Goal: Task Accomplishment & Management: Complete application form

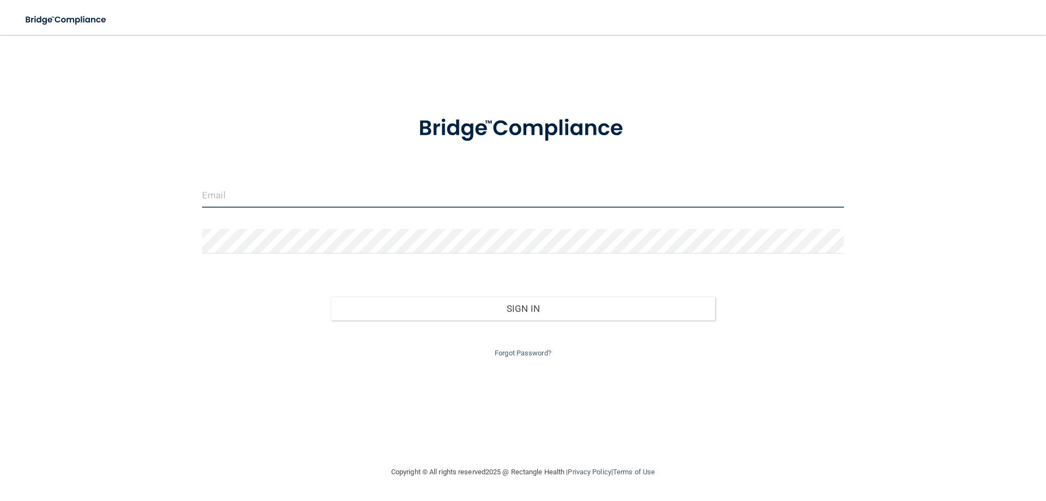
type input "[PERSON_NAME][EMAIL_ADDRESS][PERSON_NAME][DOMAIN_NAME]"
drag, startPoint x: 362, startPoint y: 203, endPoint x: 150, endPoint y: 203, distance: 212.0
click at [150, 203] on div "[PERSON_NAME][EMAIL_ADDRESS][PERSON_NAME][DOMAIN_NAME] Invalid email/password. …" at bounding box center [523, 250] width 1003 height 409
type input "[PERSON_NAME][EMAIL_ADDRESS][PERSON_NAME][DOMAIN_NAME]"
drag, startPoint x: 375, startPoint y: 200, endPoint x: 102, endPoint y: 248, distance: 277.3
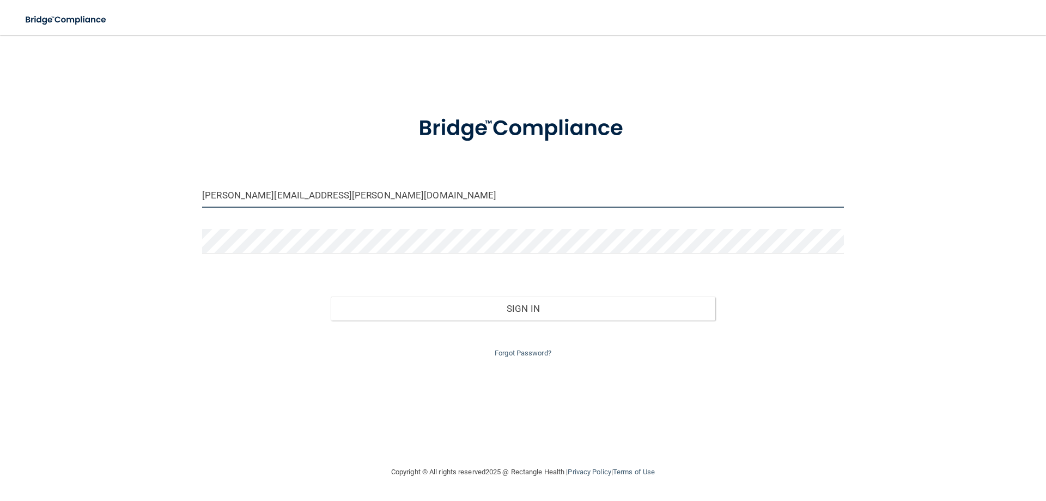
click at [102, 248] on div "[PERSON_NAME][EMAIL_ADDRESS][PERSON_NAME][DOMAIN_NAME] Invalid email/password. …" at bounding box center [523, 250] width 1003 height 409
type input "[PERSON_NAME][EMAIL_ADDRESS][PERSON_NAME][DOMAIN_NAME]"
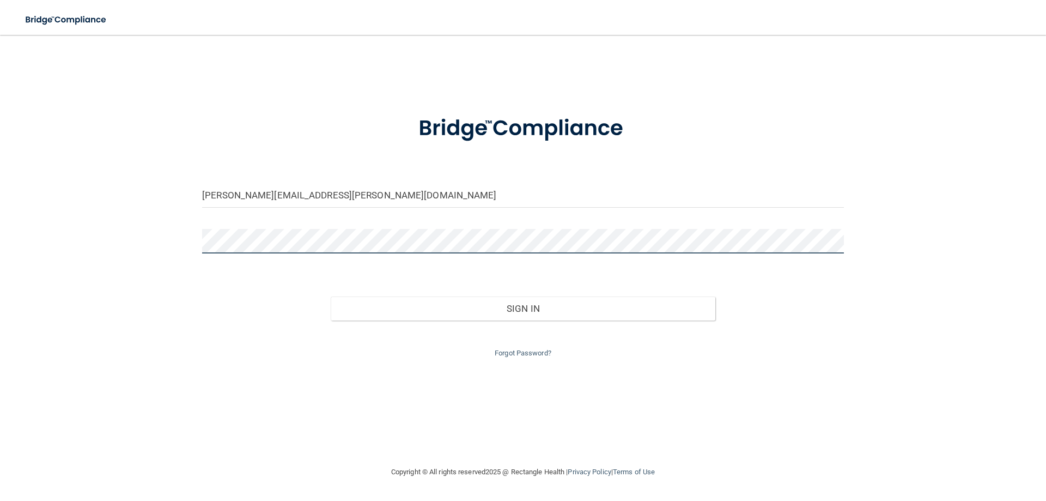
click at [151, 251] on div "[PERSON_NAME][EMAIL_ADDRESS][PERSON_NAME][DOMAIN_NAME] Invalid email/password. …" at bounding box center [523, 250] width 1003 height 409
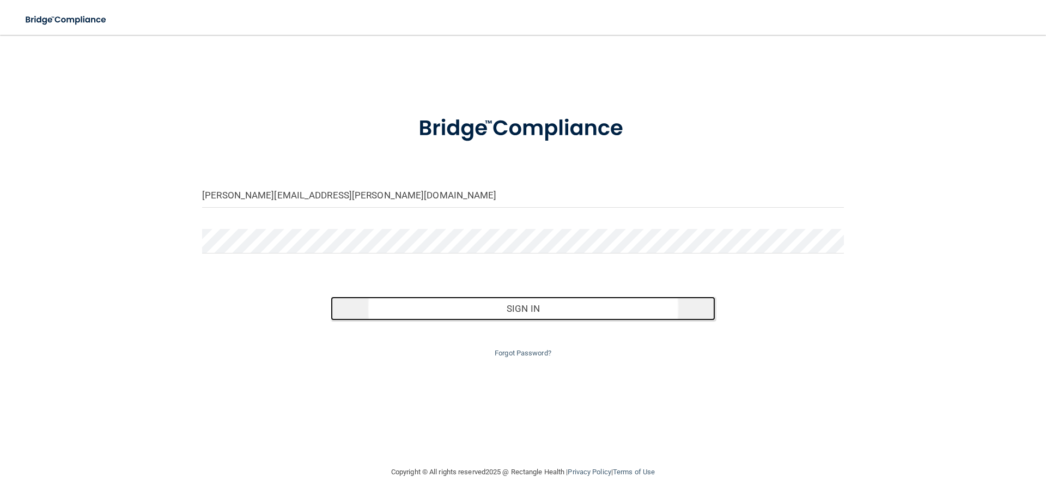
click at [608, 309] on button "Sign In" at bounding box center [523, 309] width 385 height 24
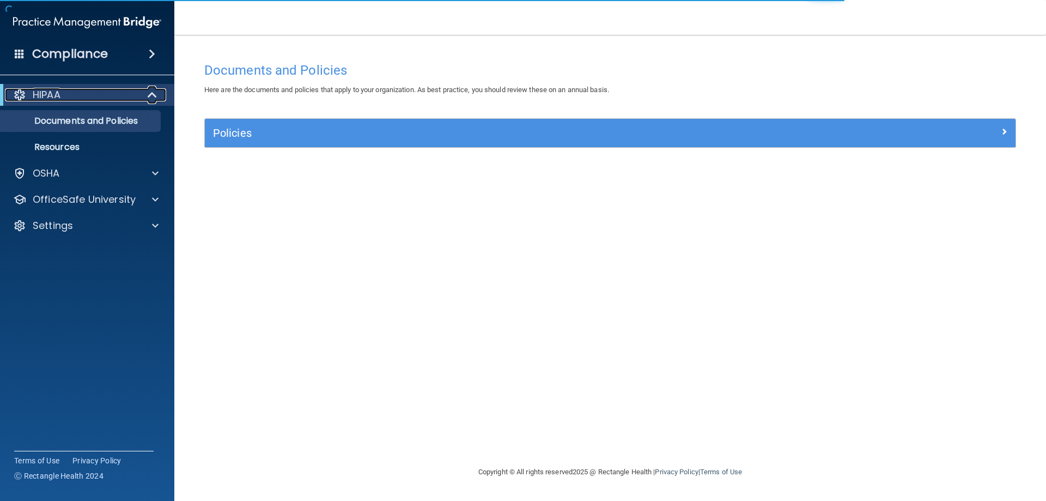
click at [57, 91] on p "HIPAA" at bounding box center [47, 94] width 28 height 13
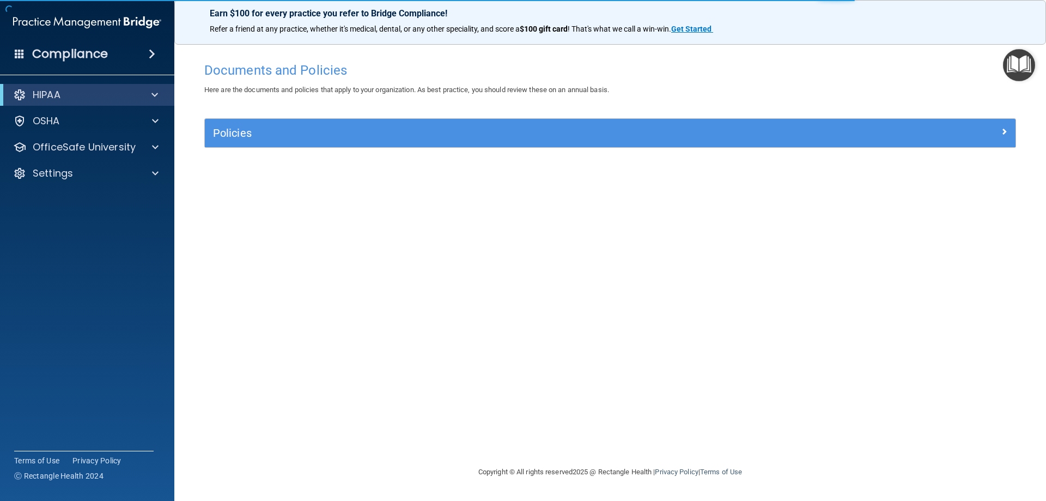
click at [83, 105] on div "HIPAA" at bounding box center [87, 95] width 174 height 22
click at [127, 100] on div "HIPAA" at bounding box center [72, 94] width 135 height 13
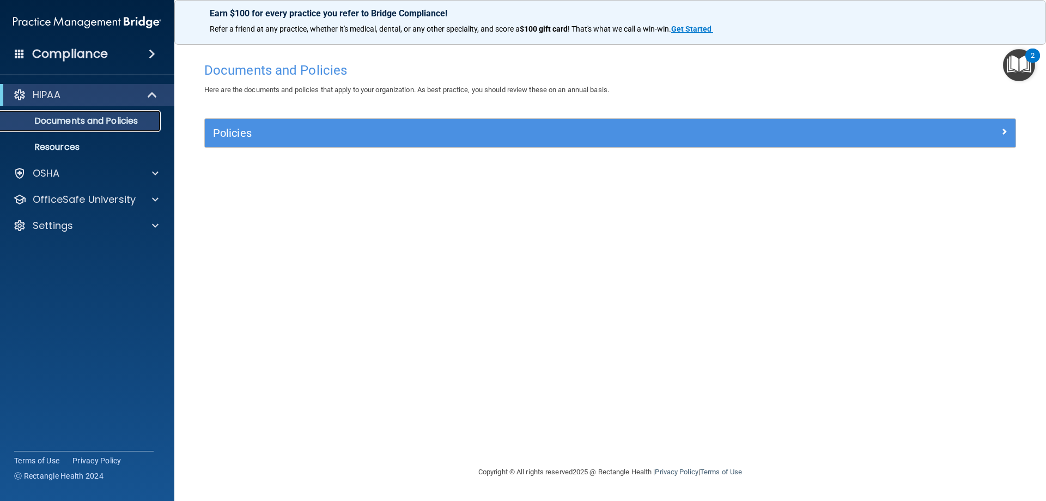
click at [84, 121] on p "Documents and Policies" at bounding box center [81, 121] width 149 height 11
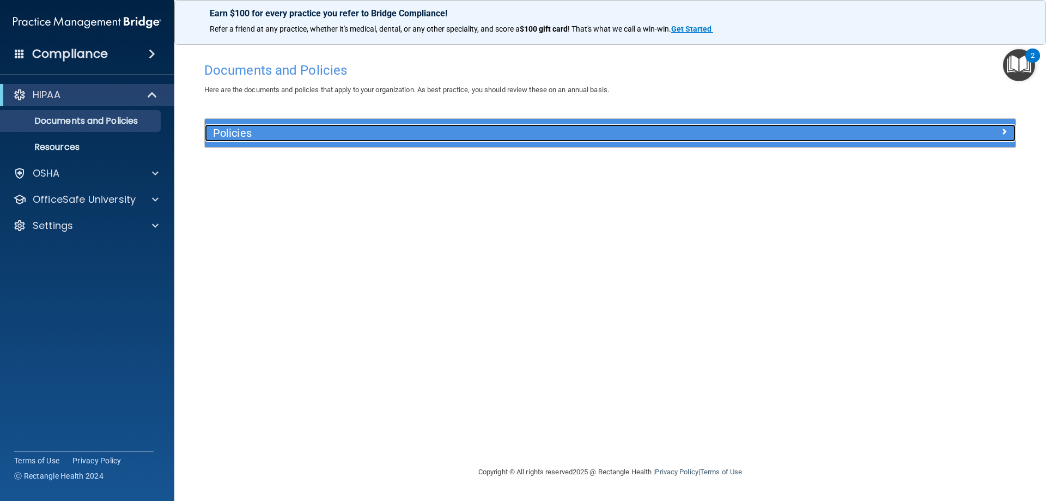
click at [1005, 129] on span at bounding box center [1004, 131] width 7 height 13
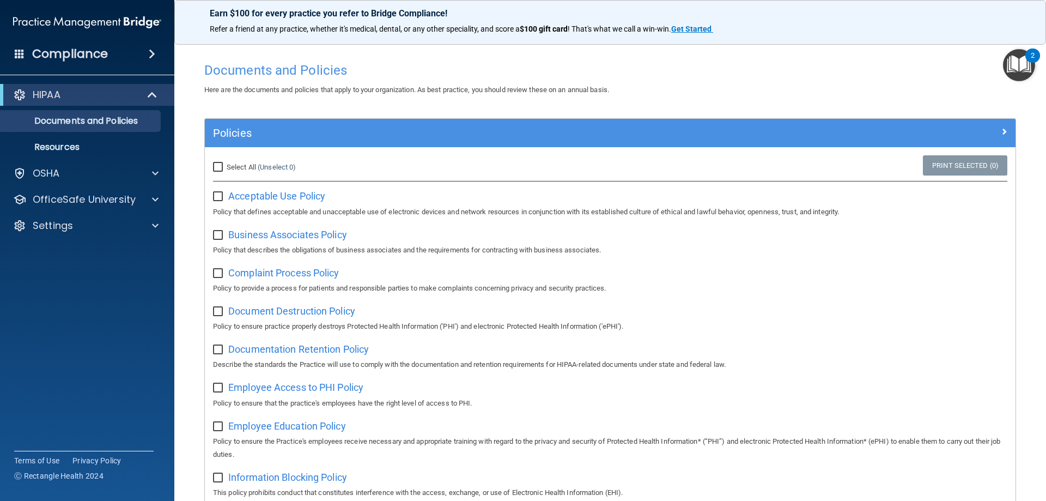
click at [1018, 72] on img "Open Resource Center, 2 new notifications" at bounding box center [1019, 65] width 32 height 32
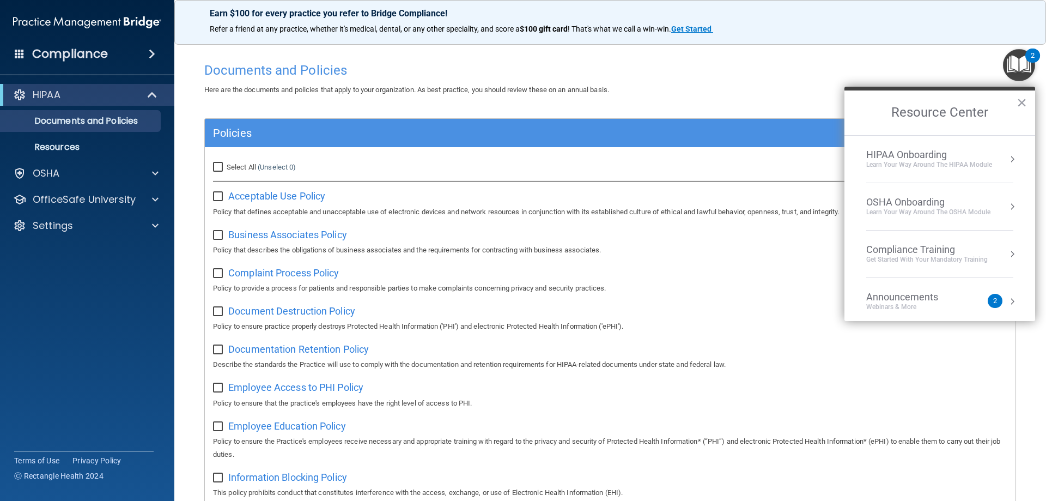
click at [933, 160] on div "Learn Your Way around the HIPAA module" at bounding box center [930, 164] width 126 height 9
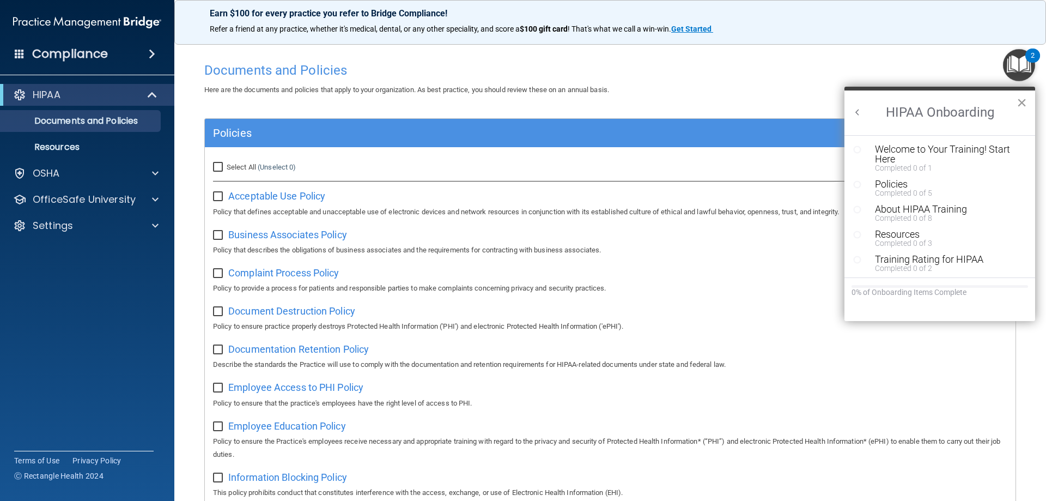
click at [1025, 102] on button "×" at bounding box center [1022, 102] width 10 height 17
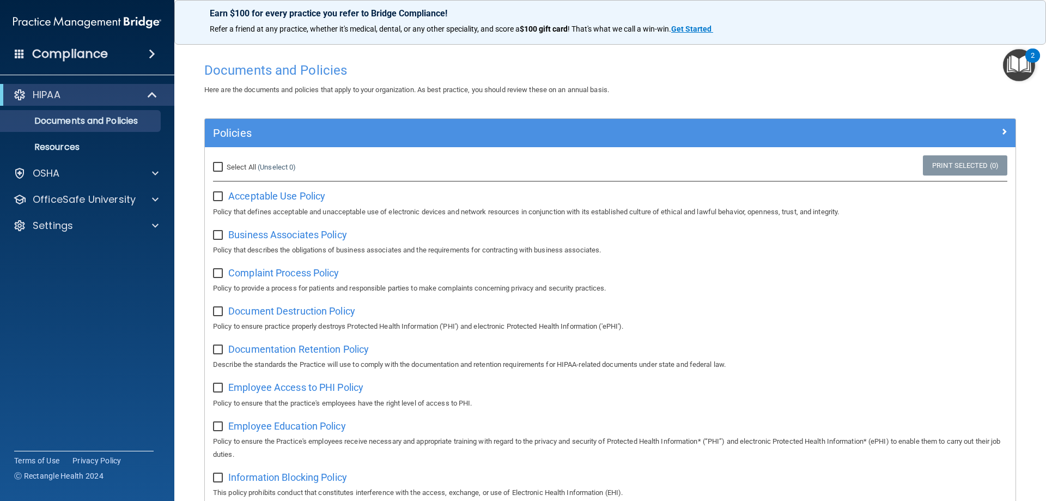
click at [1018, 68] on img "Open Resource Center, 2 new notifications" at bounding box center [1019, 65] width 32 height 32
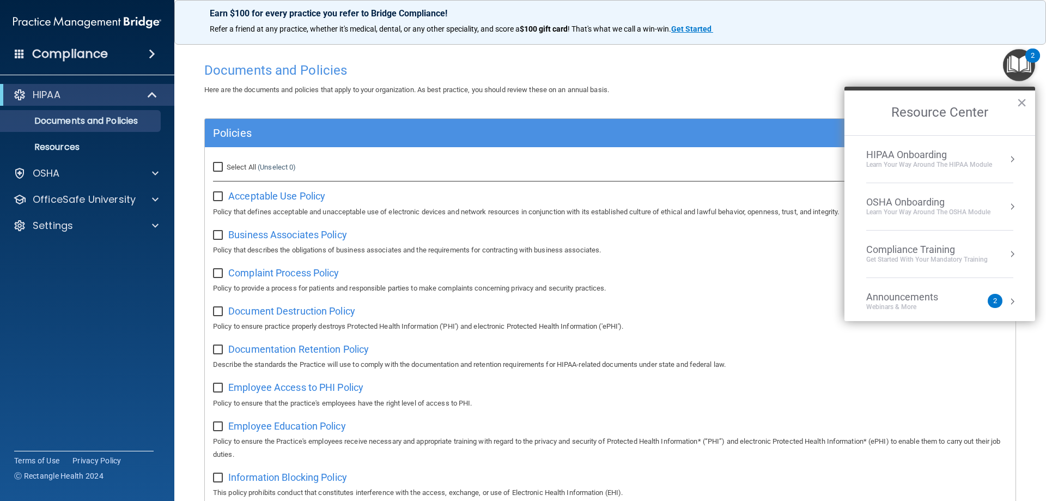
click at [943, 153] on div "HIPAA Onboarding" at bounding box center [930, 155] width 126 height 12
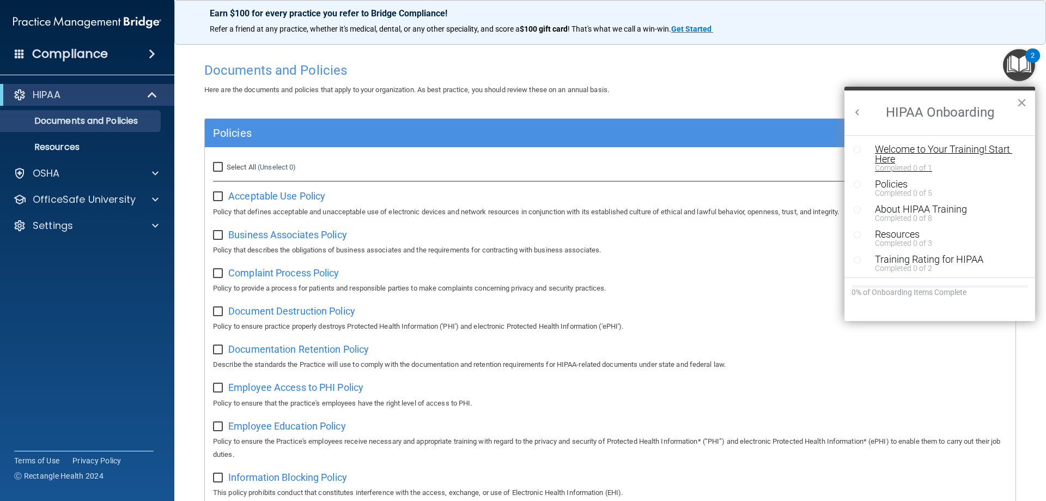
click at [892, 152] on div "Welcome to Your Training! Start Here" at bounding box center [944, 154] width 138 height 20
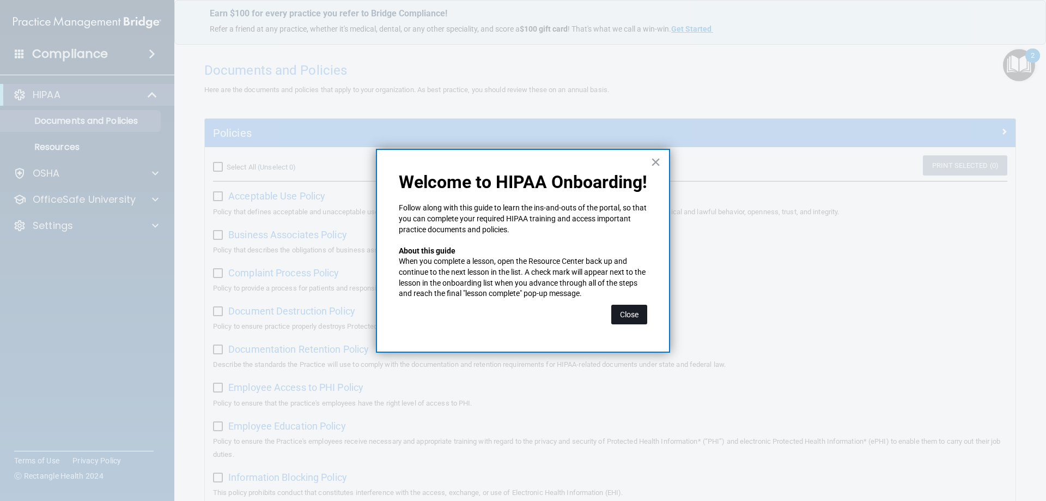
click at [632, 313] on button "Close" at bounding box center [630, 315] width 36 height 20
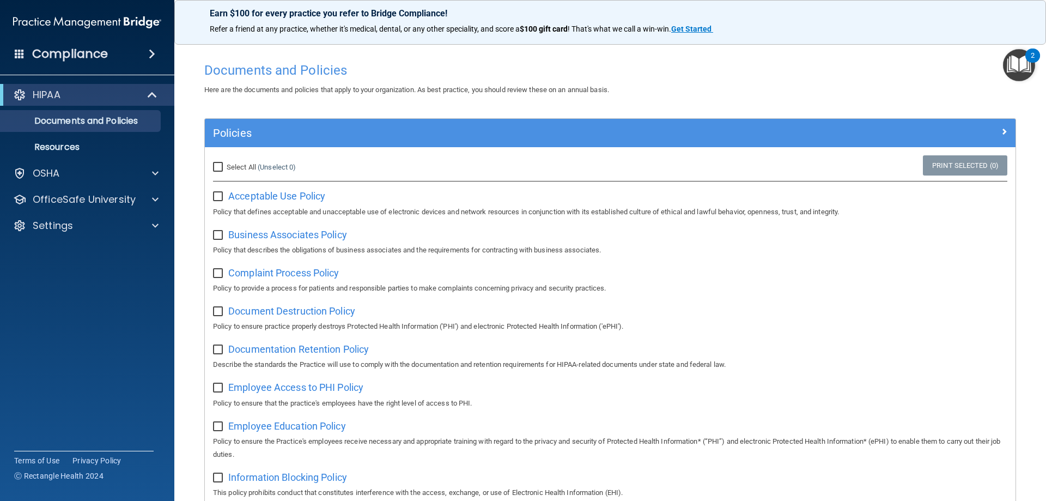
click at [1025, 61] on img "Open Resource Center, 2 new notifications" at bounding box center [1019, 65] width 32 height 32
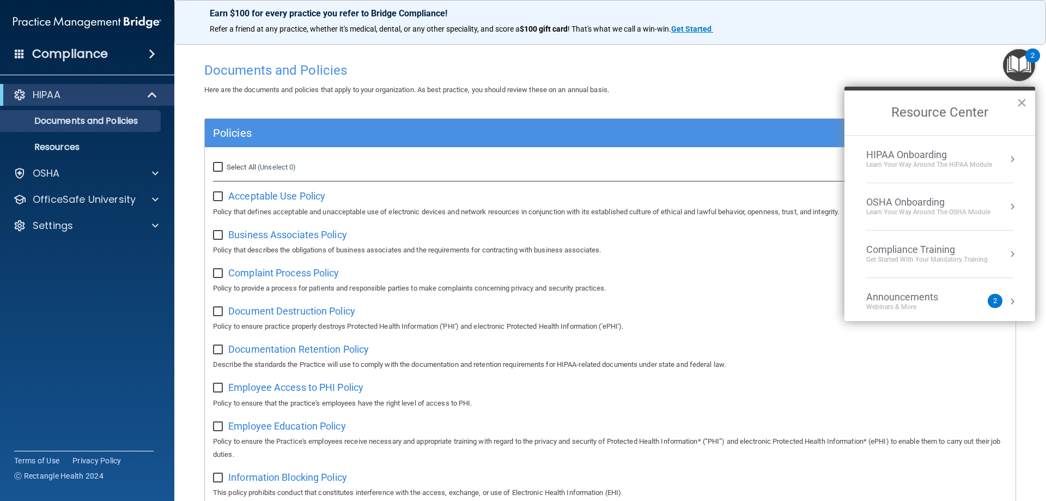
click at [923, 149] on div "HIPAA Onboarding" at bounding box center [930, 155] width 126 height 12
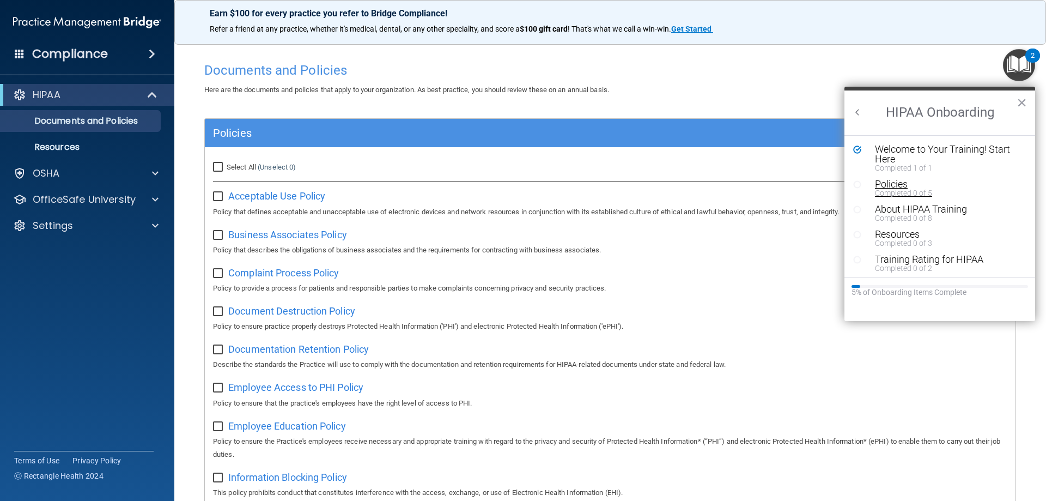
click at [900, 184] on div "Policies" at bounding box center [944, 184] width 138 height 10
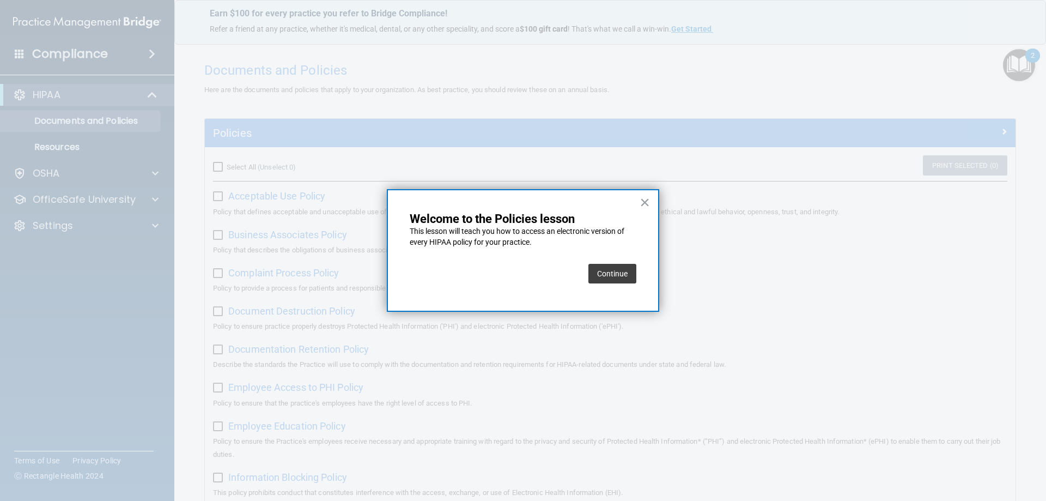
click at [618, 273] on button "Continue" at bounding box center [613, 274] width 48 height 20
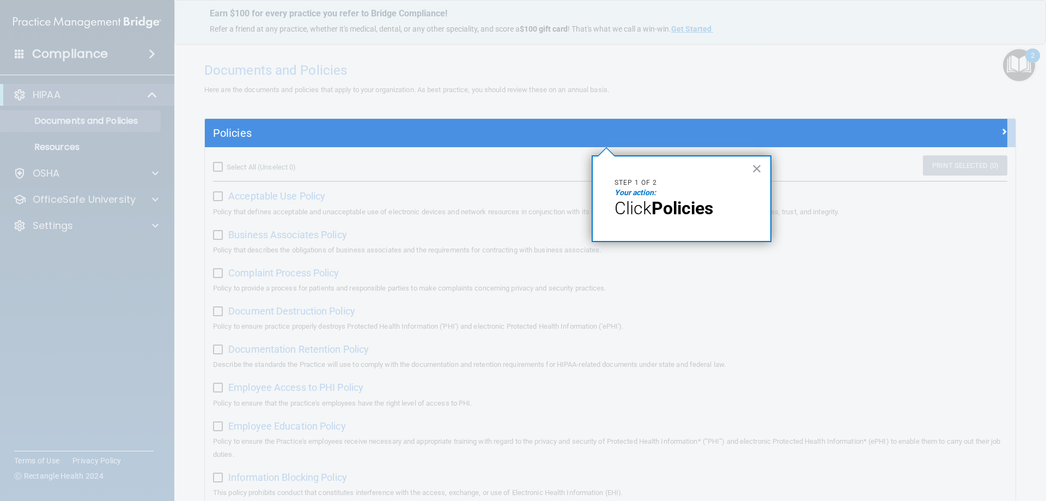
click at [764, 170] on div "× Step 1 of 2 Your action: Click Policies" at bounding box center [682, 198] width 180 height 87
click at [754, 159] on div "× Step 1 of 2 Your action: Click Policies" at bounding box center [682, 198] width 180 height 87
click at [707, 212] on strong "Policies" at bounding box center [683, 208] width 62 height 21
drag, startPoint x: 793, startPoint y: 249, endPoint x: 770, endPoint y: 217, distance: 38.6
click at [788, 244] on div at bounding box center [606, 324] width 803 height 354
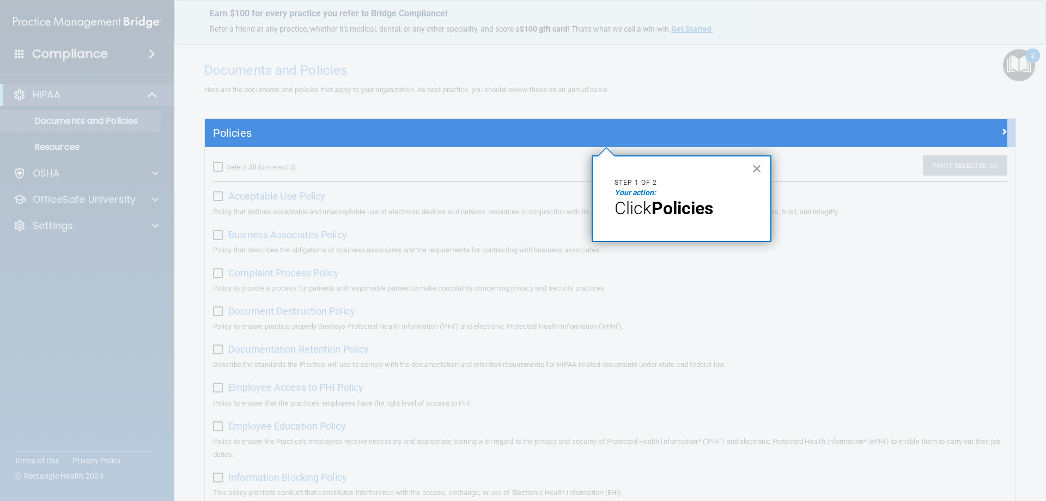
click at [761, 169] on button "×" at bounding box center [757, 168] width 10 height 17
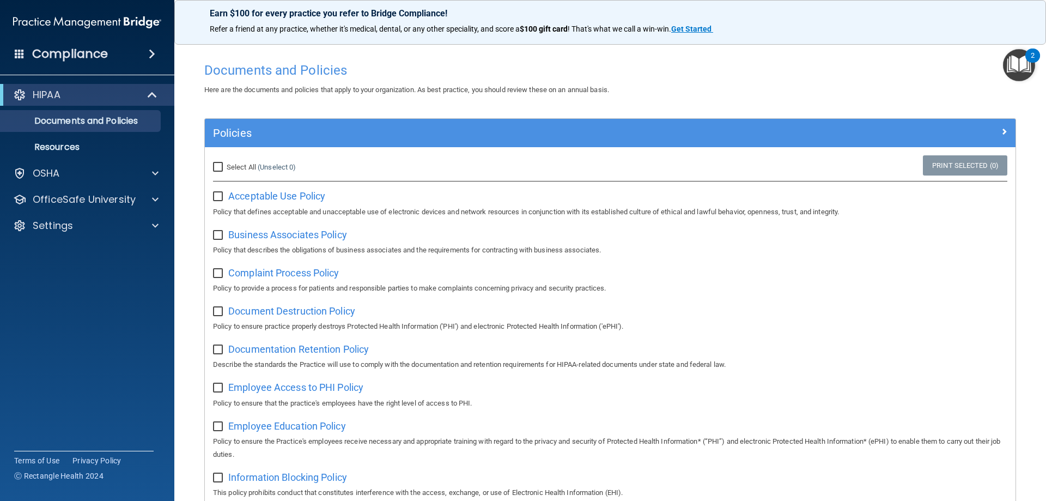
click at [217, 166] on input "Select All (Unselect 0) Unselect All" at bounding box center [219, 167] width 13 height 9
checkbox input "true"
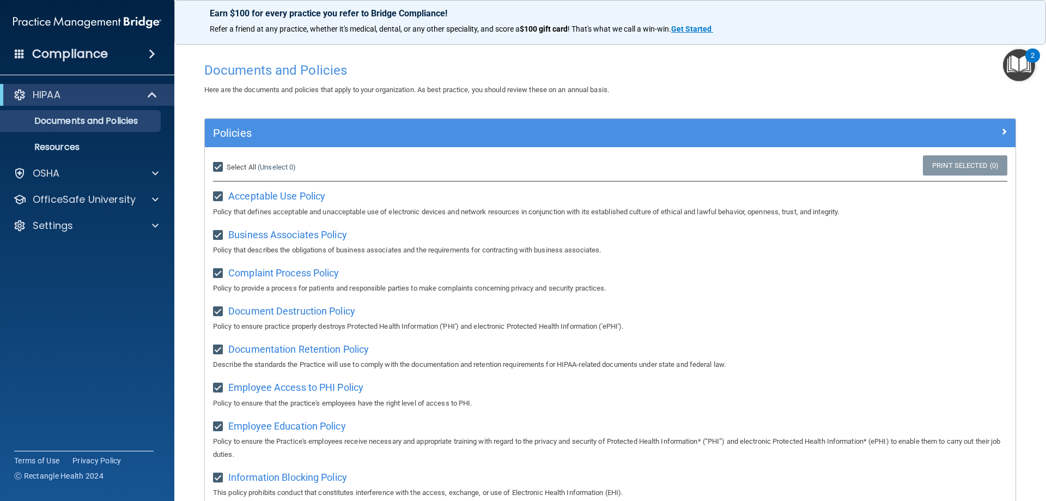
checkbox input "true"
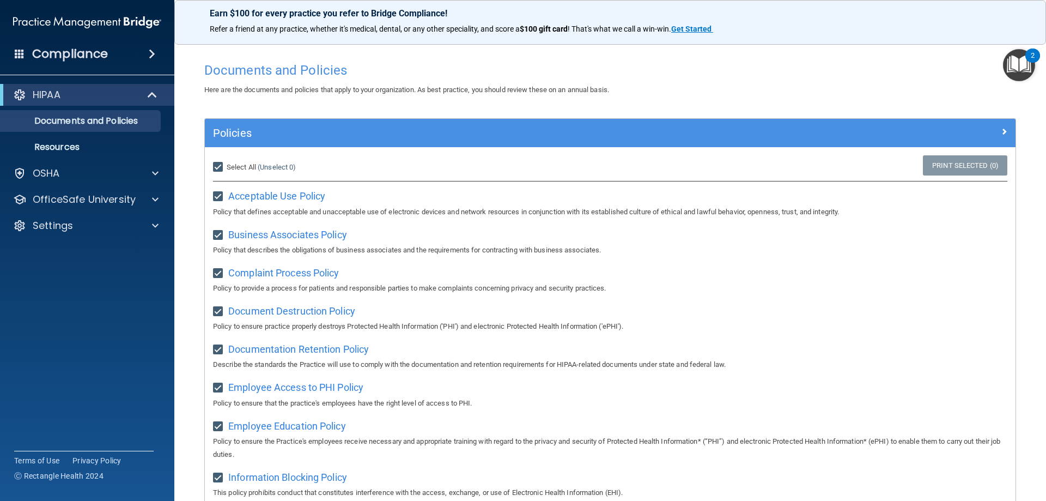
checkbox input "true"
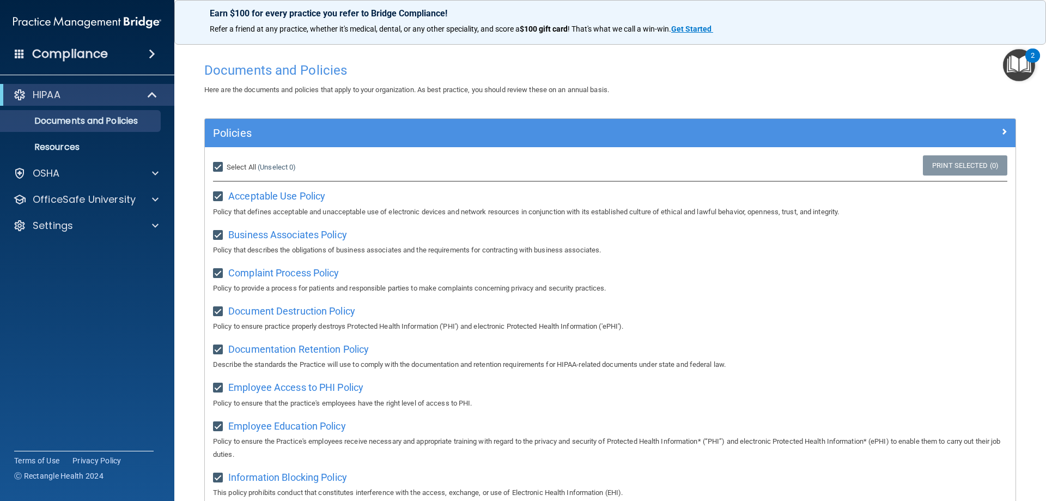
checkbox input "true"
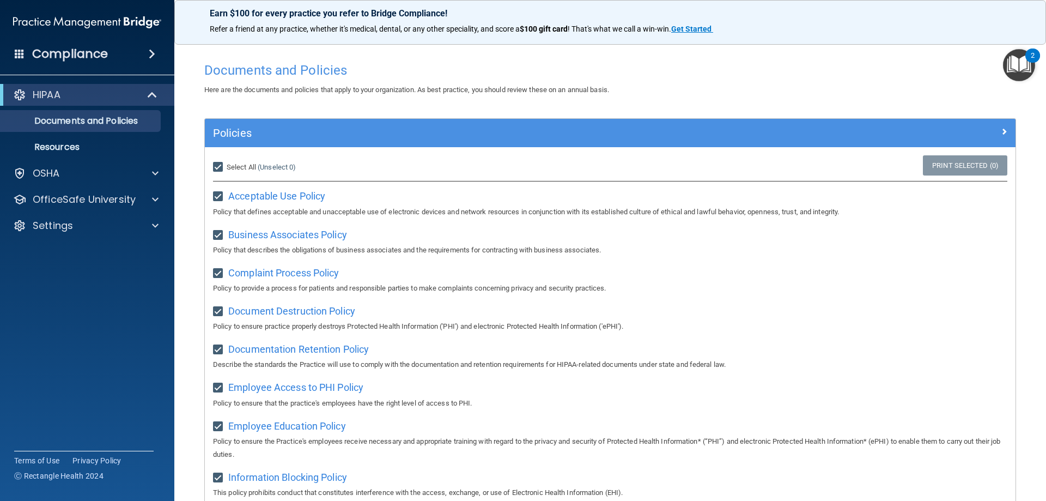
checkbox input "true"
click at [1008, 65] on img "Open Resource Center, 2 new notifications" at bounding box center [1019, 65] width 32 height 32
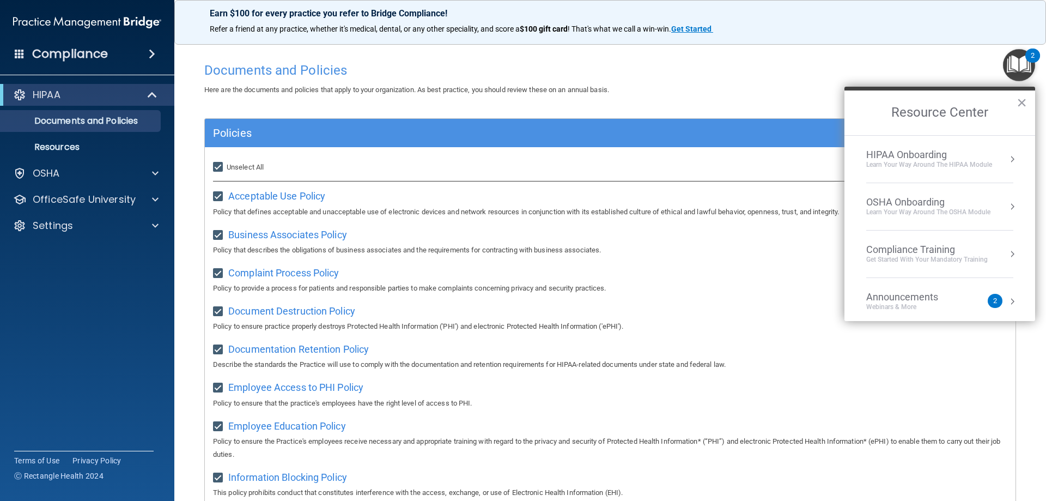
click at [934, 160] on div "Learn Your Way around the HIPAA module" at bounding box center [930, 164] width 126 height 9
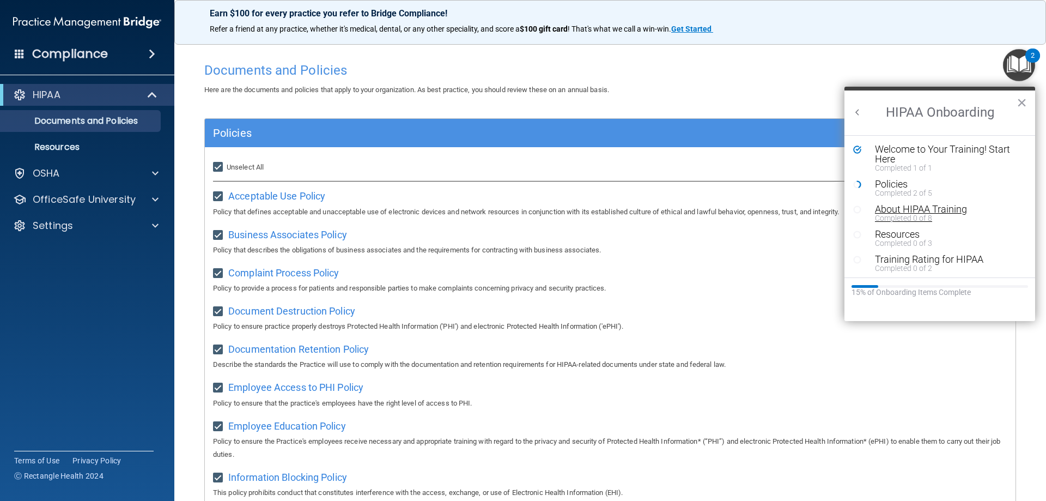
click at [908, 211] on div "About HIPAA Training" at bounding box center [944, 209] width 138 height 10
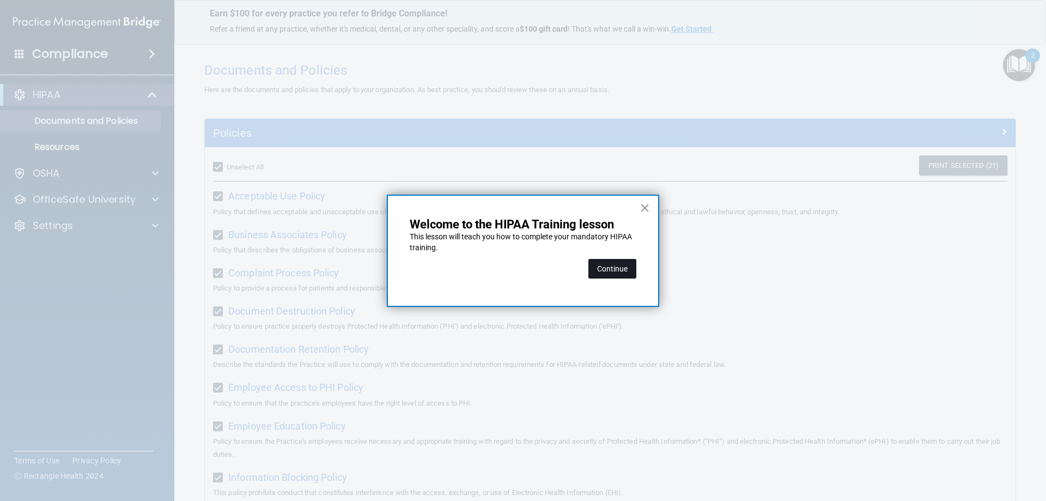
click at [618, 267] on button "Continue" at bounding box center [613, 269] width 48 height 20
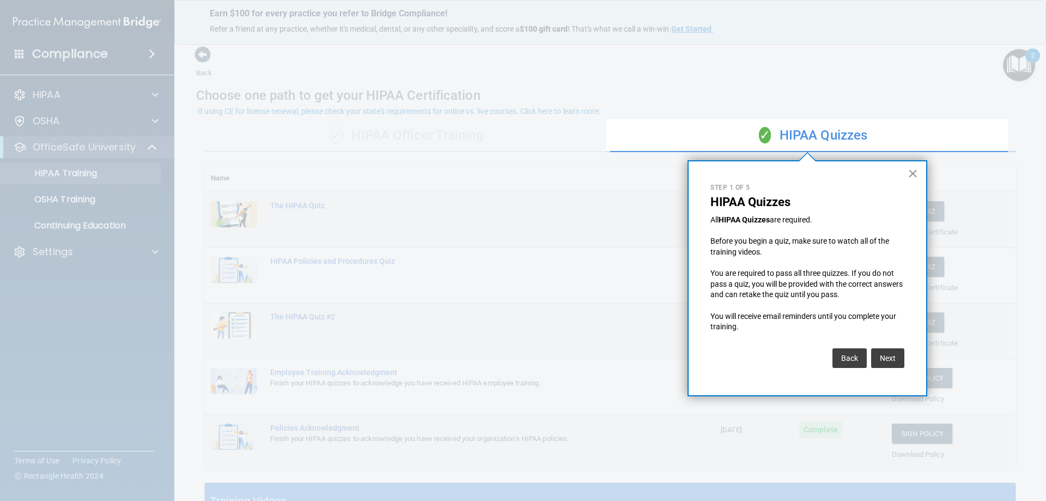
click at [915, 172] on button "×" at bounding box center [913, 173] width 10 height 17
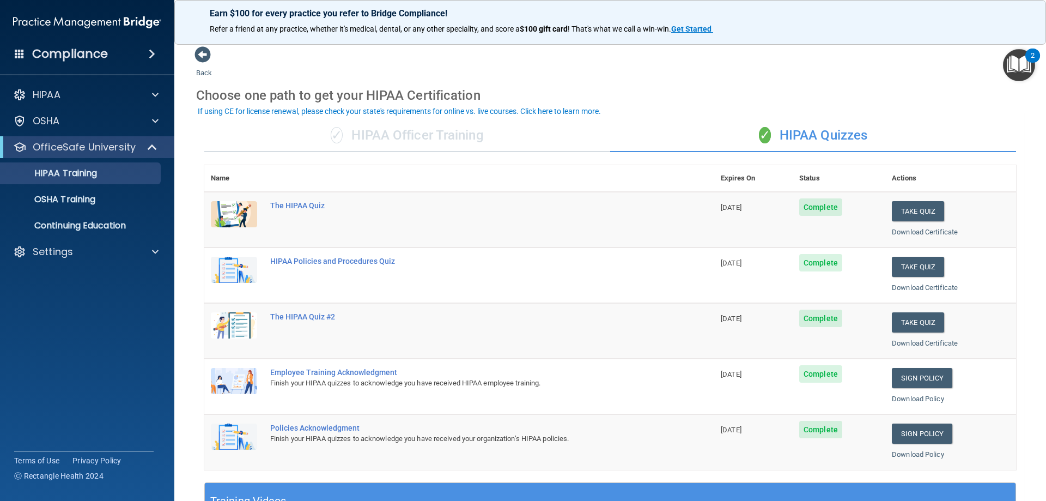
scroll to position [55, 0]
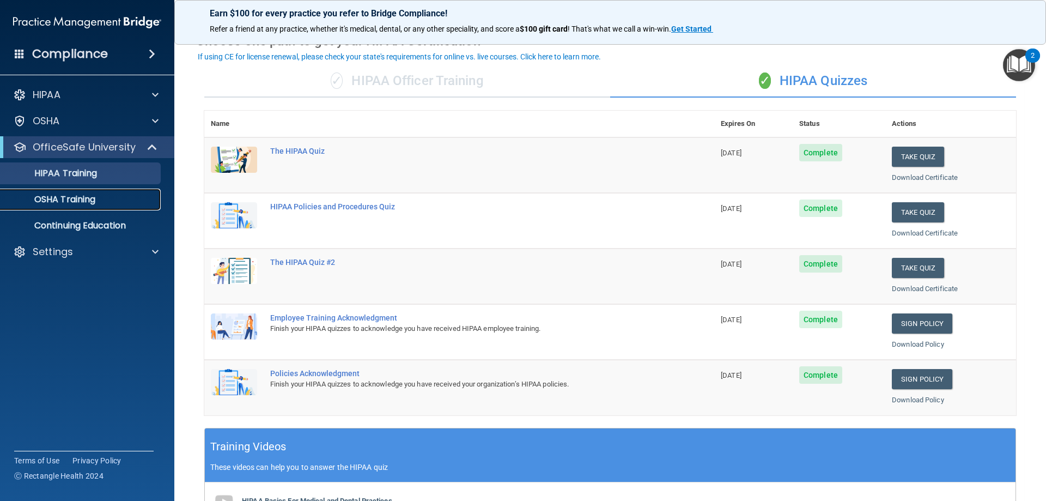
click at [66, 201] on p "OSHA Training" at bounding box center [51, 199] width 88 height 11
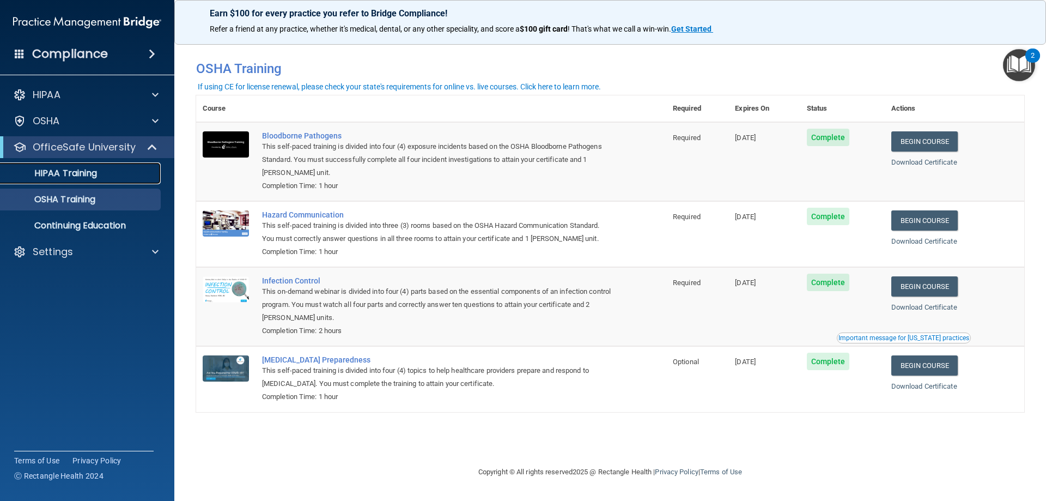
click at [80, 172] on p "HIPAA Training" at bounding box center [52, 173] width 90 height 11
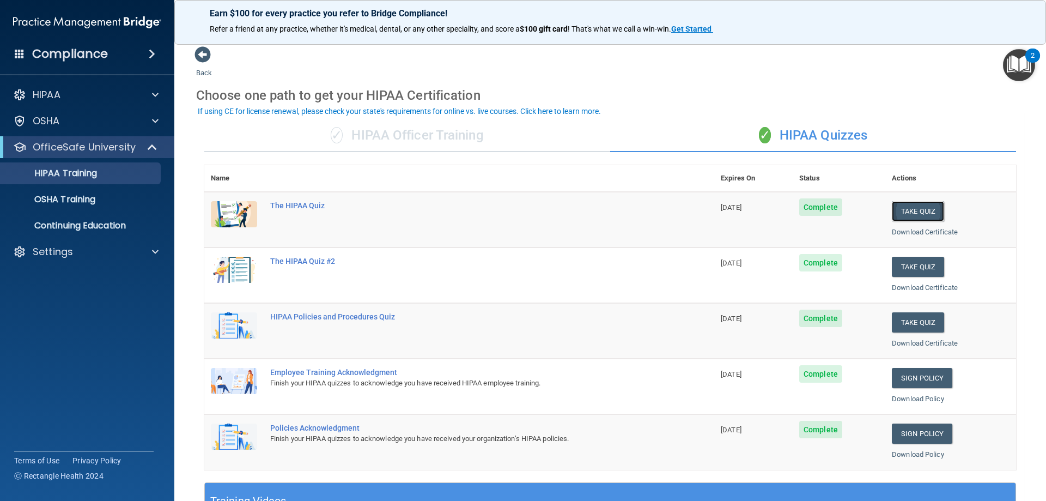
click at [903, 210] on button "Take Quiz" at bounding box center [918, 211] width 52 height 20
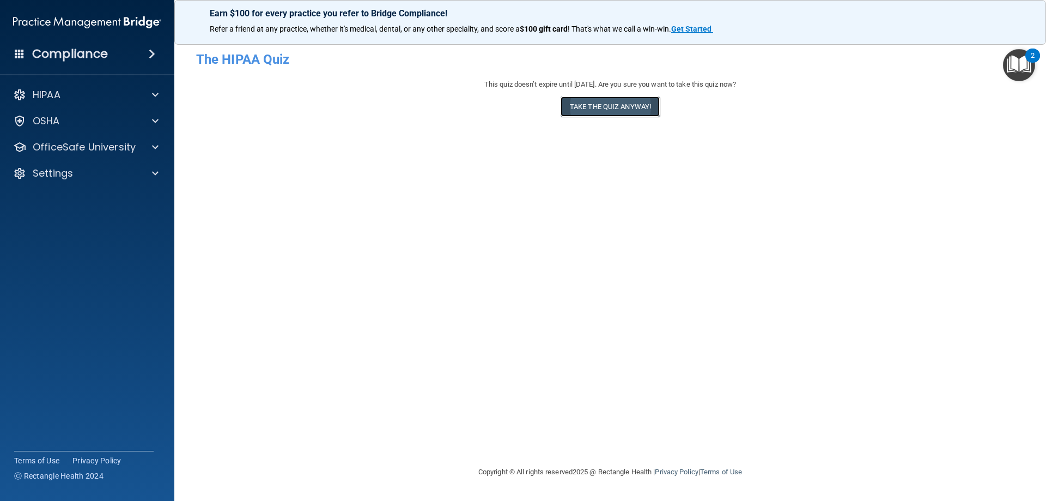
click at [620, 109] on button "Take the quiz anyway!" at bounding box center [610, 106] width 99 height 20
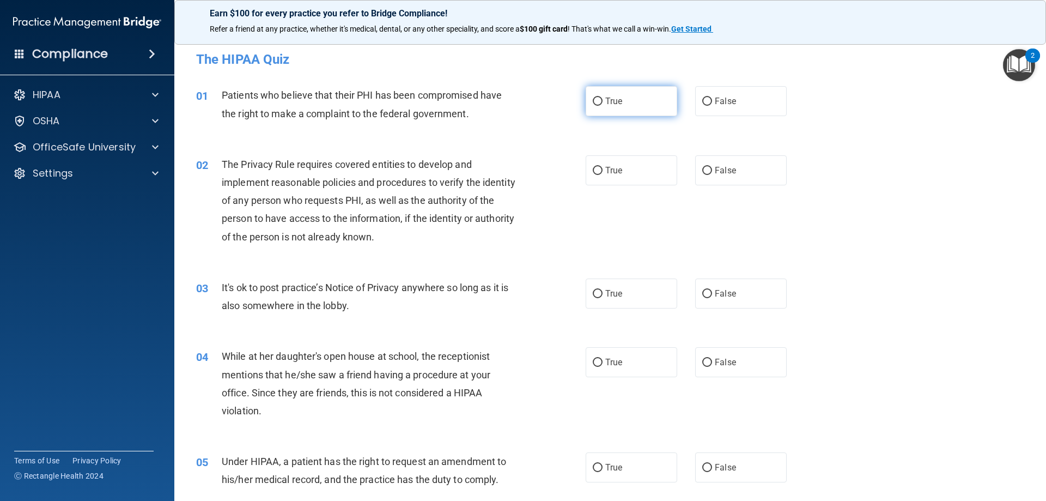
click at [609, 101] on span "True" at bounding box center [614, 101] width 17 height 10
click at [603, 101] on input "True" at bounding box center [598, 102] width 10 height 8
radio input "true"
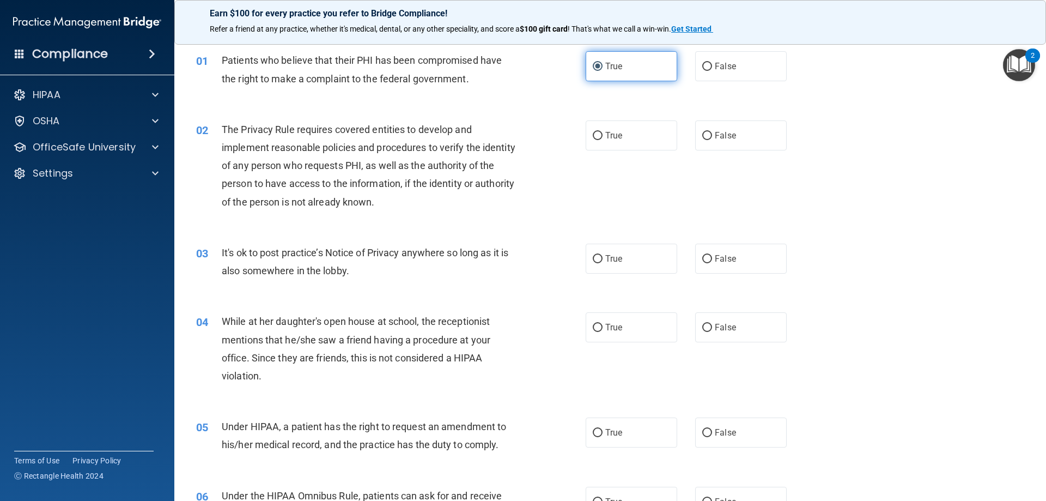
scroll to position [55, 0]
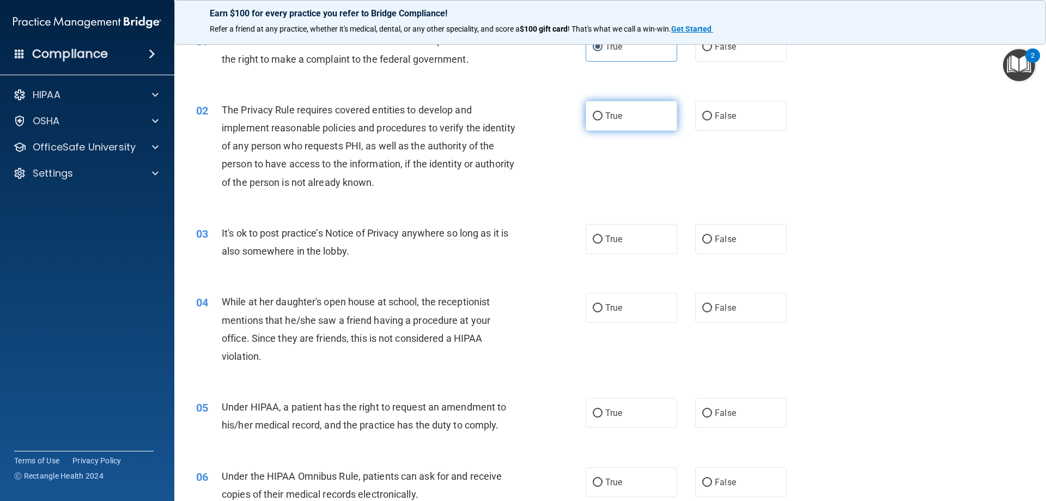
click at [613, 114] on span "True" at bounding box center [614, 116] width 17 height 10
click at [603, 114] on input "True" at bounding box center [598, 116] width 10 height 8
radio input "true"
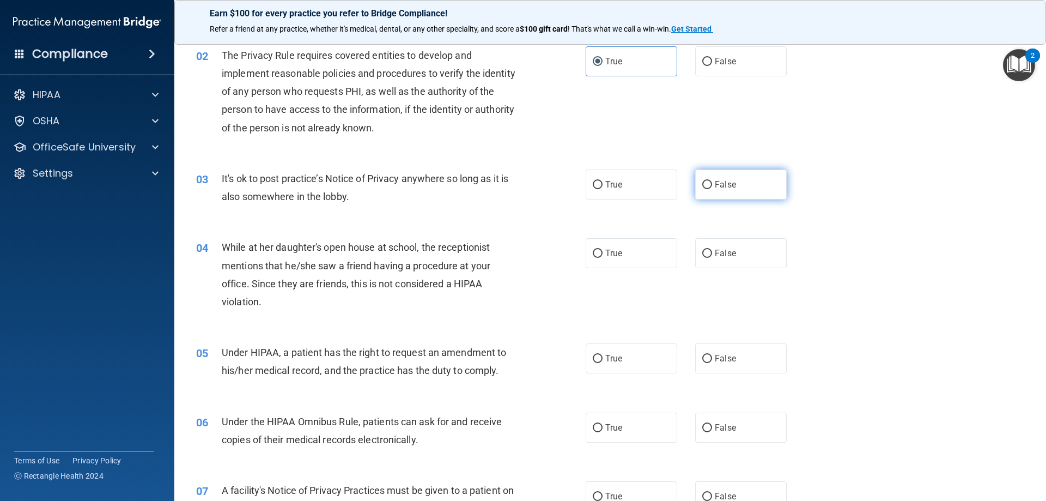
click at [722, 181] on span "False" at bounding box center [725, 184] width 21 height 10
click at [712, 181] on input "False" at bounding box center [708, 185] width 10 height 8
radio input "true"
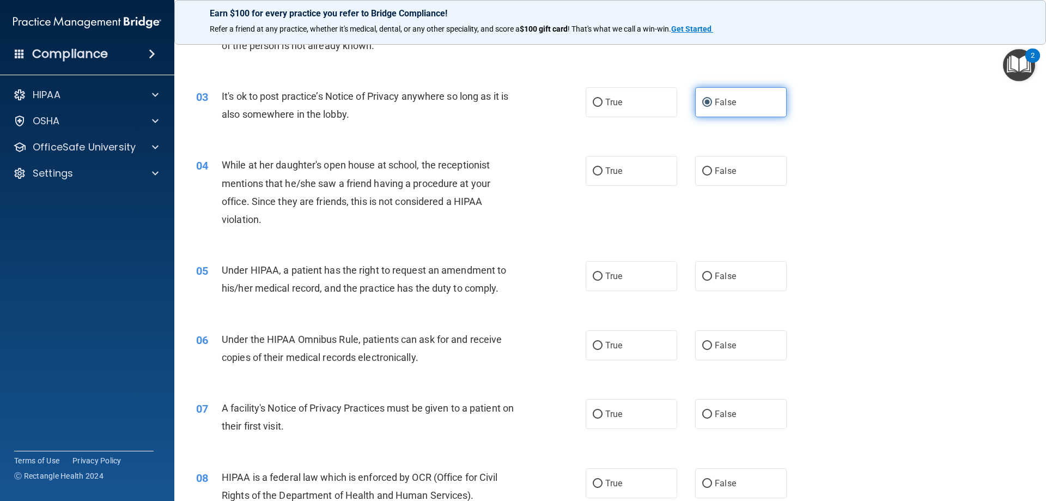
scroll to position [218, 0]
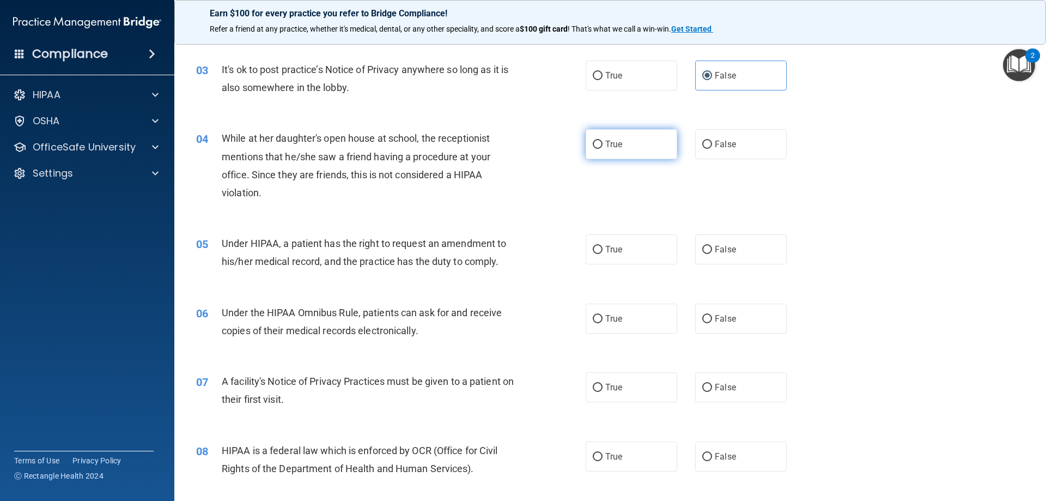
click at [601, 145] on label "True" at bounding box center [632, 144] width 92 height 30
click at [601, 145] on input "True" at bounding box center [598, 145] width 10 height 8
radio input "true"
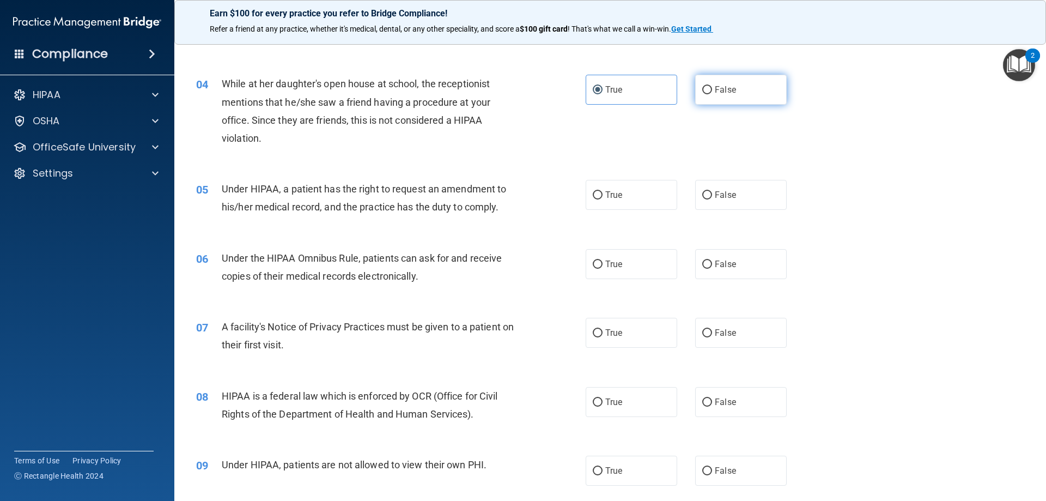
click at [722, 83] on label "False" at bounding box center [741, 90] width 92 height 30
click at [712, 86] on input "False" at bounding box center [708, 90] width 10 height 8
radio input "true"
radio input "false"
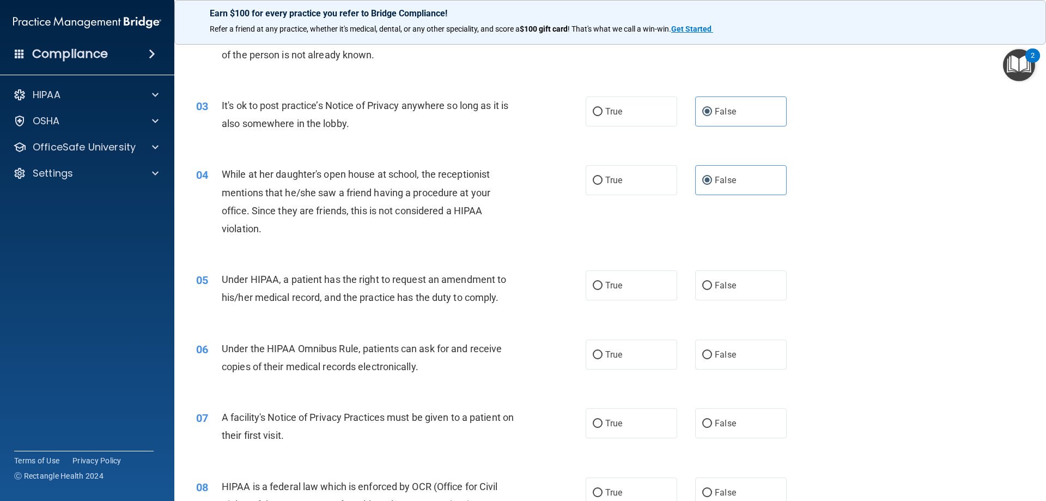
scroll to position [218, 0]
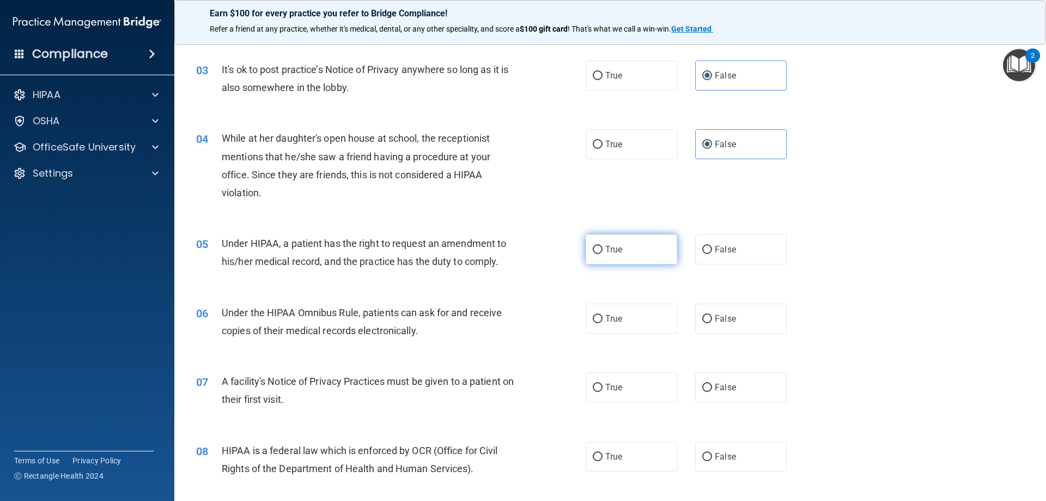
click at [593, 250] on input "True" at bounding box center [598, 250] width 10 height 8
radio input "true"
click at [696, 246] on label "False" at bounding box center [741, 249] width 92 height 30
click at [703, 246] on input "False" at bounding box center [708, 250] width 10 height 8
radio input "true"
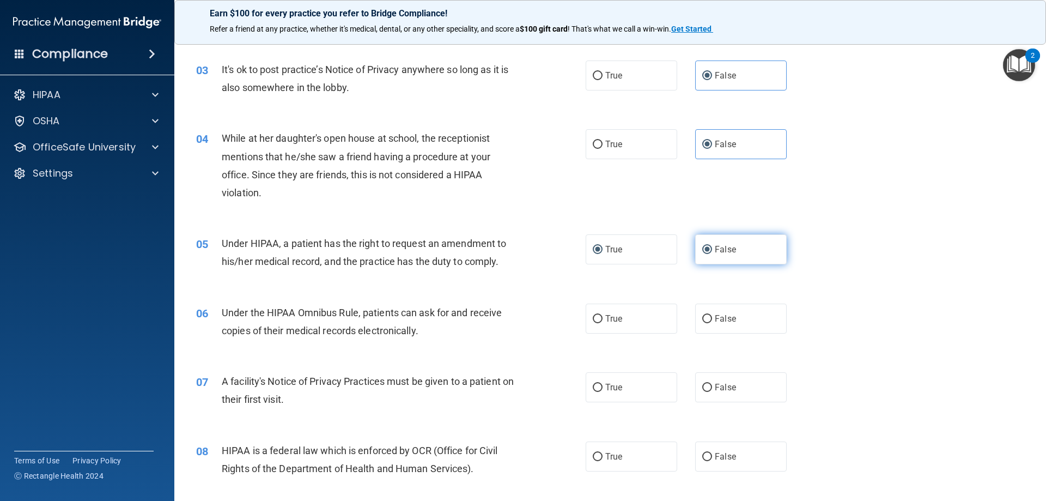
radio input "false"
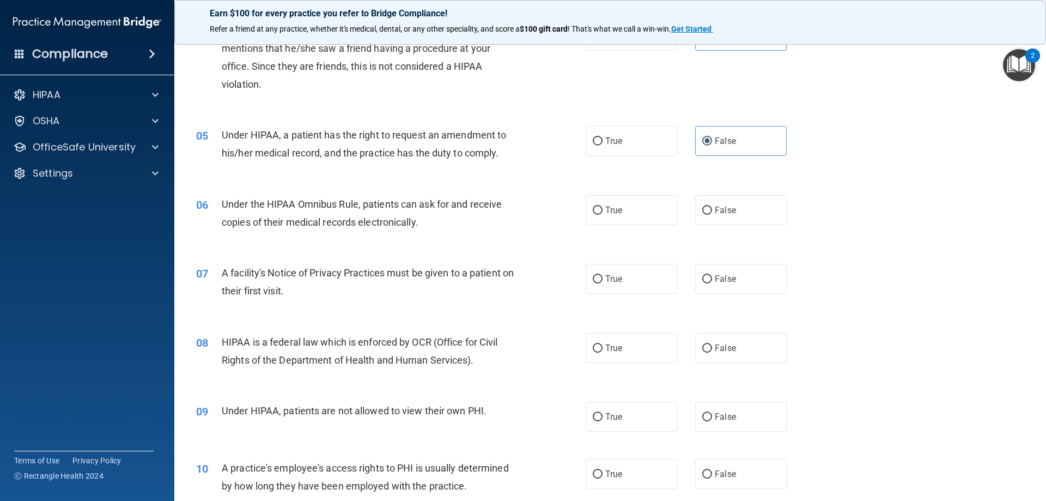
scroll to position [327, 0]
click at [616, 205] on span "True" at bounding box center [614, 209] width 17 height 10
click at [603, 206] on input "True" at bounding box center [598, 210] width 10 height 8
radio input "true"
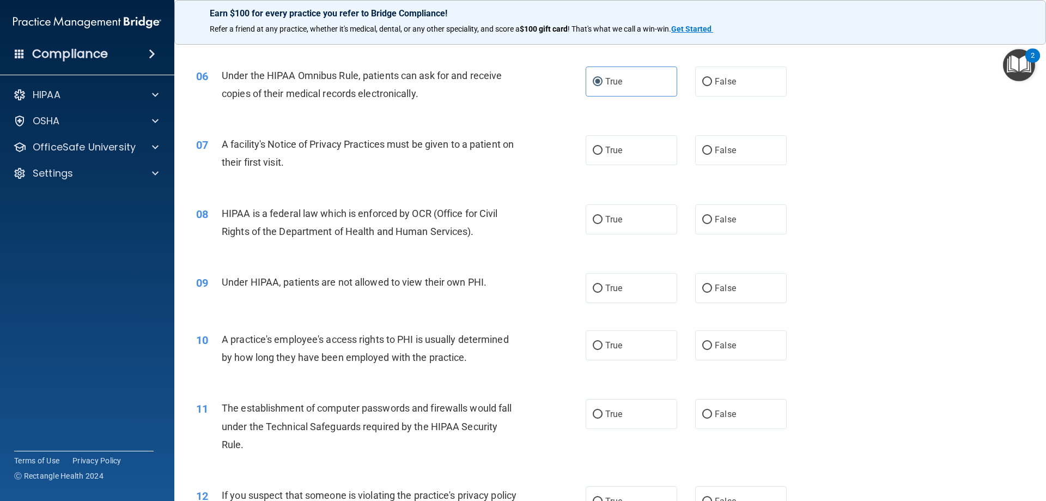
scroll to position [436, 0]
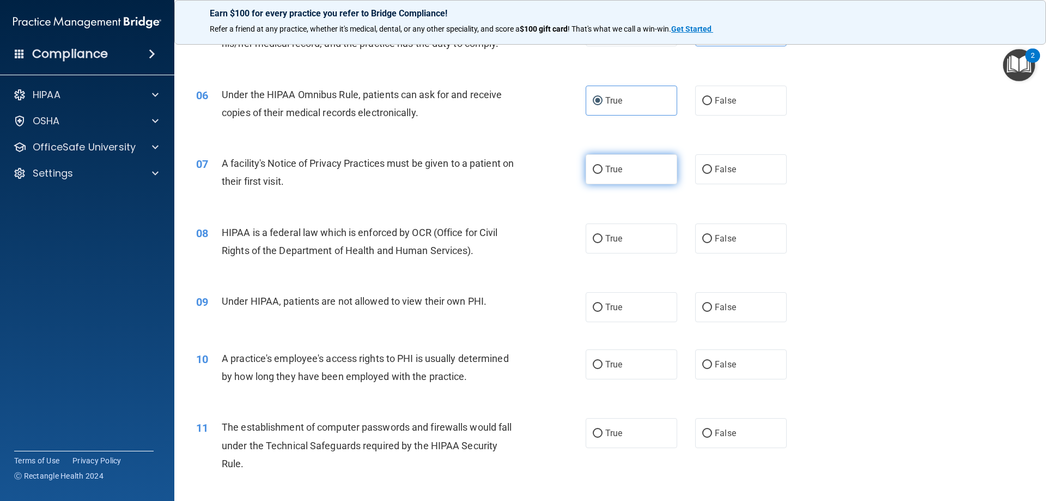
click at [596, 174] on input "True" at bounding box center [598, 170] width 10 height 8
radio input "true"
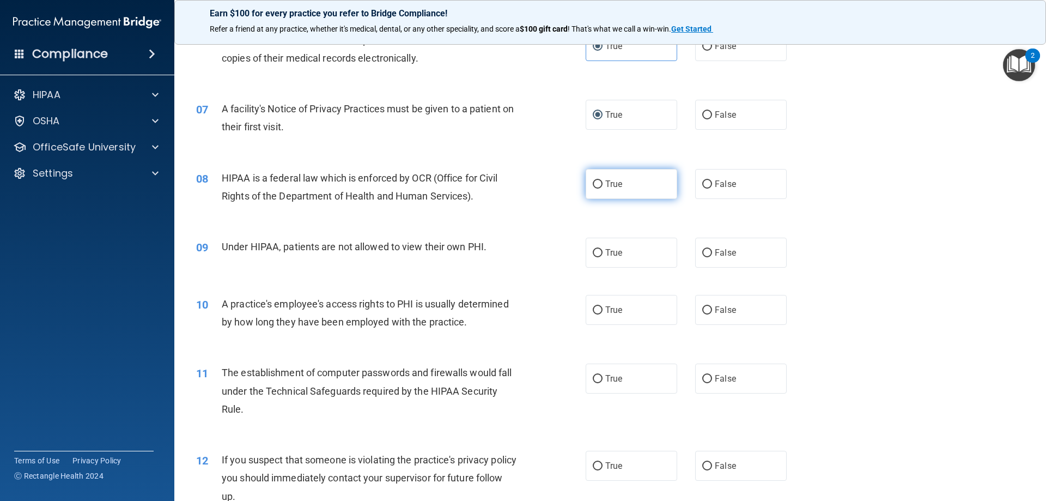
click at [610, 184] on span "True" at bounding box center [614, 184] width 17 height 10
click at [603, 184] on input "True" at bounding box center [598, 184] width 10 height 8
radio input "true"
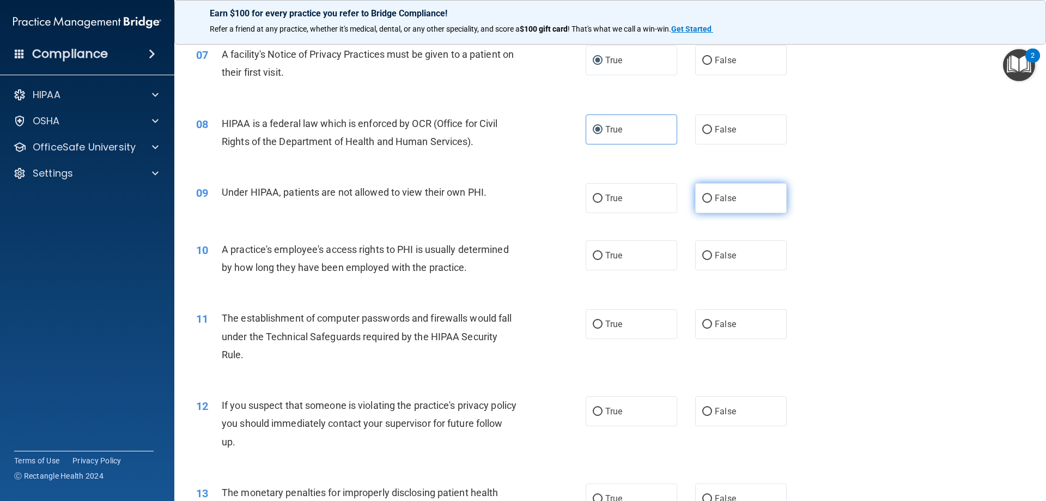
click at [715, 194] on span "False" at bounding box center [725, 198] width 21 height 10
click at [712, 195] on input "False" at bounding box center [708, 199] width 10 height 8
radio input "true"
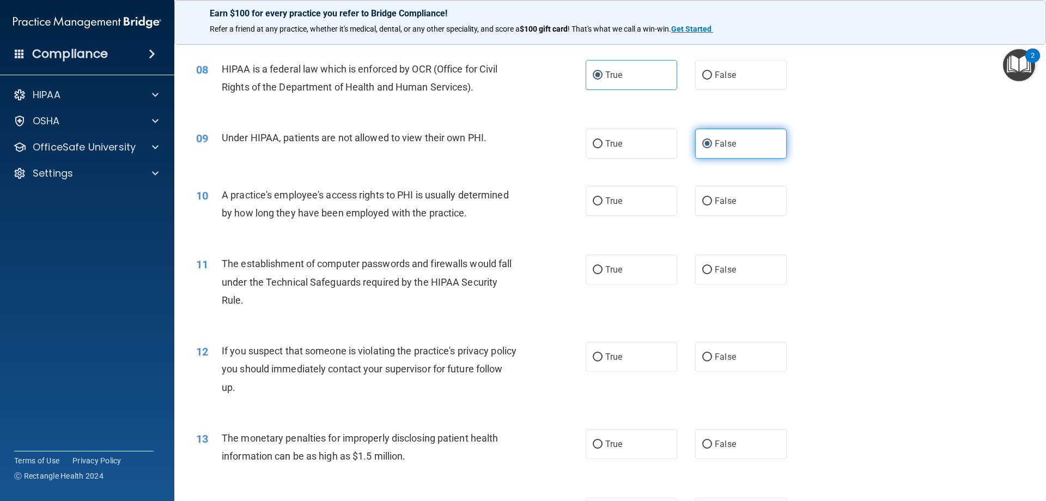
scroll to position [654, 0]
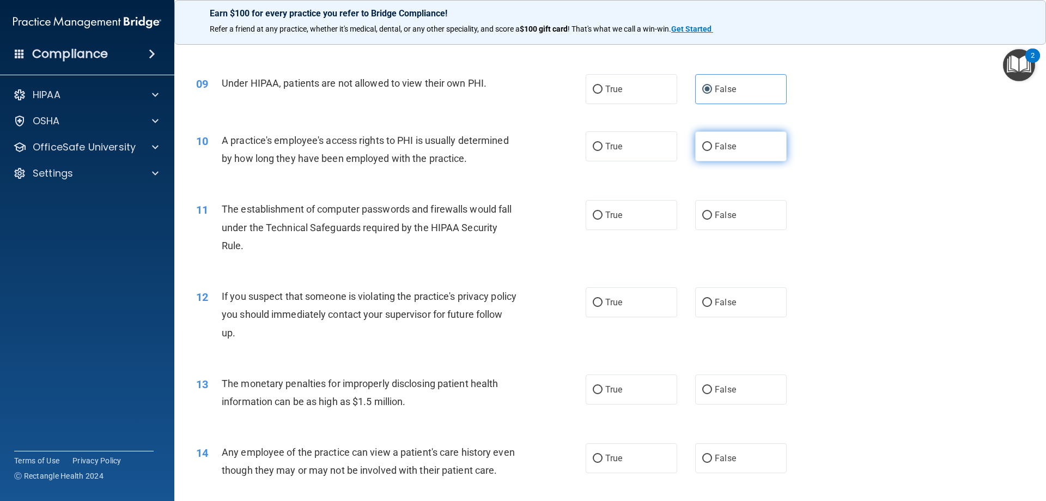
click at [715, 144] on span "False" at bounding box center [725, 146] width 21 height 10
click at [712, 144] on input "False" at bounding box center [708, 147] width 10 height 8
radio input "true"
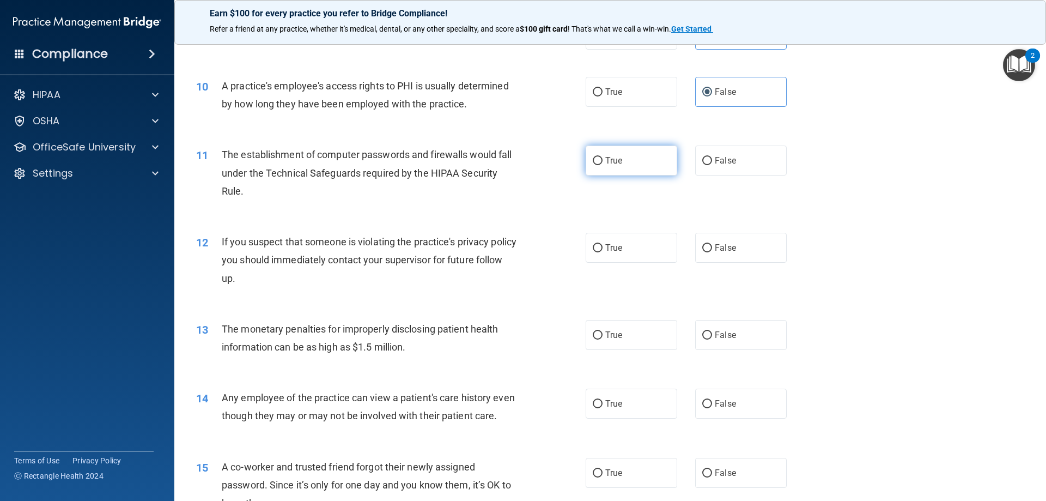
click at [604, 166] on label "True" at bounding box center [632, 161] width 92 height 30
click at [603, 165] on input "True" at bounding box center [598, 161] width 10 height 8
radio input "true"
click at [601, 248] on label "True" at bounding box center [632, 248] width 92 height 30
click at [601, 248] on input "True" at bounding box center [598, 248] width 10 height 8
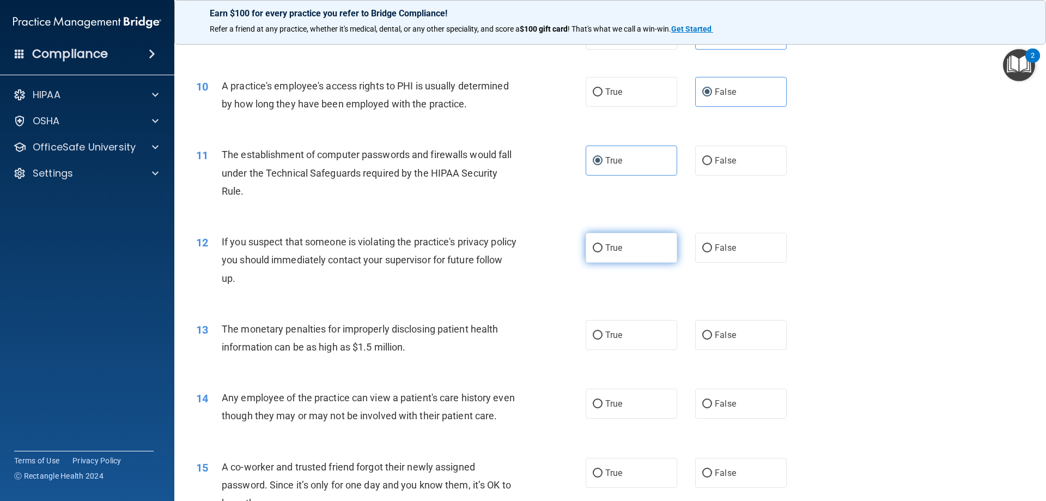
radio input "true"
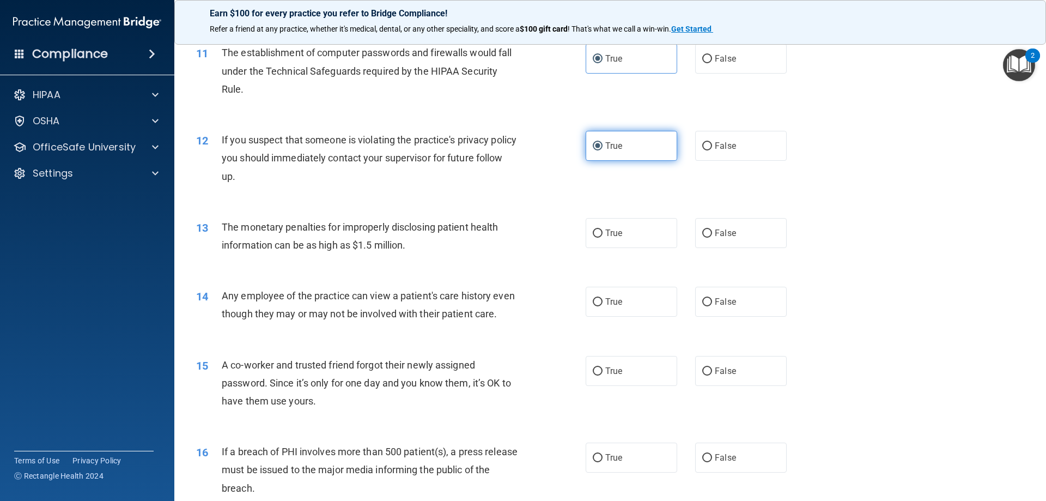
scroll to position [818, 0]
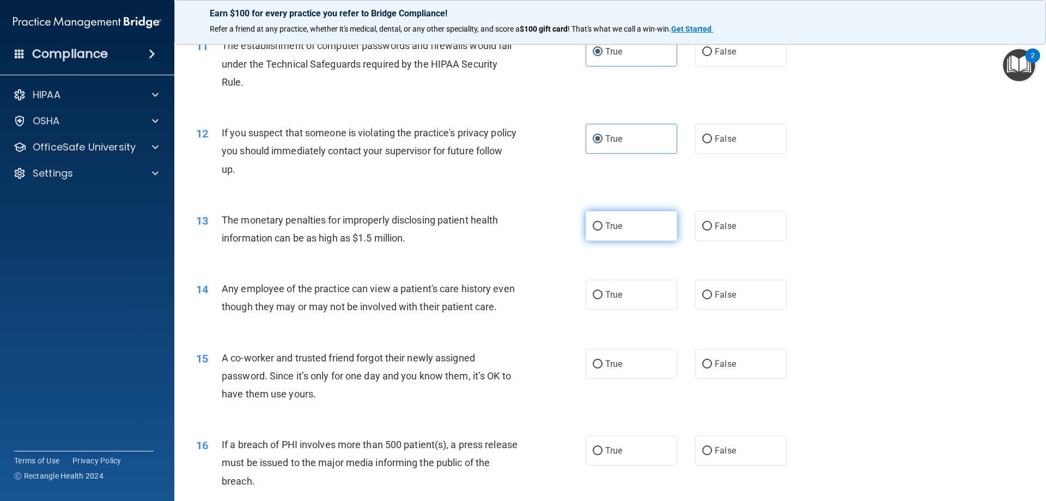
click at [601, 223] on label "True" at bounding box center [632, 226] width 92 height 30
click at [601, 223] on input "True" at bounding box center [598, 226] width 10 height 8
radio input "true"
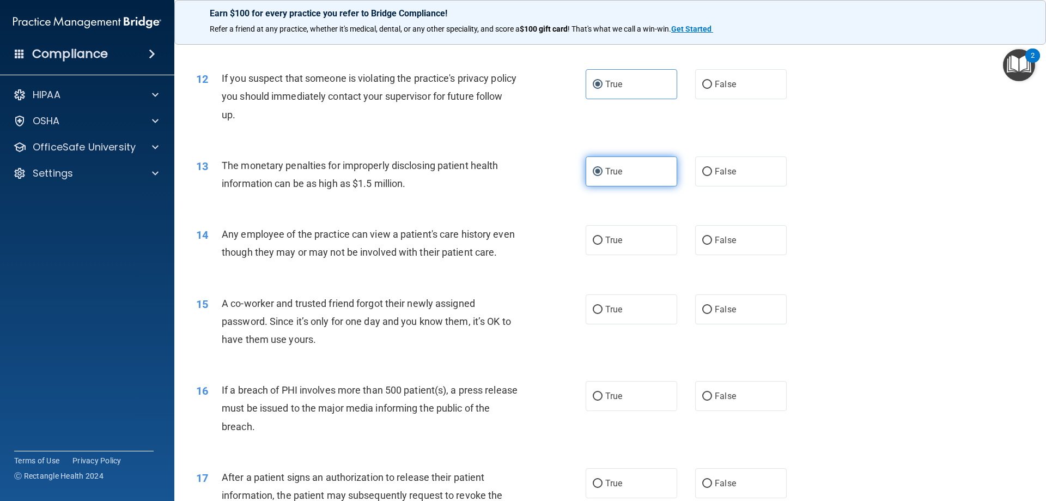
scroll to position [927, 0]
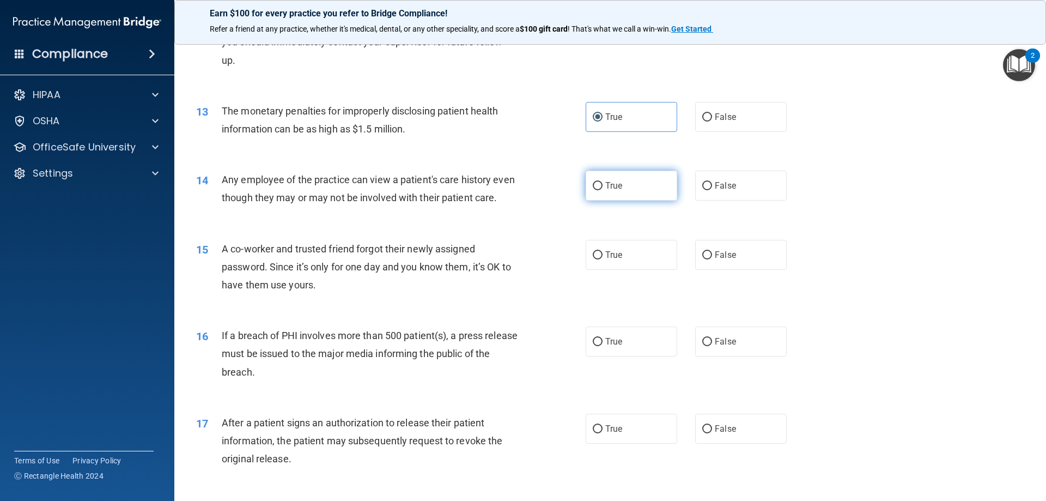
click at [616, 188] on span "True" at bounding box center [614, 185] width 17 height 10
click at [603, 188] on input "True" at bounding box center [598, 186] width 10 height 8
radio input "true"
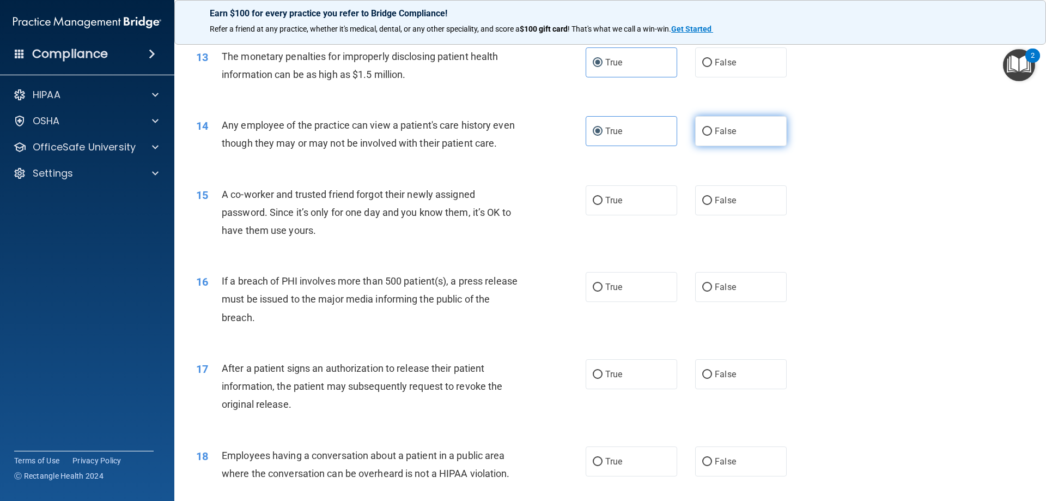
click at [715, 130] on span "False" at bounding box center [725, 131] width 21 height 10
click at [712, 130] on input "False" at bounding box center [708, 132] width 10 height 8
radio input "true"
radio input "false"
click at [715, 213] on label "False" at bounding box center [741, 200] width 92 height 30
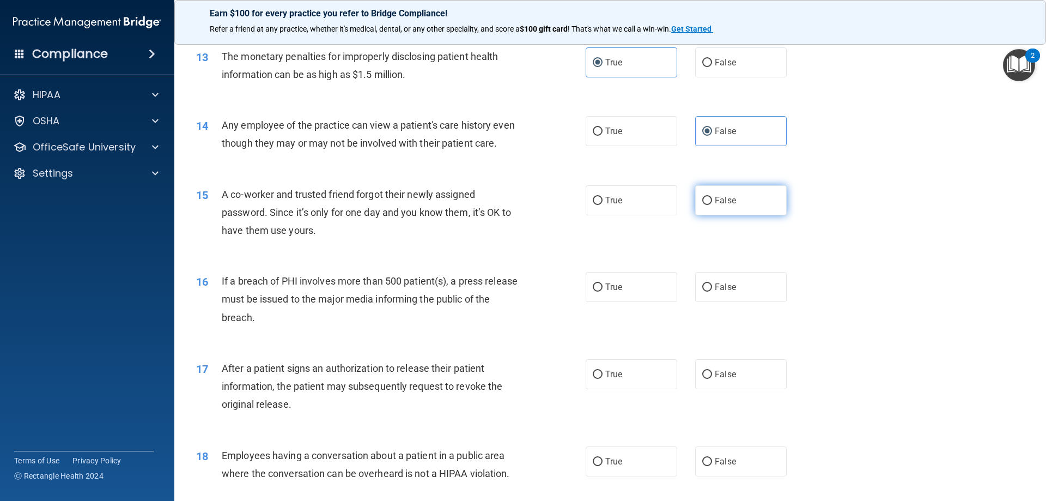
click at [712, 205] on input "False" at bounding box center [708, 201] width 10 height 8
radio input "true"
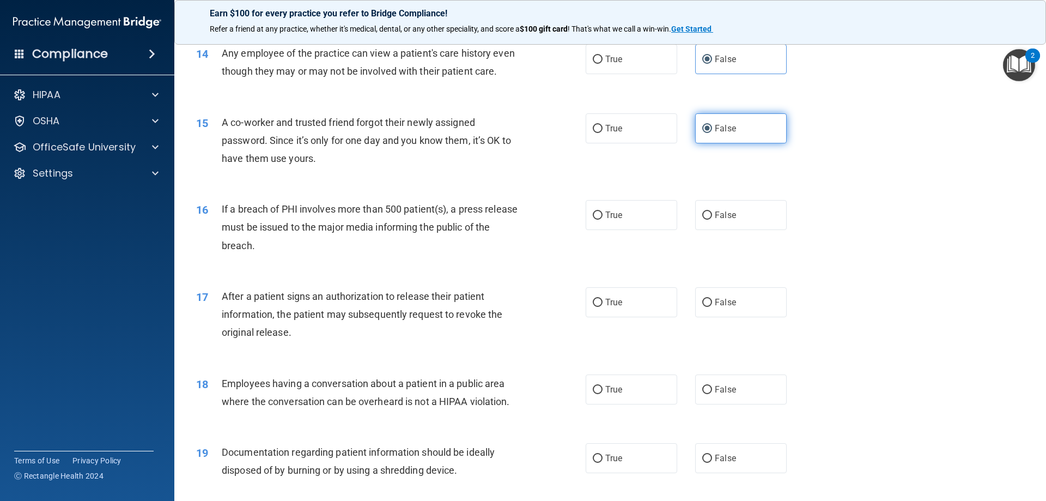
scroll to position [1090, 0]
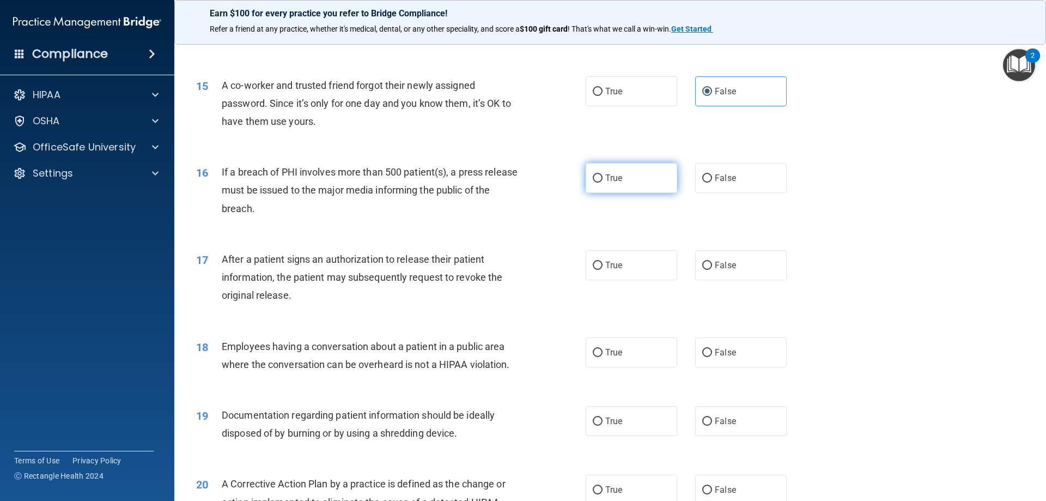
click at [621, 193] on label "True" at bounding box center [632, 178] width 92 height 30
click at [603, 183] on input "True" at bounding box center [598, 178] width 10 height 8
radio input "true"
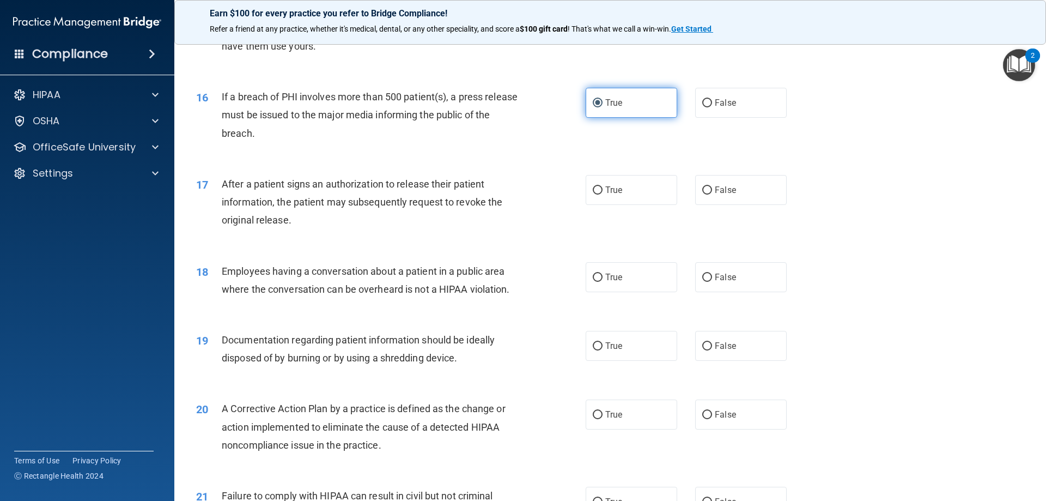
scroll to position [1199, 0]
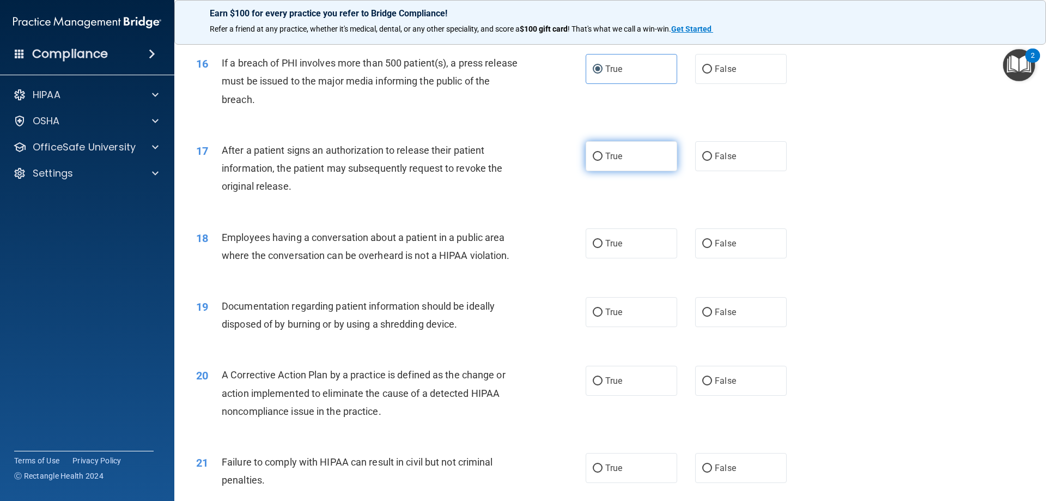
click at [626, 171] on label "True" at bounding box center [632, 156] width 92 height 30
click at [603, 161] on input "True" at bounding box center [598, 157] width 10 height 8
radio input "true"
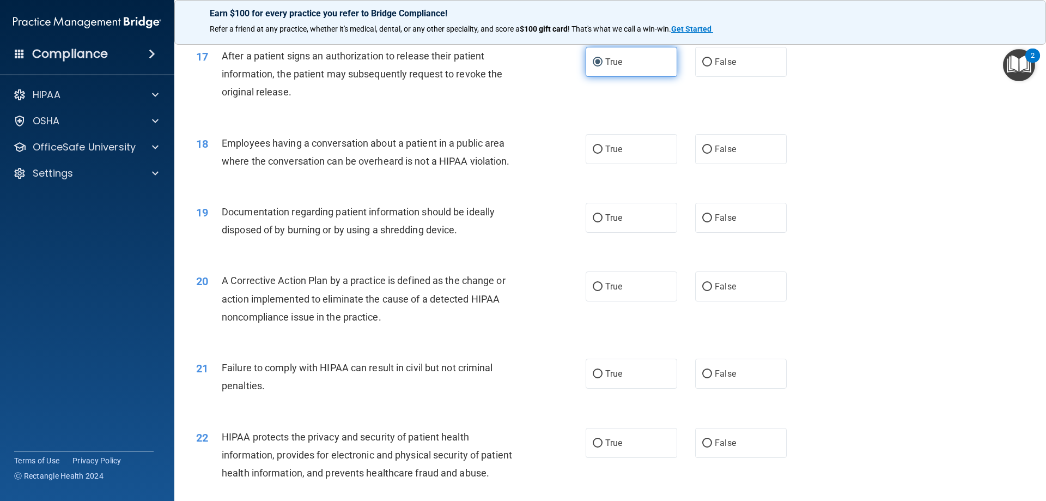
scroll to position [1308, 0]
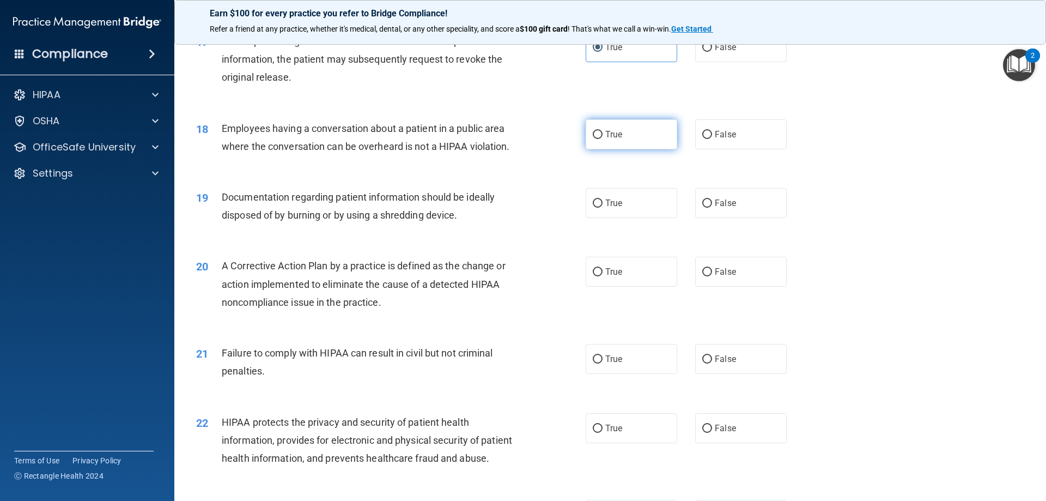
click at [612, 140] on span "True" at bounding box center [614, 134] width 17 height 10
click at [603, 139] on input "True" at bounding box center [598, 135] width 10 height 8
radio input "true"
click at [730, 140] on span "False" at bounding box center [725, 134] width 21 height 10
click at [712, 139] on input "False" at bounding box center [708, 135] width 10 height 8
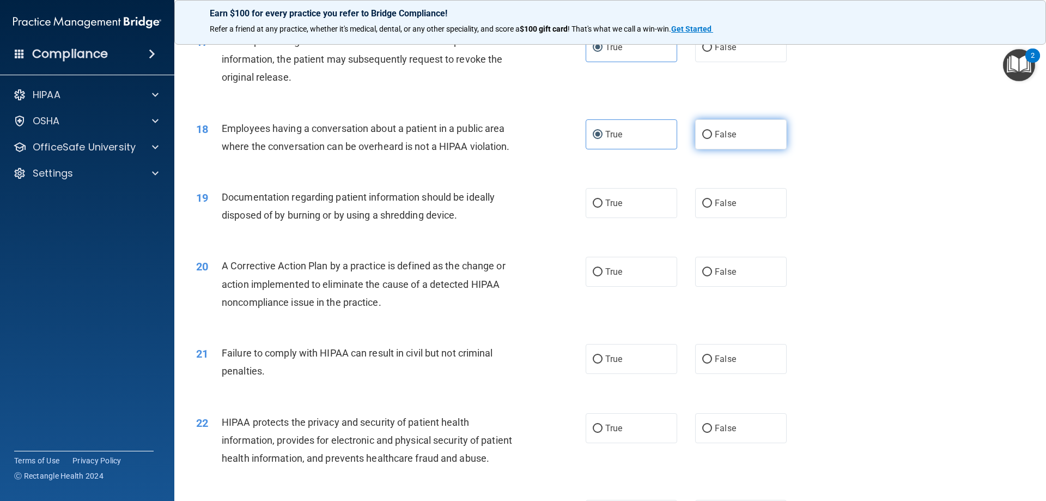
radio input "true"
radio input "false"
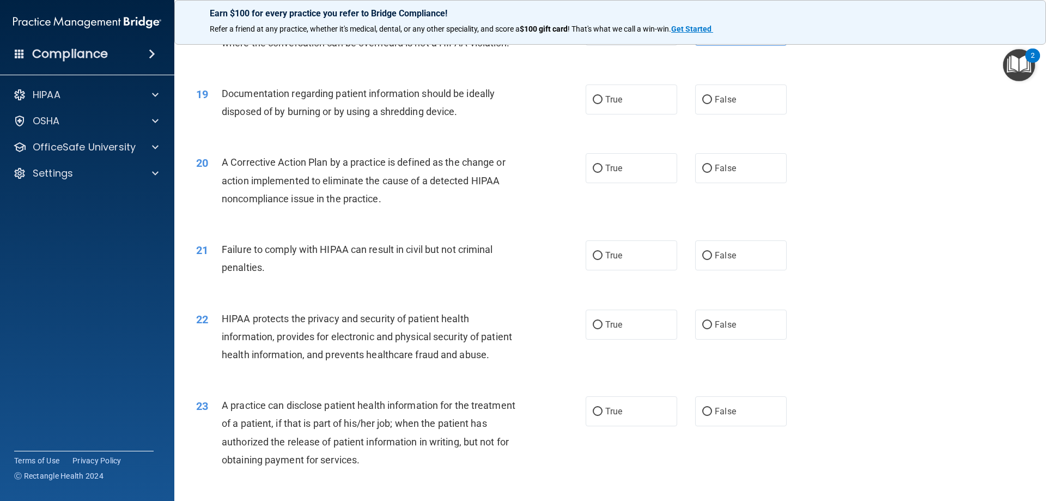
scroll to position [1417, 0]
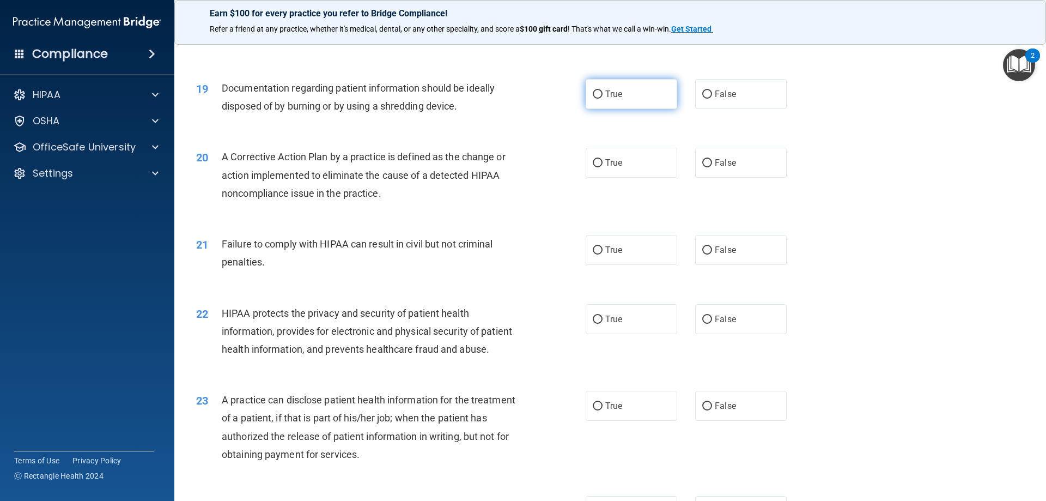
click at [614, 99] on span "True" at bounding box center [614, 94] width 17 height 10
click at [603, 99] on input "True" at bounding box center [598, 94] width 10 height 8
radio input "true"
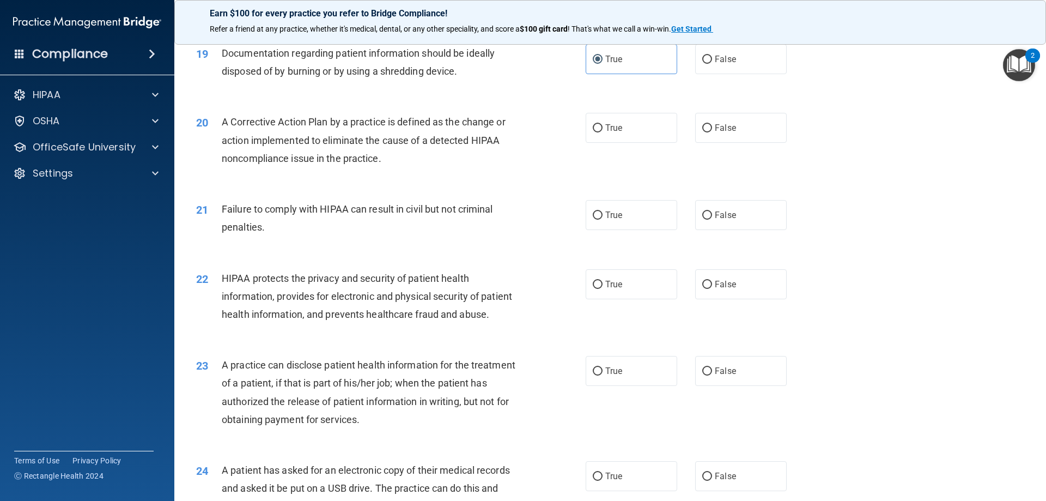
scroll to position [1472, 0]
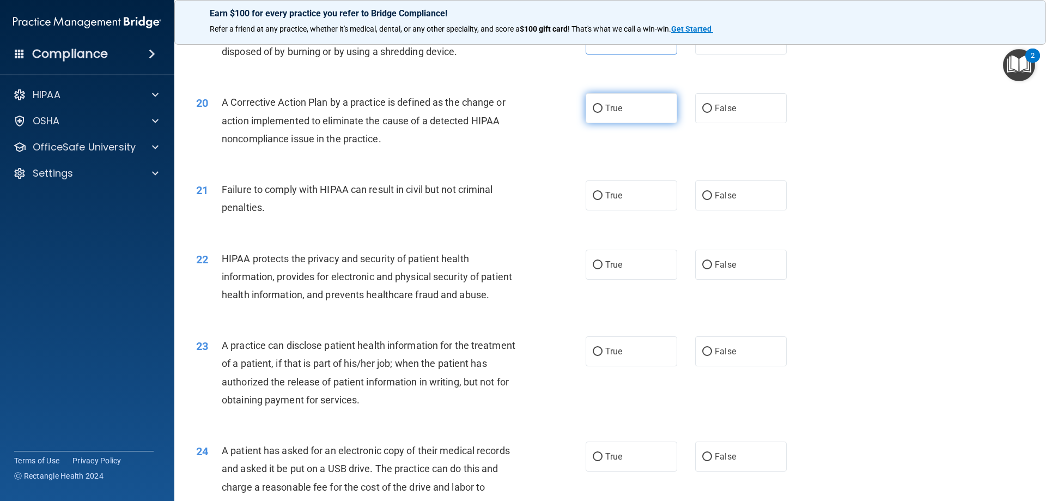
click at [622, 123] on label "True" at bounding box center [632, 108] width 92 height 30
click at [603, 113] on input "True" at bounding box center [598, 109] width 10 height 8
radio input "true"
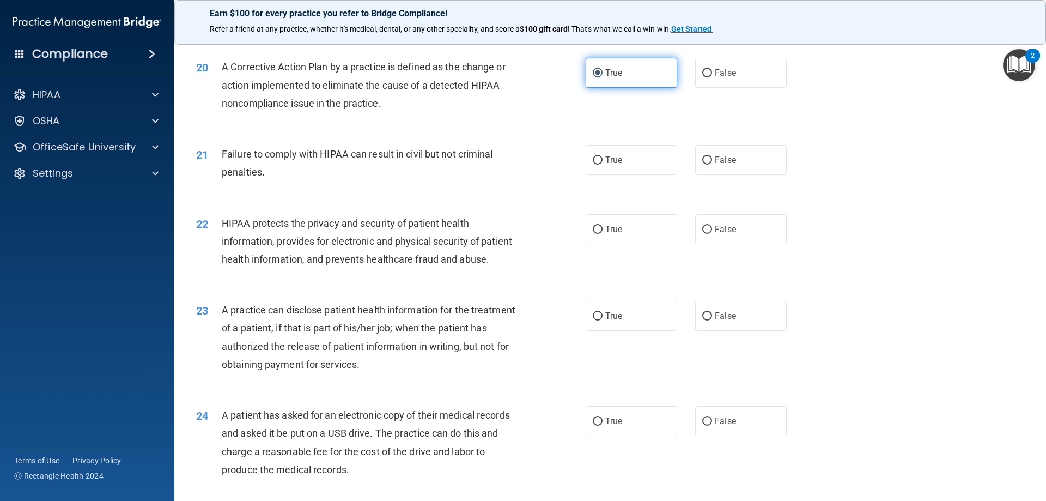
scroll to position [1526, 0]
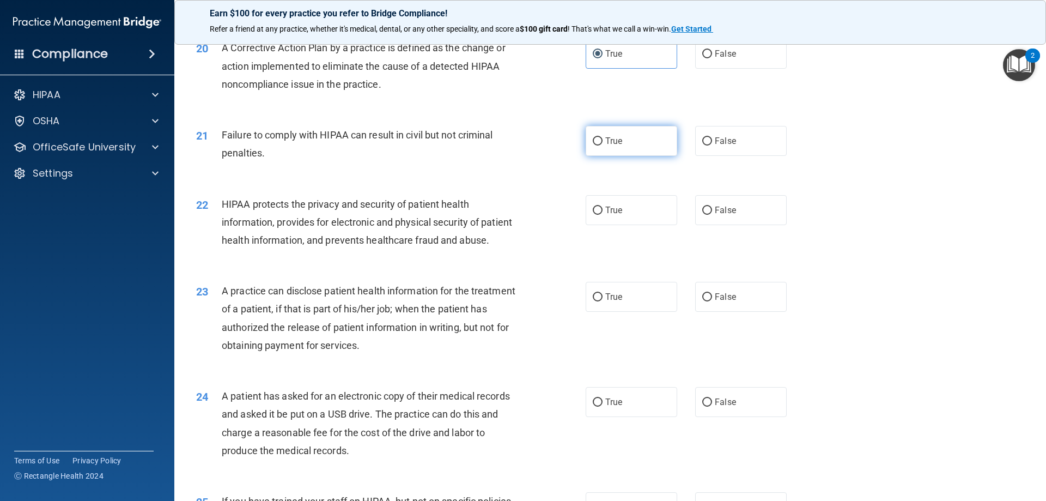
click at [642, 155] on label "True" at bounding box center [632, 141] width 92 height 30
click at [603, 146] on input "True" at bounding box center [598, 141] width 10 height 8
radio input "true"
click at [608, 215] on span "True" at bounding box center [614, 210] width 17 height 10
click at [603, 215] on input "True" at bounding box center [598, 211] width 10 height 8
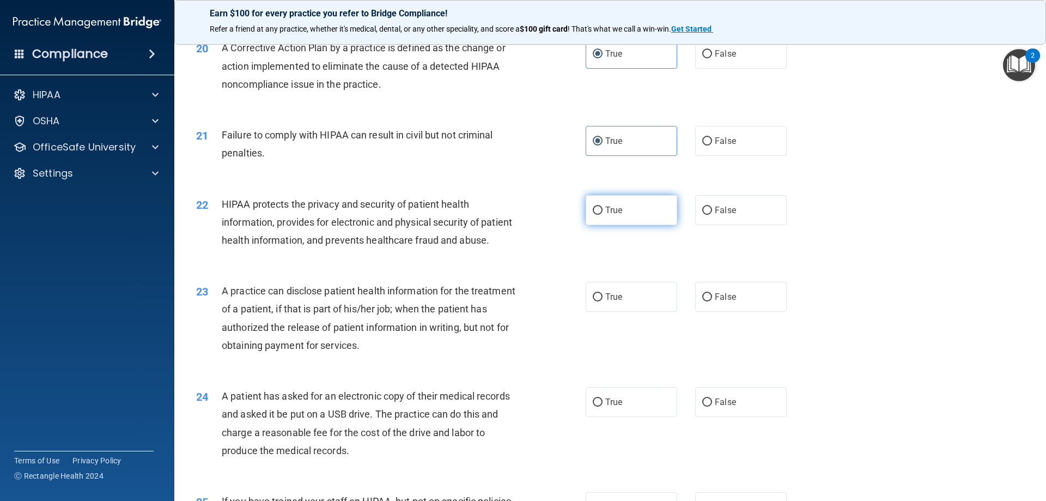
radio input "true"
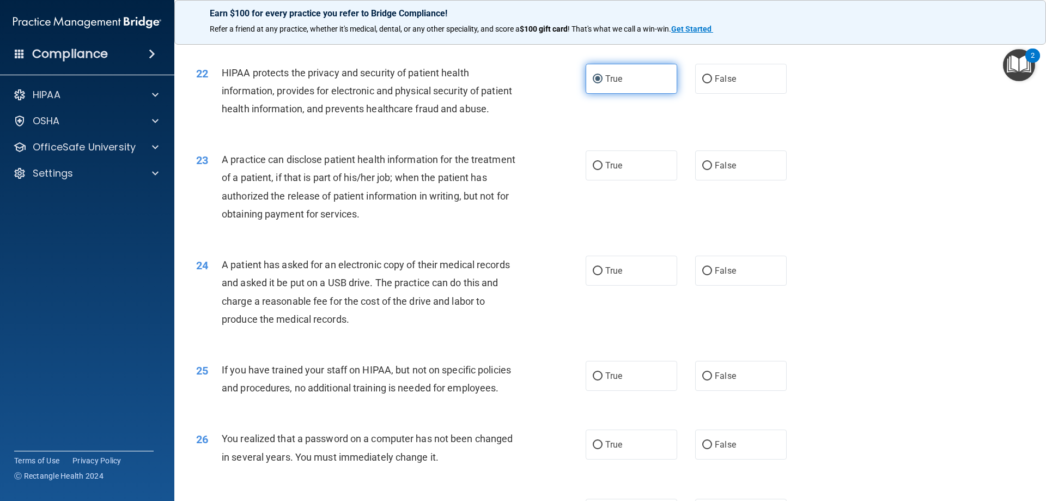
scroll to position [1690, 0]
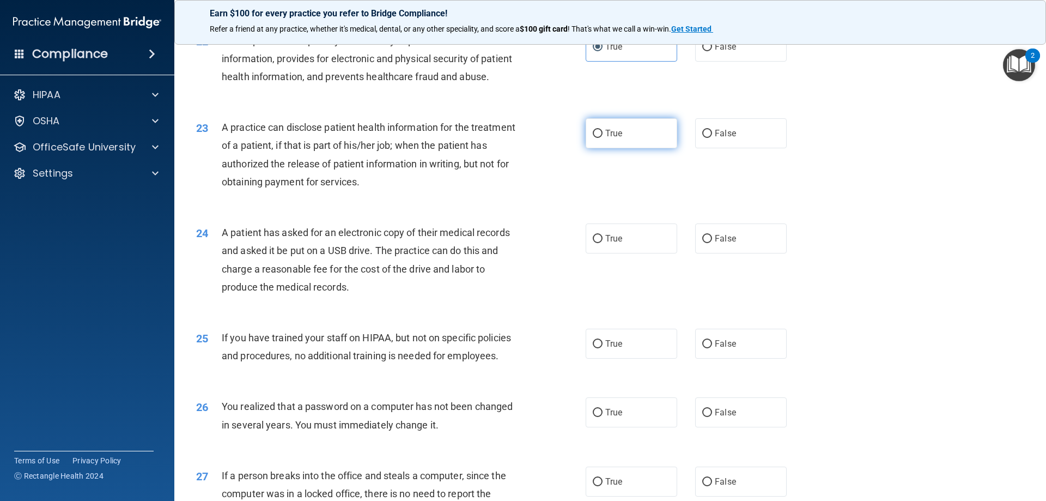
click at [606, 138] on span "True" at bounding box center [614, 133] width 17 height 10
click at [603, 138] on input "True" at bounding box center [598, 134] width 10 height 8
radio input "true"
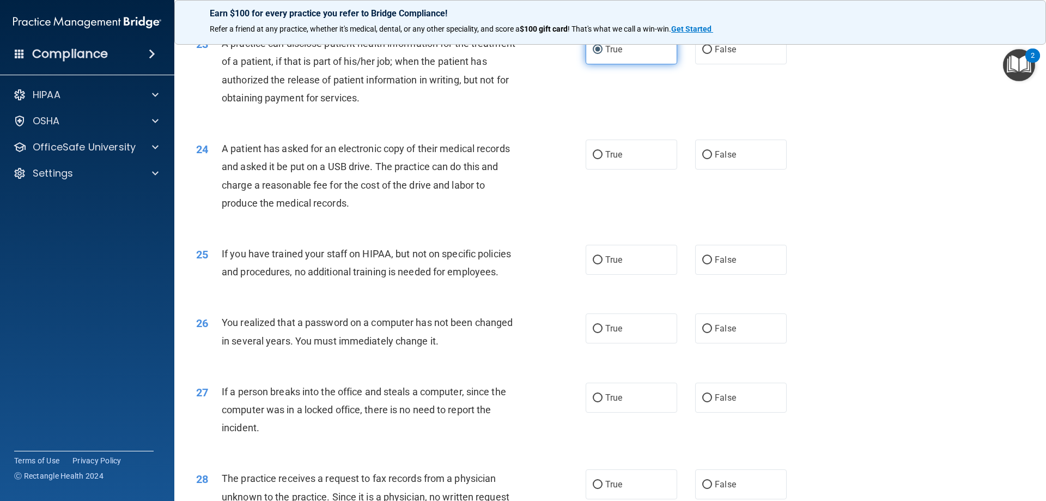
scroll to position [1799, 0]
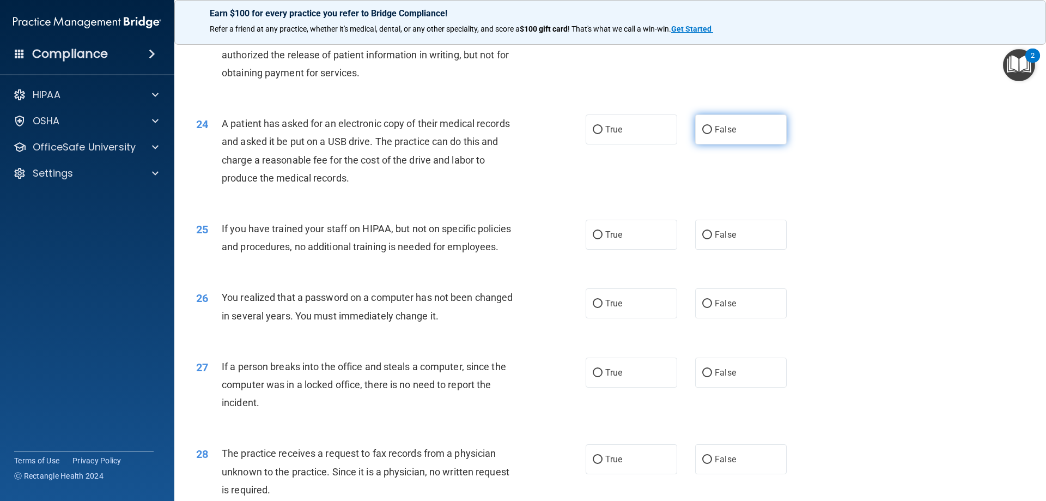
click at [721, 144] on label "False" at bounding box center [741, 129] width 92 height 30
click at [712, 134] on input "False" at bounding box center [708, 130] width 10 height 8
radio input "true"
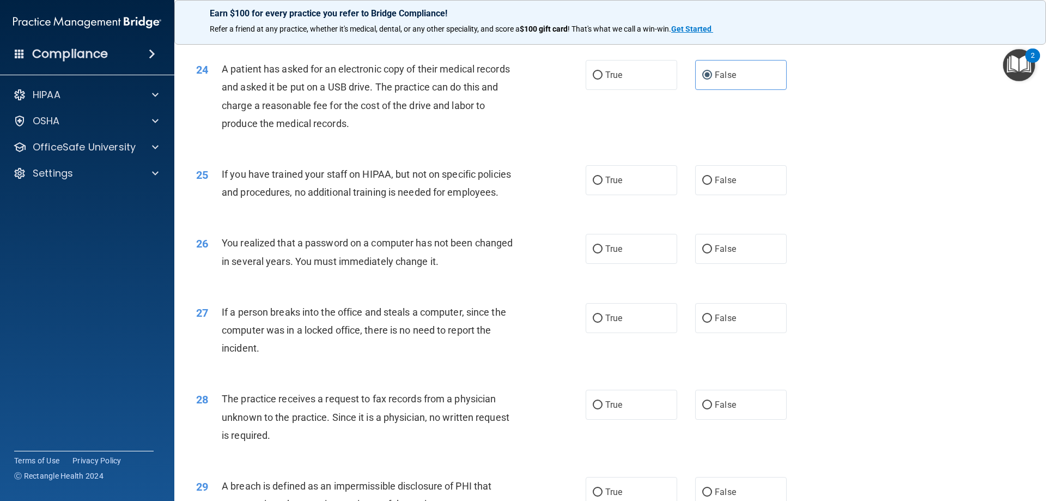
scroll to position [1908, 0]
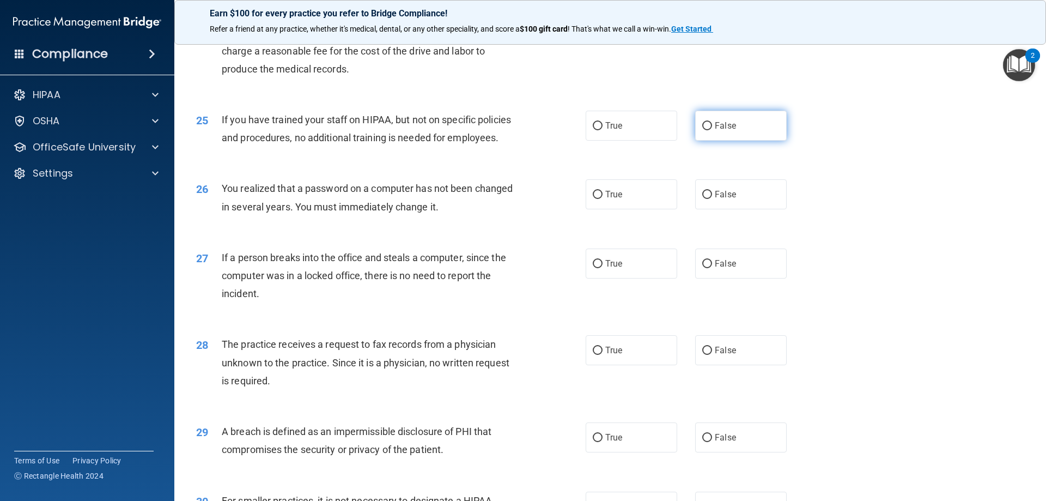
click at [727, 131] on span "False" at bounding box center [725, 125] width 21 height 10
click at [712, 130] on input "False" at bounding box center [708, 126] width 10 height 8
radio input "true"
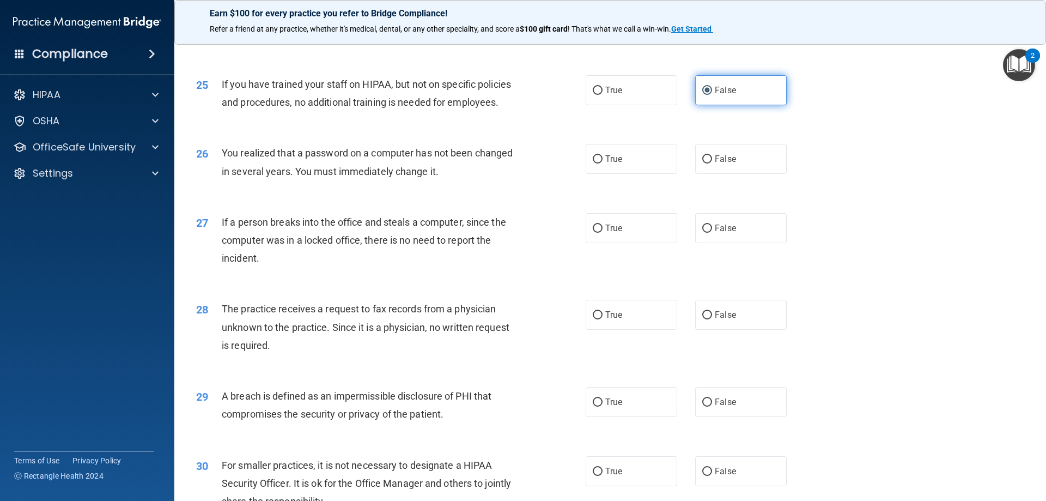
scroll to position [1962, 0]
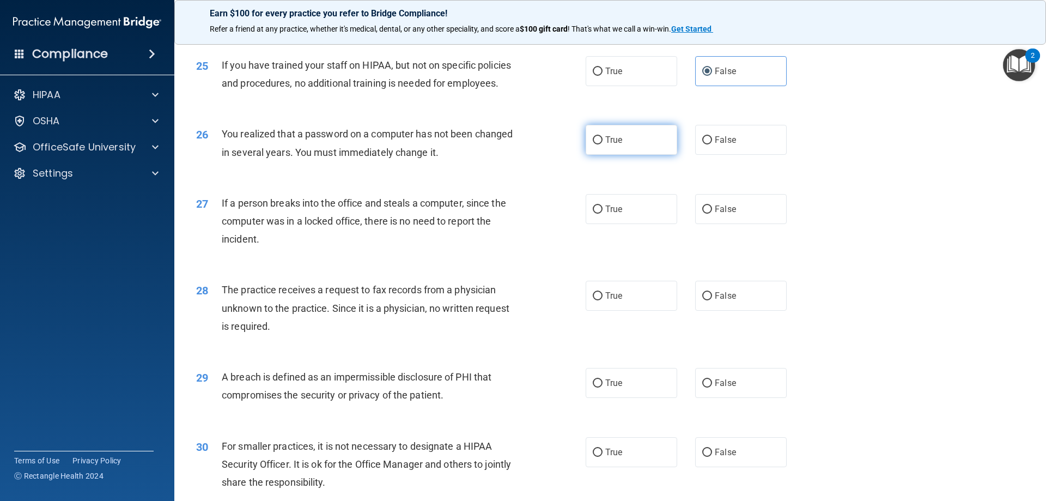
click at [620, 155] on label "True" at bounding box center [632, 140] width 92 height 30
click at [603, 144] on input "True" at bounding box center [598, 140] width 10 height 8
radio input "true"
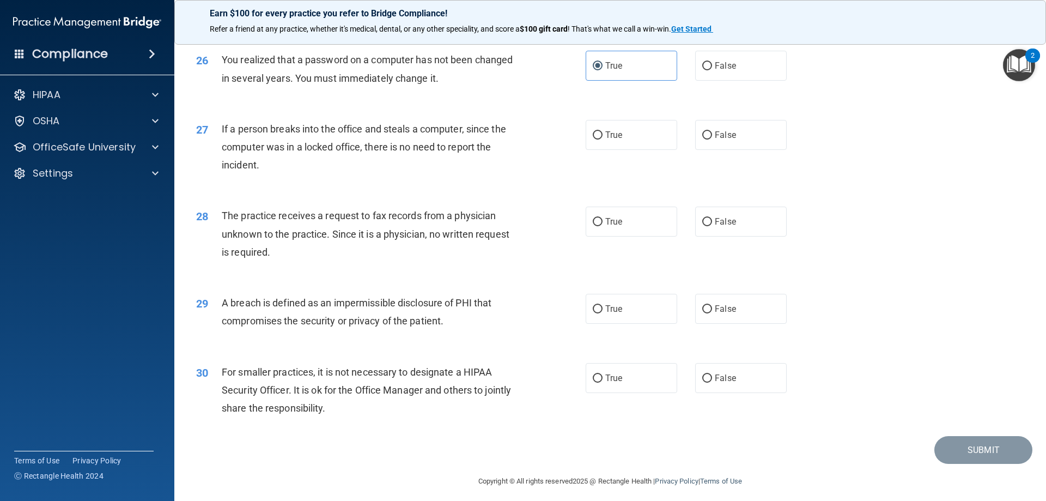
scroll to position [2071, 0]
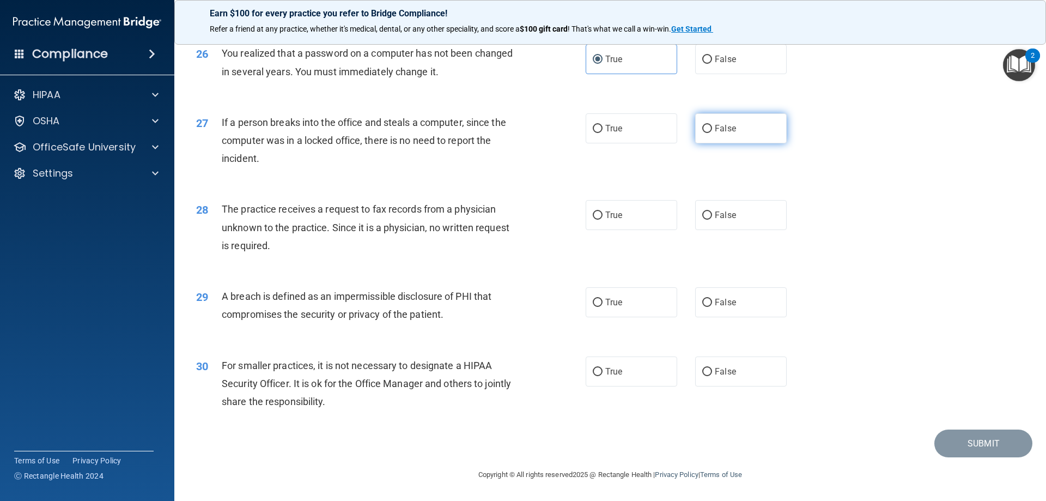
click at [719, 134] on span "False" at bounding box center [725, 128] width 21 height 10
click at [712, 133] on input "False" at bounding box center [708, 129] width 10 height 8
radio input "true"
click at [723, 220] on span "False" at bounding box center [725, 215] width 21 height 10
click at [712, 220] on input "False" at bounding box center [708, 215] width 10 height 8
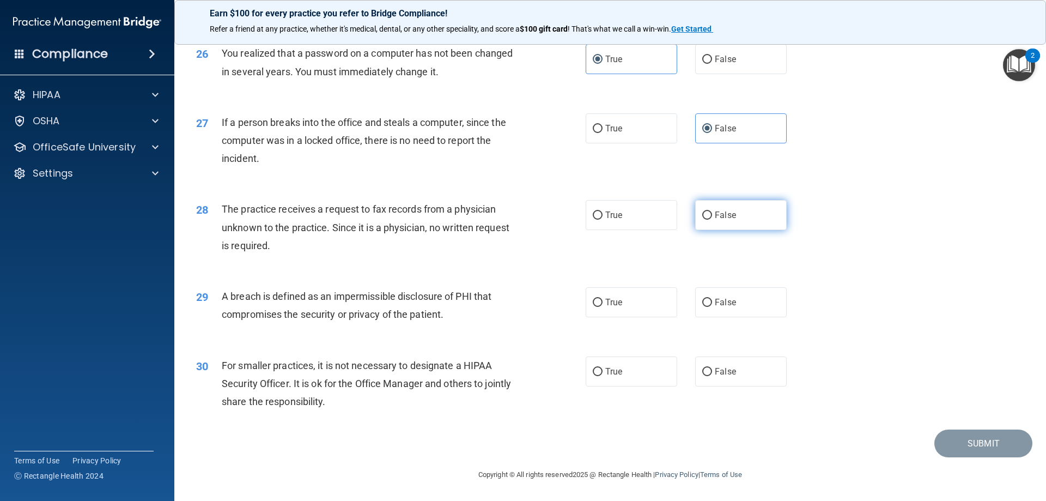
radio input "true"
click at [631, 306] on label "True" at bounding box center [632, 302] width 92 height 30
click at [603, 306] on input "True" at bounding box center [598, 303] width 10 height 8
radio input "true"
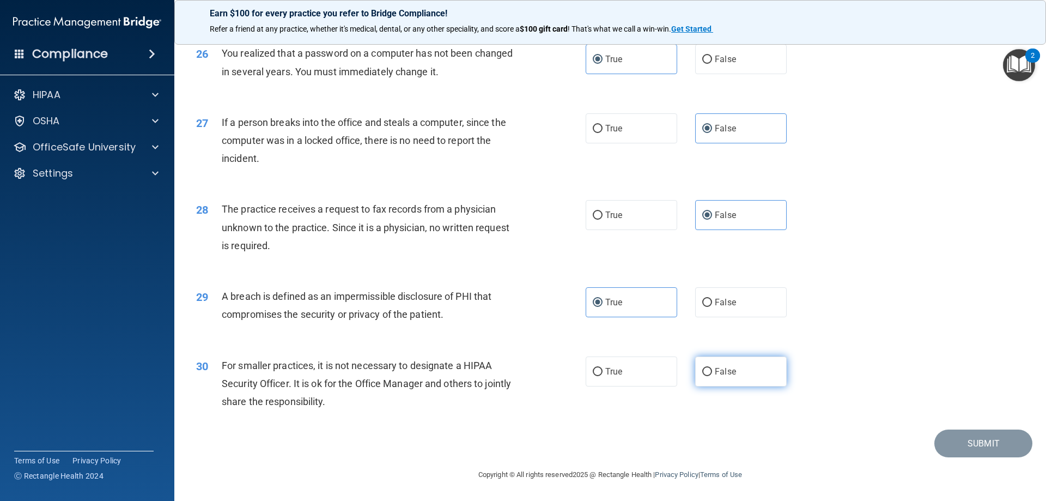
click at [715, 371] on span "False" at bounding box center [725, 371] width 21 height 10
click at [712, 371] on input "False" at bounding box center [708, 372] width 10 height 8
radio input "true"
click at [967, 450] on button "Submit" at bounding box center [984, 443] width 98 height 28
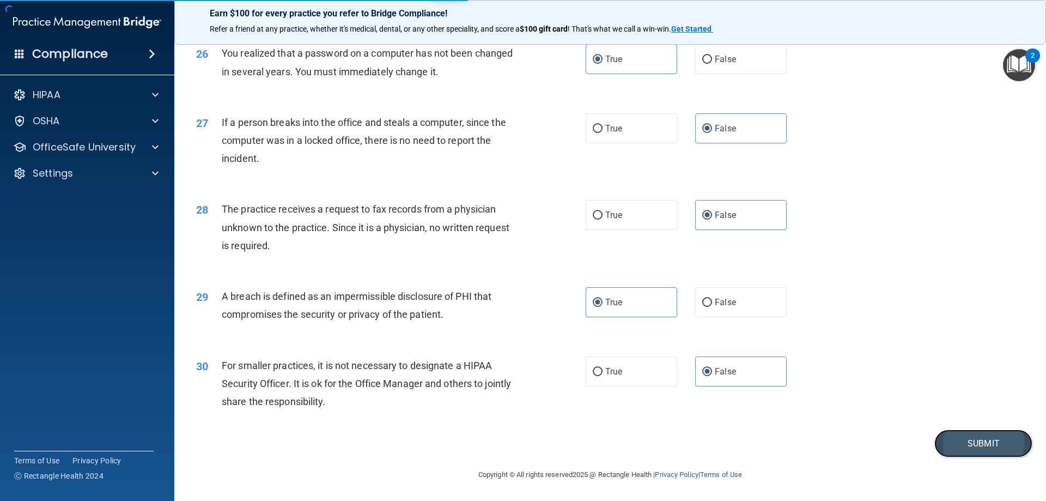
click at [962, 442] on button "Submit" at bounding box center [984, 443] width 98 height 28
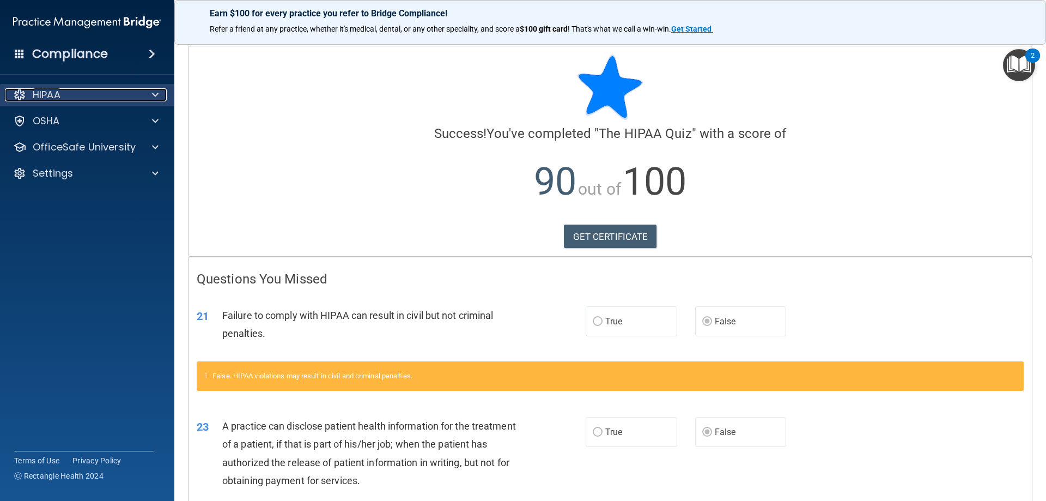
click at [78, 96] on div "HIPAA" at bounding box center [72, 94] width 135 height 13
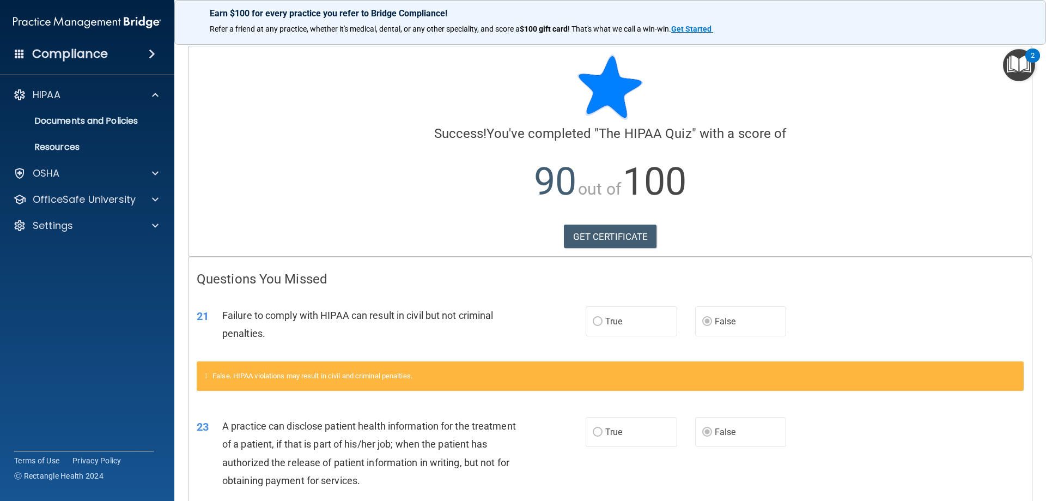
click at [710, 167] on p "90 out of 100" at bounding box center [610, 182] width 827 height 70
click at [636, 232] on link "GET CERTIFICATE" at bounding box center [610, 237] width 93 height 24
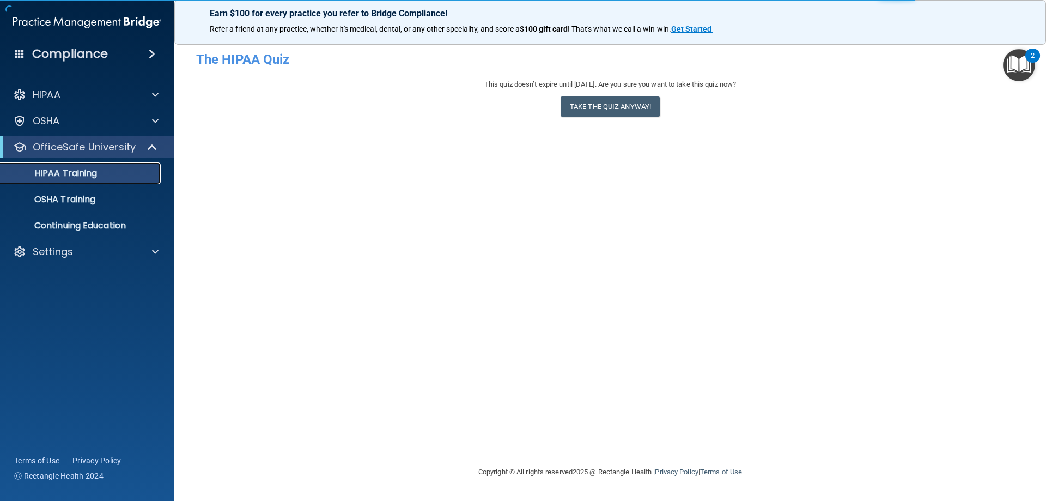
click at [70, 179] on link "HIPAA Training" at bounding box center [75, 173] width 172 height 22
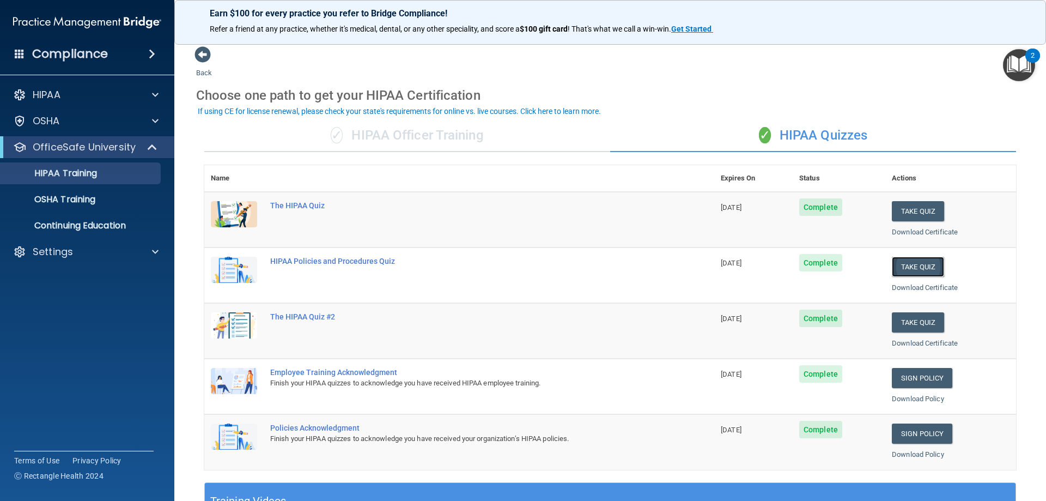
click at [905, 257] on button "Take Quiz" at bounding box center [918, 267] width 52 height 20
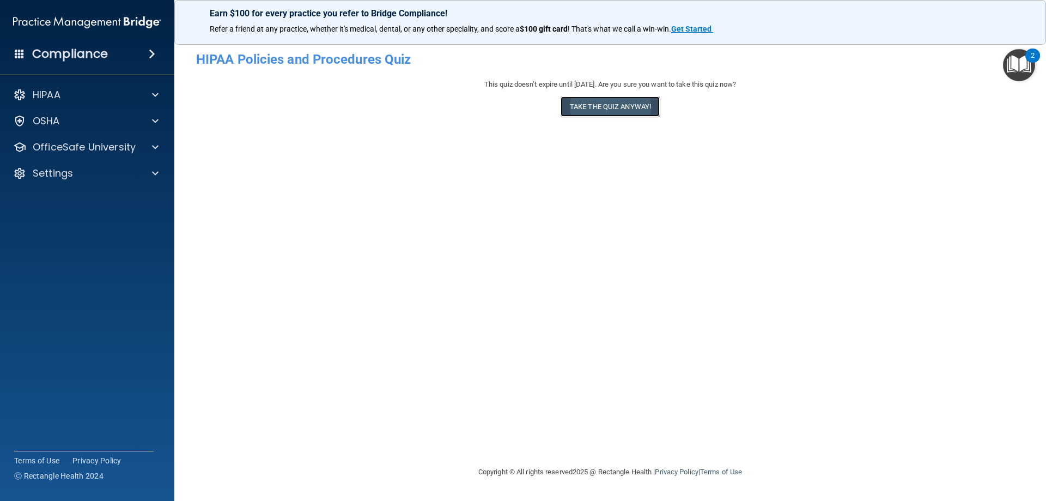
click at [582, 102] on button "Take the quiz anyway!" at bounding box center [610, 106] width 99 height 20
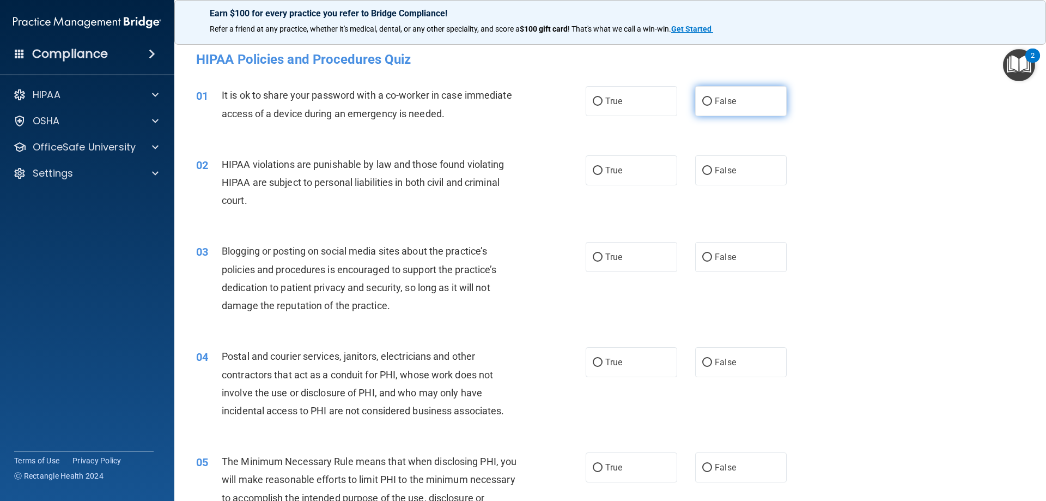
click at [733, 105] on label "False" at bounding box center [741, 101] width 92 height 30
click at [712, 105] on input "False" at bounding box center [708, 102] width 10 height 8
radio input "true"
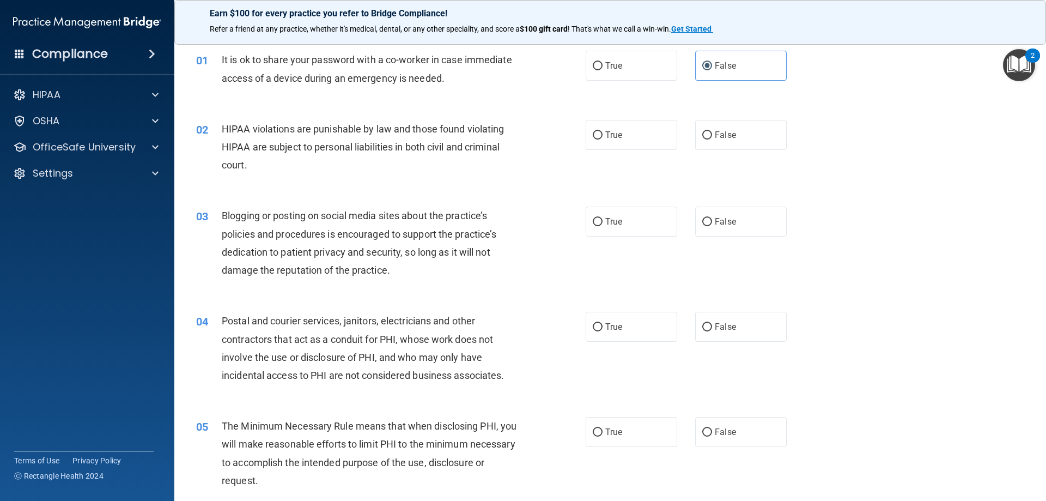
scroll to position [55, 0]
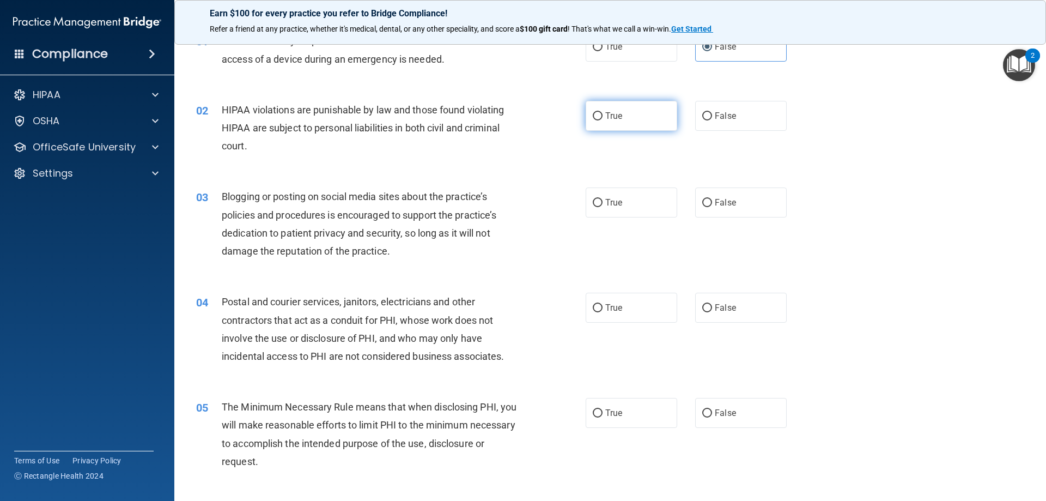
click at [598, 115] on input "True" at bounding box center [598, 116] width 10 height 8
radio input "true"
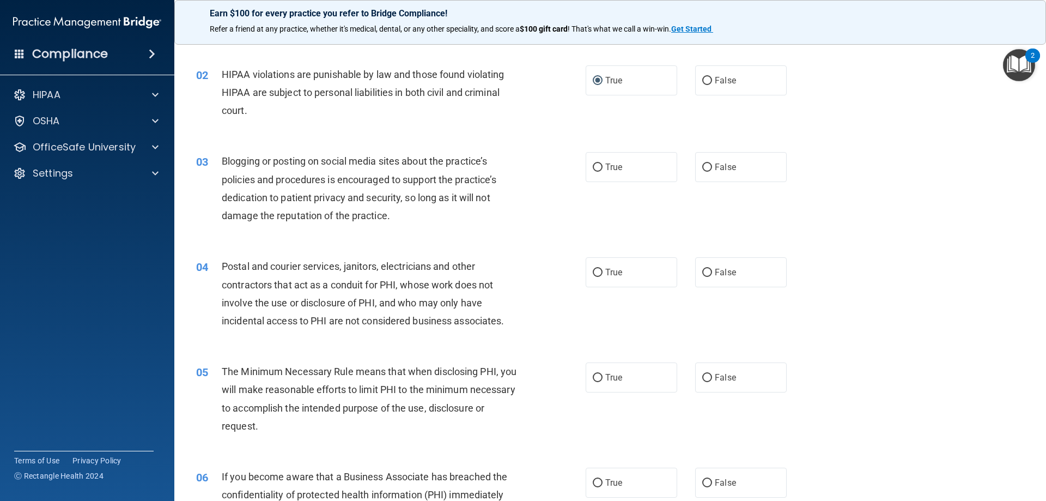
scroll to position [164, 0]
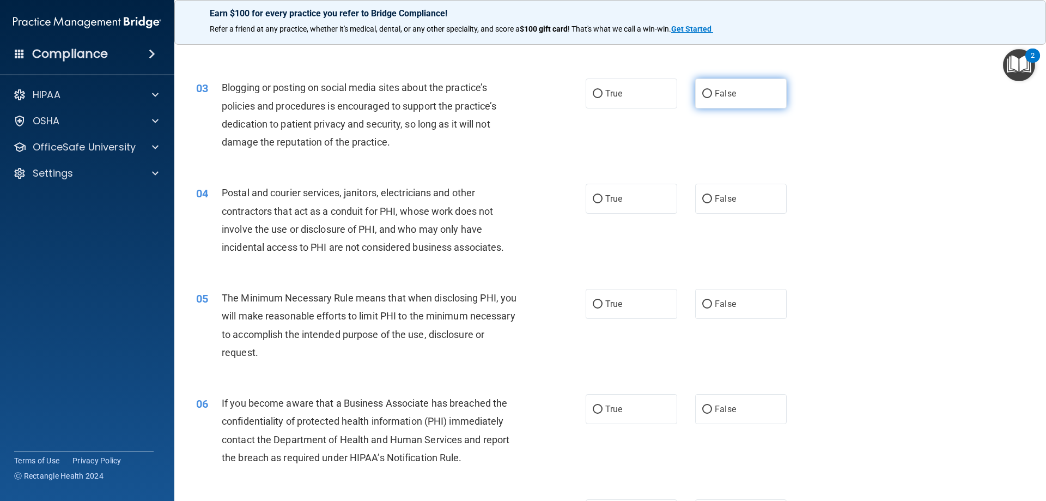
click at [705, 90] on input "False" at bounding box center [708, 94] width 10 height 8
radio input "true"
click at [715, 200] on span "False" at bounding box center [725, 198] width 21 height 10
click at [712, 200] on input "False" at bounding box center [708, 199] width 10 height 8
radio input "true"
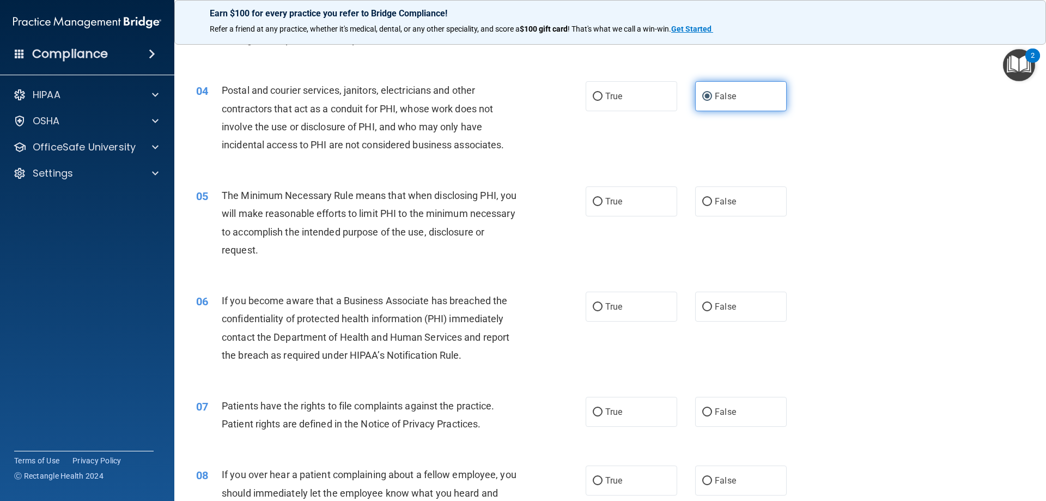
scroll to position [273, 0]
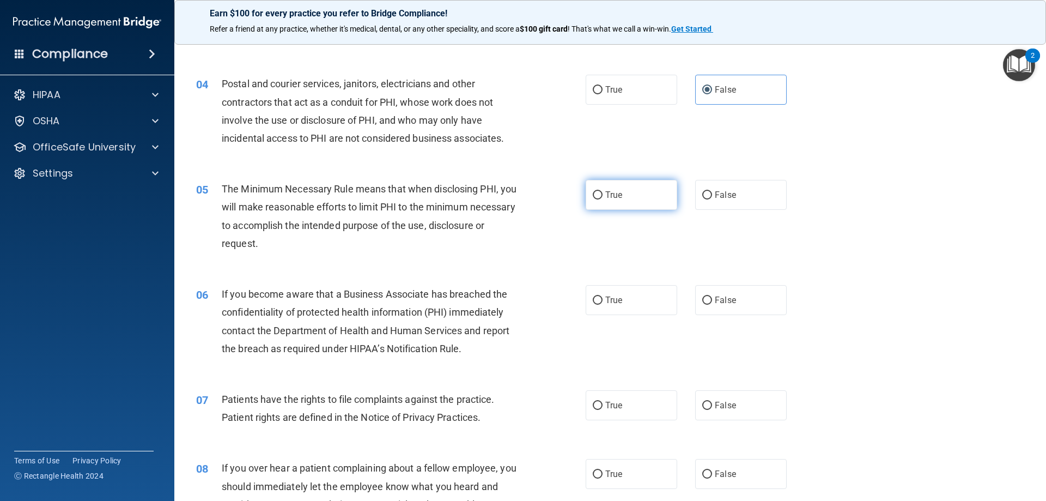
click at [608, 199] on span "True" at bounding box center [614, 195] width 17 height 10
click at [603, 199] on input "True" at bounding box center [598, 195] width 10 height 8
radio input "true"
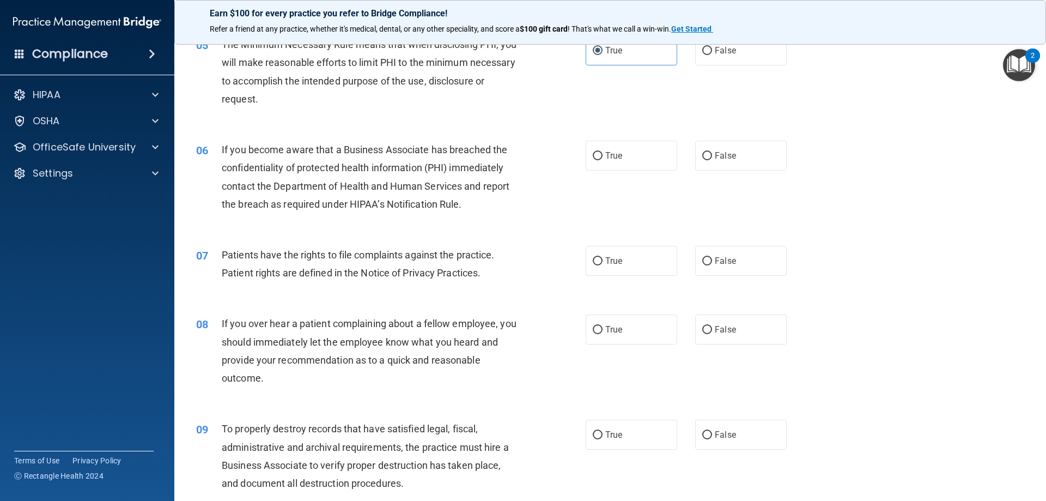
scroll to position [436, 0]
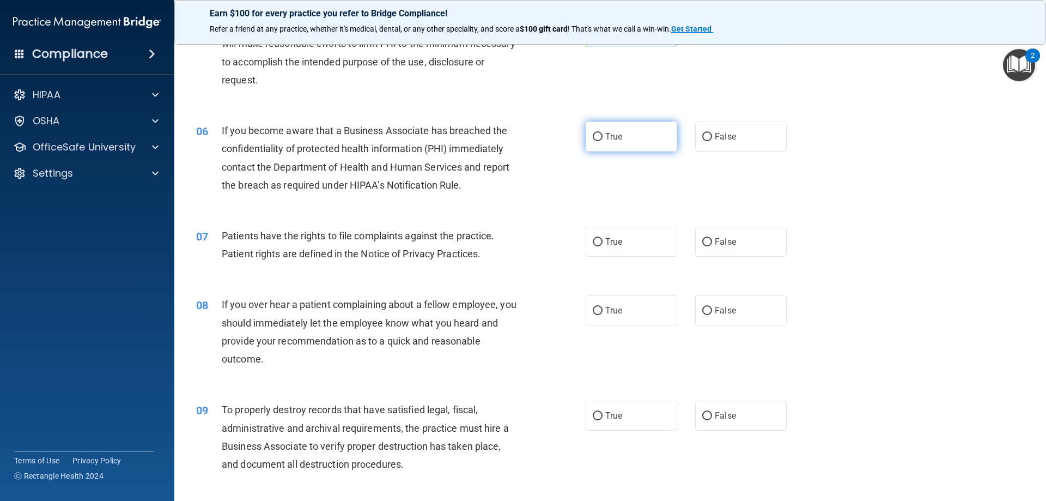
click at [611, 136] on span "True" at bounding box center [614, 136] width 17 height 10
click at [603, 136] on input "True" at bounding box center [598, 137] width 10 height 8
radio input "true"
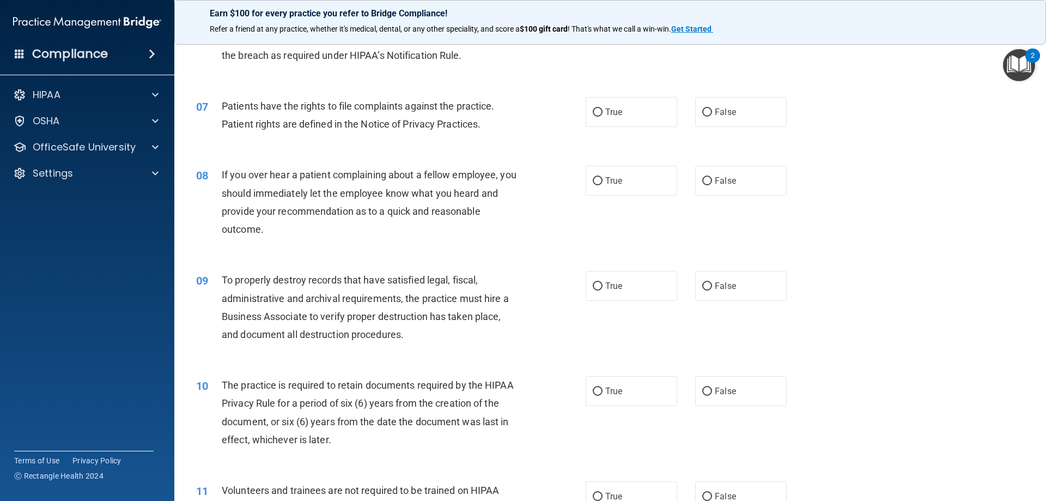
scroll to position [600, 0]
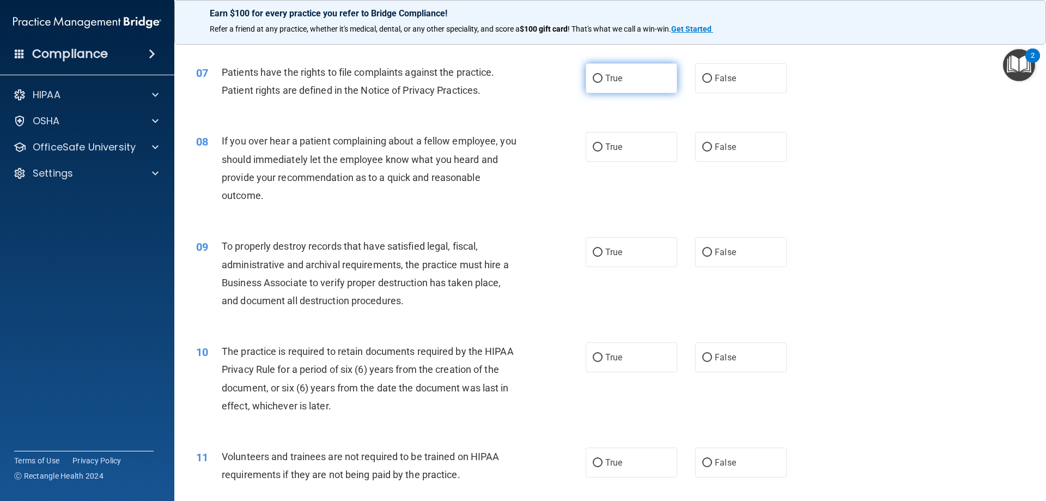
click at [617, 82] on span "True" at bounding box center [614, 78] width 17 height 10
click at [603, 82] on input "True" at bounding box center [598, 79] width 10 height 8
radio input "true"
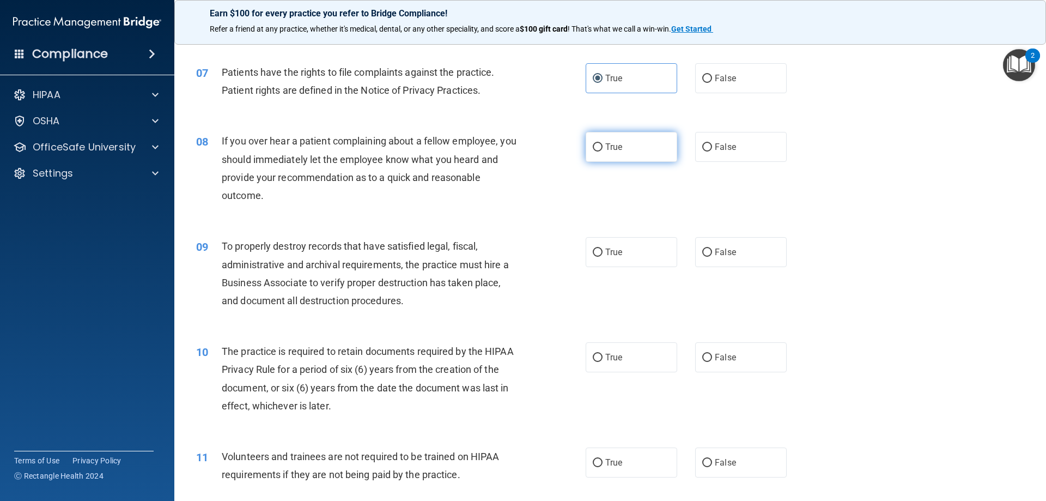
click at [616, 150] on span "True" at bounding box center [614, 147] width 17 height 10
click at [603, 150] on input "True" at bounding box center [598, 147] width 10 height 8
radio input "true"
click at [614, 249] on span "True" at bounding box center [614, 252] width 17 height 10
click at [603, 249] on input "True" at bounding box center [598, 253] width 10 height 8
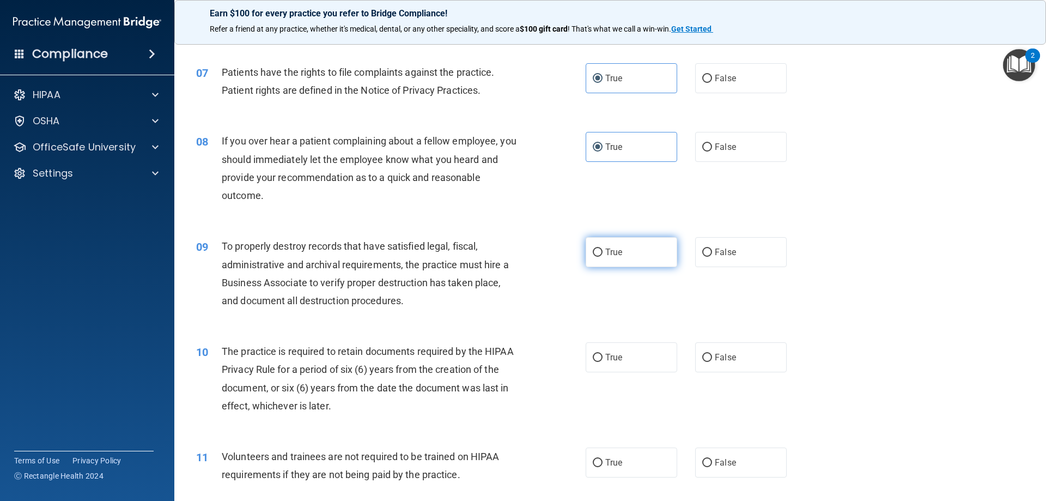
radio input "true"
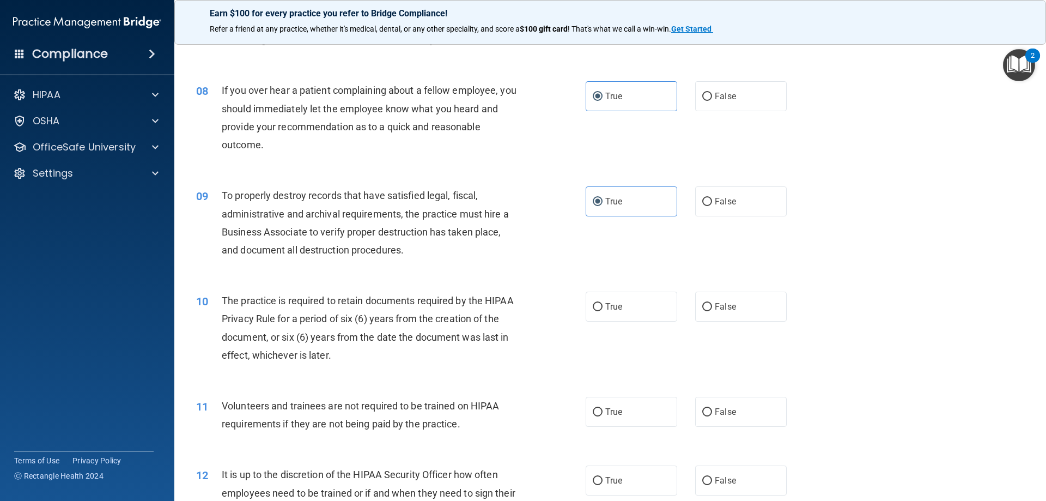
scroll to position [709, 0]
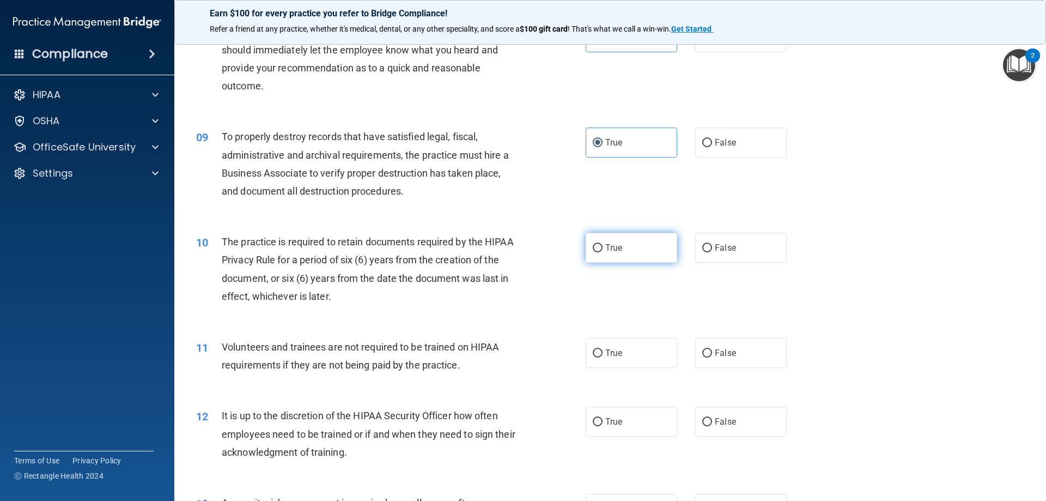
click at [599, 247] on label "True" at bounding box center [632, 248] width 92 height 30
click at [599, 247] on input "True" at bounding box center [598, 248] width 10 height 8
radio input "true"
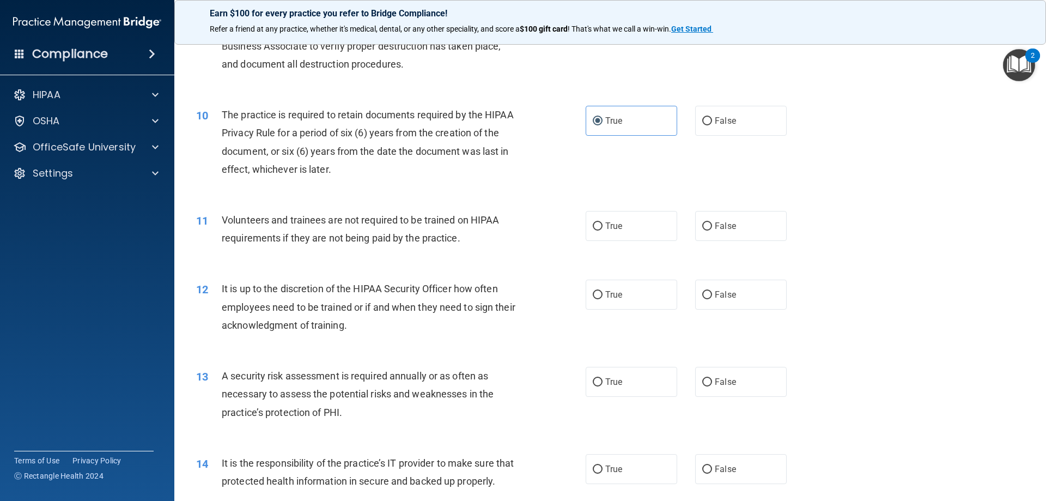
scroll to position [873, 0]
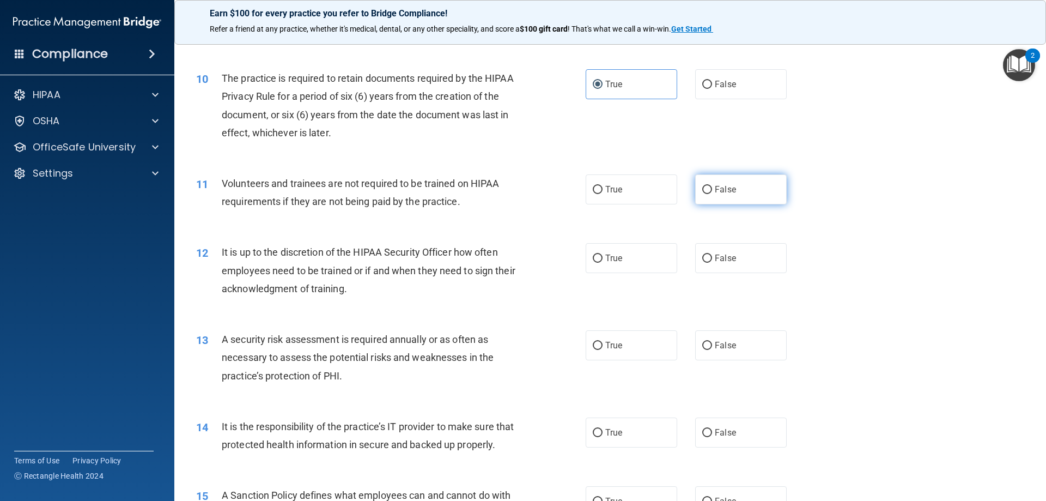
click at [715, 190] on span "False" at bounding box center [725, 189] width 21 height 10
click at [710, 190] on input "False" at bounding box center [708, 190] width 10 height 8
radio input "true"
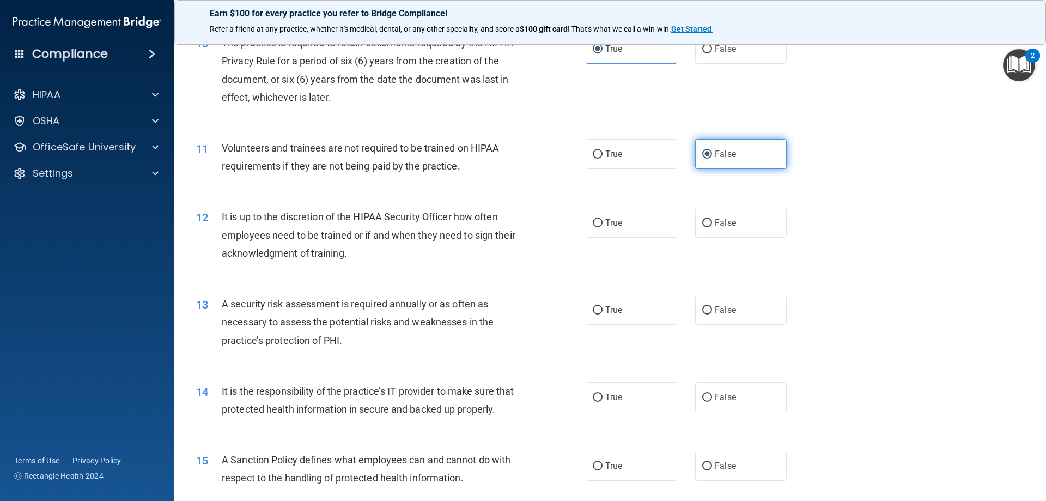
scroll to position [927, 0]
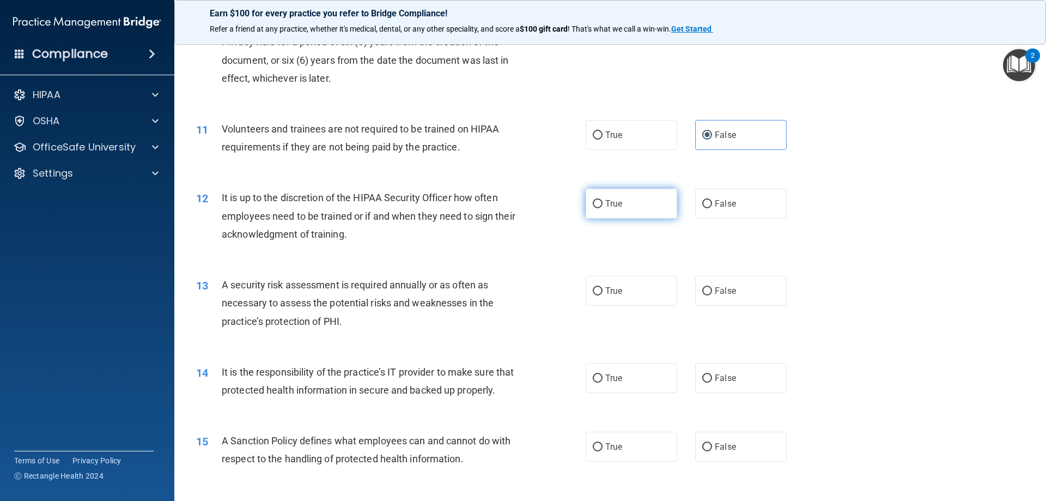
click at [601, 202] on label "True" at bounding box center [632, 204] width 92 height 30
click at [601, 202] on input "True" at bounding box center [598, 204] width 10 height 8
radio input "true"
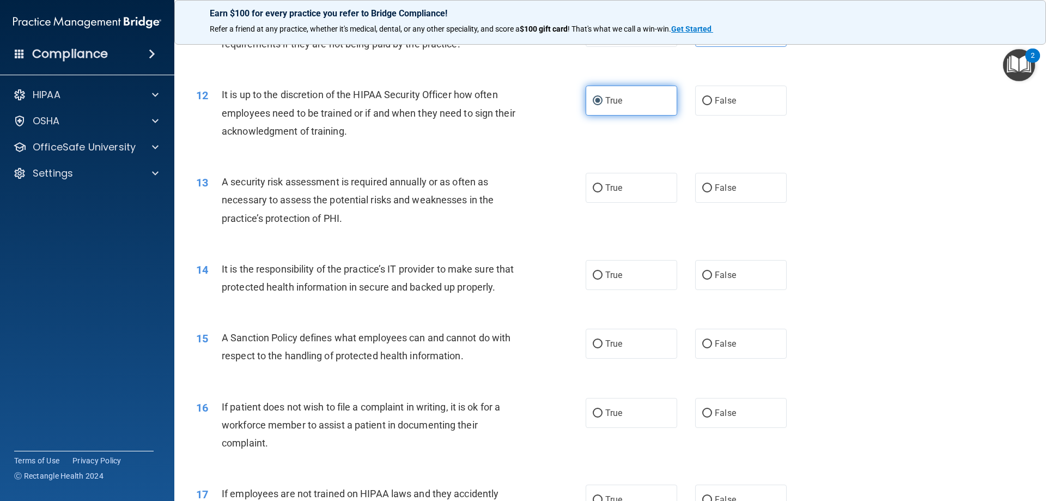
scroll to position [1036, 0]
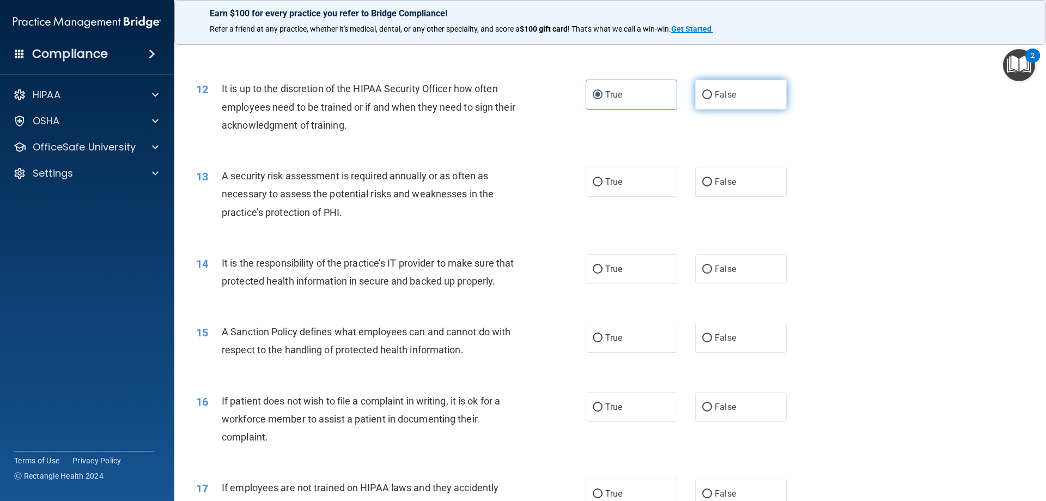
click at [715, 99] on span "False" at bounding box center [725, 94] width 21 height 10
click at [712, 99] on input "False" at bounding box center [708, 95] width 10 height 8
radio input "true"
radio input "false"
click at [606, 177] on span "True" at bounding box center [614, 182] width 17 height 10
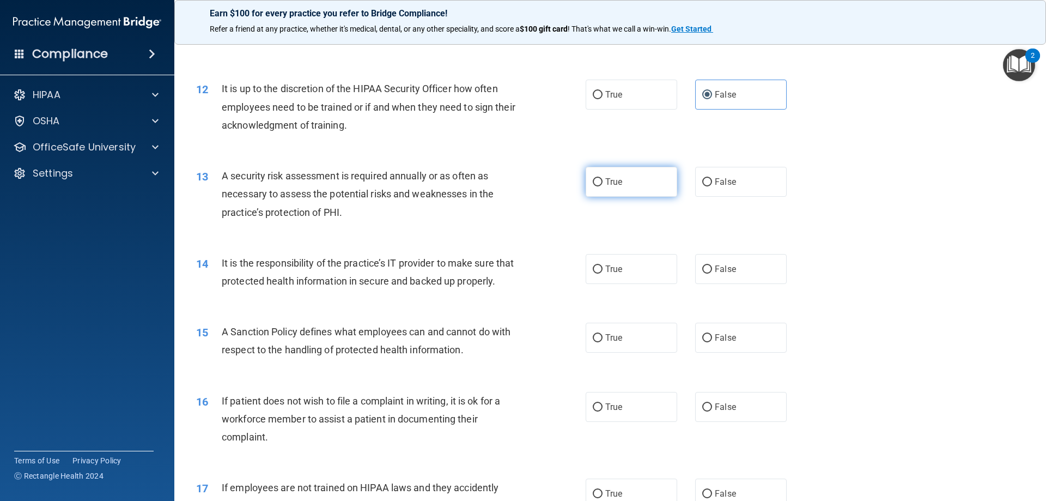
click at [603, 178] on input "True" at bounding box center [598, 182] width 10 height 8
radio input "true"
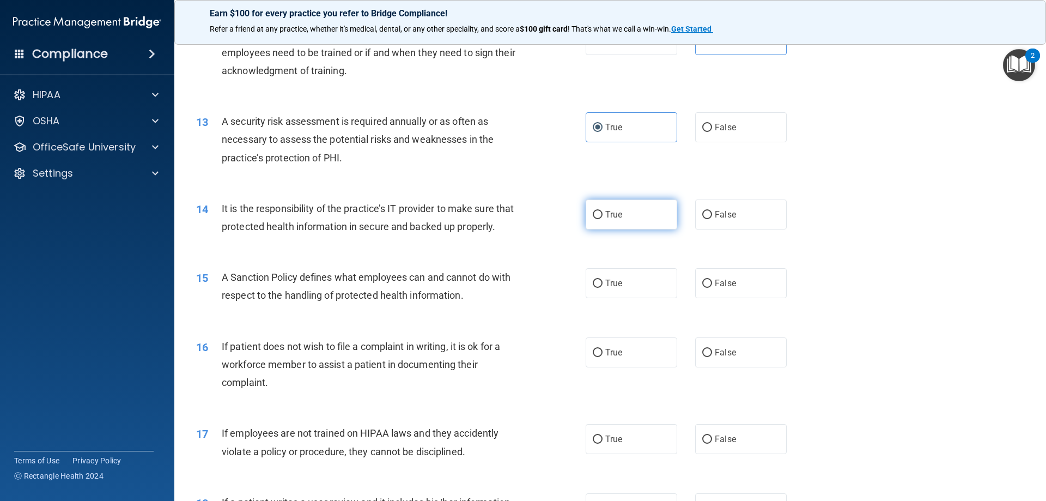
click at [606, 211] on span "True" at bounding box center [614, 214] width 17 height 10
click at [603, 211] on input "True" at bounding box center [598, 215] width 10 height 8
radio input "true"
click at [615, 295] on label "True" at bounding box center [632, 283] width 92 height 30
click at [603, 288] on input "True" at bounding box center [598, 284] width 10 height 8
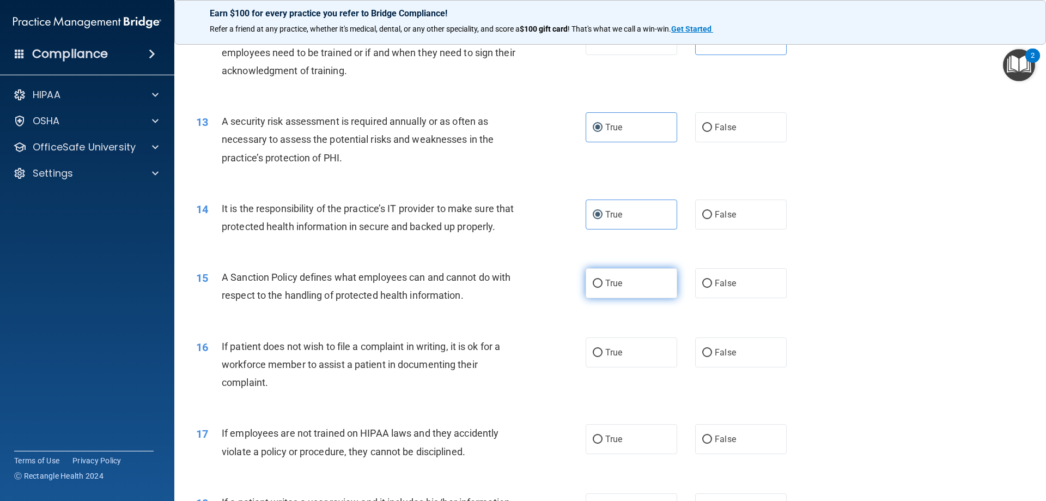
radio input "true"
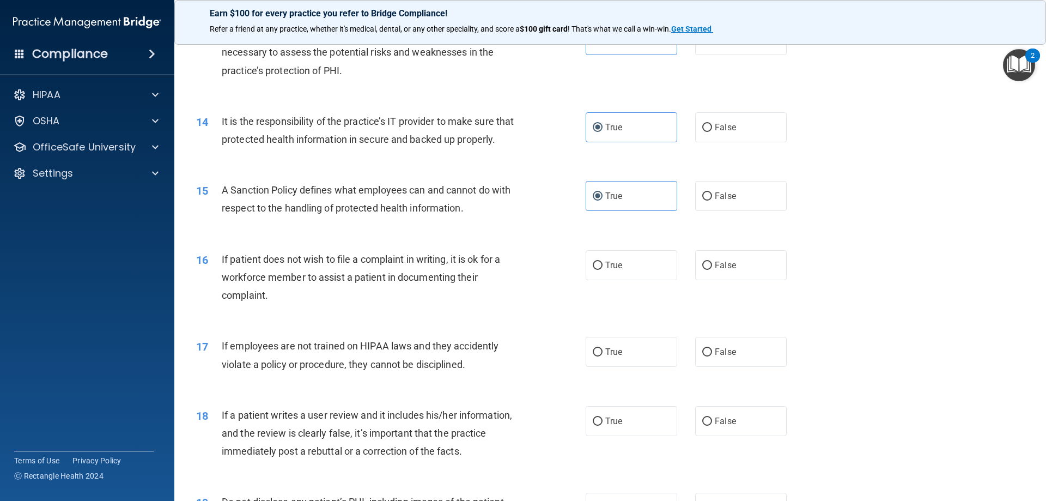
scroll to position [1200, 0]
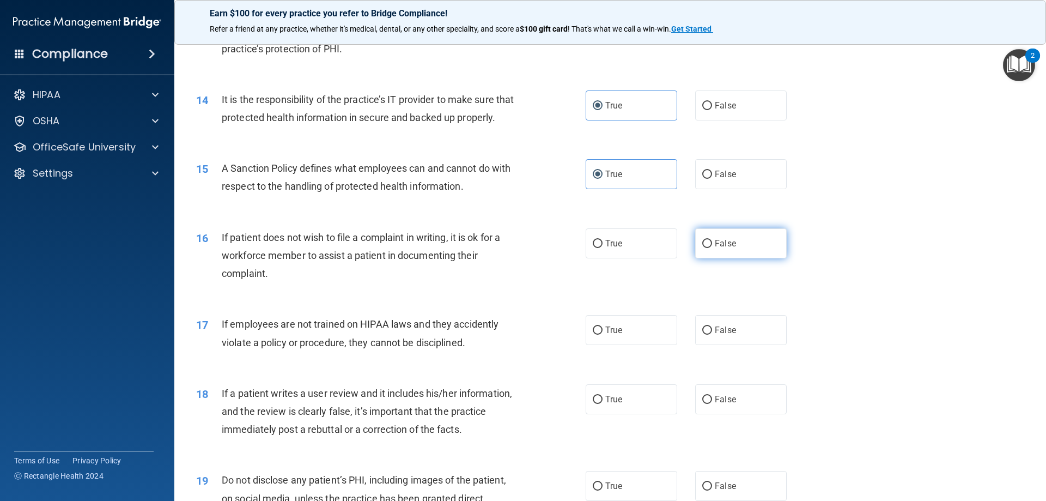
click at [716, 249] on span "False" at bounding box center [725, 243] width 21 height 10
click at [712, 248] on input "False" at bounding box center [708, 244] width 10 height 8
radio input "true"
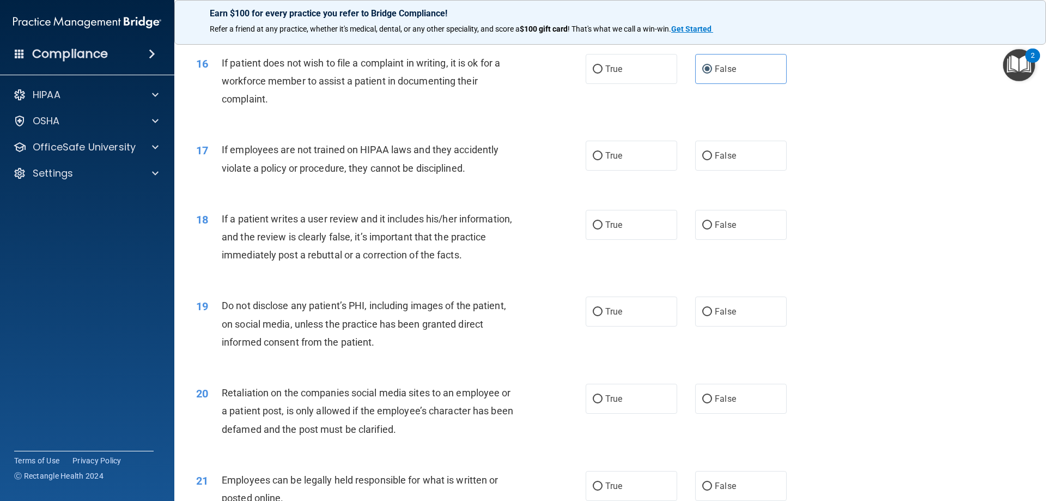
scroll to position [1418, 0]
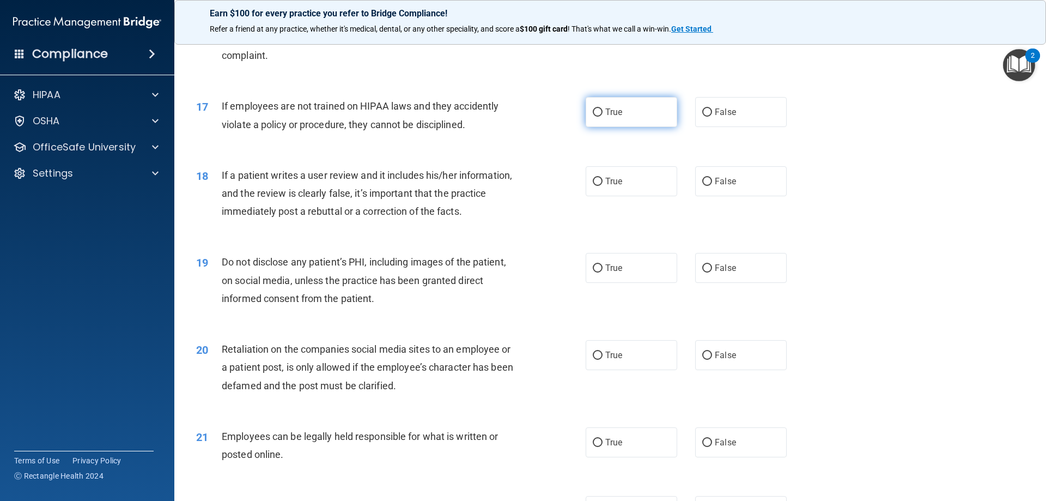
click at [597, 117] on input "True" at bounding box center [598, 112] width 10 height 8
radio input "true"
click at [715, 117] on span "False" at bounding box center [725, 112] width 21 height 10
click at [712, 117] on input "False" at bounding box center [708, 112] width 10 height 8
radio input "true"
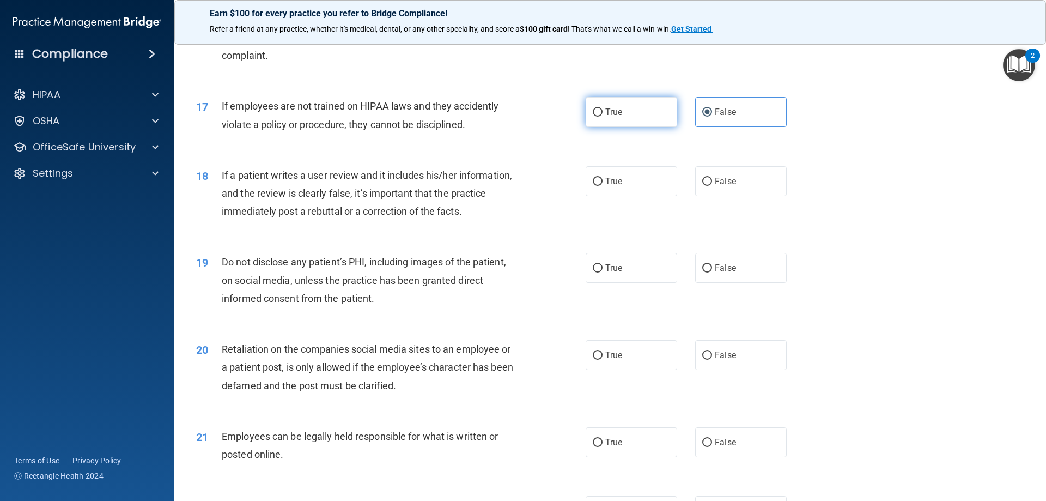
click at [612, 117] on span "True" at bounding box center [614, 112] width 17 height 10
click at [603, 117] on input "True" at bounding box center [598, 112] width 10 height 8
radio input "true"
radio input "false"
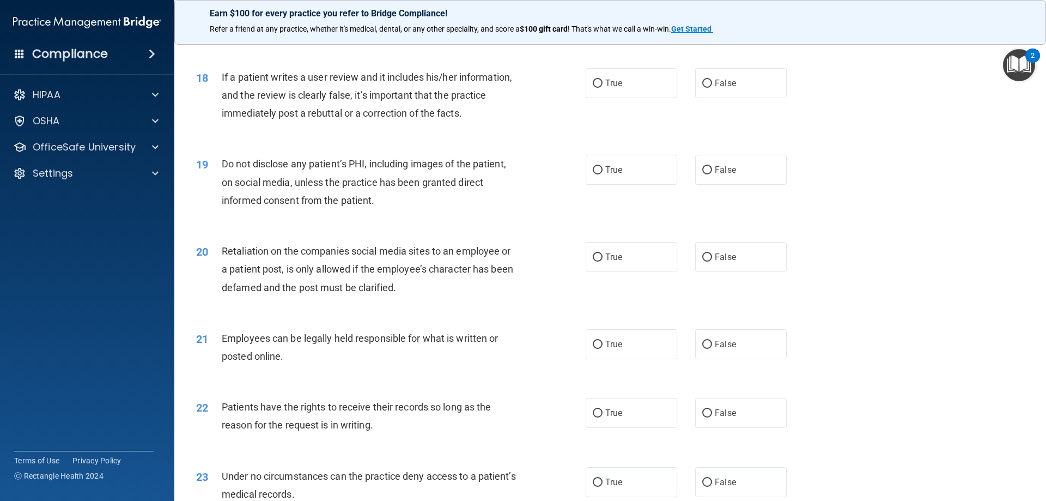
scroll to position [1527, 0]
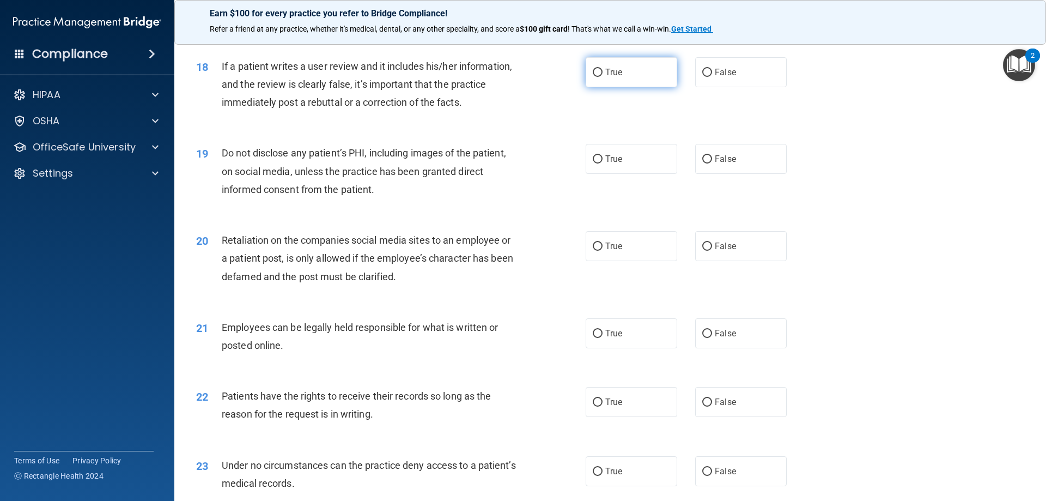
click at [596, 77] on input "True" at bounding box center [598, 73] width 10 height 8
radio input "true"
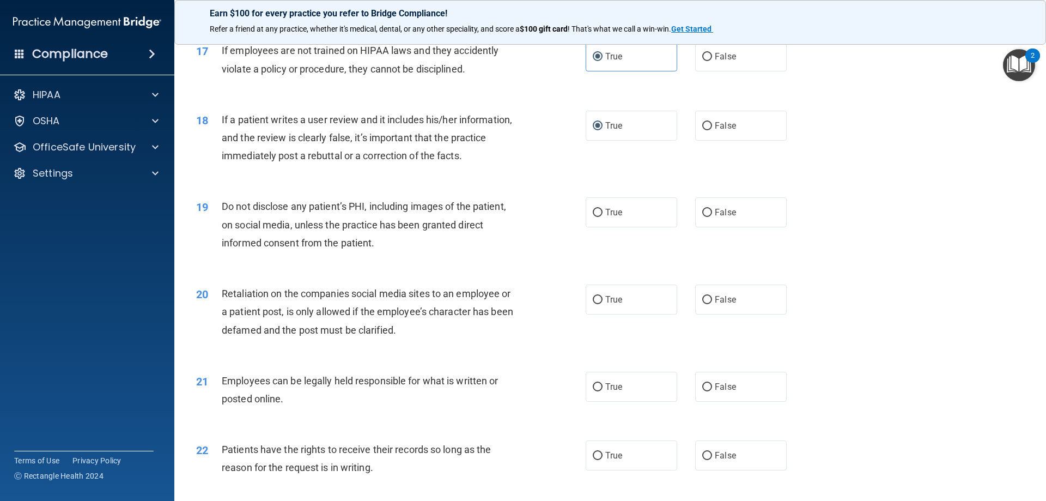
scroll to position [1472, 0]
click at [615, 219] on span "True" at bounding box center [614, 213] width 17 height 10
click at [603, 218] on input "True" at bounding box center [598, 214] width 10 height 8
radio input "true"
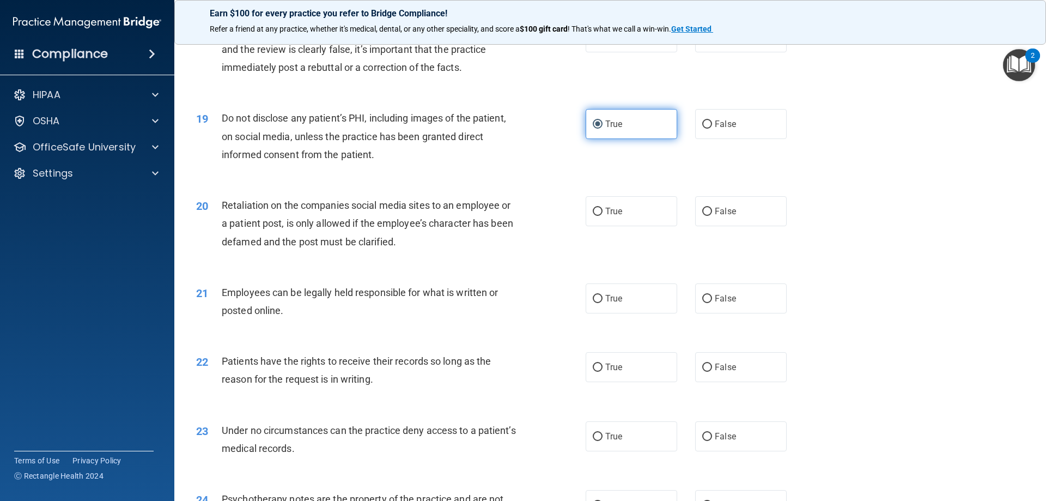
scroll to position [1581, 0]
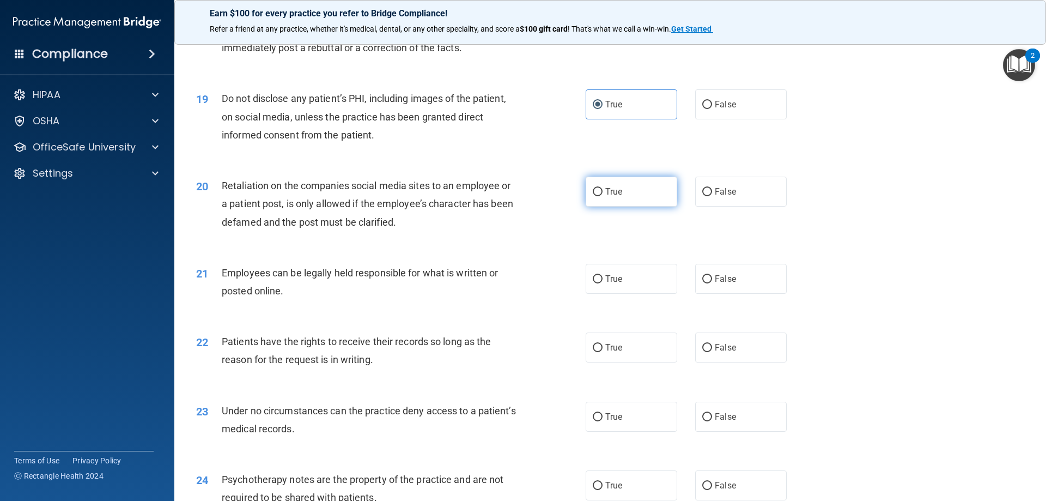
click at [606, 197] on span "True" at bounding box center [614, 191] width 17 height 10
click at [603, 196] on input "True" at bounding box center [598, 192] width 10 height 8
radio input "true"
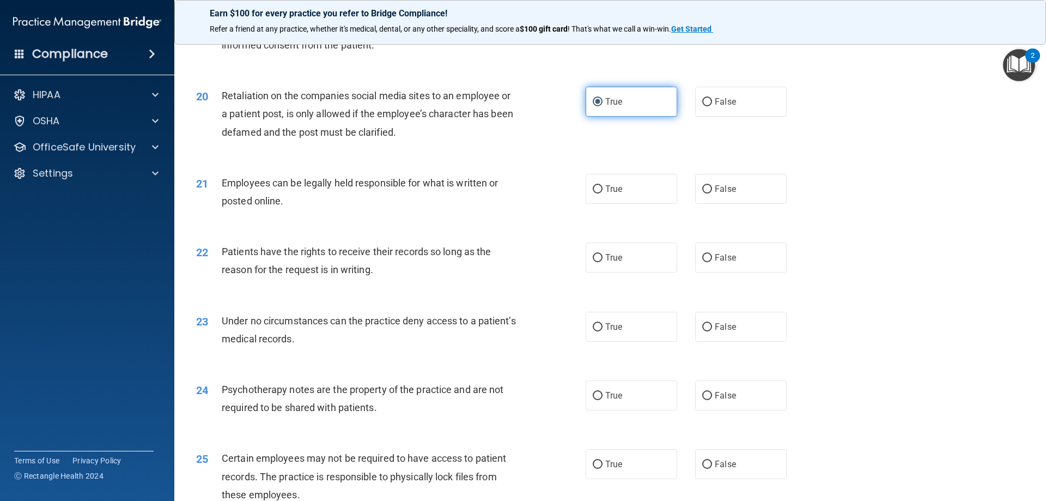
scroll to position [1690, 0]
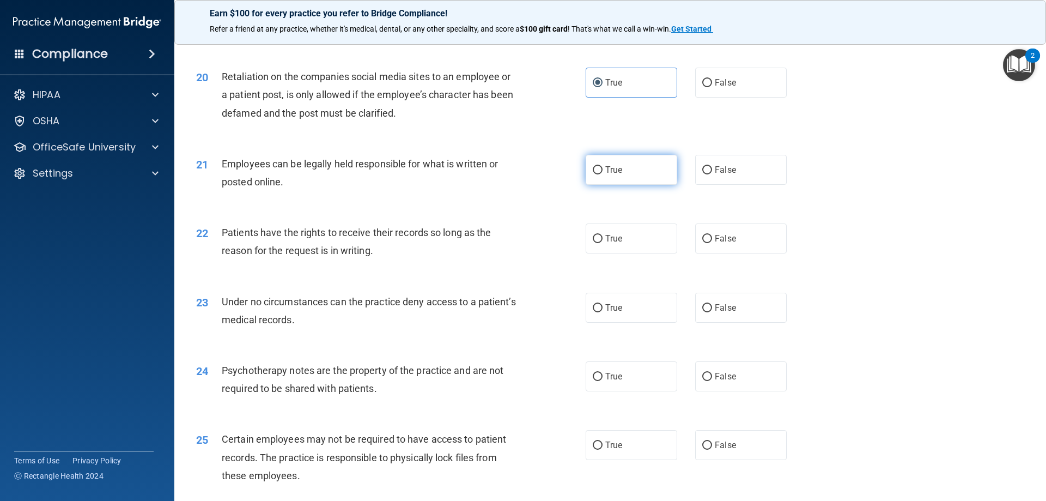
click at [606, 175] on span "True" at bounding box center [614, 170] width 17 height 10
click at [603, 174] on input "True" at bounding box center [598, 170] width 10 height 8
radio input "true"
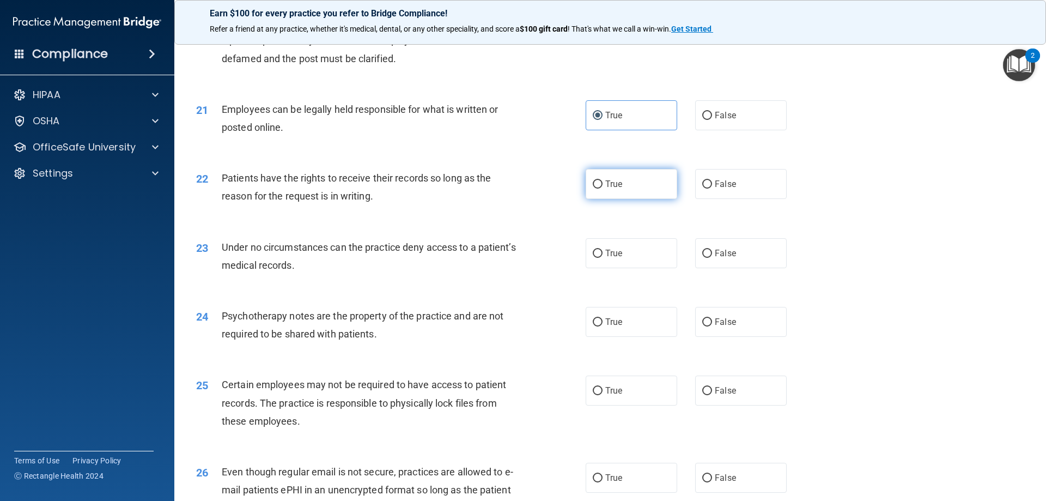
click at [597, 189] on input "True" at bounding box center [598, 184] width 10 height 8
radio input "true"
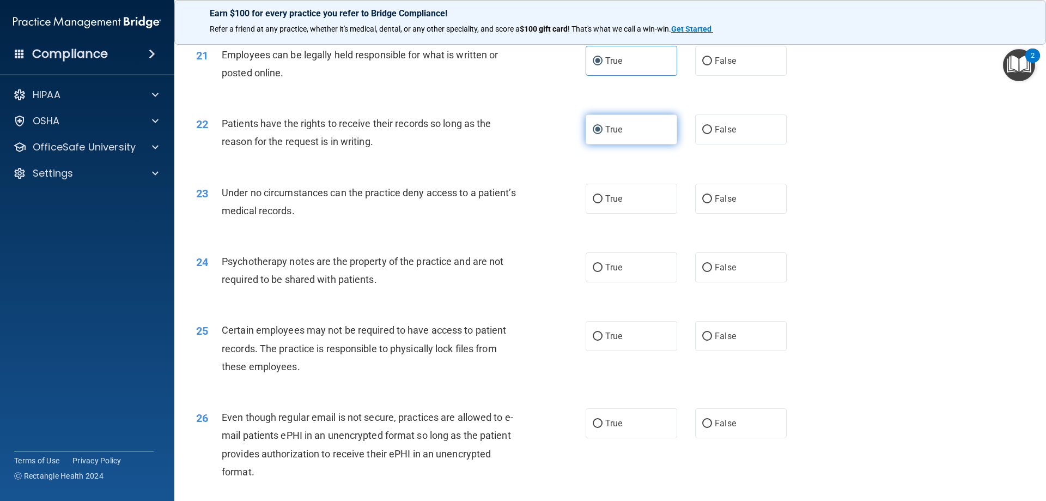
scroll to position [1854, 0]
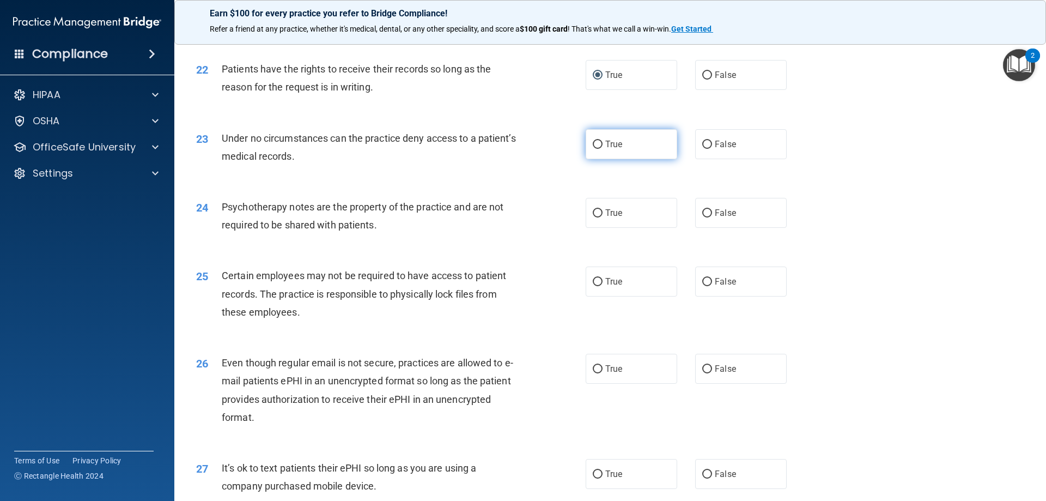
click at [607, 156] on label "True" at bounding box center [632, 144] width 92 height 30
click at [603, 149] on input "True" at bounding box center [598, 145] width 10 height 8
radio input "true"
click at [606, 218] on span "True" at bounding box center [614, 213] width 17 height 10
click at [602, 217] on input "True" at bounding box center [598, 213] width 10 height 8
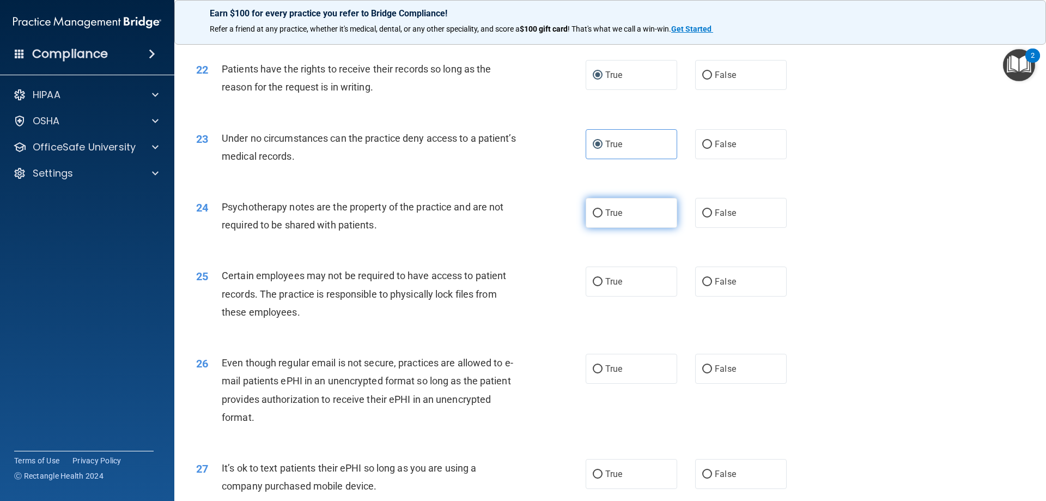
radio input "true"
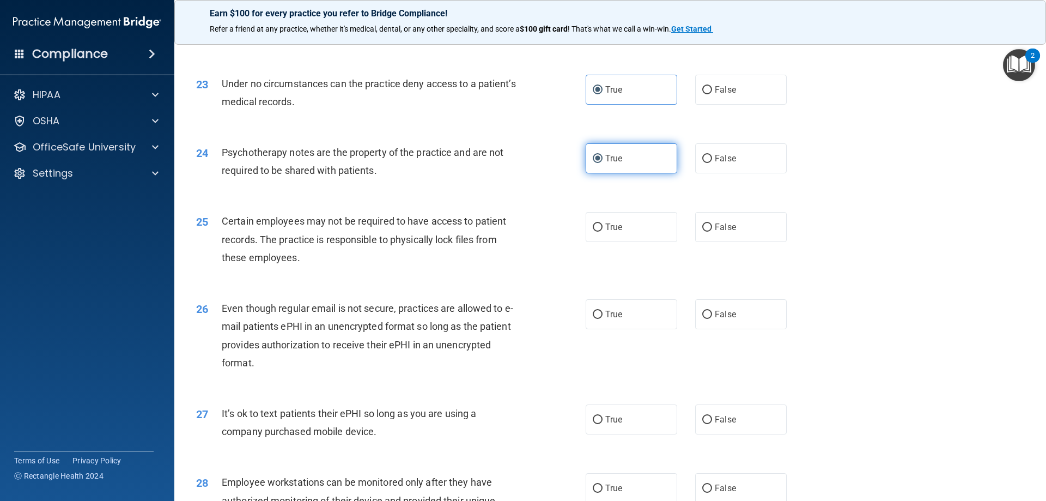
scroll to position [1963, 0]
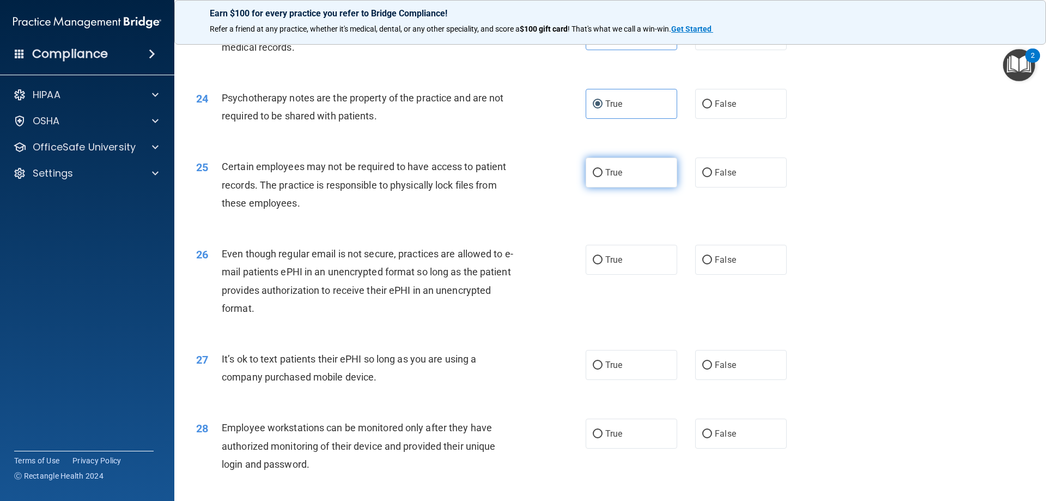
click at [609, 178] on span "True" at bounding box center [614, 172] width 17 height 10
click at [603, 177] on input "True" at bounding box center [598, 173] width 10 height 8
radio input "true"
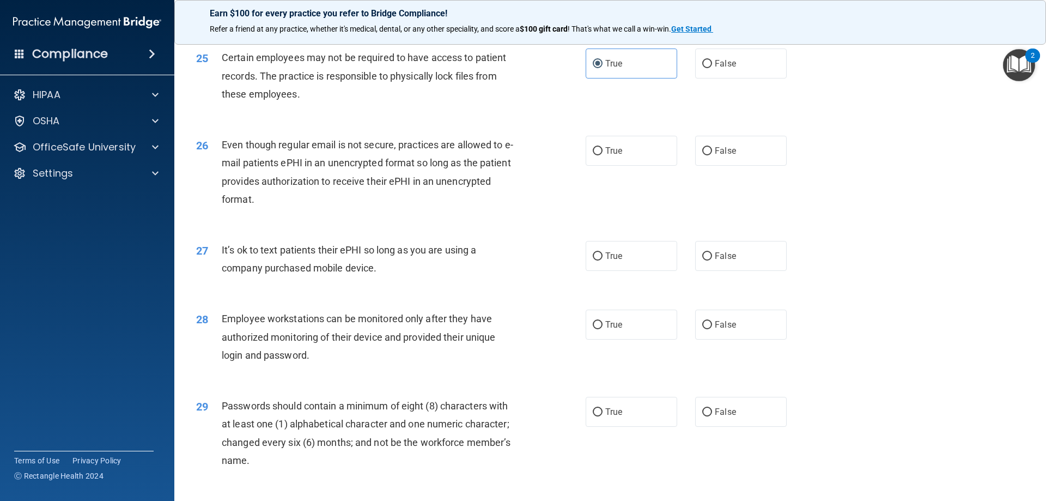
scroll to position [2126, 0]
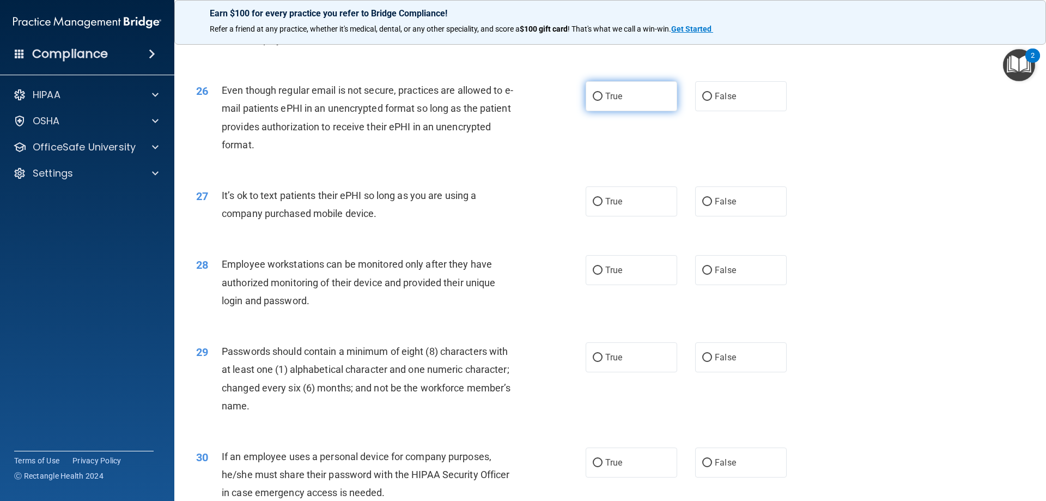
click at [601, 111] on label "True" at bounding box center [632, 96] width 92 height 30
click at [601, 101] on input "True" at bounding box center [598, 97] width 10 height 8
radio input "true"
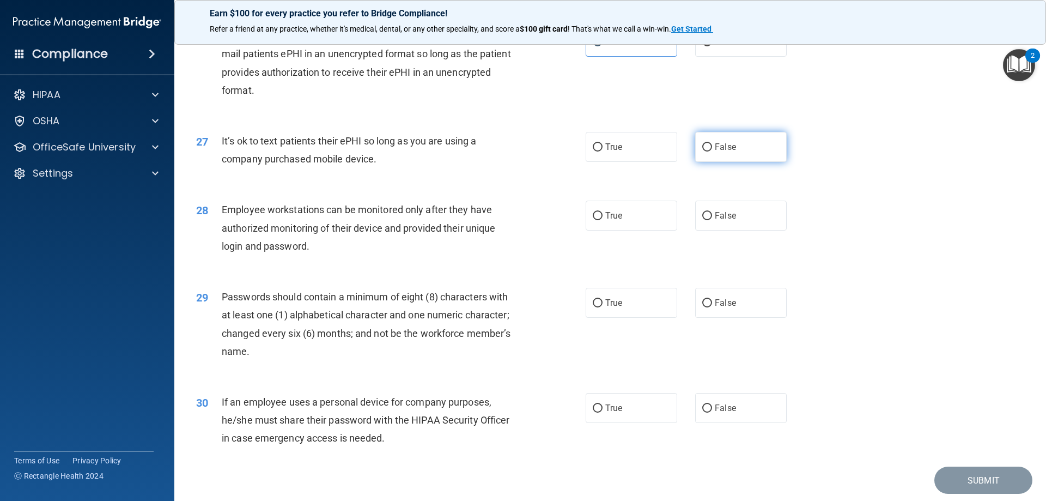
click at [703, 152] on input "False" at bounding box center [708, 147] width 10 height 8
radio input "true"
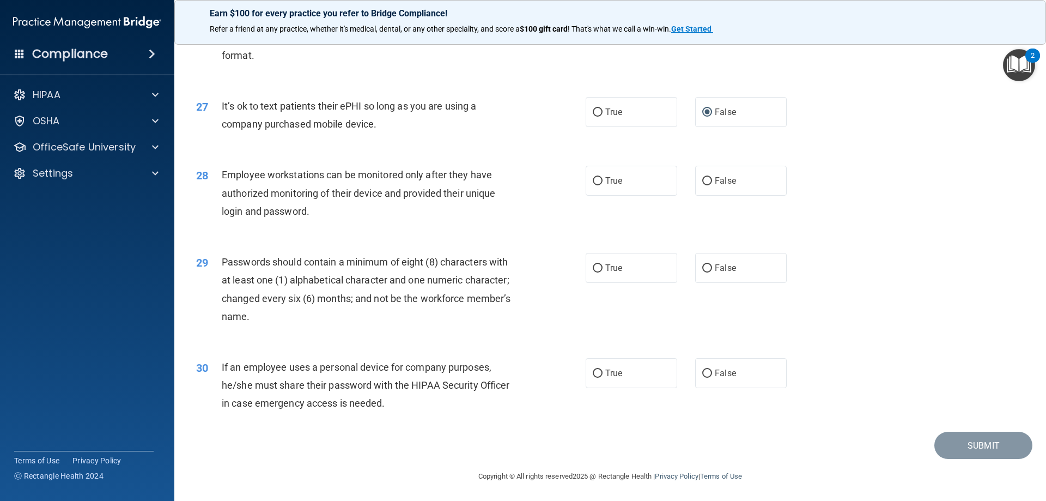
scroll to position [2235, 0]
click at [593, 180] on input "True" at bounding box center [598, 180] width 10 height 8
radio input "true"
click at [601, 267] on label "True" at bounding box center [632, 266] width 92 height 30
click at [601, 267] on input "True" at bounding box center [598, 267] width 10 height 8
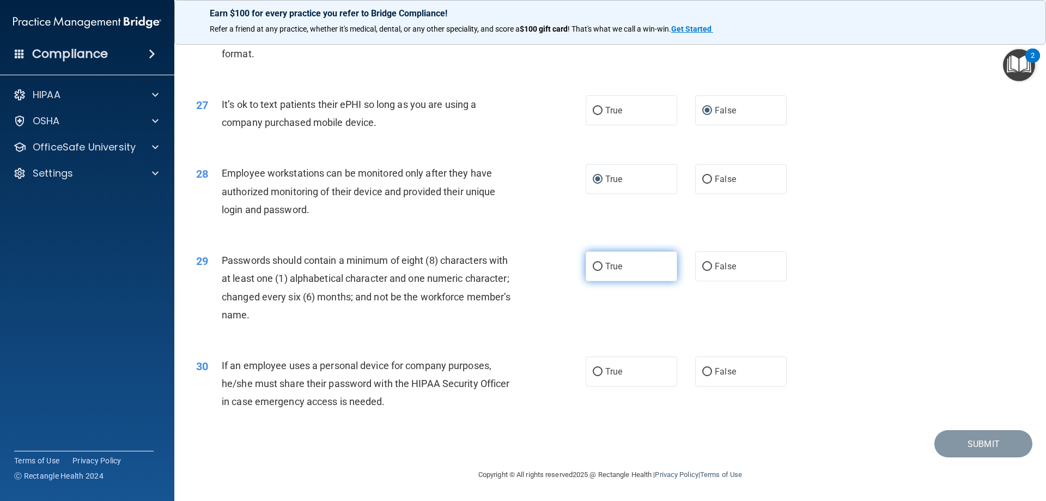
radio input "true"
click at [626, 371] on label "True" at bounding box center [632, 371] width 92 height 30
click at [603, 371] on input "True" at bounding box center [598, 372] width 10 height 8
radio input "true"
click at [957, 445] on button "Submit" at bounding box center [984, 444] width 98 height 28
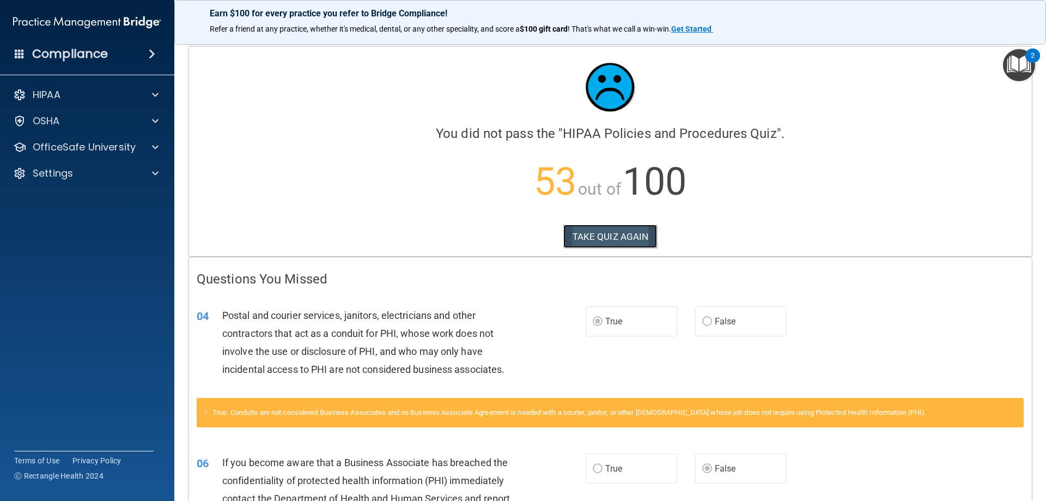
click at [613, 230] on button "TAKE QUIZ AGAIN" at bounding box center [611, 237] width 94 height 24
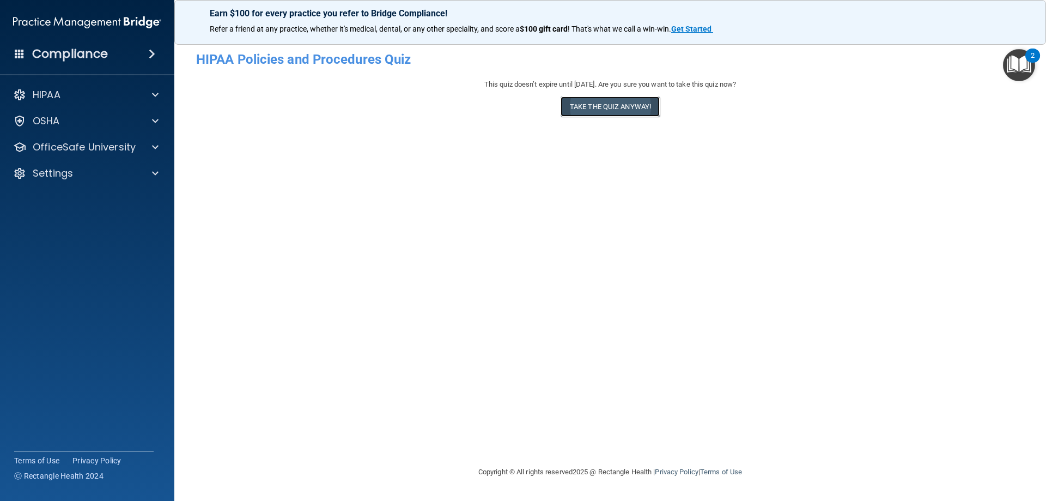
click at [620, 113] on button "Take the quiz anyway!" at bounding box center [610, 106] width 99 height 20
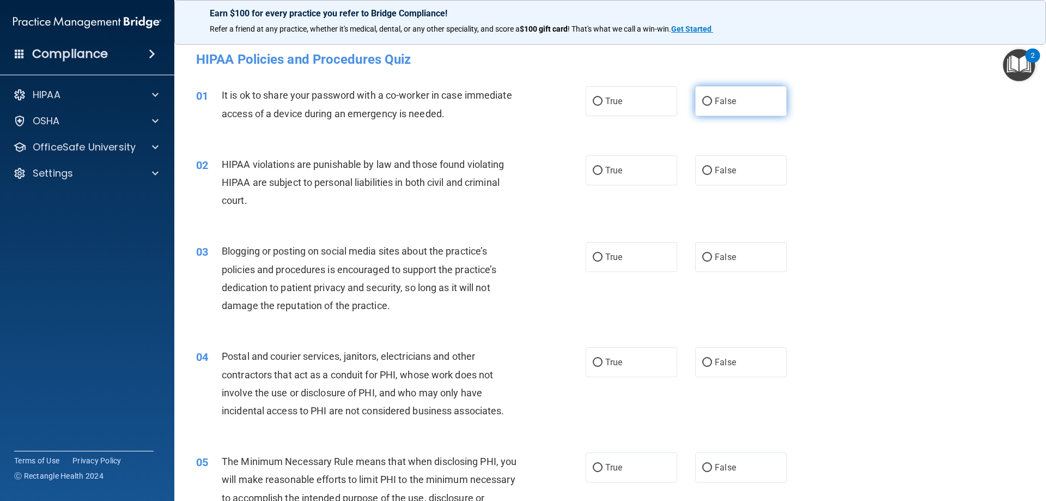
click at [715, 99] on span "False" at bounding box center [725, 101] width 21 height 10
click at [712, 99] on input "False" at bounding box center [708, 102] width 10 height 8
radio input "true"
click at [606, 167] on span "True" at bounding box center [614, 170] width 17 height 10
click at [603, 167] on input "True" at bounding box center [598, 171] width 10 height 8
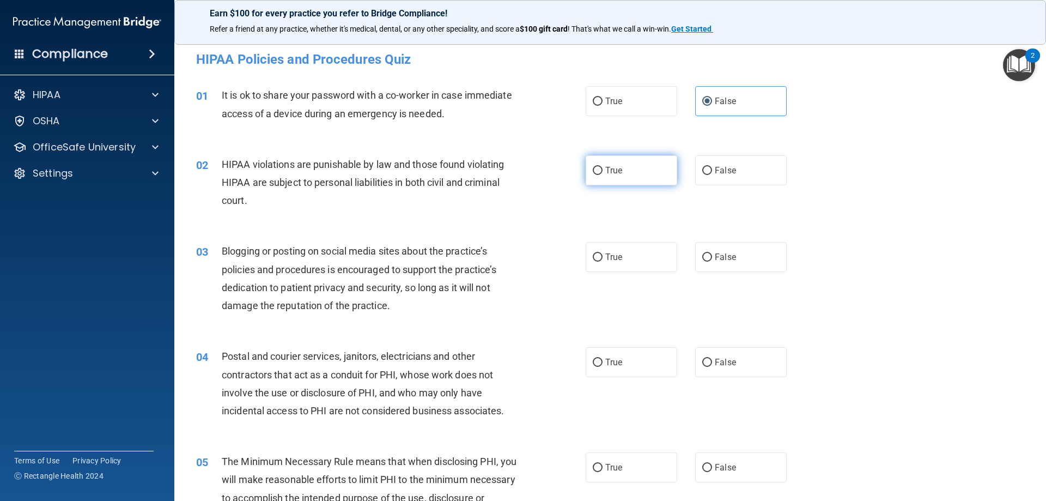
radio input "true"
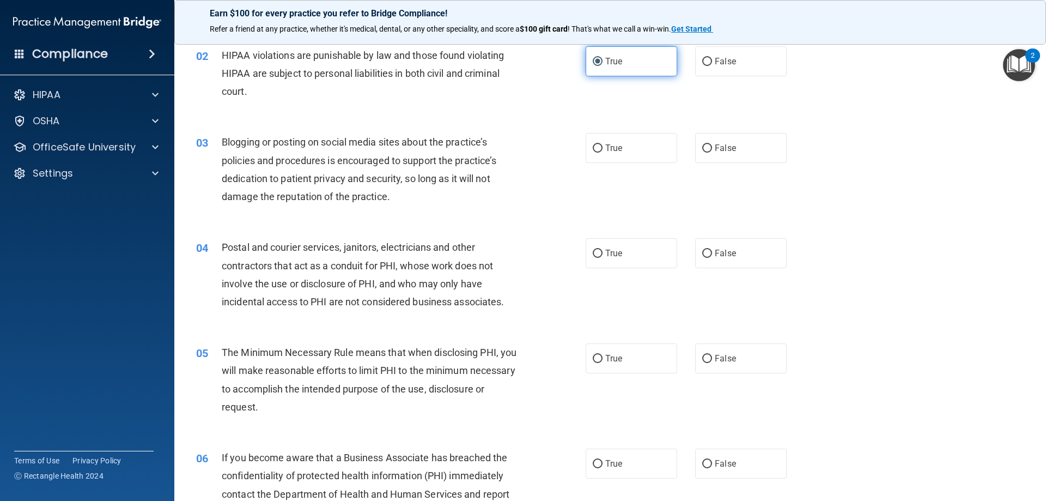
scroll to position [164, 0]
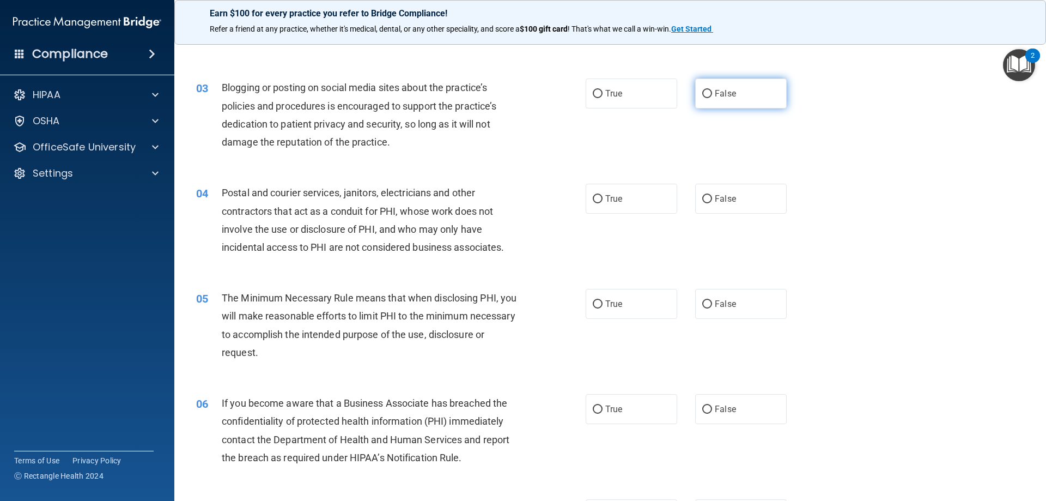
click at [715, 93] on span "False" at bounding box center [725, 93] width 21 height 10
click at [712, 93] on input "False" at bounding box center [708, 94] width 10 height 8
radio input "true"
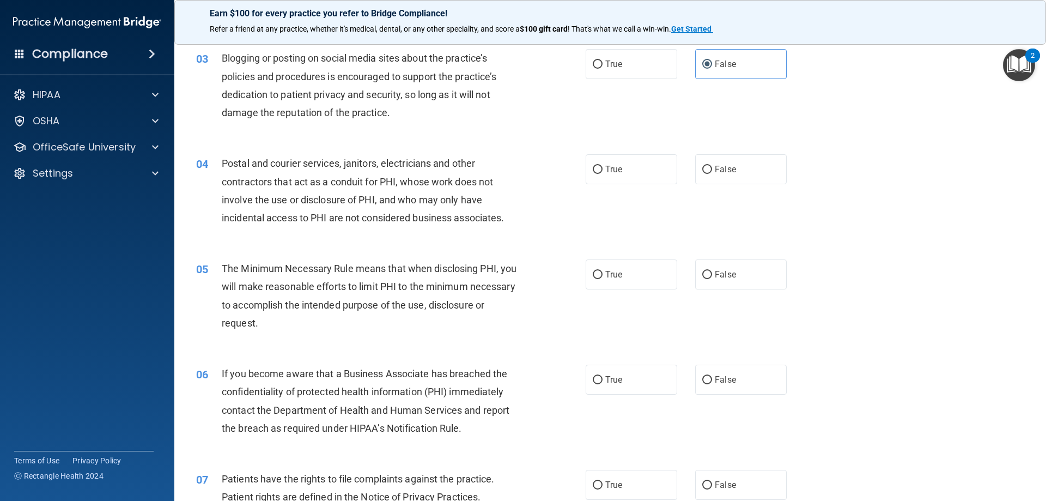
scroll to position [218, 0]
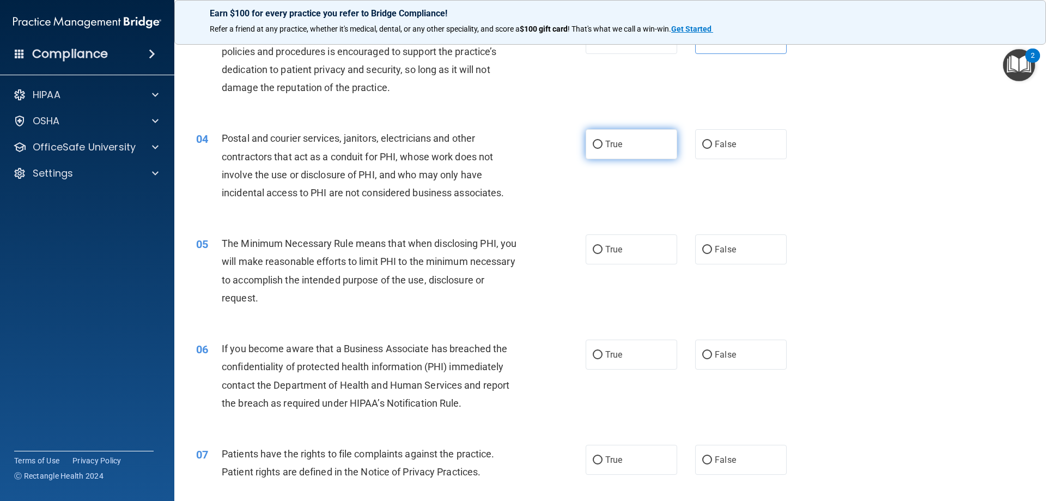
click at [616, 147] on span "True" at bounding box center [614, 144] width 17 height 10
click at [603, 147] on input "True" at bounding box center [598, 145] width 10 height 8
radio input "true"
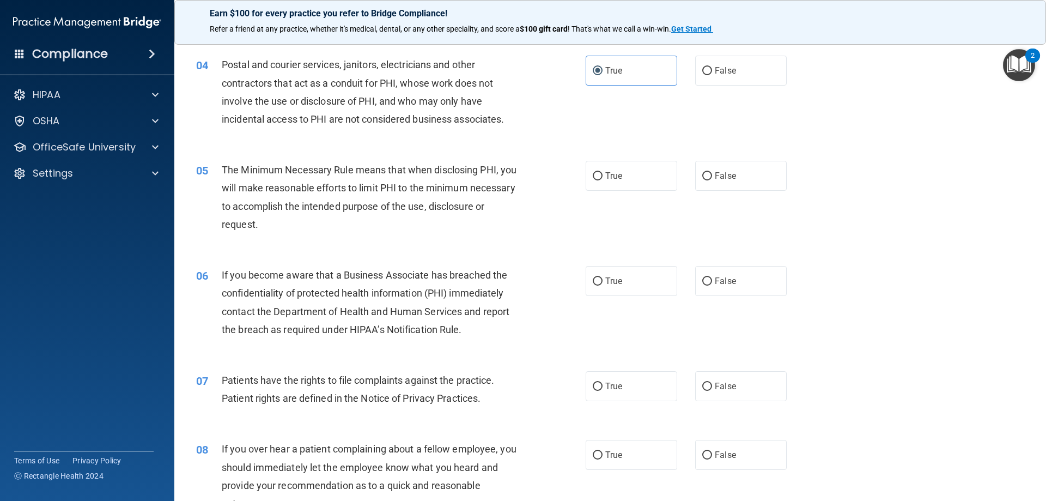
scroll to position [273, 0]
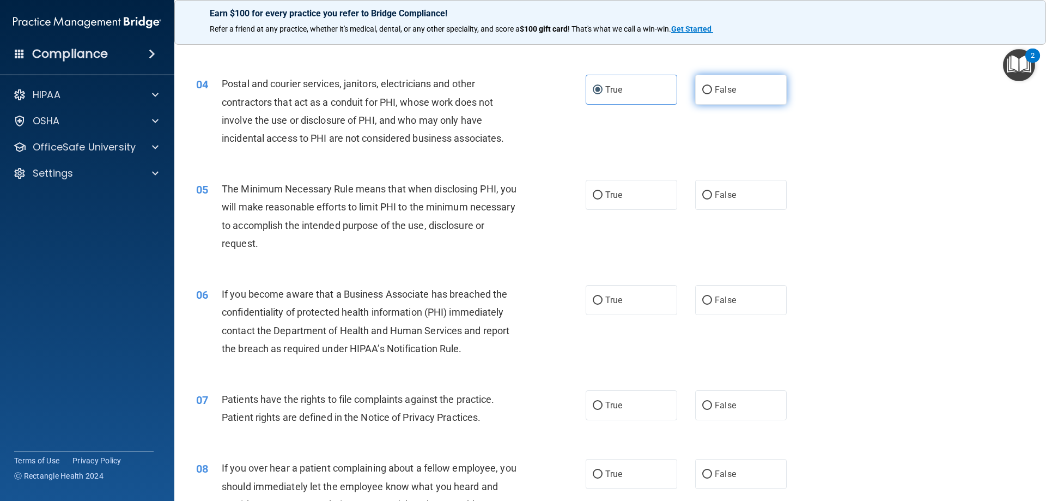
click at [715, 95] on label "False" at bounding box center [741, 90] width 92 height 30
click at [712, 94] on input "False" at bounding box center [708, 90] width 10 height 8
radio input "true"
click at [609, 100] on label "True" at bounding box center [632, 90] width 92 height 30
click at [603, 94] on input "True" at bounding box center [598, 90] width 10 height 8
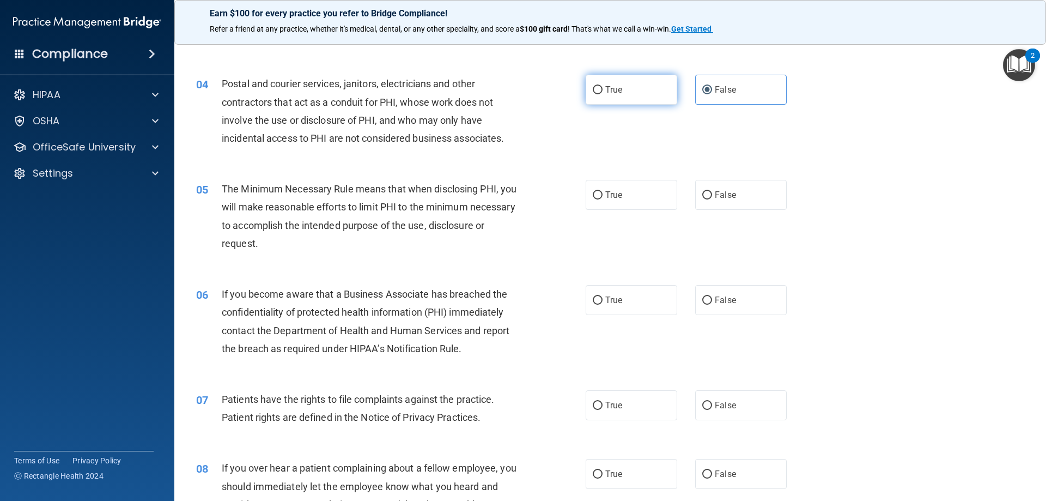
radio input "true"
radio input "false"
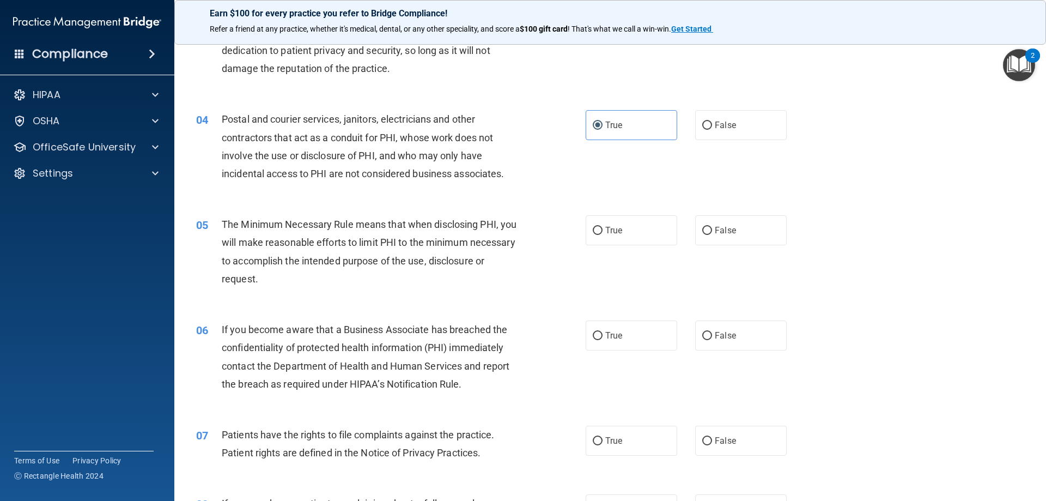
scroll to position [218, 0]
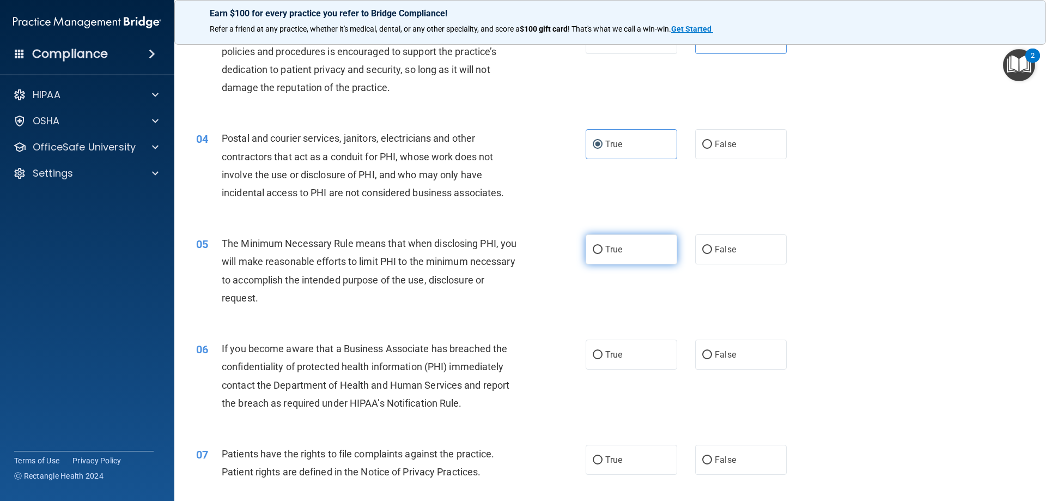
click at [606, 251] on span "True" at bounding box center [614, 249] width 17 height 10
click at [603, 251] on input "True" at bounding box center [598, 250] width 10 height 8
radio input "true"
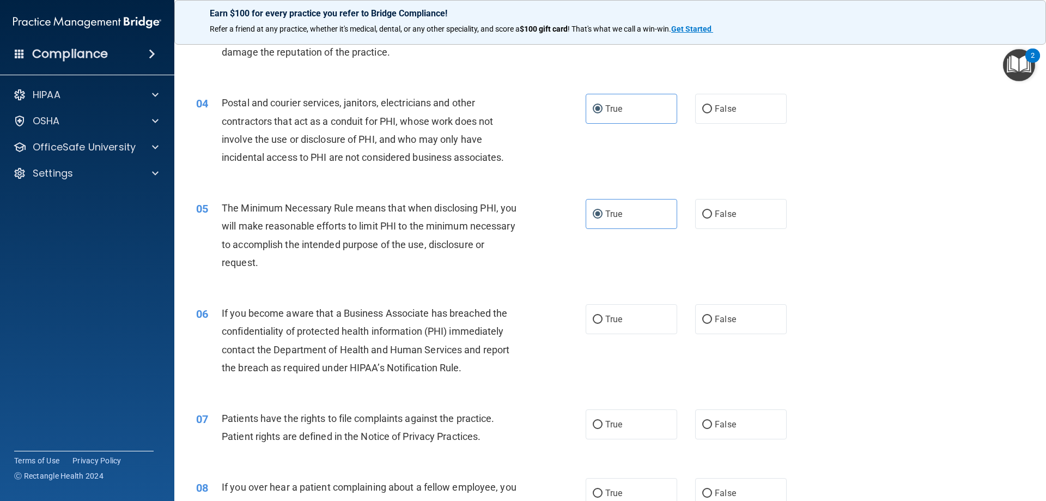
scroll to position [327, 0]
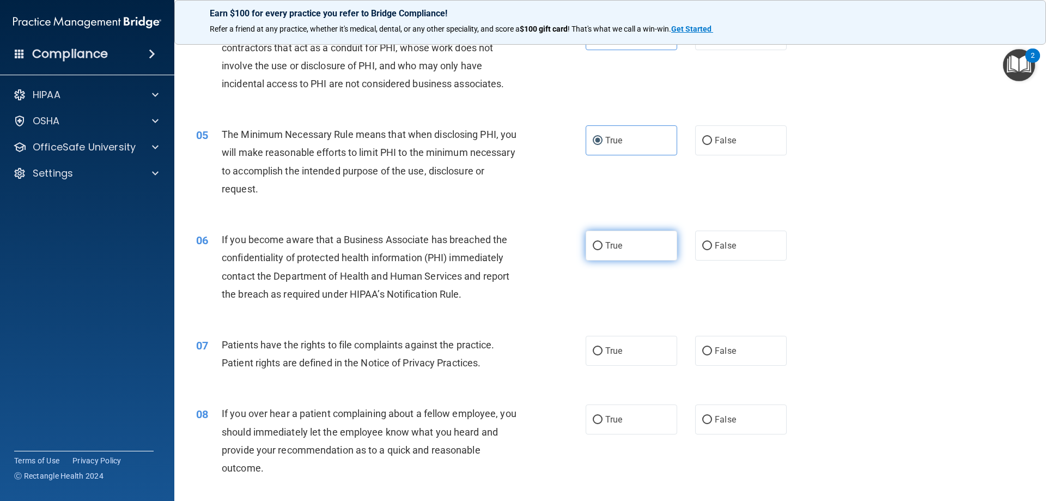
click at [608, 250] on span "True" at bounding box center [614, 245] width 17 height 10
click at [603, 250] on input "True" at bounding box center [598, 246] width 10 height 8
radio input "true"
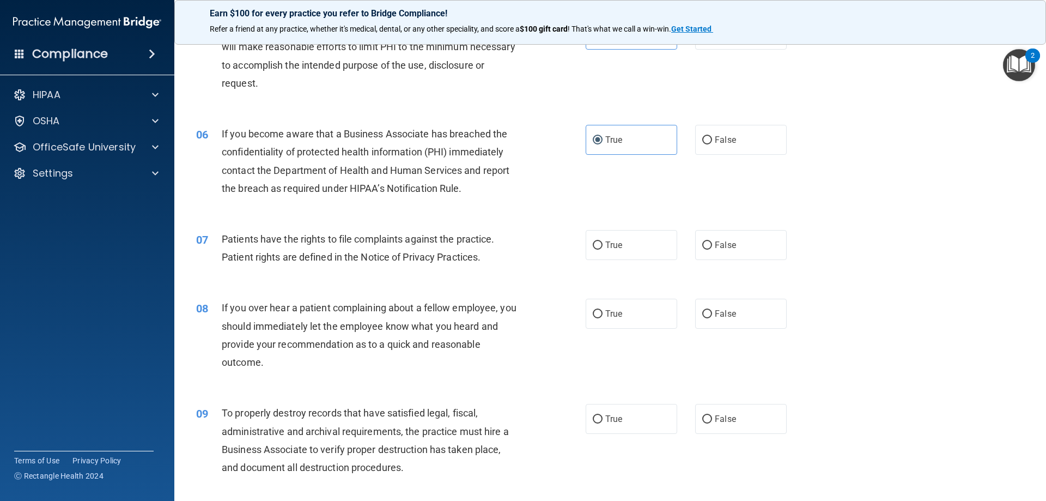
scroll to position [436, 0]
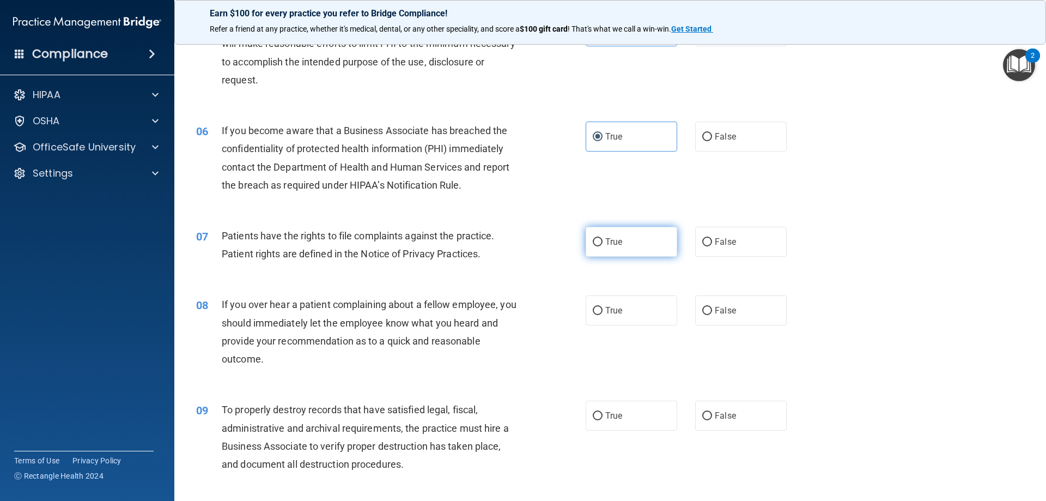
click at [611, 233] on label "True" at bounding box center [632, 242] width 92 height 30
click at [603, 238] on input "True" at bounding box center [598, 242] width 10 height 8
radio input "true"
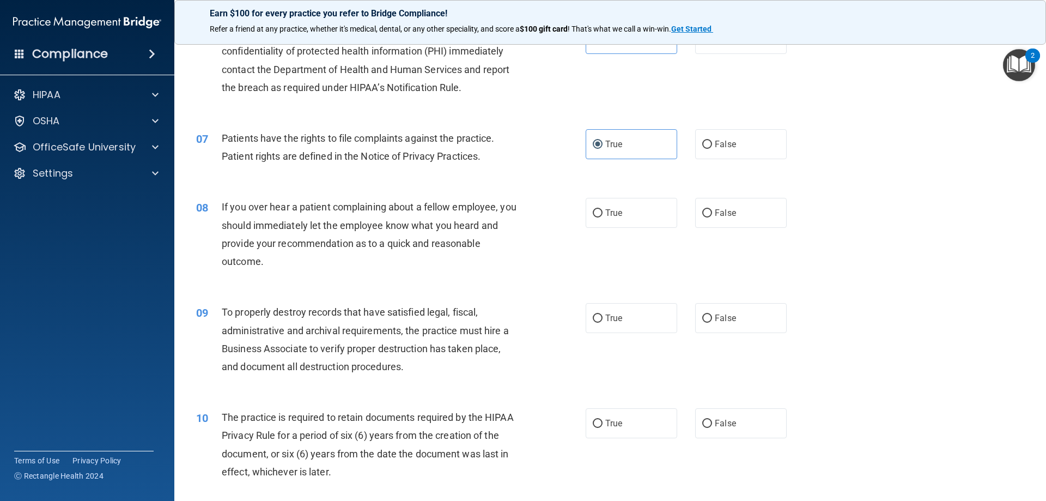
scroll to position [545, 0]
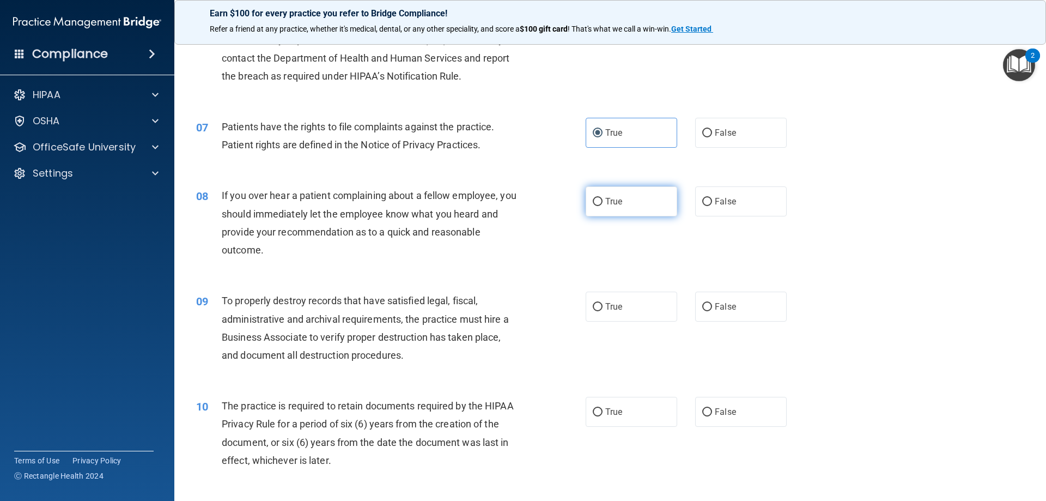
click at [606, 205] on span "True" at bounding box center [614, 201] width 17 height 10
click at [602, 205] on input "True" at bounding box center [598, 202] width 10 height 8
radio input "true"
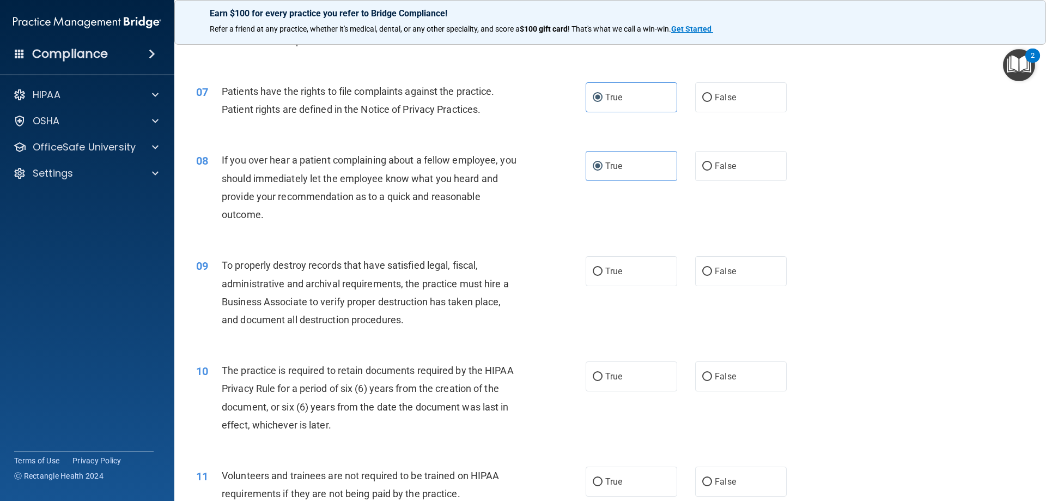
scroll to position [654, 0]
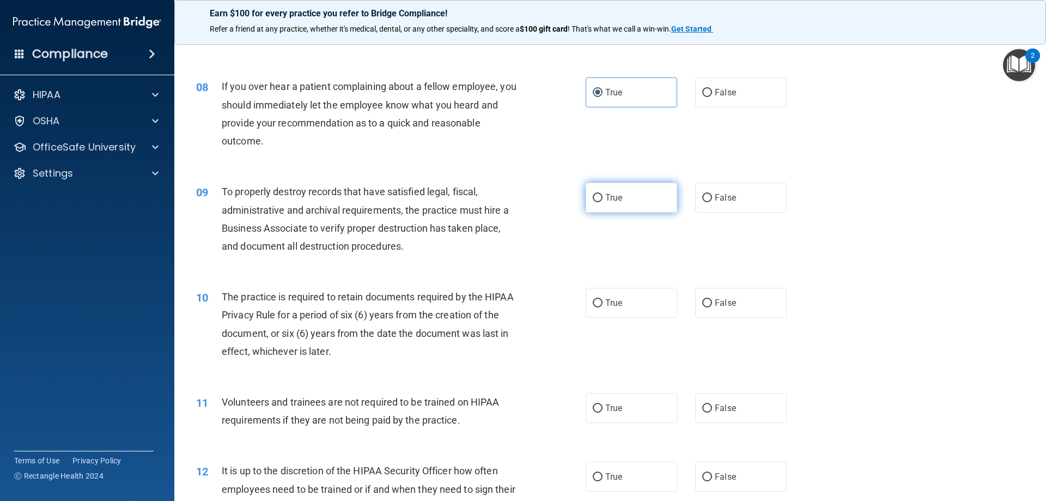
click at [621, 199] on label "True" at bounding box center [632, 198] width 92 height 30
click at [603, 199] on input "True" at bounding box center [598, 198] width 10 height 8
radio input "true"
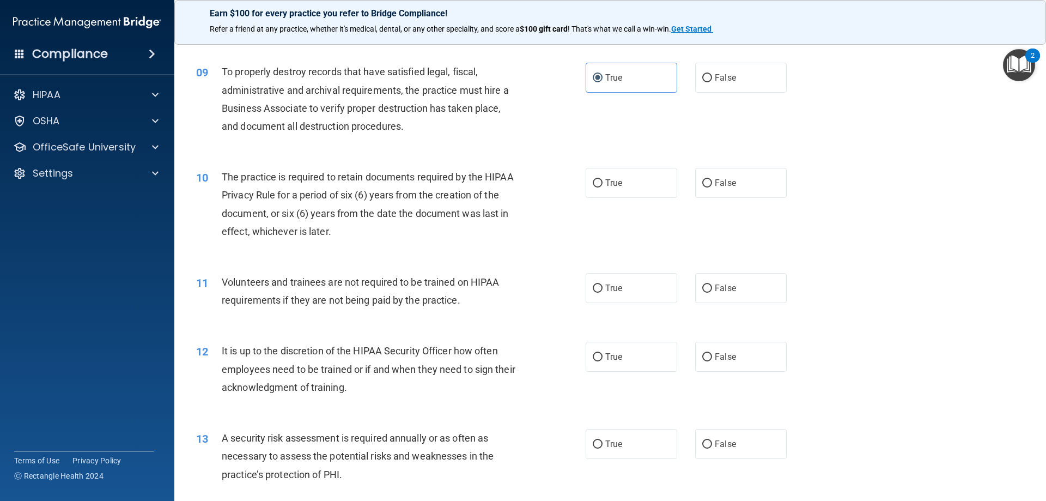
scroll to position [763, 0]
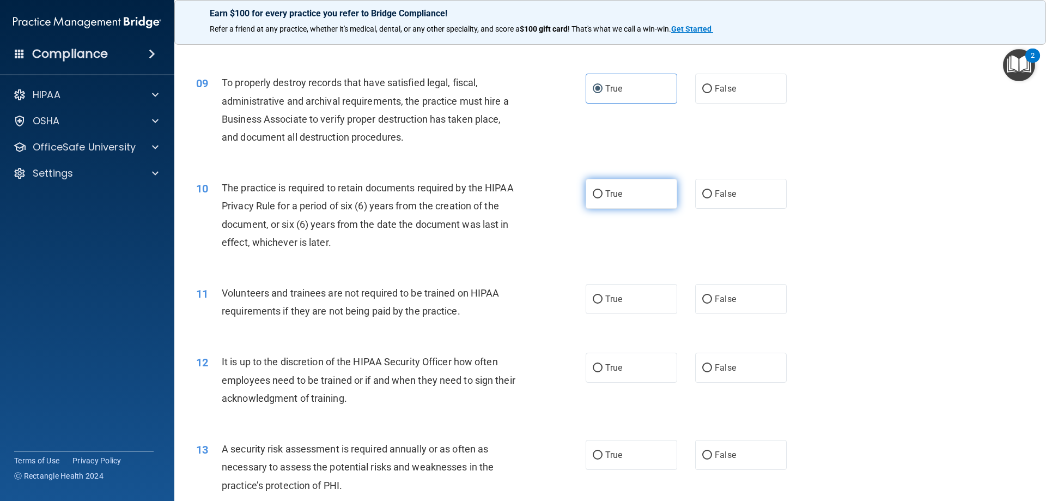
click at [586, 192] on label "True" at bounding box center [632, 194] width 92 height 30
click at [593, 192] on input "True" at bounding box center [598, 194] width 10 height 8
radio input "true"
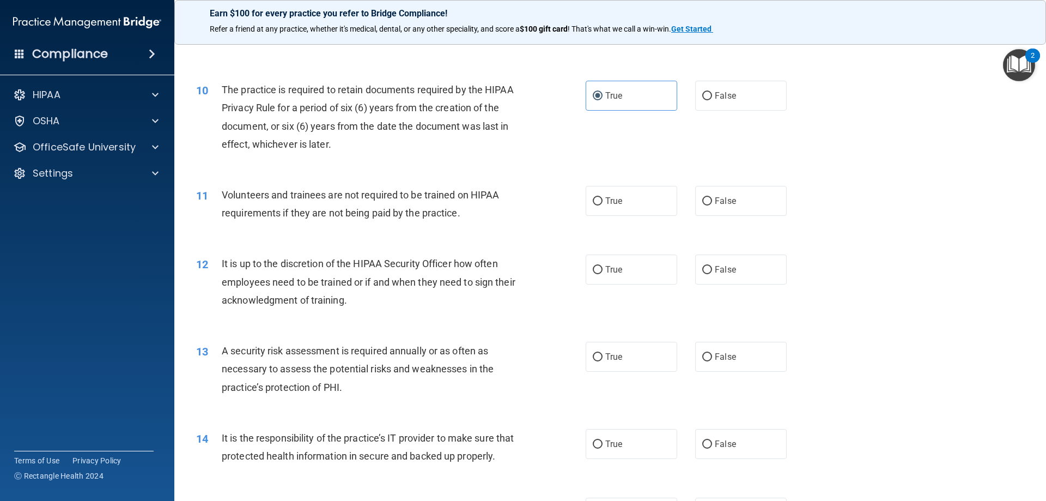
scroll to position [872, 0]
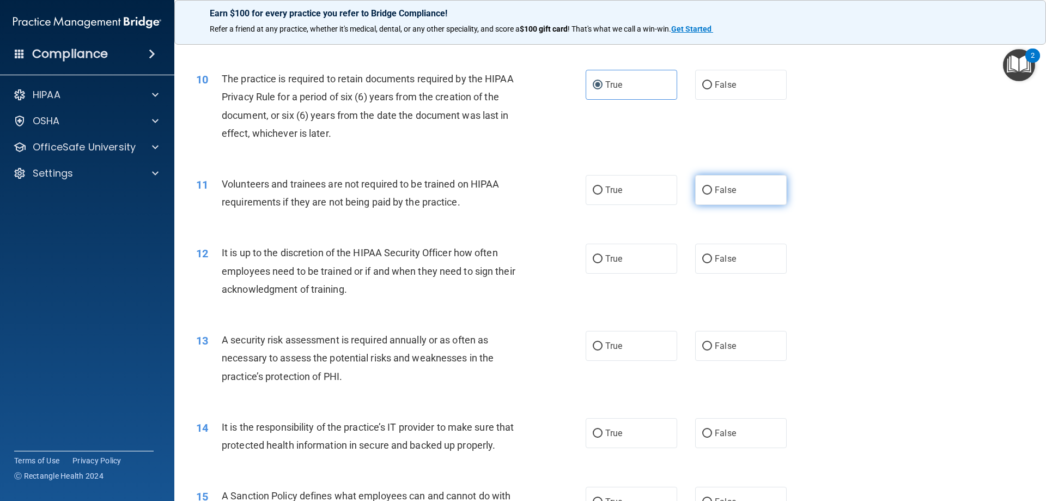
click at [703, 189] on input "False" at bounding box center [708, 190] width 10 height 8
radio input "true"
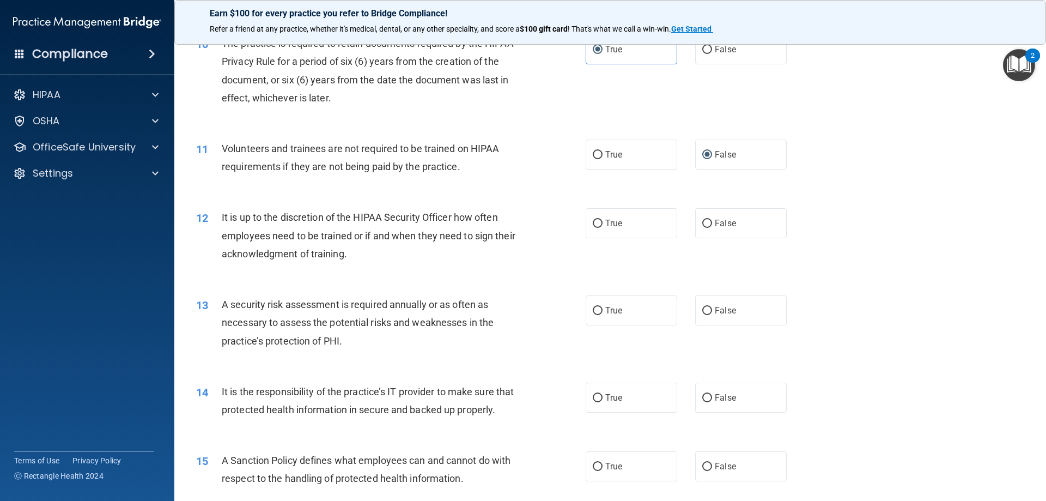
scroll to position [927, 0]
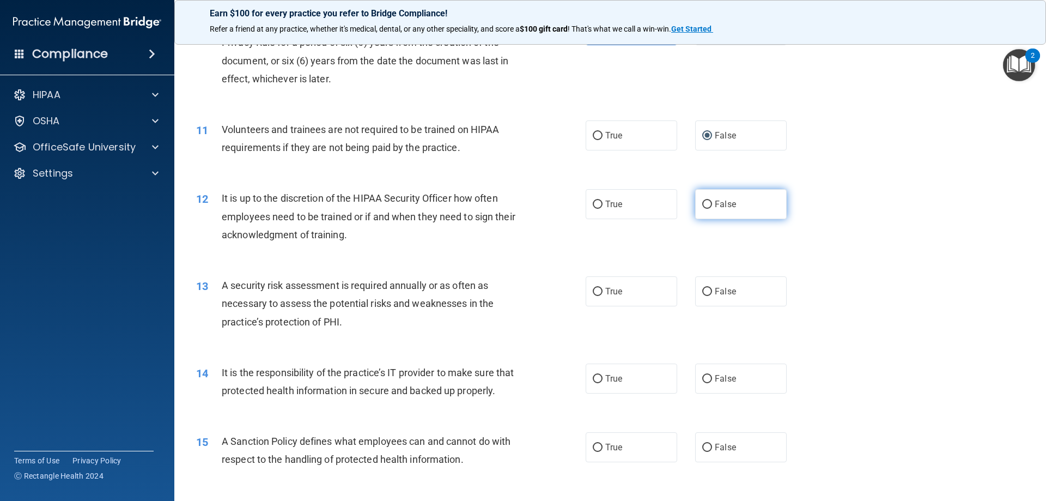
click at [722, 202] on span "False" at bounding box center [725, 204] width 21 height 10
click at [712, 202] on input "False" at bounding box center [708, 205] width 10 height 8
radio input "true"
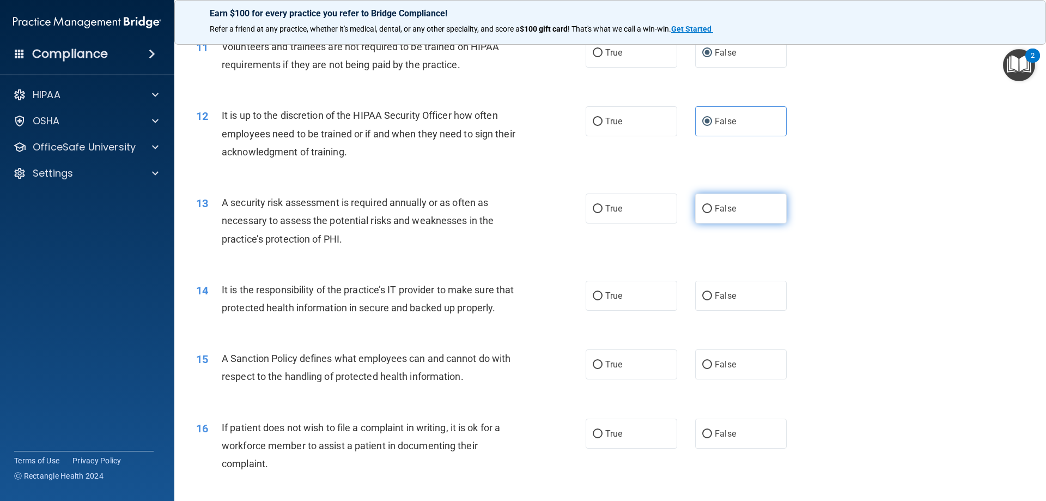
scroll to position [1036, 0]
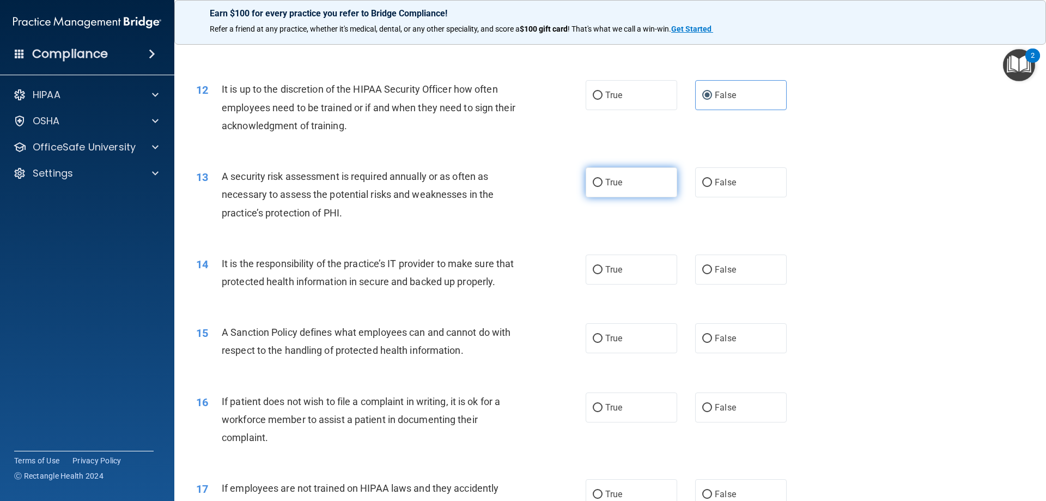
click at [613, 182] on span "True" at bounding box center [614, 182] width 17 height 10
click at [603, 182] on input "True" at bounding box center [598, 183] width 10 height 8
radio input "true"
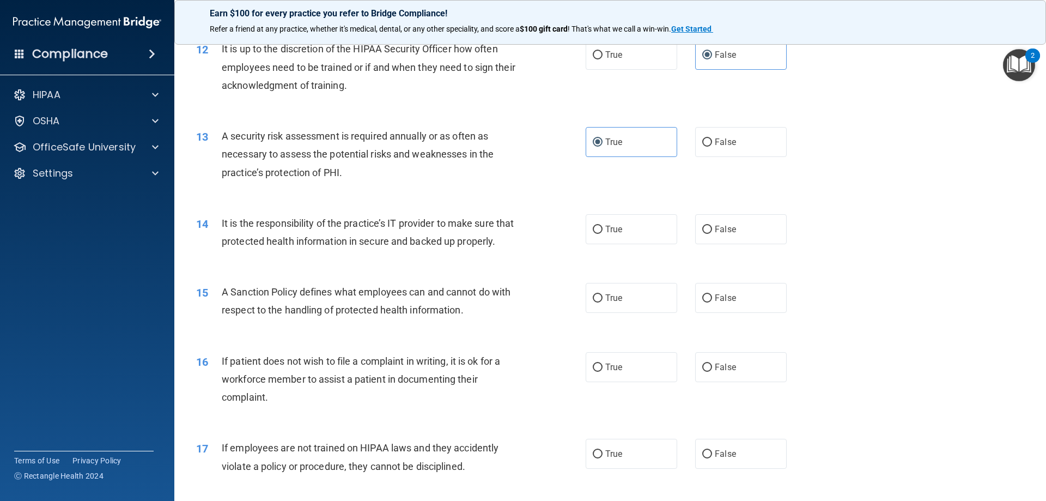
scroll to position [1145, 0]
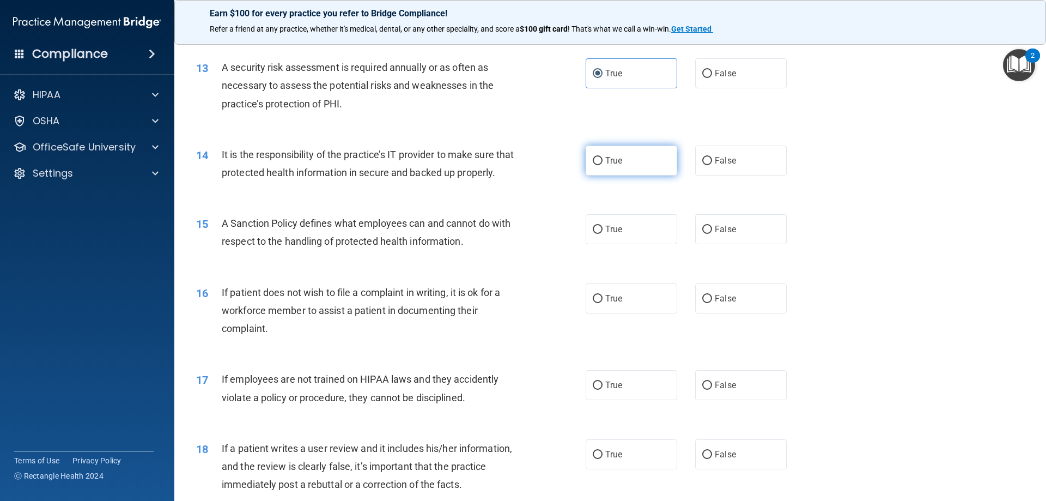
click at [607, 159] on span "True" at bounding box center [614, 160] width 17 height 10
click at [603, 159] on input "True" at bounding box center [598, 161] width 10 height 8
radio input "true"
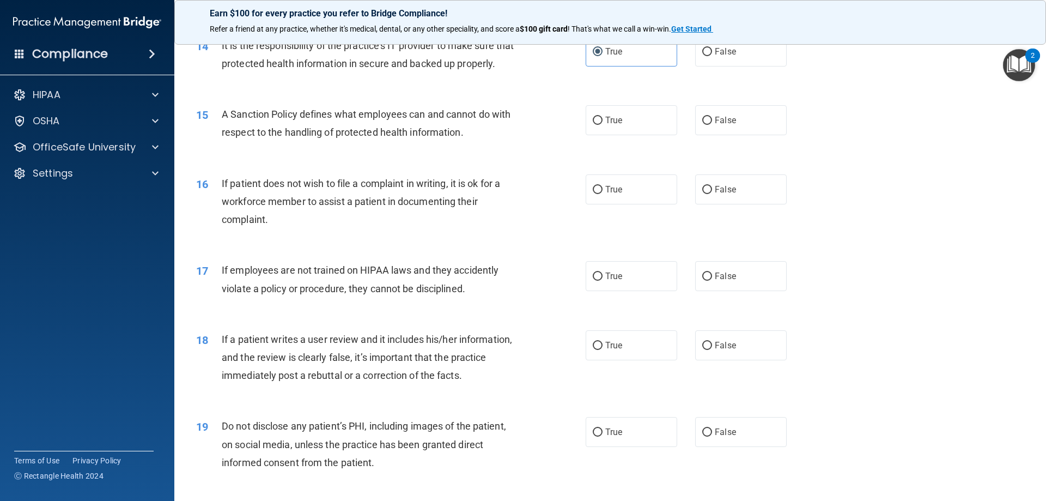
scroll to position [1199, 0]
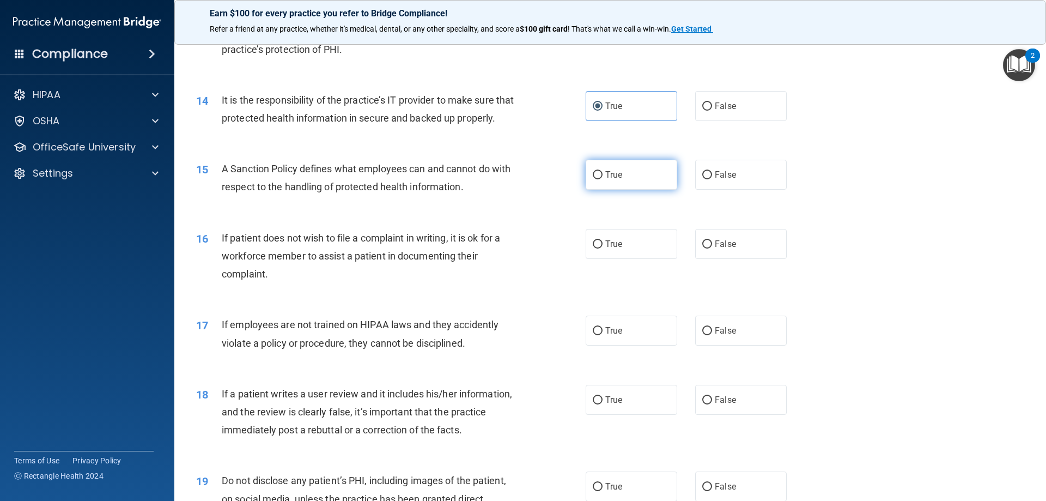
click at [600, 190] on label "True" at bounding box center [632, 175] width 92 height 30
click at [600, 179] on input "True" at bounding box center [598, 175] width 10 height 8
radio input "true"
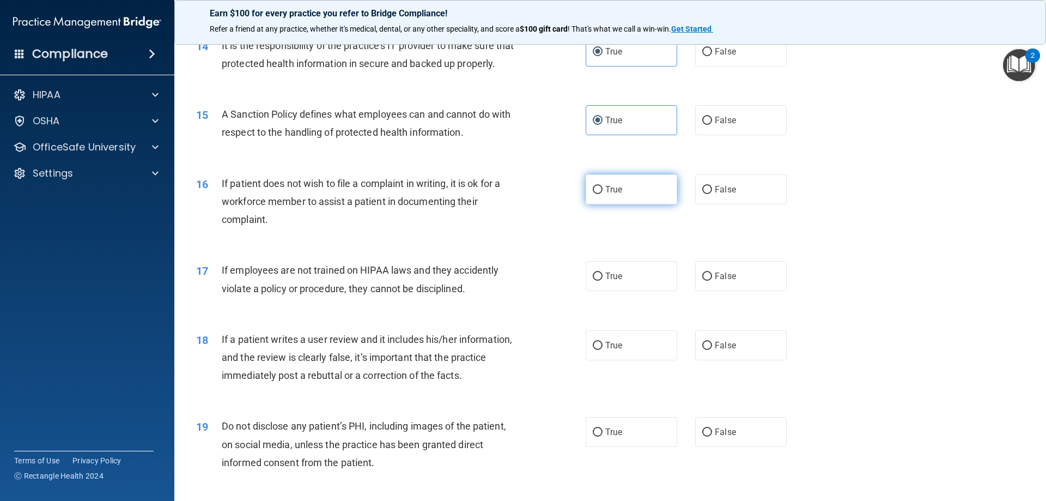
click at [624, 204] on label "True" at bounding box center [632, 189] width 92 height 30
click at [603, 194] on input "True" at bounding box center [598, 190] width 10 height 8
radio input "true"
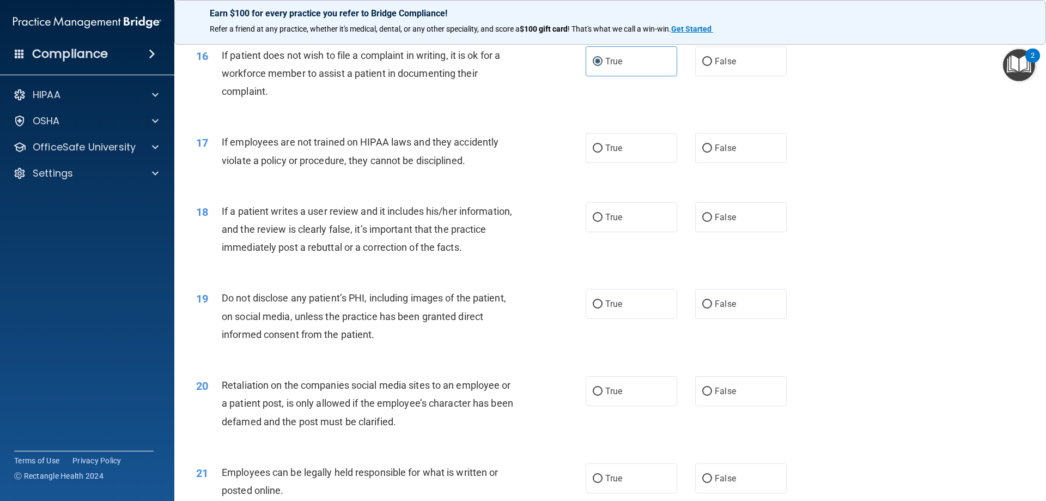
scroll to position [1363, 0]
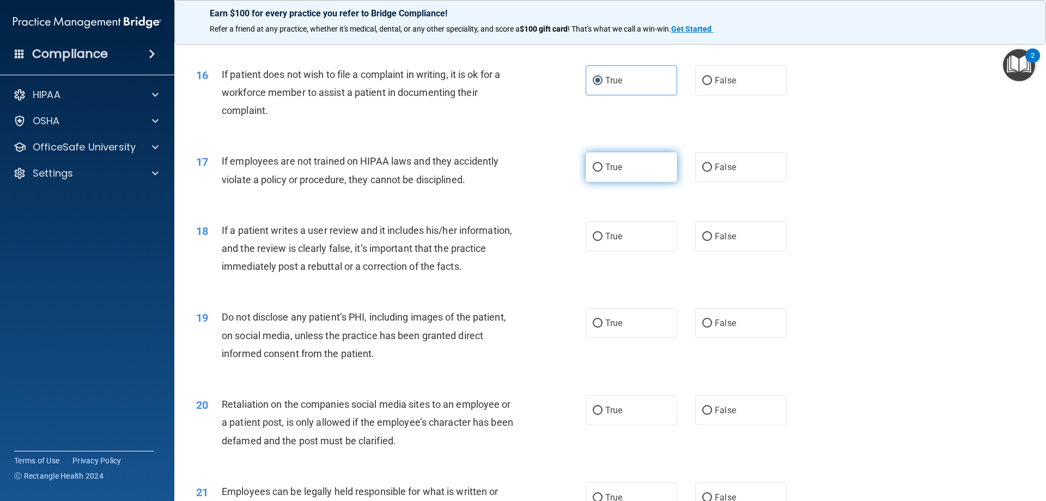
click at [597, 172] on input "True" at bounding box center [598, 168] width 10 height 8
radio input "true"
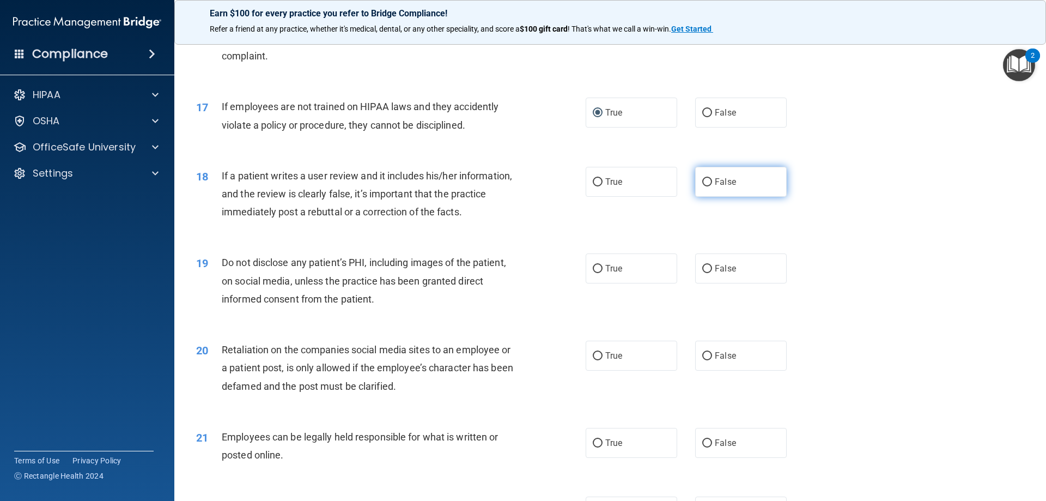
click at [708, 197] on label "False" at bounding box center [741, 182] width 92 height 30
click at [708, 186] on input "False" at bounding box center [708, 182] width 10 height 8
radio input "true"
click at [606, 187] on span "True" at bounding box center [614, 182] width 17 height 10
click at [602, 186] on input "True" at bounding box center [598, 182] width 10 height 8
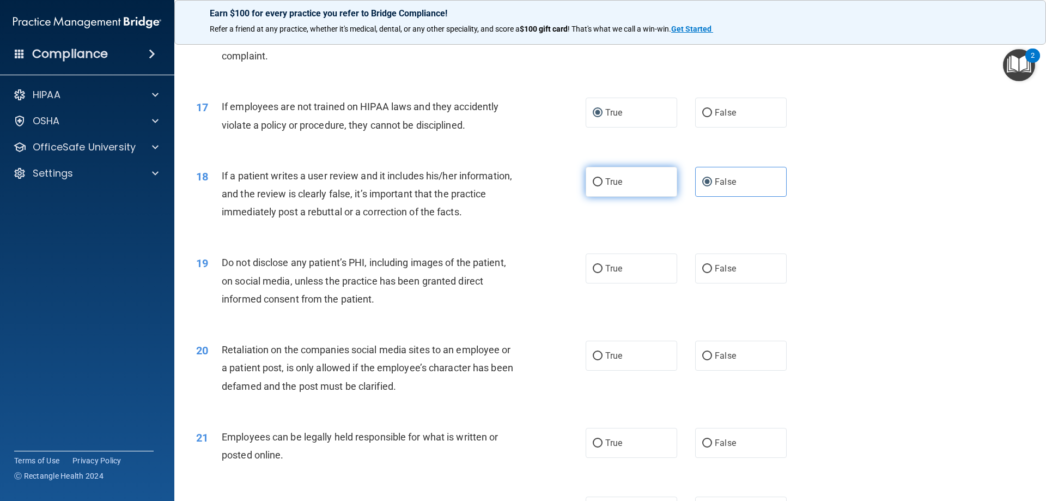
radio input "true"
radio input "false"
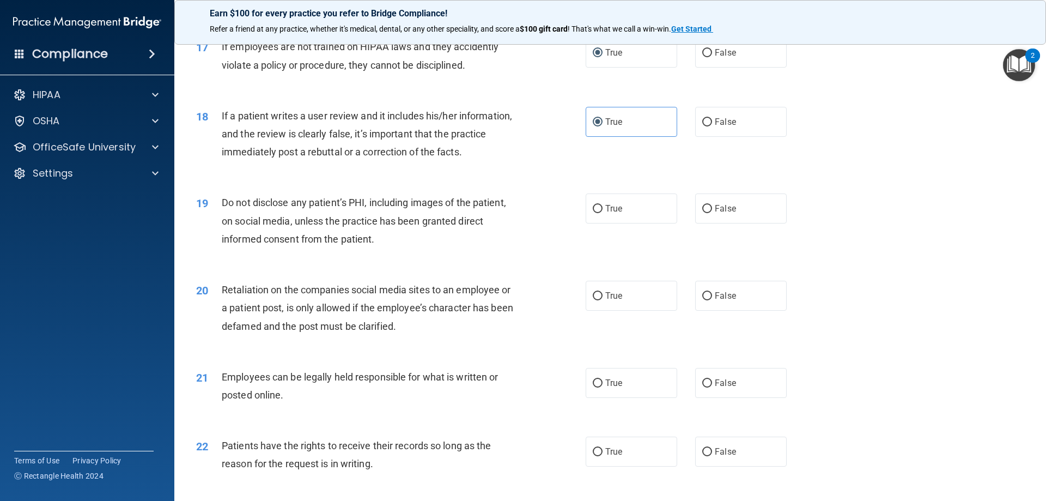
scroll to position [1526, 0]
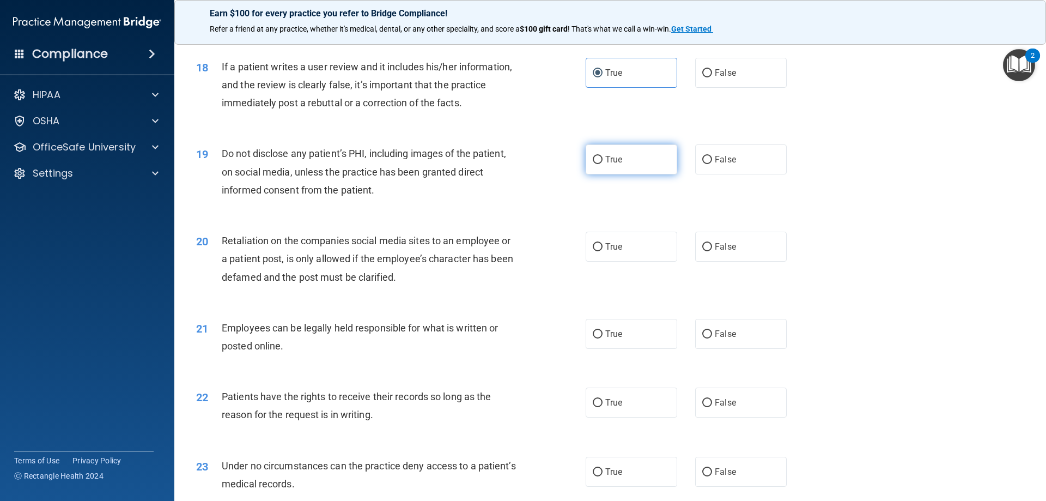
click at [608, 165] on span "True" at bounding box center [614, 159] width 17 height 10
click at [603, 164] on input "True" at bounding box center [598, 160] width 10 height 8
radio input "true"
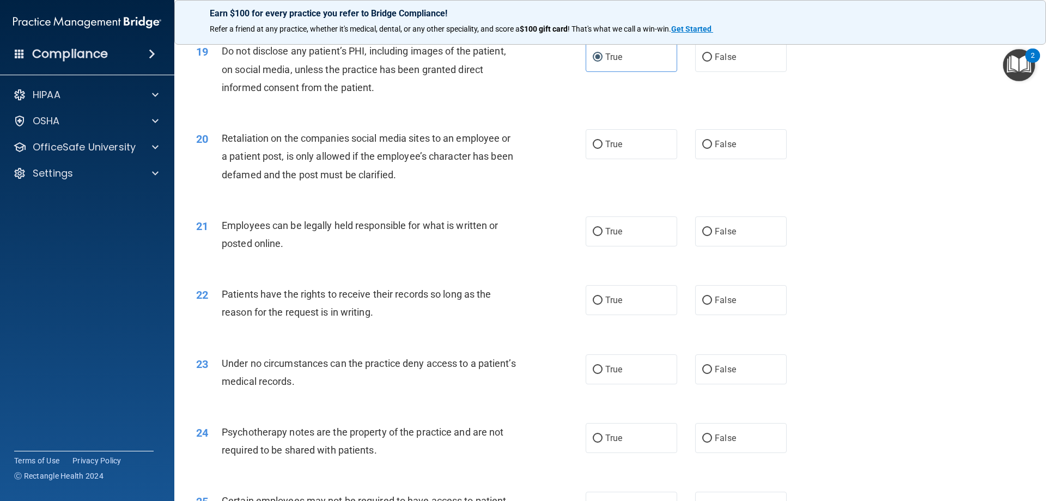
scroll to position [1635, 0]
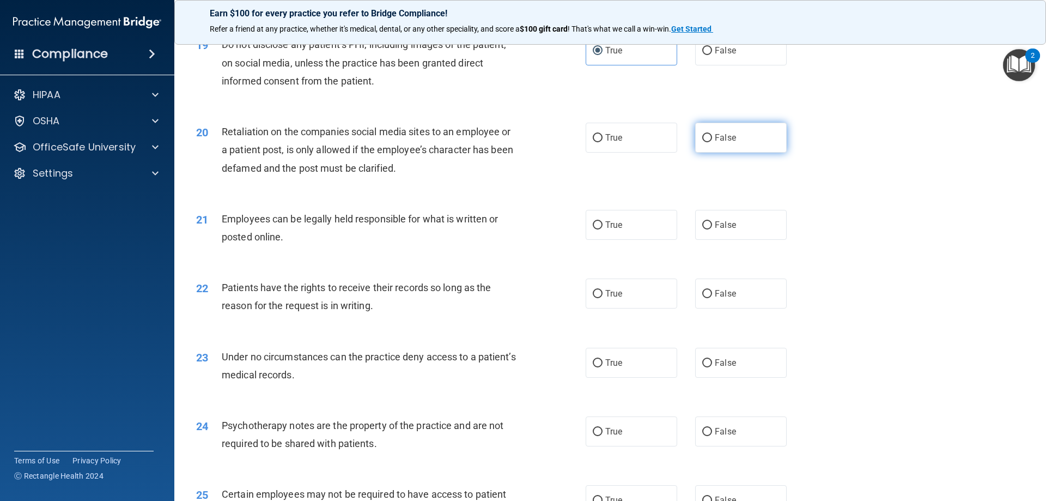
click at [730, 143] on span "False" at bounding box center [725, 137] width 21 height 10
click at [712, 142] on input "False" at bounding box center [708, 138] width 10 height 8
radio input "true"
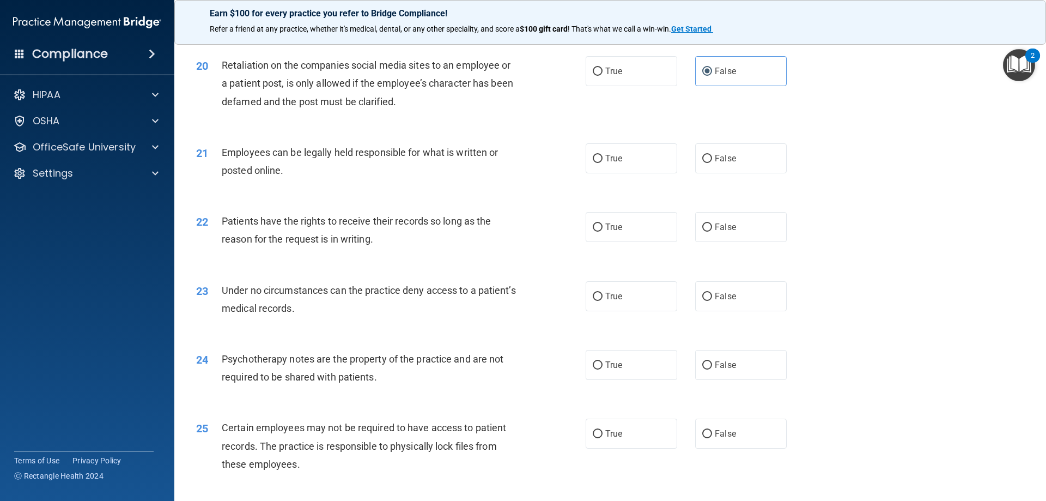
scroll to position [1744, 0]
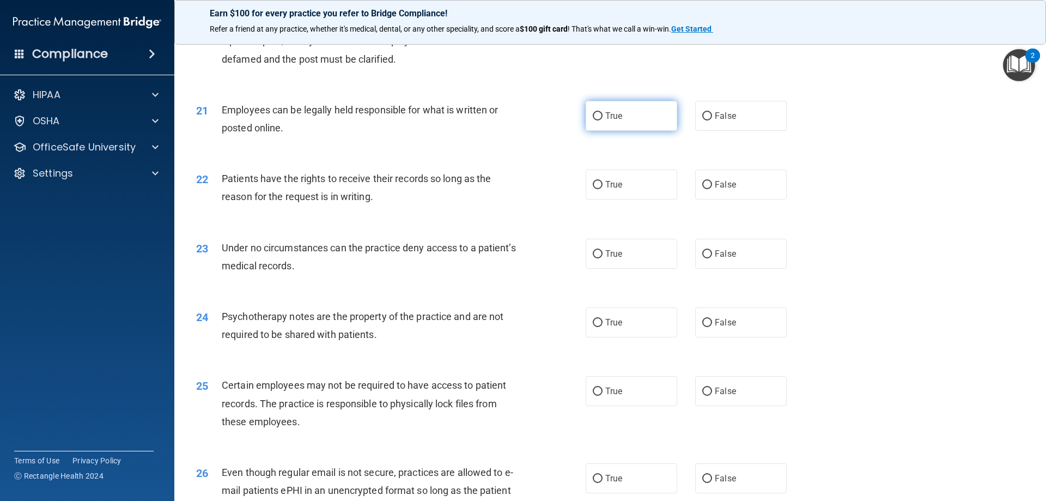
click at [606, 121] on span "True" at bounding box center [614, 116] width 17 height 10
click at [603, 120] on input "True" at bounding box center [598, 116] width 10 height 8
radio input "true"
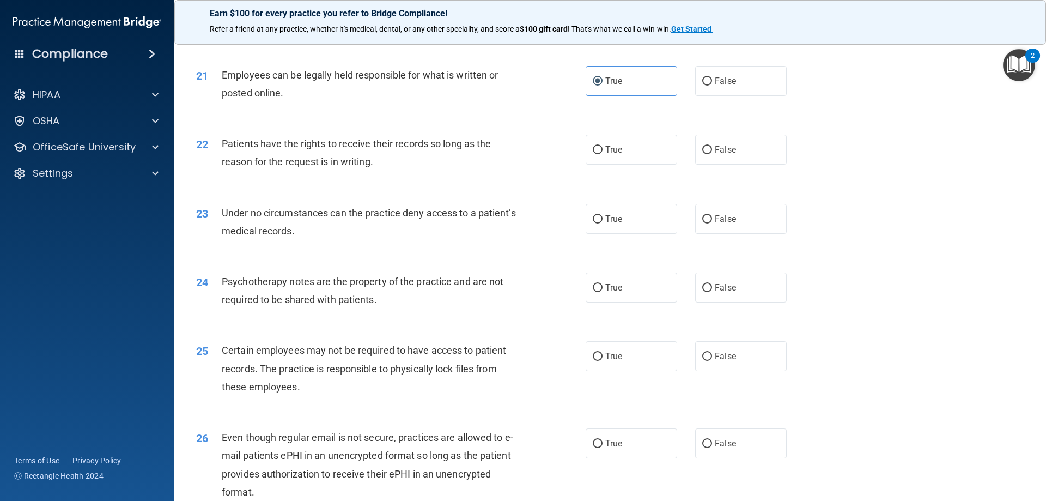
scroll to position [1799, 0]
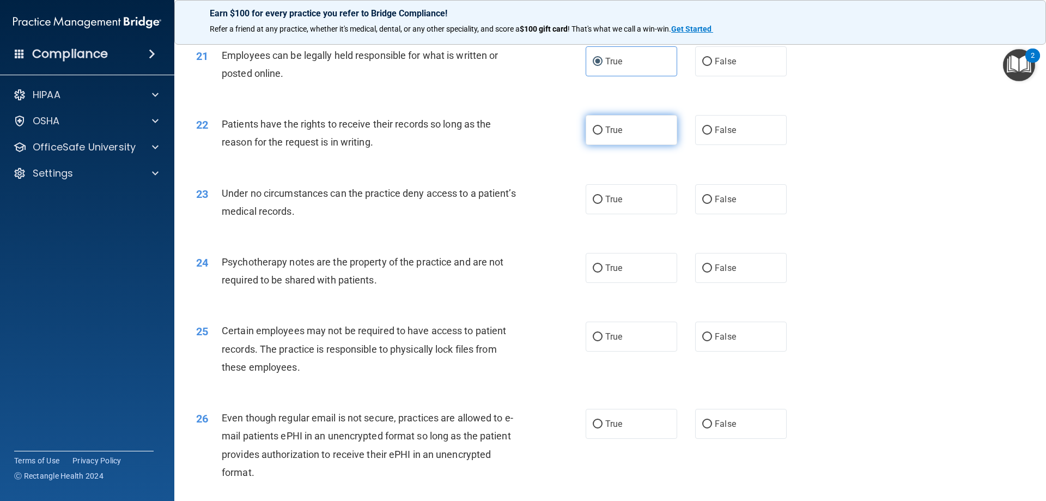
click at [623, 145] on label "True" at bounding box center [632, 130] width 92 height 30
click at [603, 135] on input "True" at bounding box center [598, 130] width 10 height 8
radio input "true"
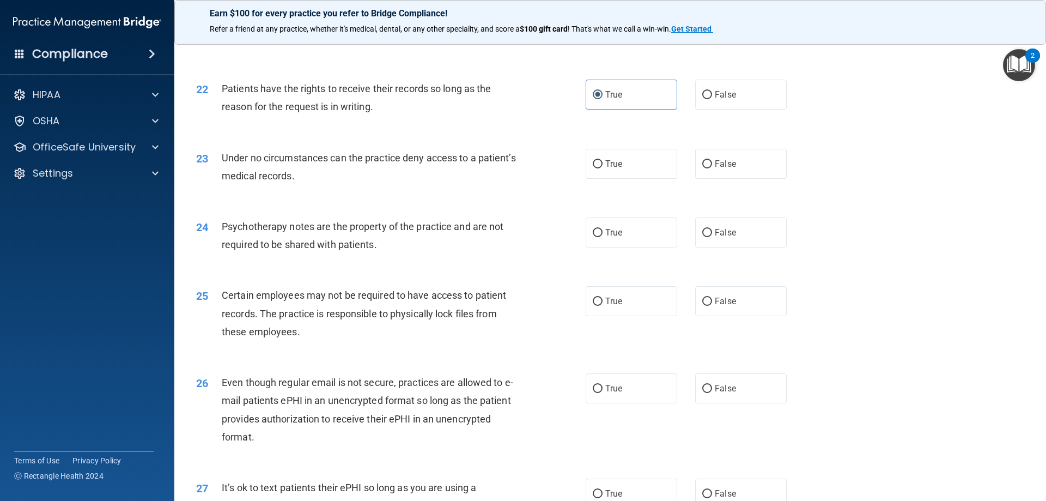
scroll to position [1853, 0]
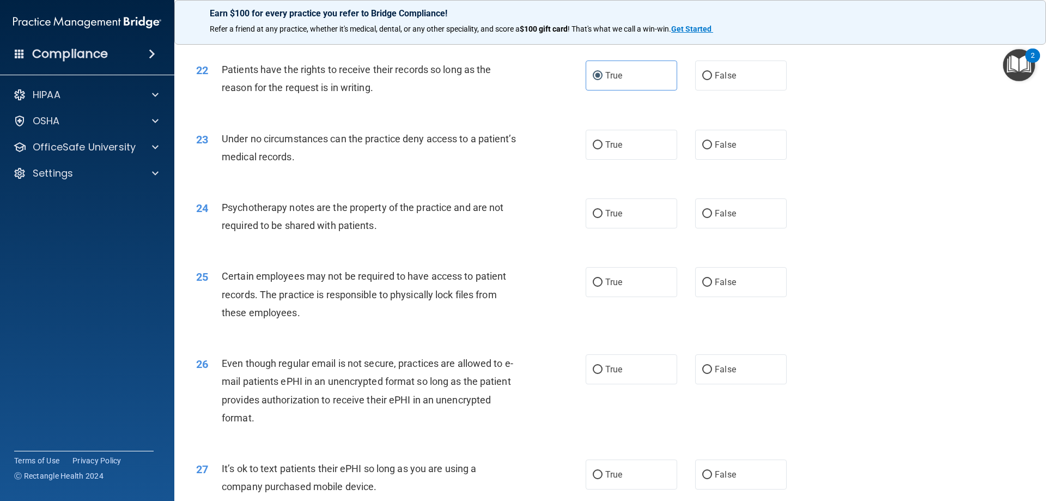
click at [699, 146] on div "23 Under no circumstances can the practice deny access to a patient’s medical r…" at bounding box center [610, 150] width 845 height 69
click at [715, 150] on span "False" at bounding box center [725, 145] width 21 height 10
click at [711, 149] on input "False" at bounding box center [708, 145] width 10 height 8
radio input "true"
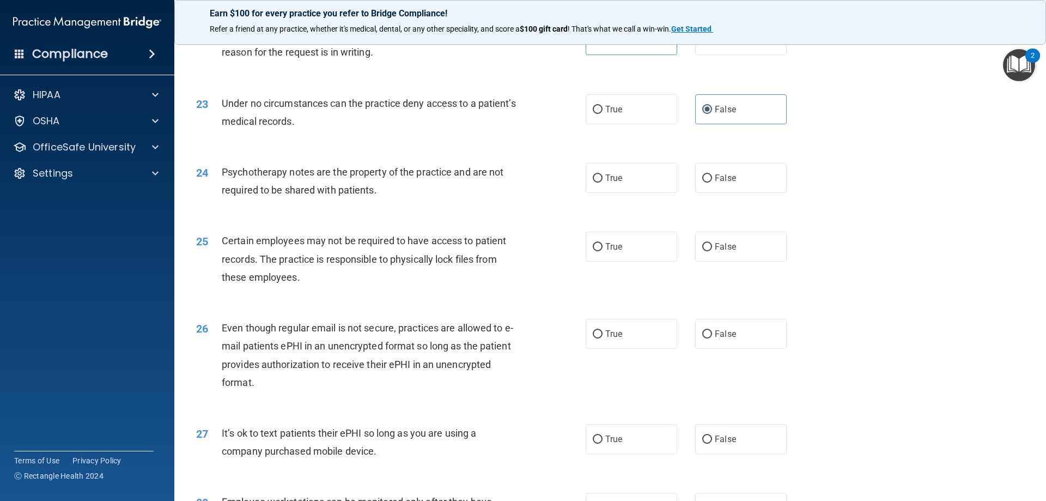
scroll to position [1908, 0]
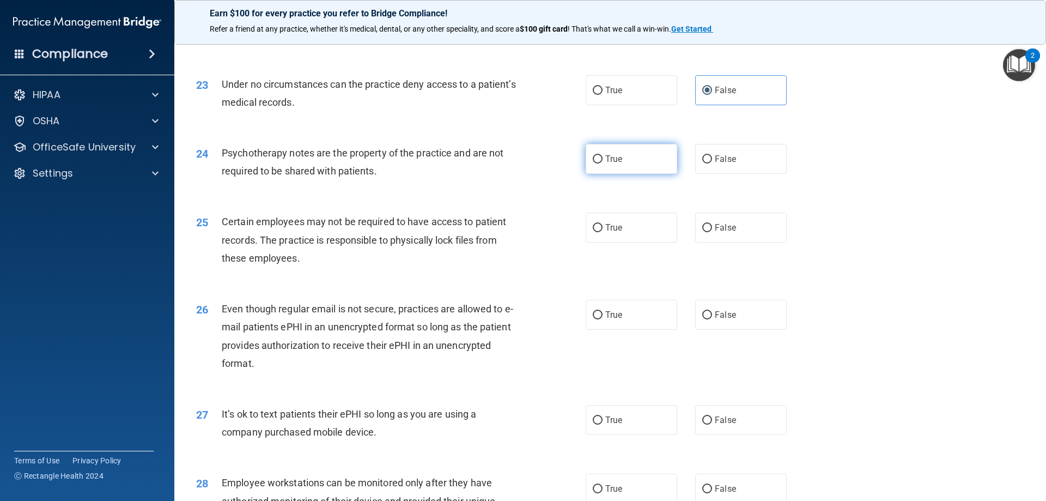
click at [619, 164] on span "True" at bounding box center [614, 159] width 17 height 10
click at [603, 164] on input "True" at bounding box center [598, 159] width 10 height 8
radio input "true"
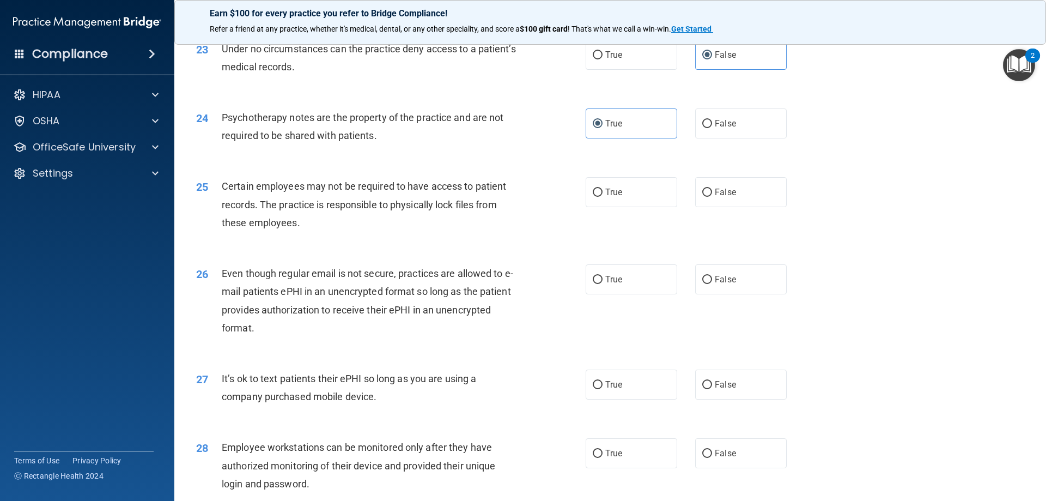
scroll to position [1962, 0]
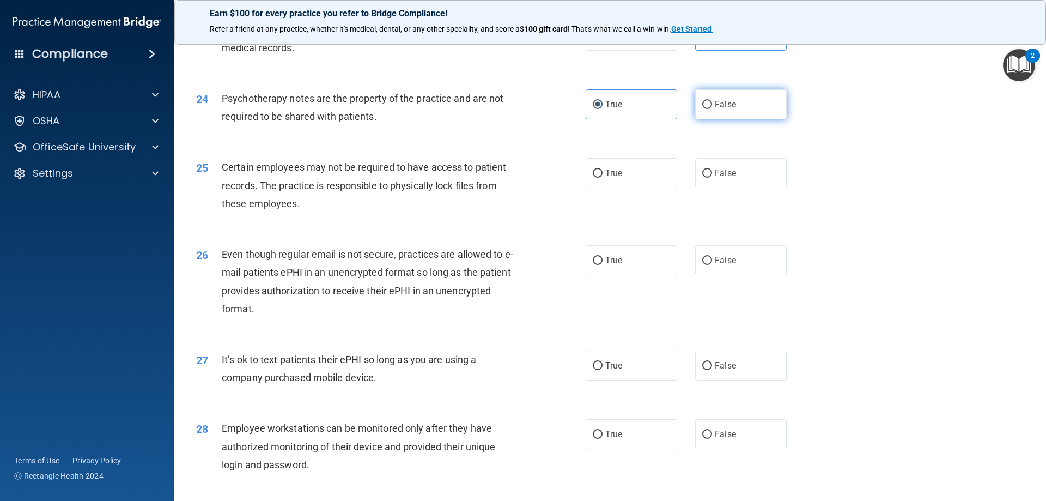
click at [703, 109] on input "False" at bounding box center [708, 105] width 10 height 8
radio input "true"
radio input "false"
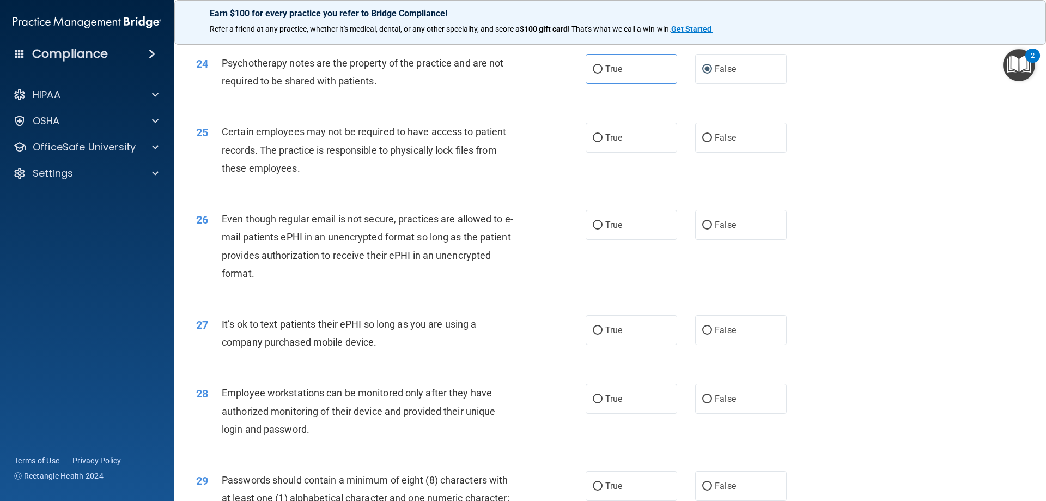
scroll to position [2017, 0]
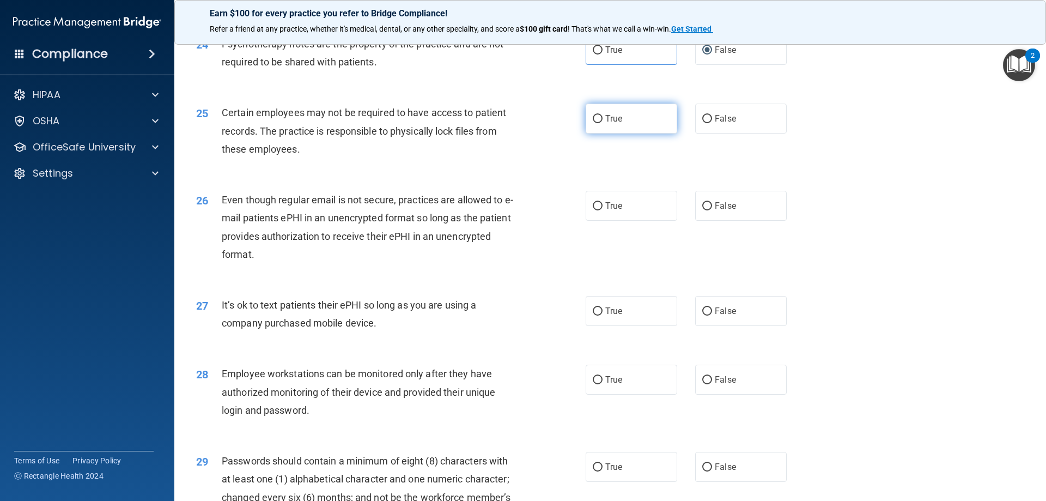
click at [614, 124] on span "True" at bounding box center [614, 118] width 17 height 10
click at [603, 123] on input "True" at bounding box center [598, 119] width 10 height 8
radio input "true"
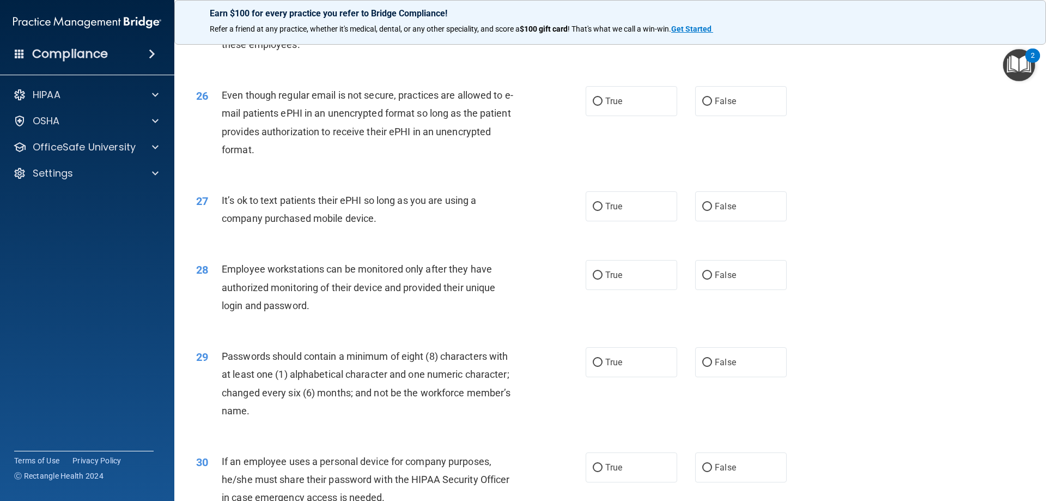
scroll to position [2126, 0]
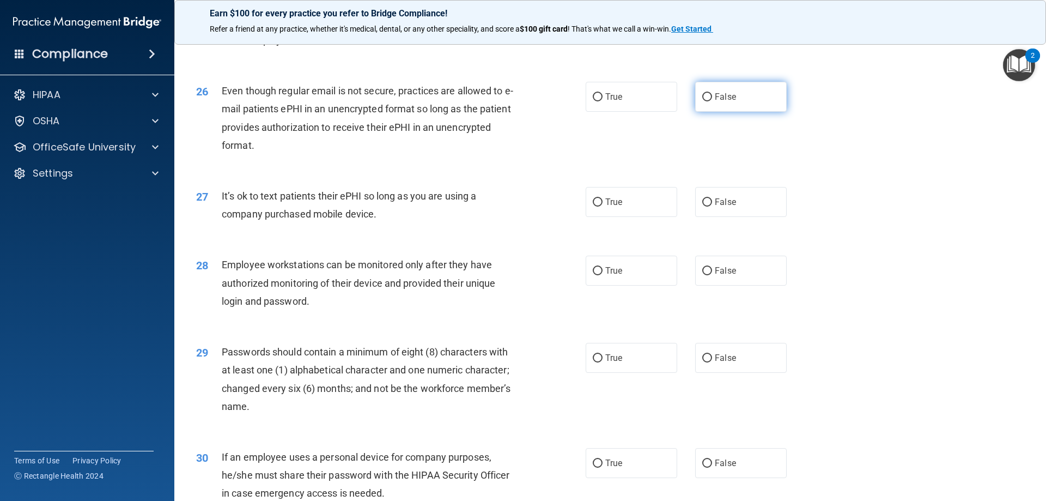
click at [725, 102] on span "False" at bounding box center [725, 97] width 21 height 10
click at [712, 101] on input "False" at bounding box center [708, 97] width 10 height 8
radio input "true"
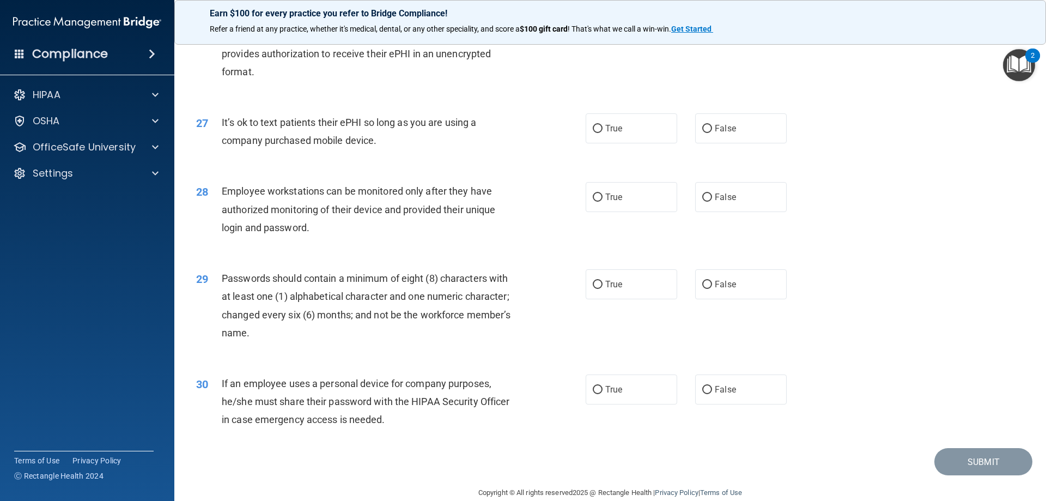
scroll to position [2180, 0]
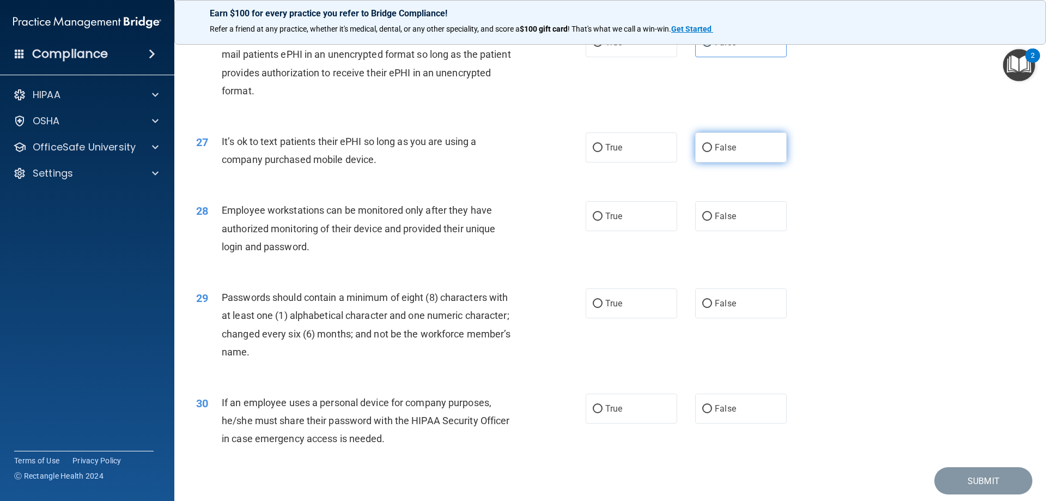
click at [727, 153] on span "False" at bounding box center [725, 147] width 21 height 10
click at [712, 152] on input "False" at bounding box center [708, 148] width 10 height 8
radio input "true"
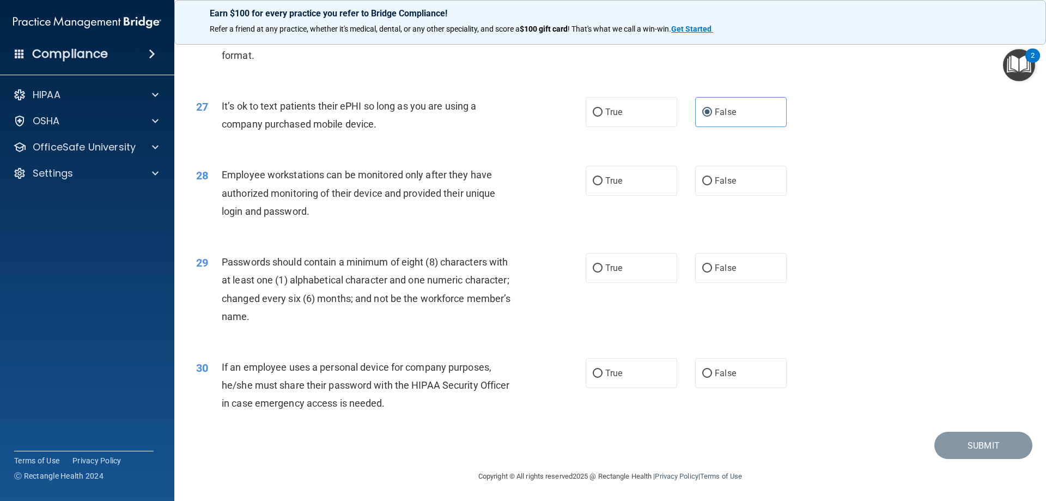
scroll to position [2235, 0]
click at [601, 183] on label "True" at bounding box center [632, 179] width 92 height 30
click at [601, 183] on input "True" at bounding box center [598, 180] width 10 height 8
radio input "true"
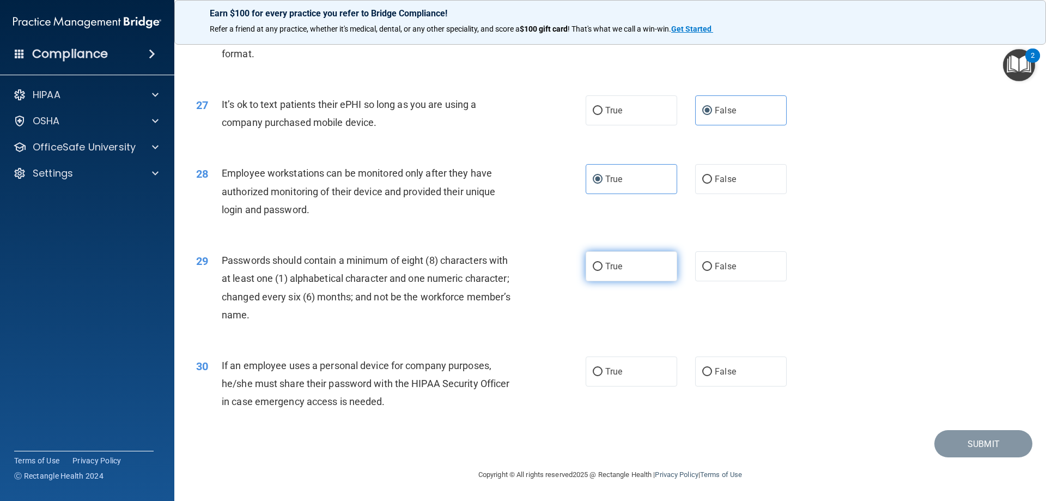
click at [600, 271] on label "True" at bounding box center [632, 266] width 92 height 30
click at [600, 271] on input "True" at bounding box center [598, 267] width 10 height 8
radio input "true"
click at [598, 368] on input "True" at bounding box center [598, 372] width 10 height 8
radio input "true"
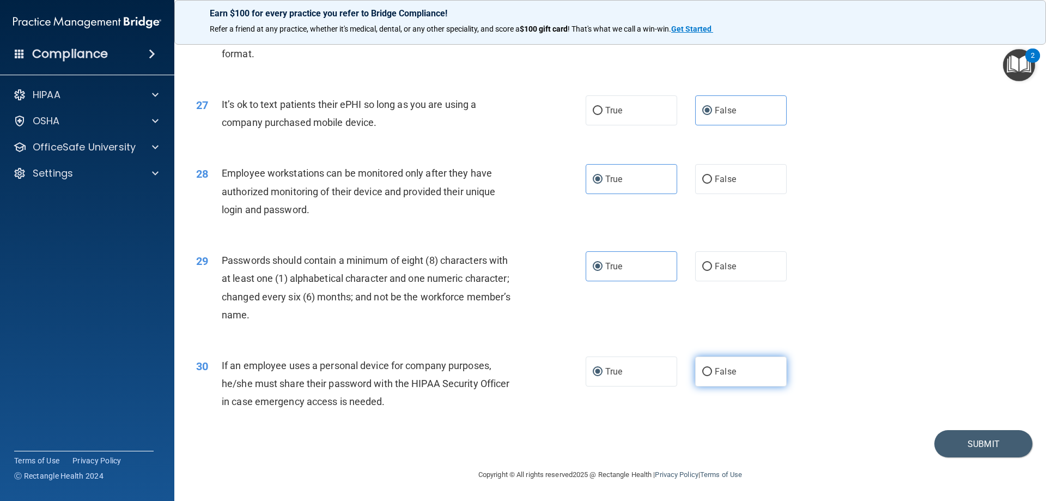
click at [717, 367] on span "False" at bounding box center [725, 371] width 21 height 10
click at [712, 368] on input "False" at bounding box center [708, 372] width 10 height 8
radio input "true"
radio input "false"
click at [962, 444] on button "Submit" at bounding box center [984, 444] width 98 height 28
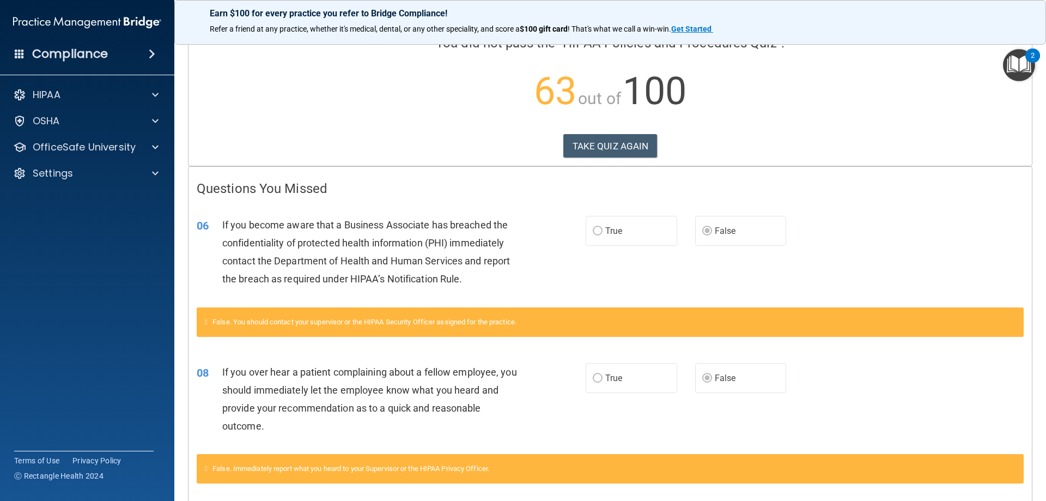
scroll to position [64, 0]
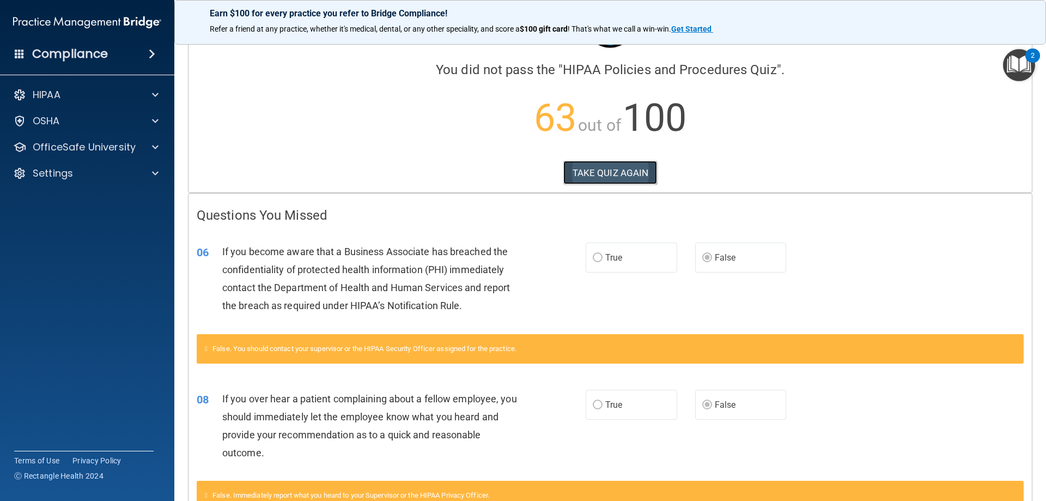
click at [627, 166] on button "TAKE QUIZ AGAIN" at bounding box center [611, 173] width 94 height 24
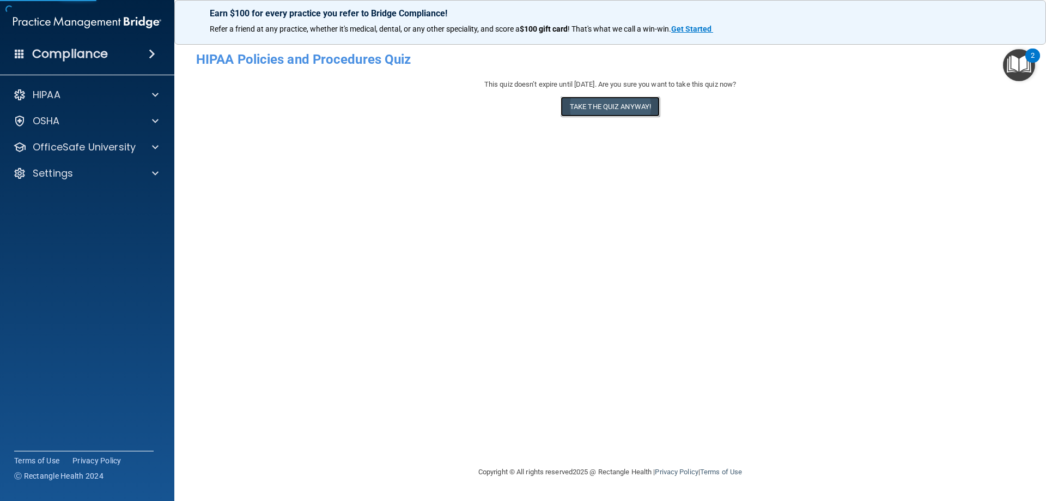
click at [618, 107] on button "Take the quiz anyway!" at bounding box center [610, 106] width 99 height 20
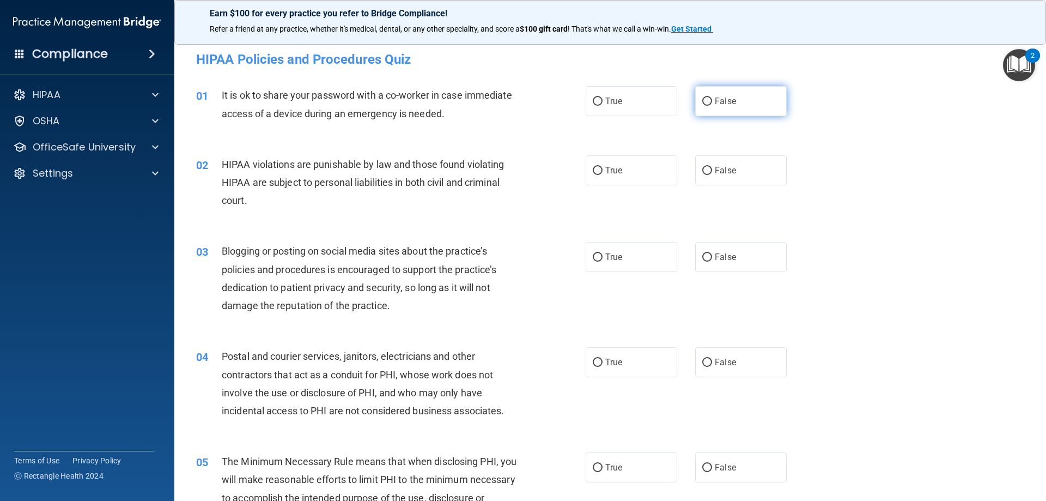
click at [702, 93] on label "False" at bounding box center [741, 101] width 92 height 30
click at [703, 98] on input "False" at bounding box center [708, 102] width 10 height 8
radio input "true"
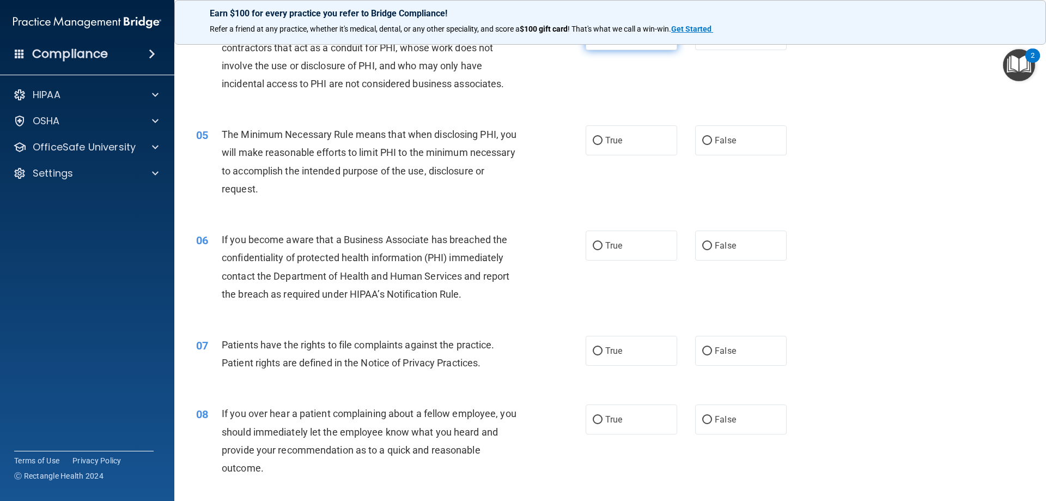
scroll to position [382, 0]
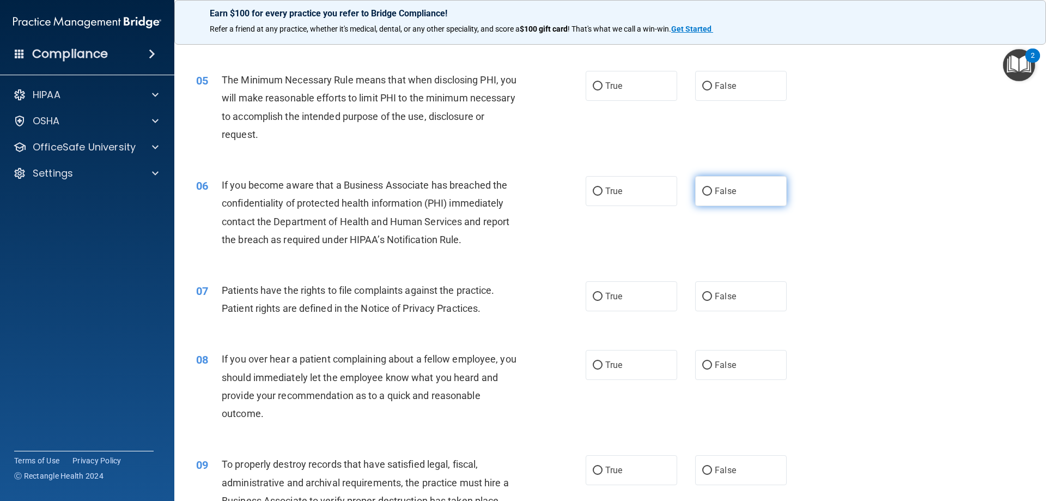
click at [728, 187] on span "False" at bounding box center [725, 191] width 21 height 10
click at [712, 187] on input "False" at bounding box center [708, 191] width 10 height 8
radio input "true"
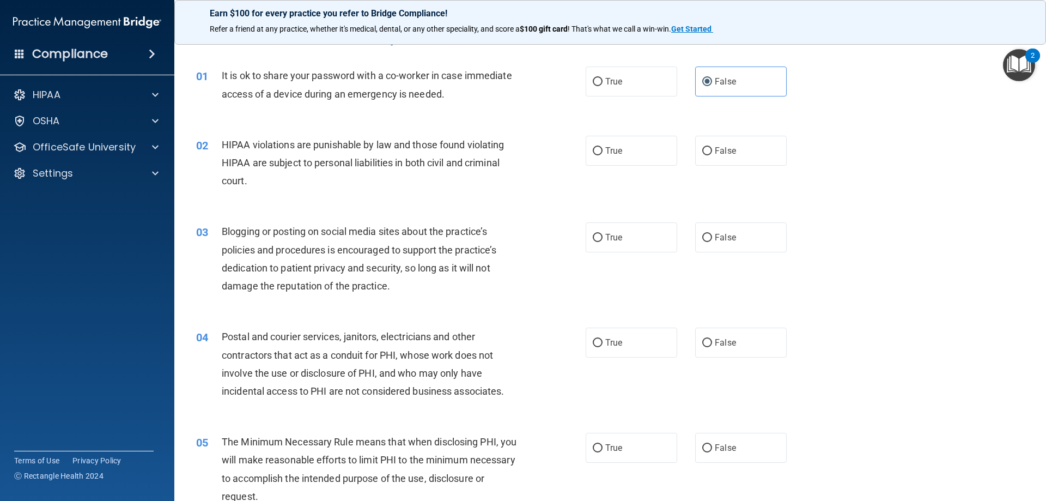
scroll to position [0, 0]
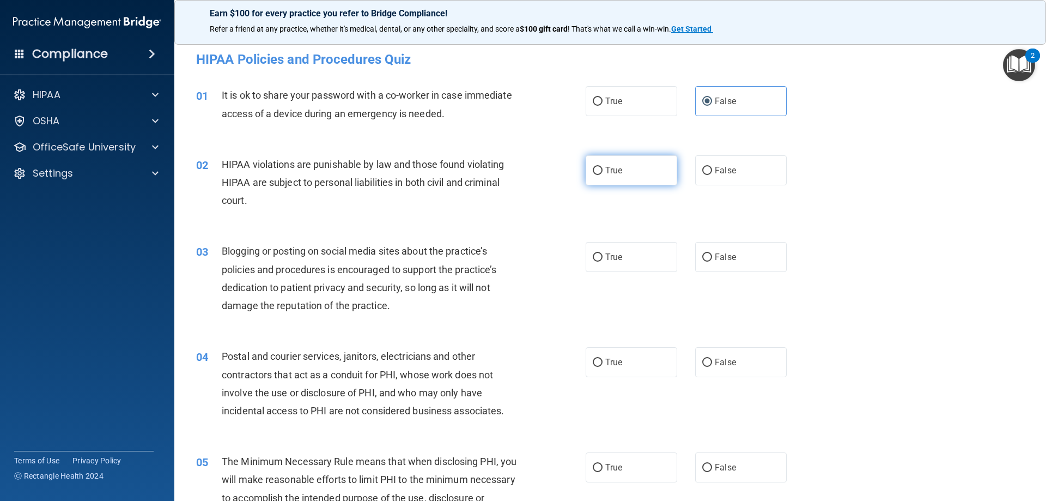
click at [616, 173] on span "True" at bounding box center [614, 170] width 17 height 10
click at [603, 173] on input "True" at bounding box center [598, 171] width 10 height 8
radio input "true"
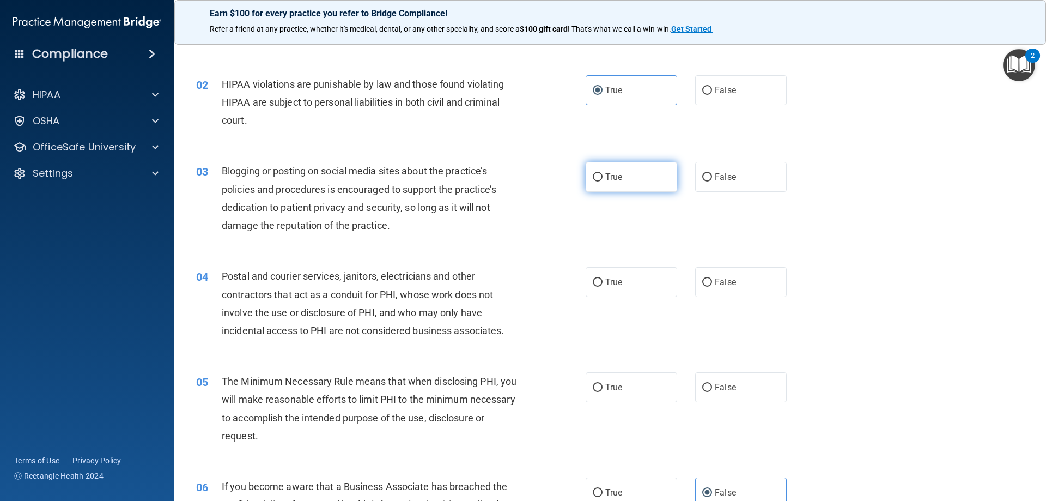
scroll to position [109, 0]
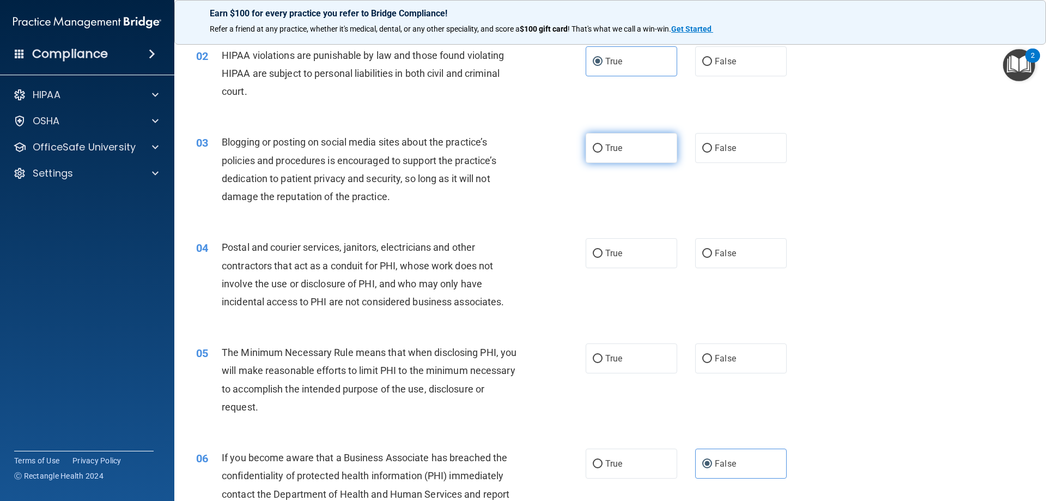
click at [606, 149] on span "True" at bounding box center [614, 148] width 17 height 10
click at [603, 149] on input "True" at bounding box center [598, 148] width 10 height 8
radio input "true"
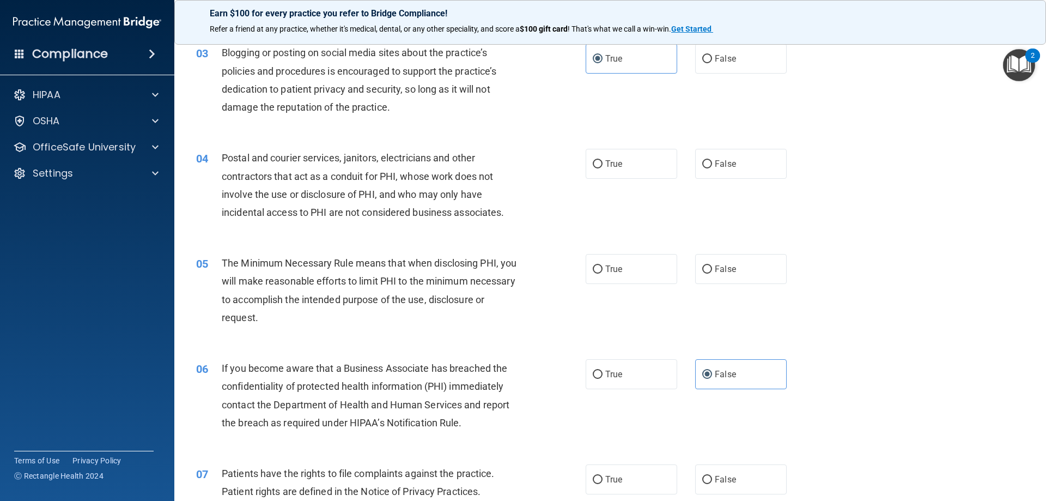
scroll to position [218, 0]
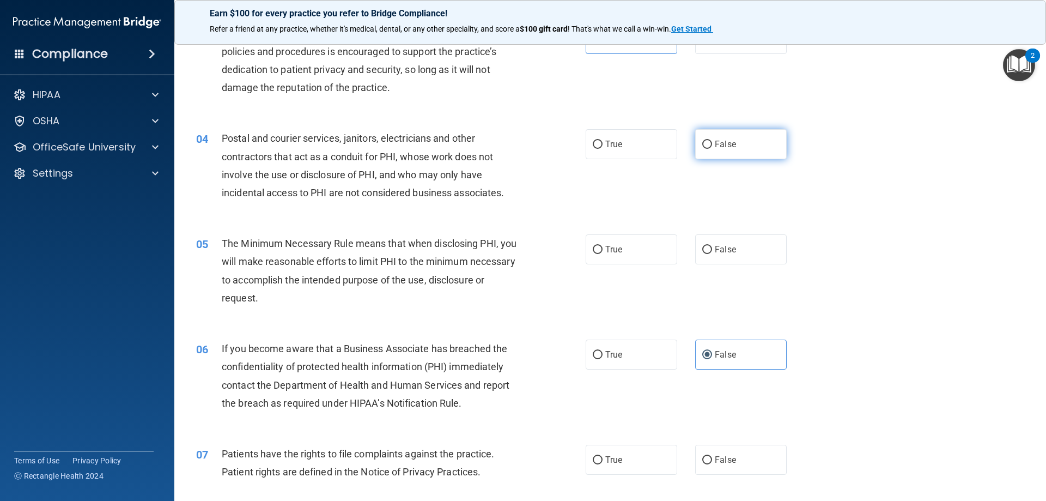
click at [717, 140] on span "False" at bounding box center [725, 144] width 21 height 10
click at [712, 141] on input "False" at bounding box center [708, 145] width 10 height 8
radio input "true"
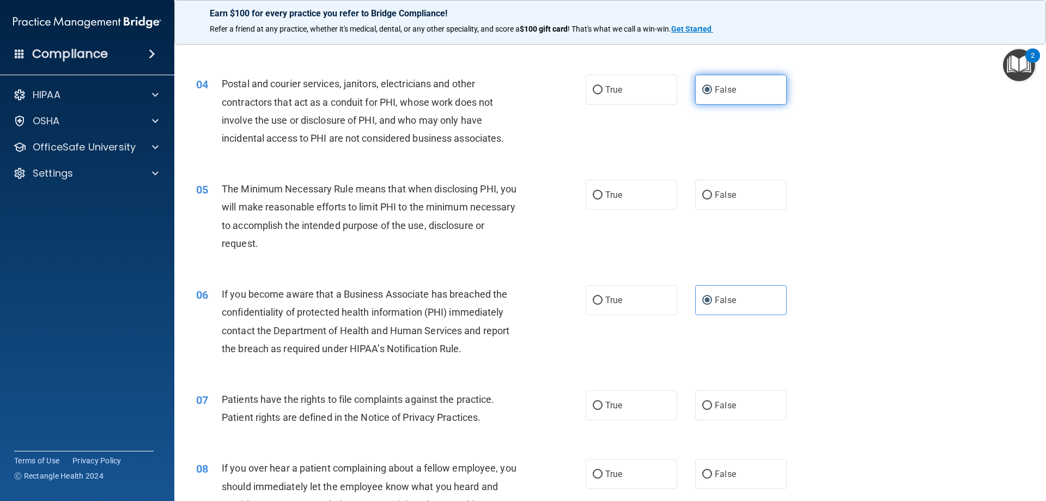
scroll to position [327, 0]
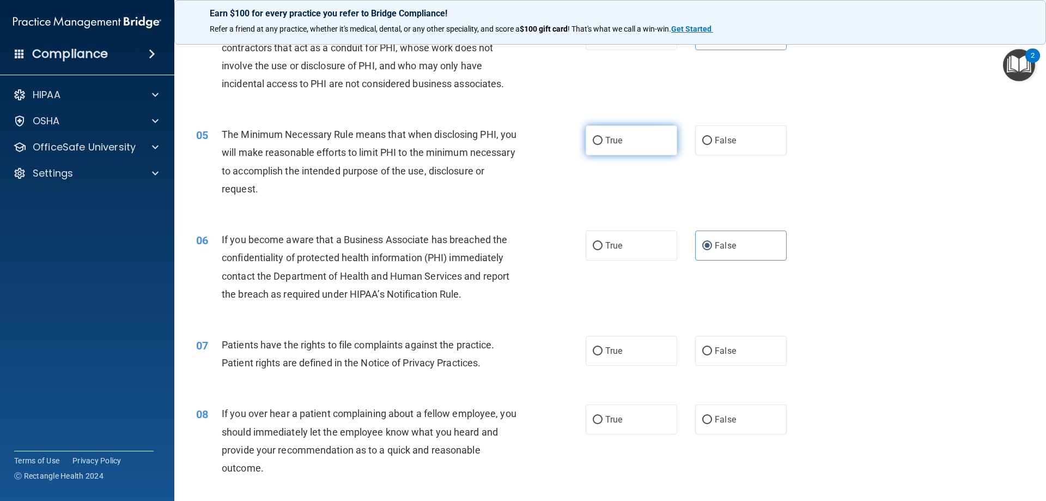
click at [604, 130] on label "True" at bounding box center [632, 140] width 92 height 30
click at [603, 137] on input "True" at bounding box center [598, 141] width 10 height 8
radio input "true"
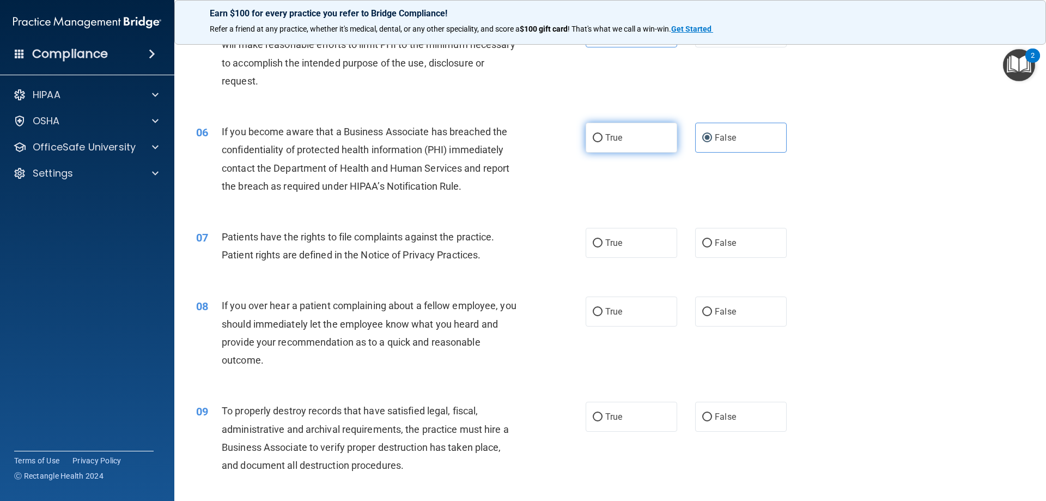
scroll to position [436, 0]
click at [627, 241] on label "True" at bounding box center [632, 242] width 92 height 30
click at [603, 241] on input "True" at bounding box center [598, 242] width 10 height 8
radio input "true"
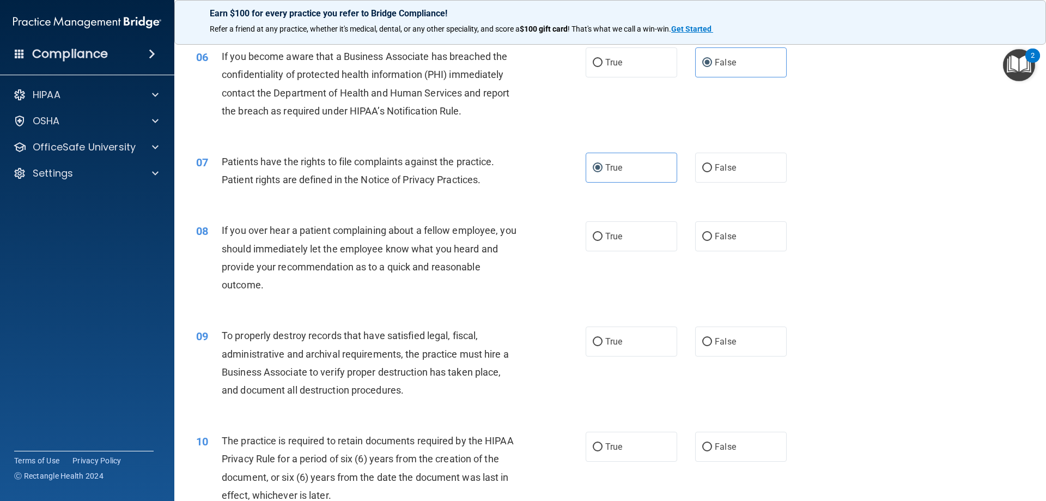
scroll to position [491, 0]
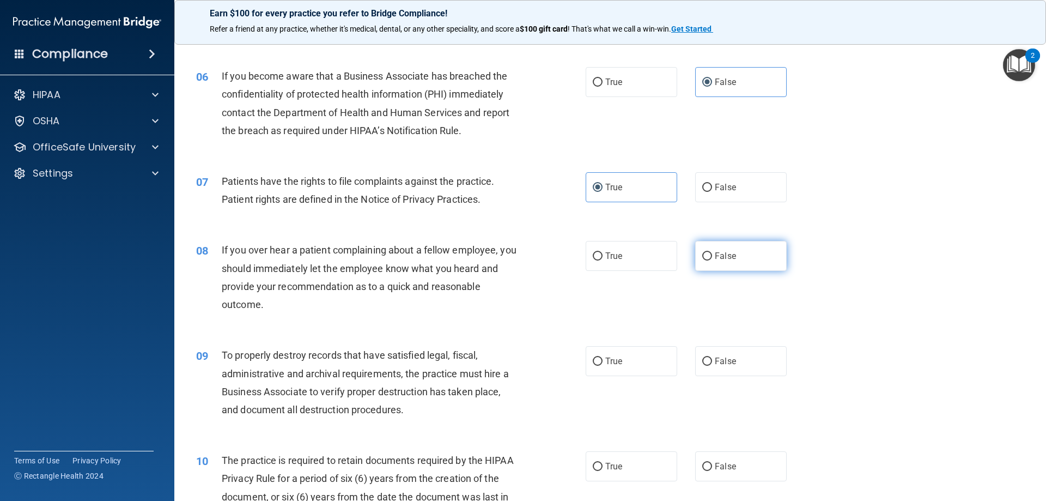
click at [715, 255] on span "False" at bounding box center [725, 256] width 21 height 10
click at [712, 255] on input "False" at bounding box center [708, 256] width 10 height 8
radio input "true"
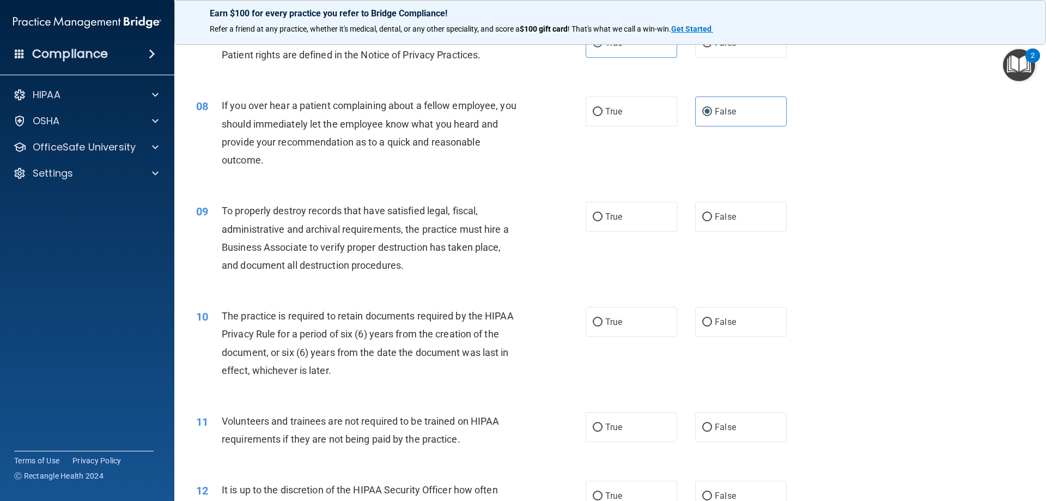
scroll to position [654, 0]
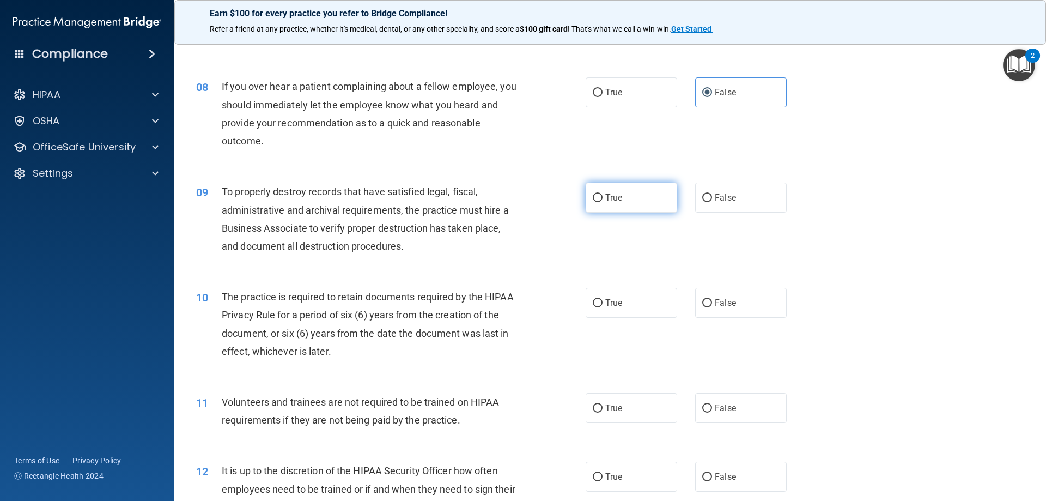
click at [616, 196] on span "True" at bounding box center [614, 197] width 17 height 10
click at [603, 196] on input "True" at bounding box center [598, 198] width 10 height 8
radio input "true"
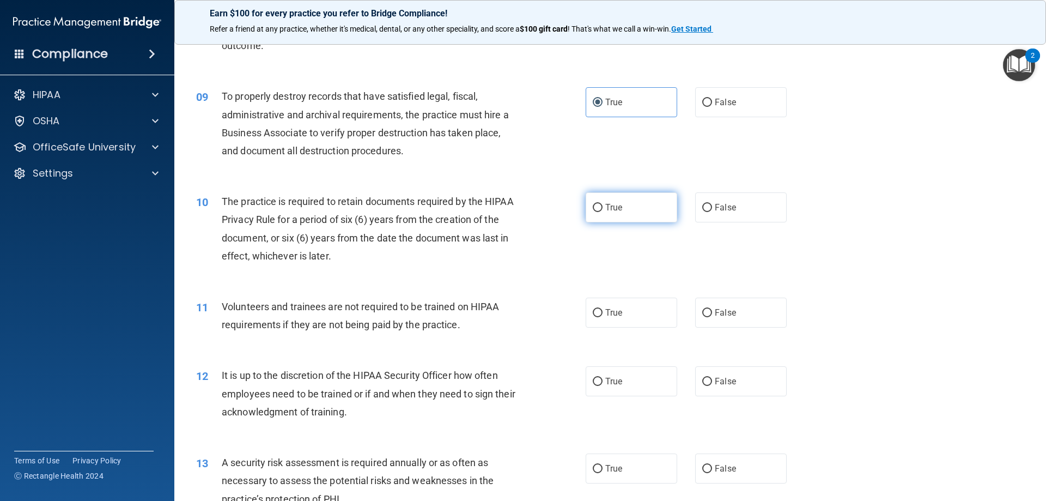
scroll to position [763, 0]
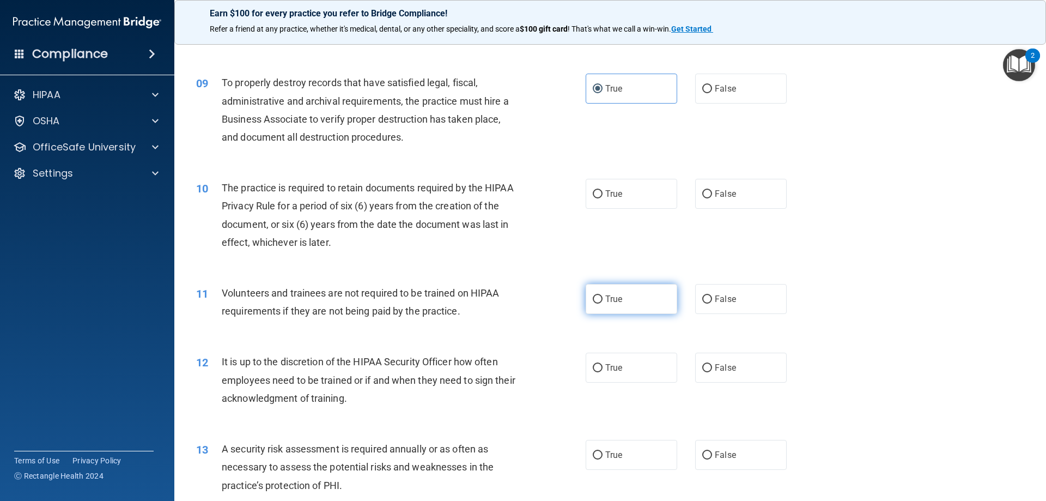
click at [609, 305] on label "True" at bounding box center [632, 299] width 92 height 30
click at [603, 304] on input "True" at bounding box center [598, 299] width 10 height 8
radio input "true"
click at [596, 191] on input "True" at bounding box center [598, 194] width 10 height 8
radio input "true"
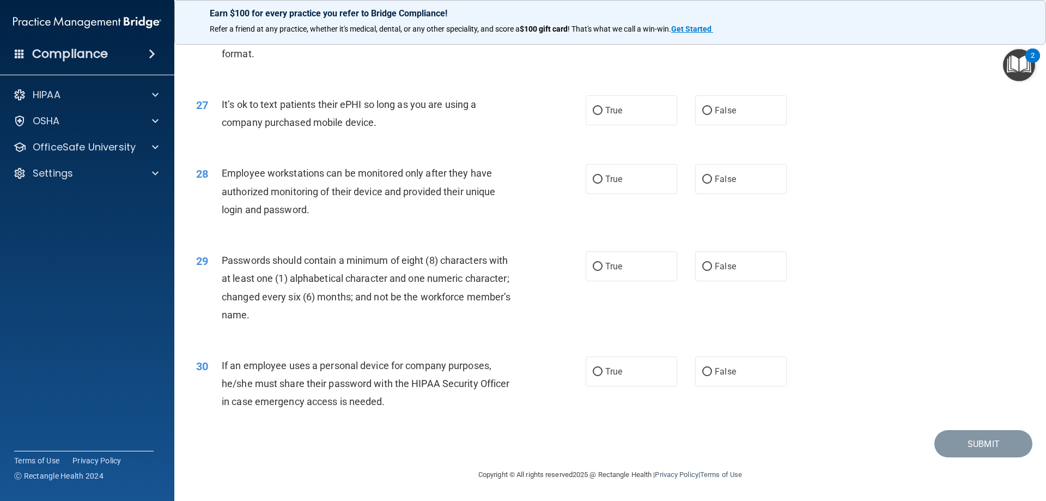
scroll to position [2235, 0]
click at [703, 370] on input "False" at bounding box center [708, 372] width 10 height 8
radio input "true"
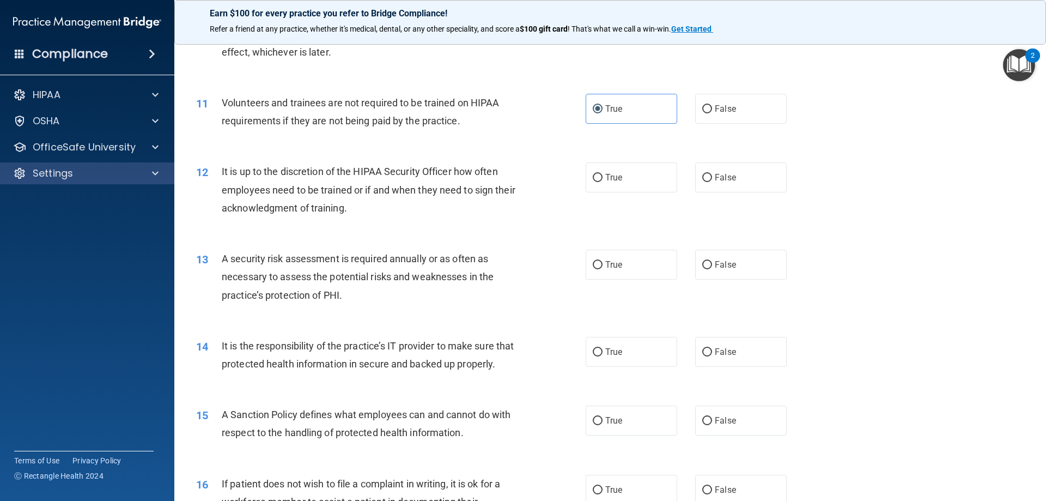
scroll to position [982, 0]
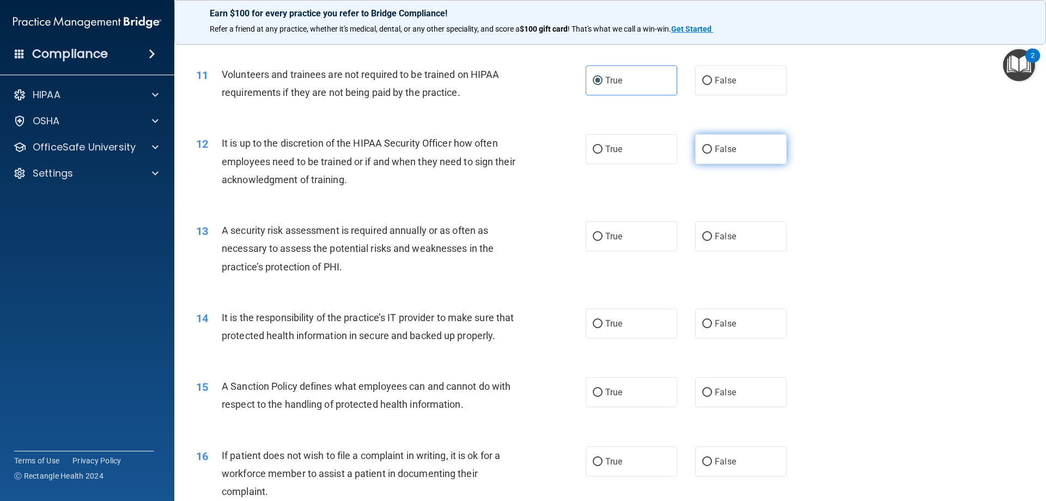
click at [706, 150] on input "False" at bounding box center [708, 150] width 10 height 8
radio input "true"
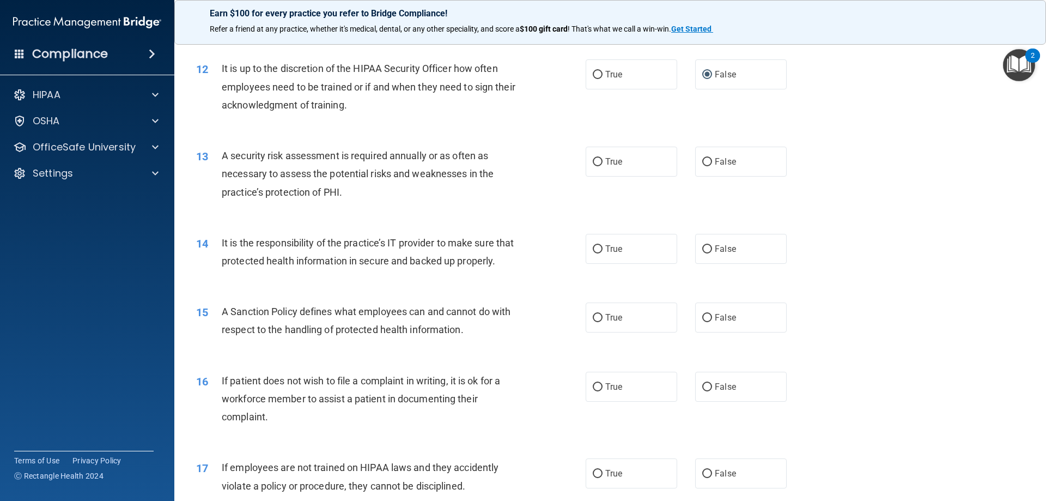
scroll to position [1091, 0]
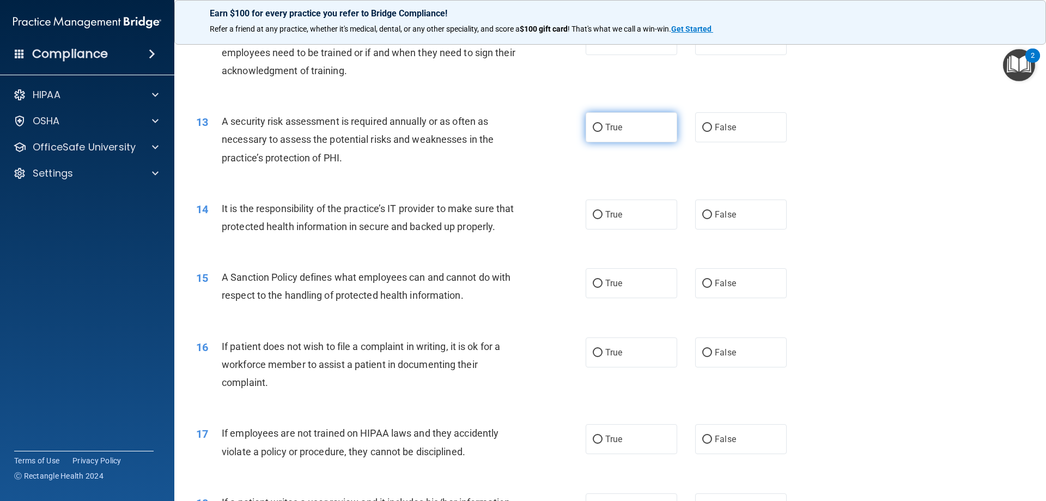
click at [611, 125] on span "True" at bounding box center [614, 127] width 17 height 10
click at [603, 125] on input "True" at bounding box center [598, 128] width 10 height 8
radio input "true"
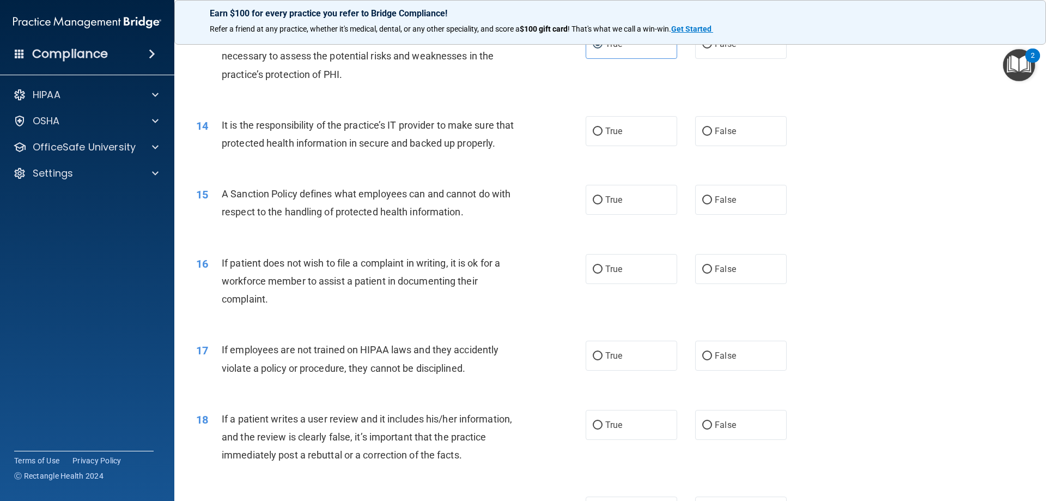
scroll to position [1200, 0]
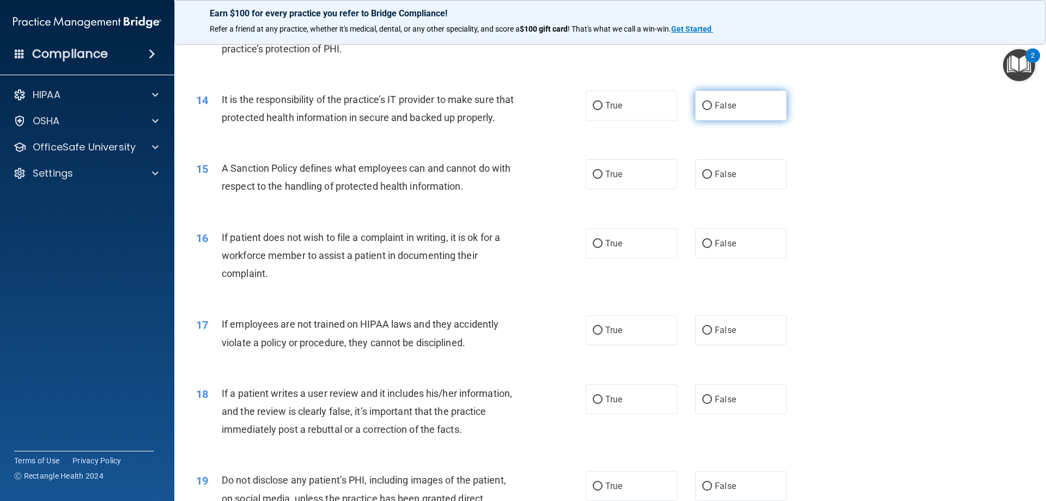
click at [715, 102] on span "False" at bounding box center [725, 105] width 21 height 10
click at [712, 102] on input "False" at bounding box center [708, 106] width 10 height 8
radio input "true"
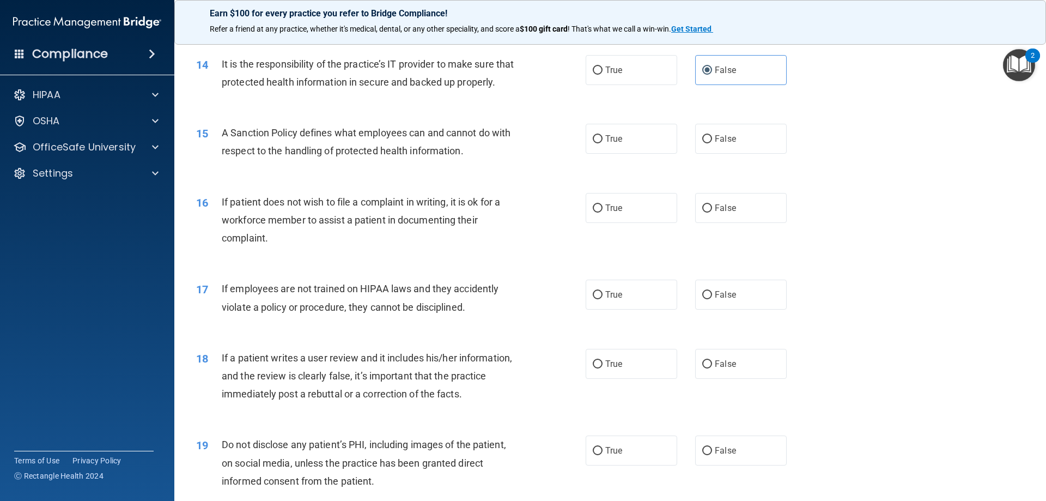
scroll to position [1254, 0]
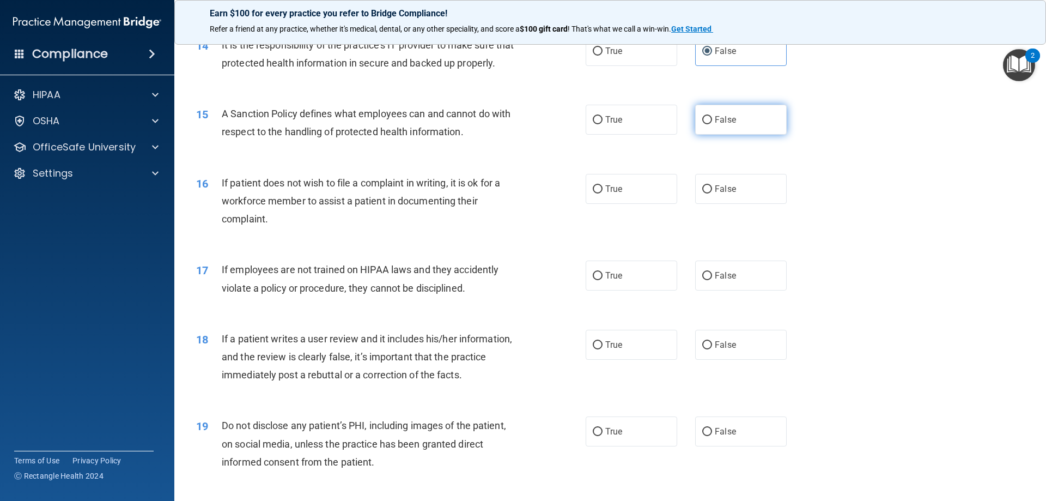
click at [722, 125] on span "False" at bounding box center [725, 119] width 21 height 10
click at [712, 124] on input "False" at bounding box center [708, 120] width 10 height 8
radio input "true"
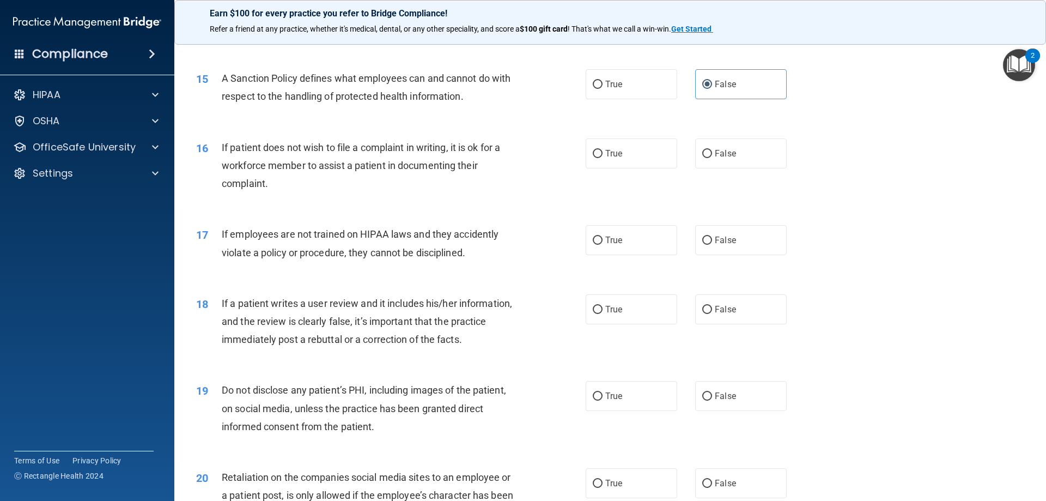
scroll to position [1309, 0]
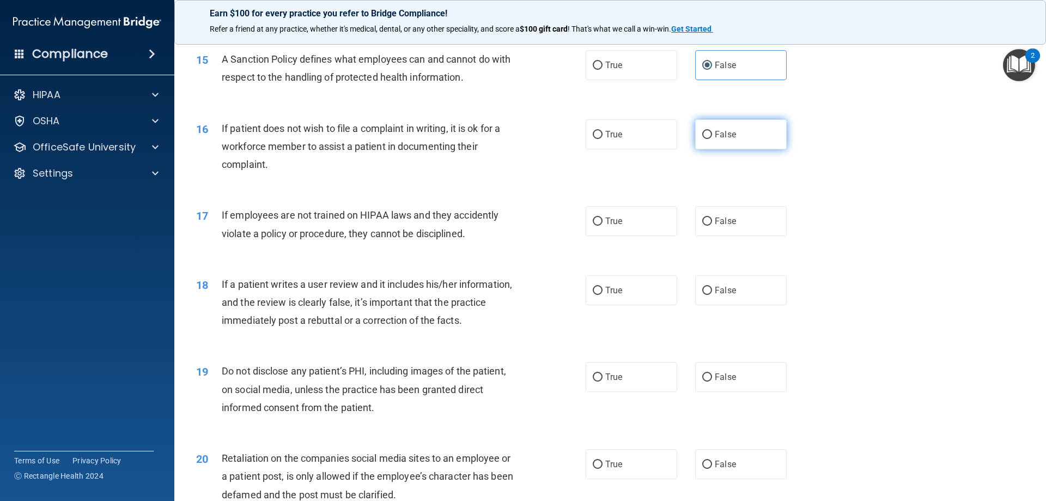
click at [715, 140] on span "False" at bounding box center [725, 134] width 21 height 10
click at [712, 139] on input "False" at bounding box center [708, 135] width 10 height 8
radio input "true"
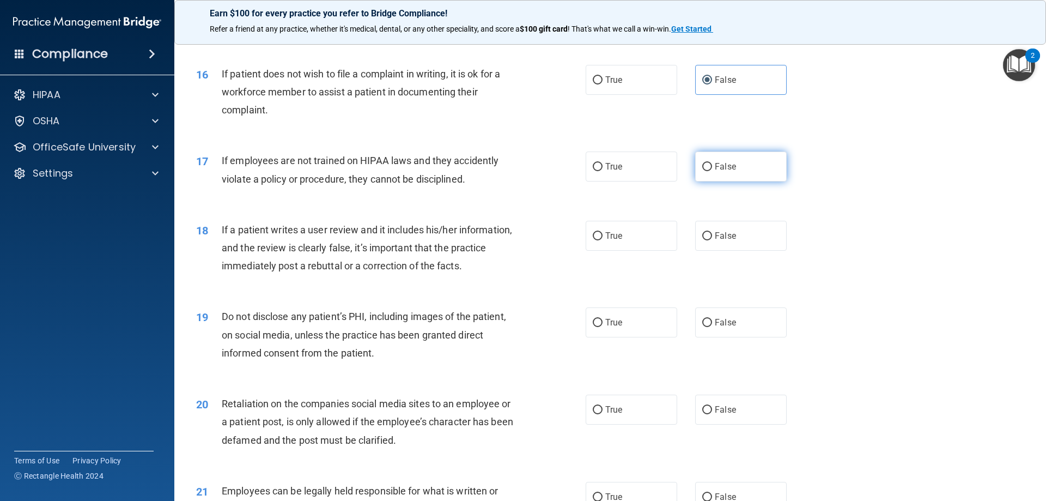
click at [706, 171] on input "False" at bounding box center [708, 167] width 10 height 8
radio input "true"
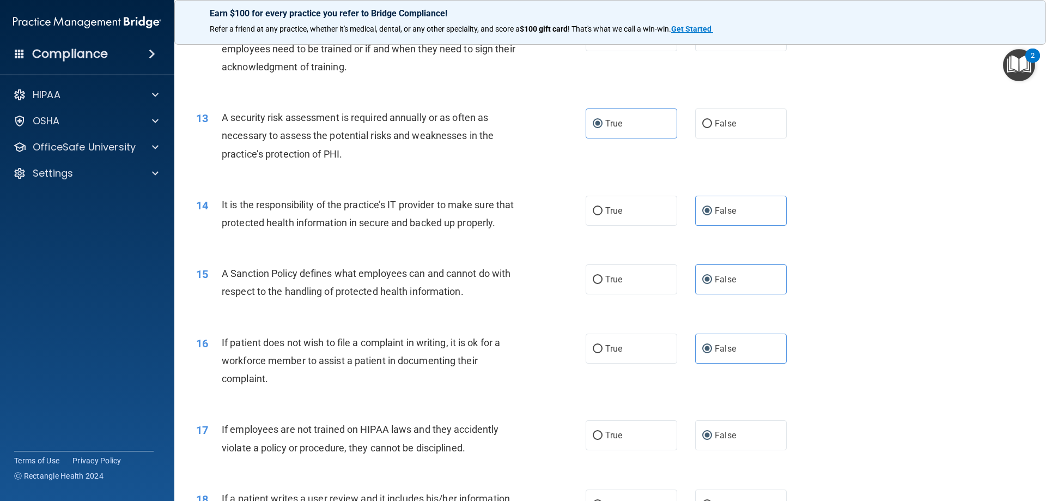
scroll to position [1091, 0]
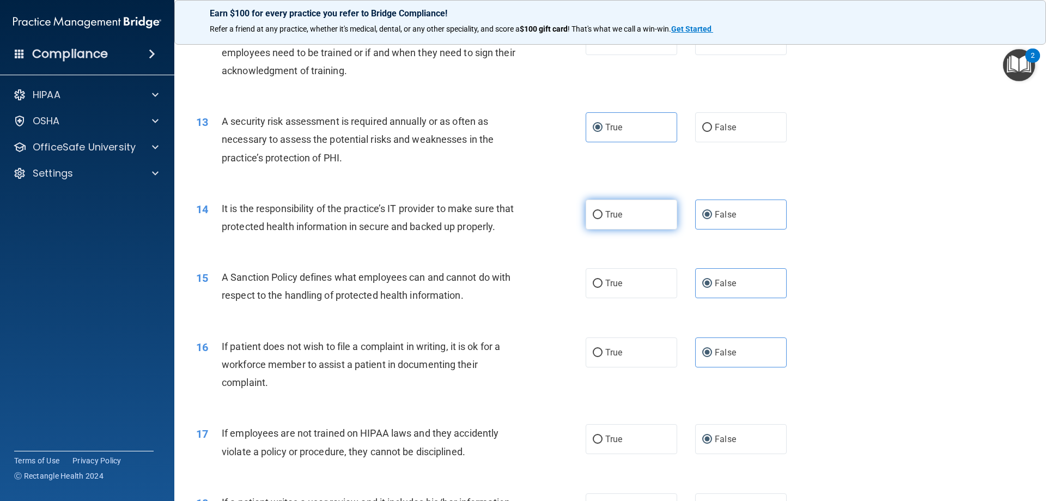
click at [625, 209] on label "True" at bounding box center [632, 214] width 92 height 30
click at [603, 211] on input "True" at bounding box center [598, 215] width 10 height 8
radio input "true"
radio input "false"
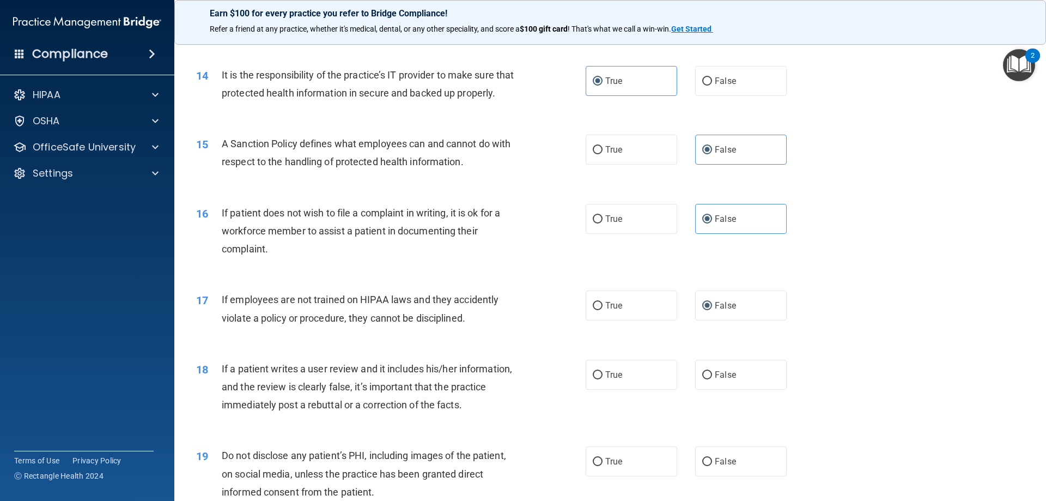
scroll to position [1200, 0]
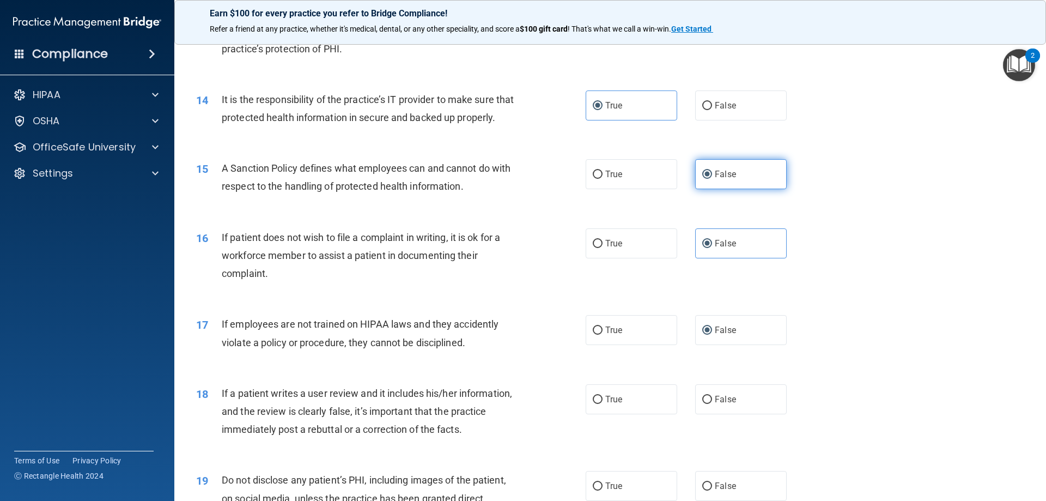
click at [701, 183] on label "False" at bounding box center [741, 174] width 92 height 30
click at [703, 179] on input "False" at bounding box center [708, 175] width 10 height 8
click at [719, 249] on span "False" at bounding box center [725, 243] width 21 height 10
click at [712, 248] on input "False" at bounding box center [708, 244] width 10 height 8
click at [707, 345] on label "False" at bounding box center [741, 330] width 92 height 30
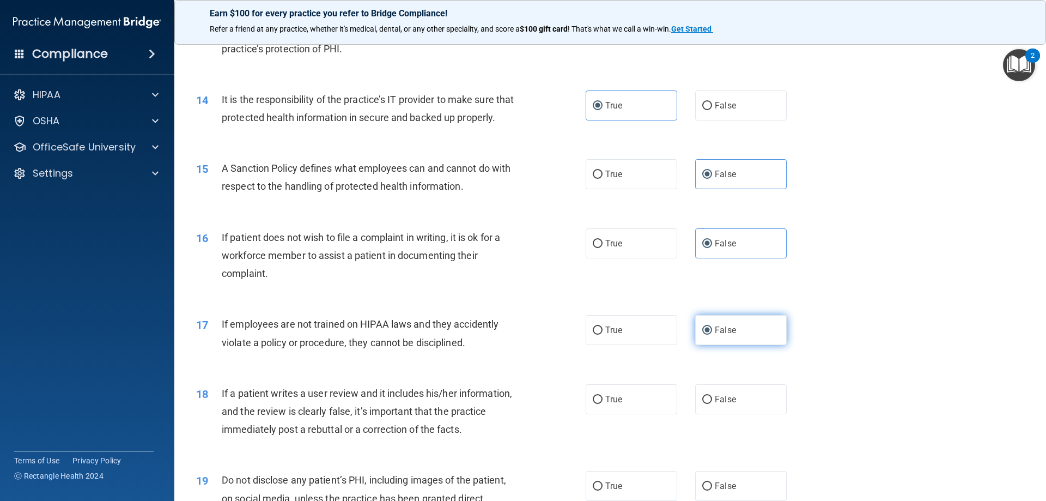
click at [707, 335] on input "False" at bounding box center [708, 330] width 10 height 8
click at [606, 179] on span "True" at bounding box center [614, 174] width 17 height 10
click at [603, 179] on input "True" at bounding box center [598, 175] width 10 height 8
radio input "true"
radio input "false"
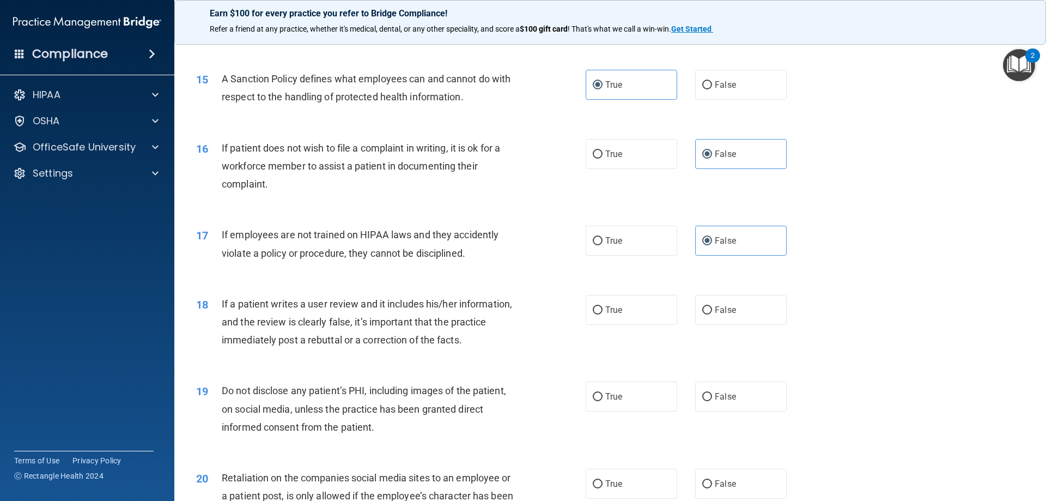
scroll to position [1309, 0]
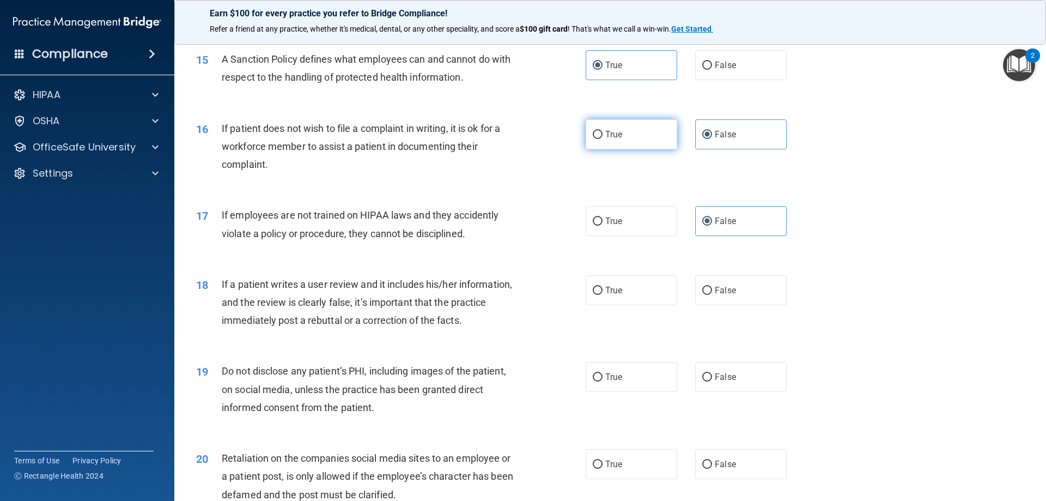
click at [595, 139] on input "True" at bounding box center [598, 135] width 10 height 8
radio input "true"
radio input "false"
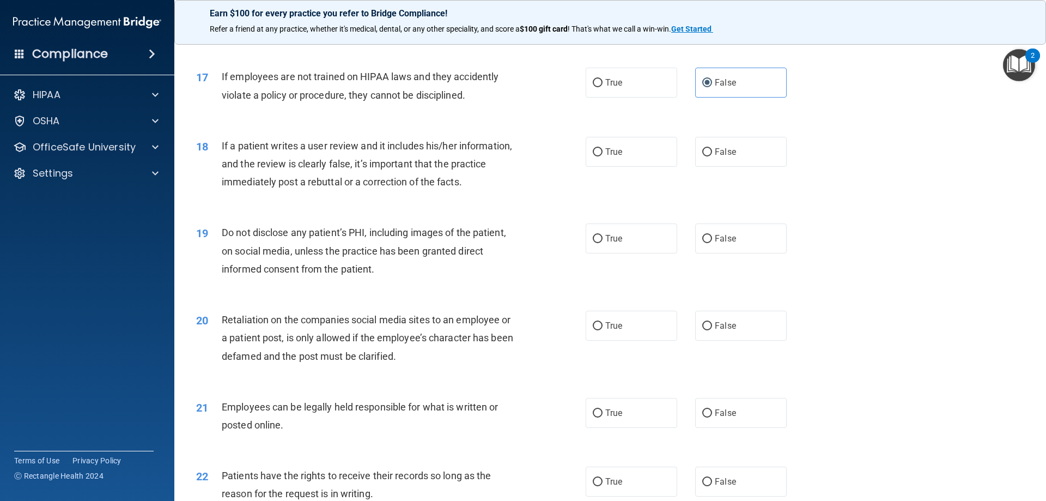
scroll to position [1472, 0]
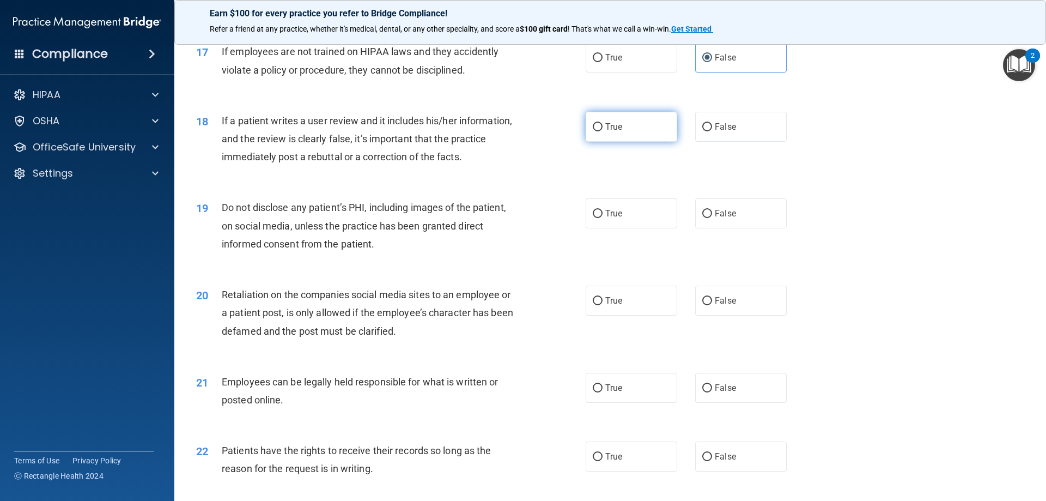
click at [612, 132] on span "True" at bounding box center [614, 127] width 17 height 10
click at [603, 131] on input "True" at bounding box center [598, 127] width 10 height 8
radio input "true"
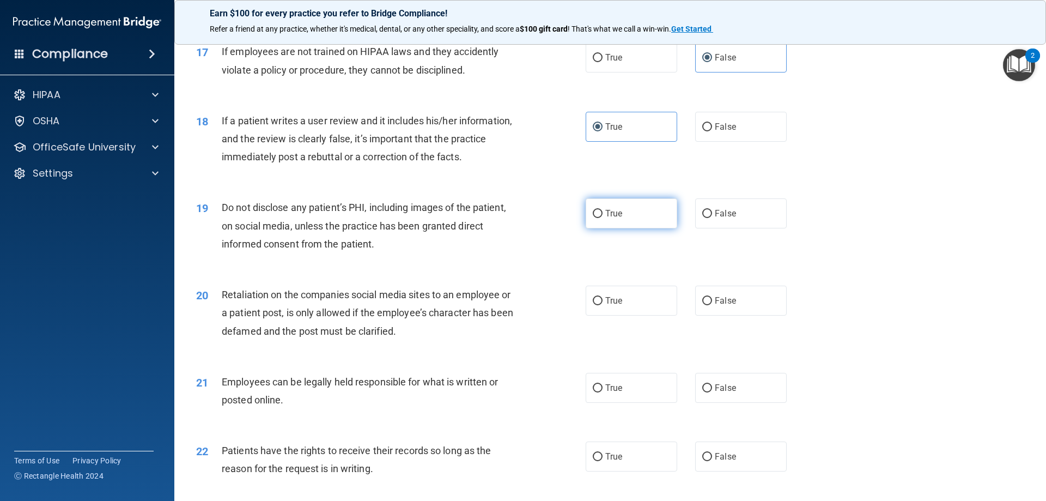
click at [606, 219] on span "True" at bounding box center [614, 213] width 17 height 10
click at [603, 218] on input "True" at bounding box center [598, 214] width 10 height 8
radio input "true"
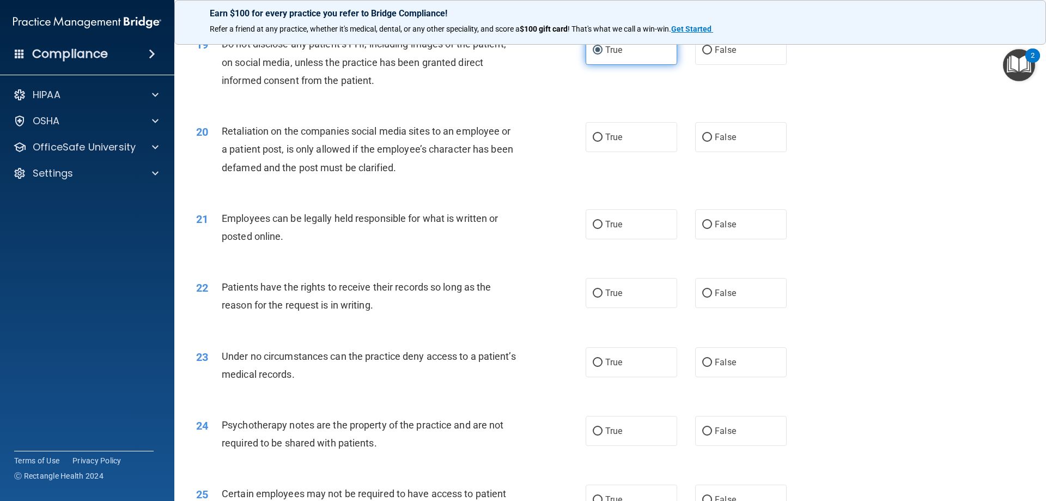
scroll to position [1690, 0]
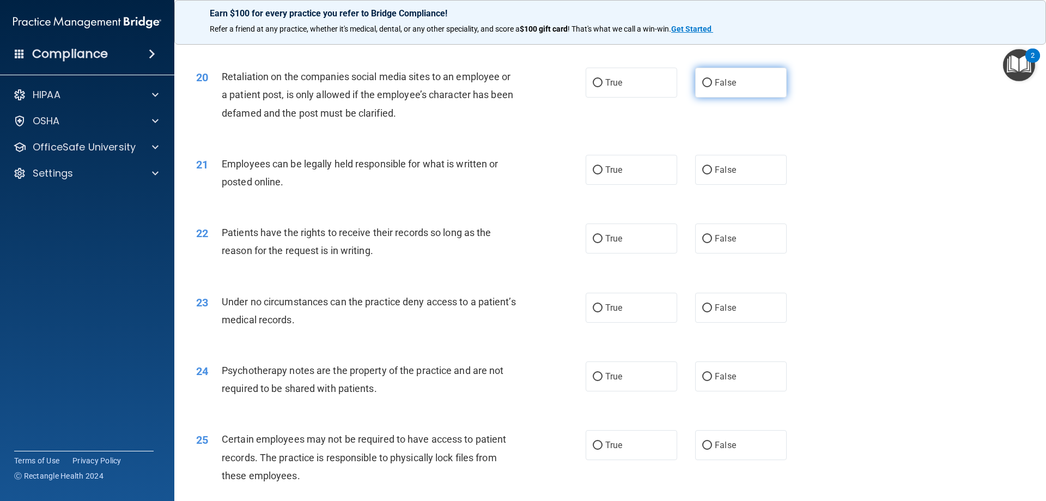
click at [715, 88] on span "False" at bounding box center [725, 82] width 21 height 10
click at [712, 87] on input "False" at bounding box center [708, 83] width 10 height 8
radio input "true"
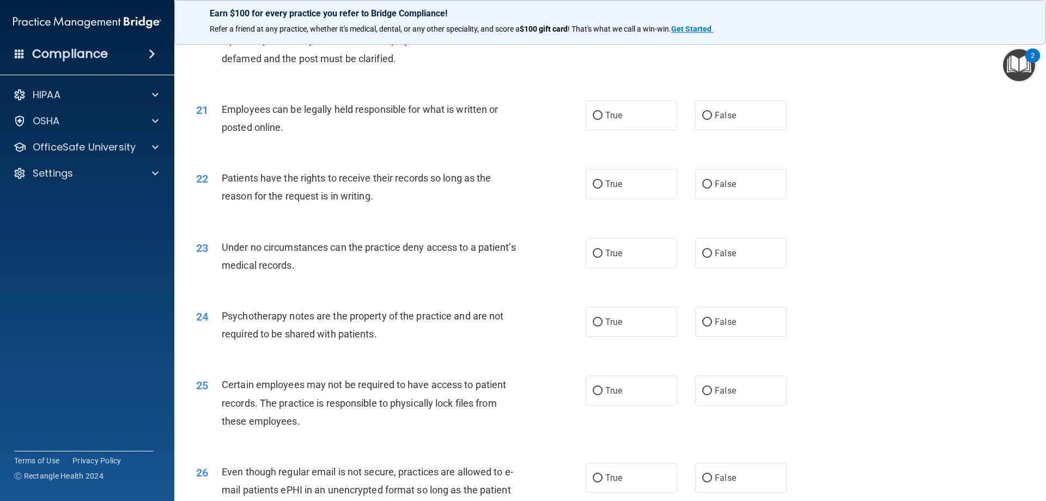
scroll to position [1799, 0]
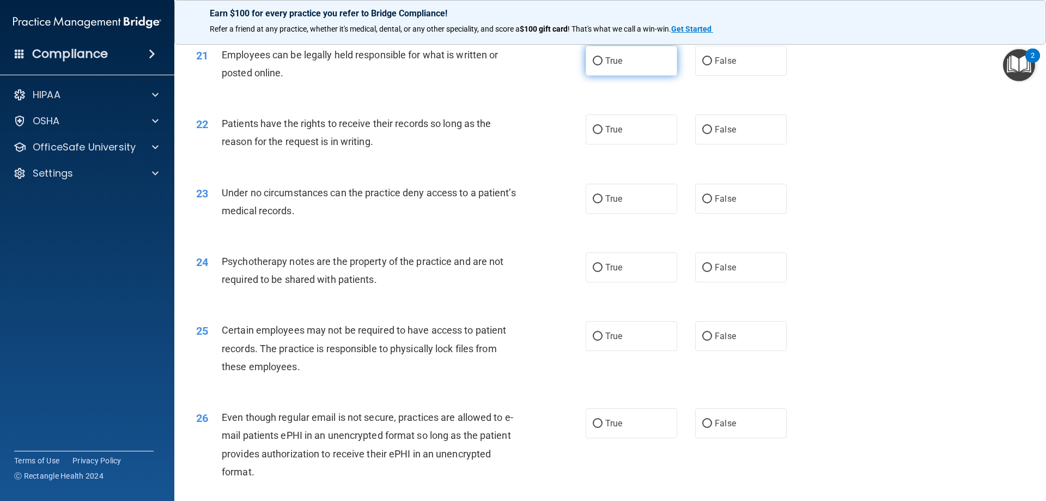
click at [600, 76] on label "True" at bounding box center [632, 61] width 92 height 30
click at [600, 65] on input "True" at bounding box center [598, 61] width 10 height 8
radio input "true"
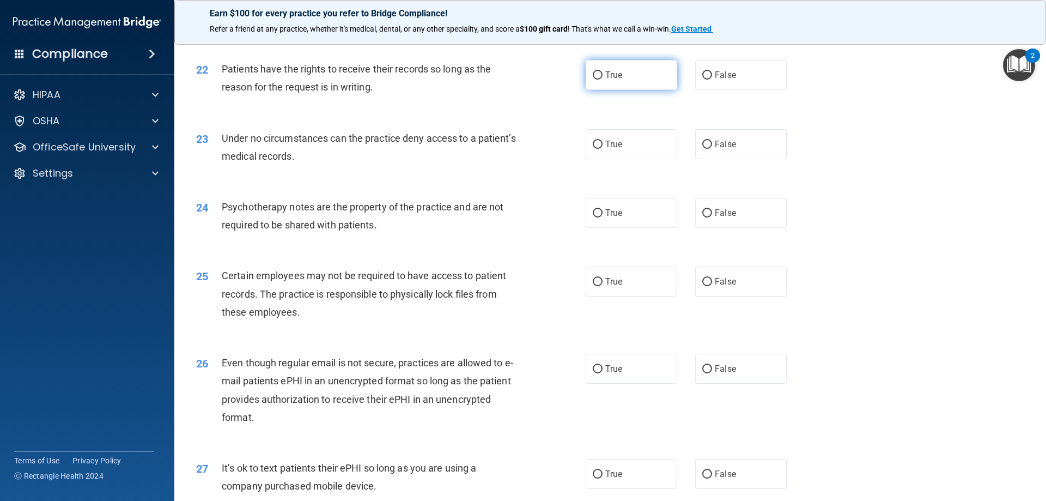
click at [596, 83] on label "True" at bounding box center [632, 75] width 92 height 30
click at [596, 80] on input "True" at bounding box center [598, 75] width 10 height 8
radio input "true"
click at [722, 149] on span "False" at bounding box center [725, 144] width 21 height 10
click at [712, 149] on input "False" at bounding box center [708, 145] width 10 height 8
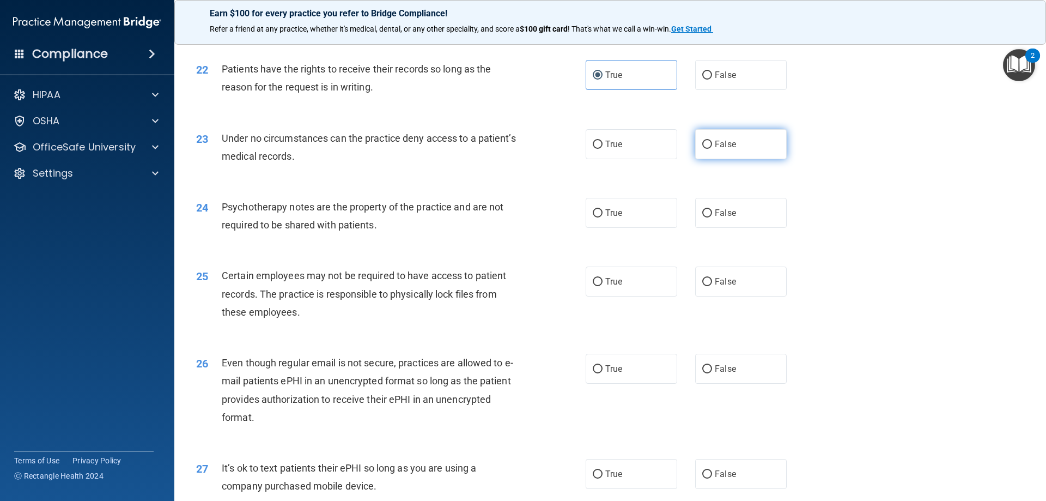
radio input "true"
click at [717, 218] on span "False" at bounding box center [725, 213] width 21 height 10
click at [712, 217] on input "False" at bounding box center [708, 213] width 10 height 8
radio input "true"
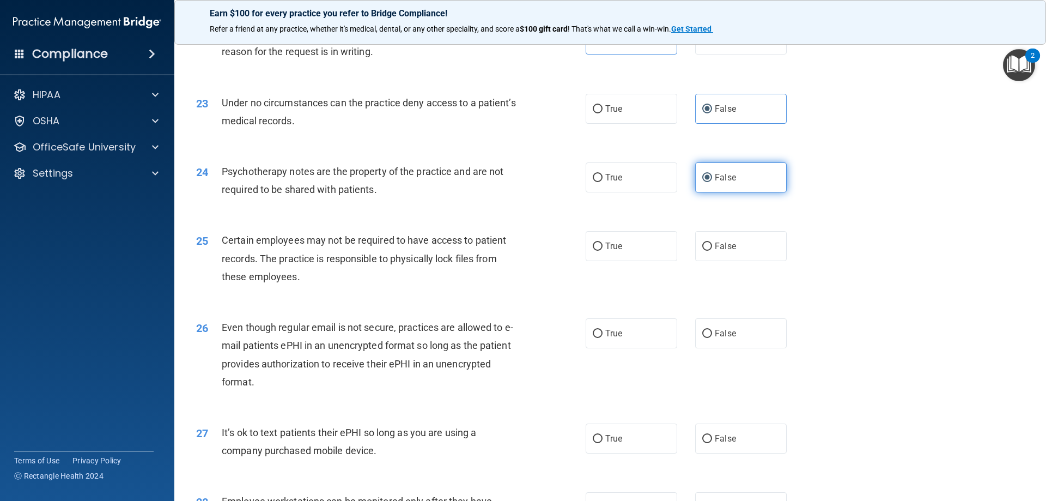
scroll to position [1908, 0]
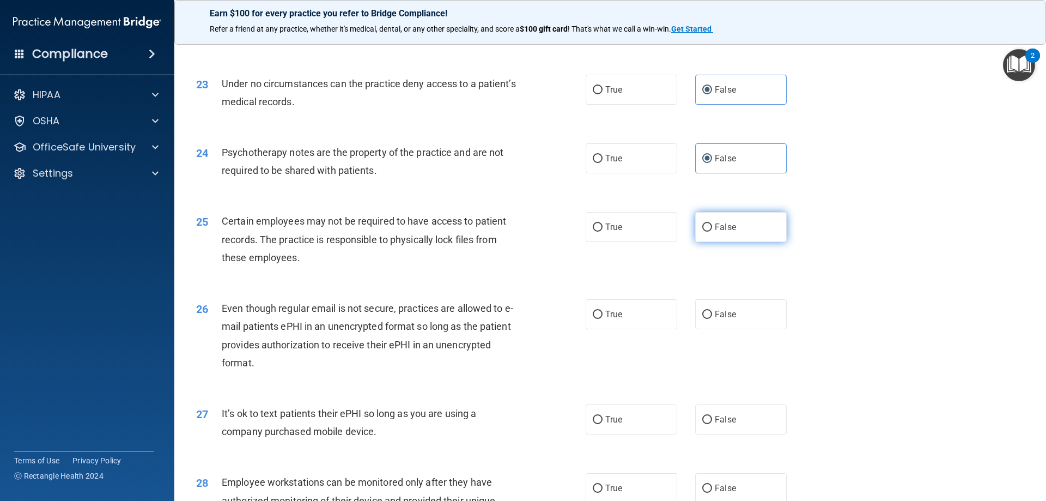
click at [715, 232] on span "False" at bounding box center [725, 227] width 21 height 10
click at [712, 232] on input "False" at bounding box center [708, 227] width 10 height 8
radio input "true"
click at [631, 242] on label "True" at bounding box center [632, 227] width 92 height 30
click at [603, 232] on input "True" at bounding box center [598, 227] width 10 height 8
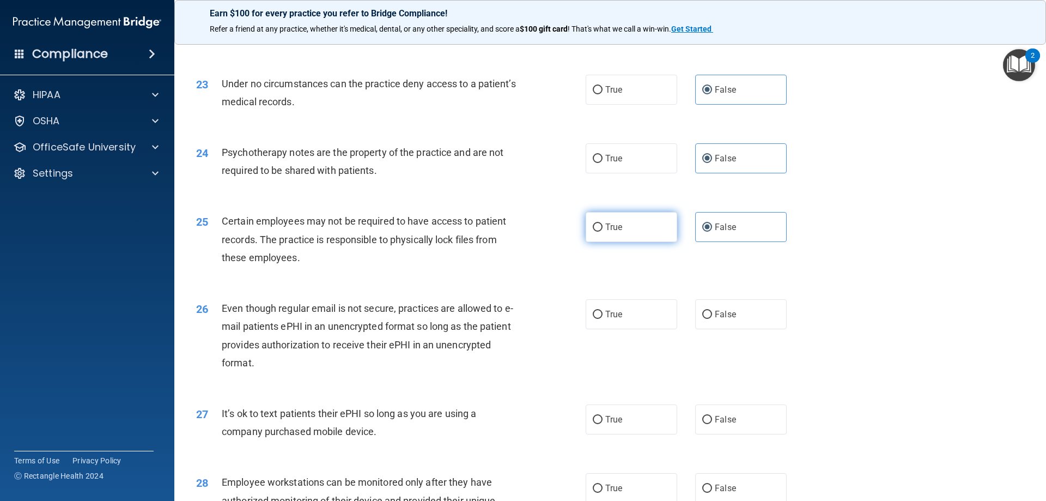
radio input "true"
radio input "false"
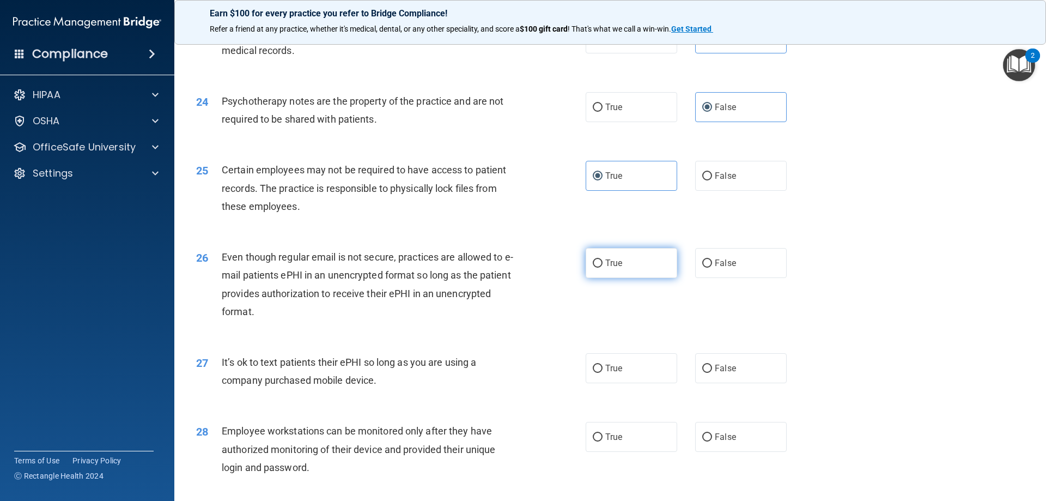
scroll to position [2017, 0]
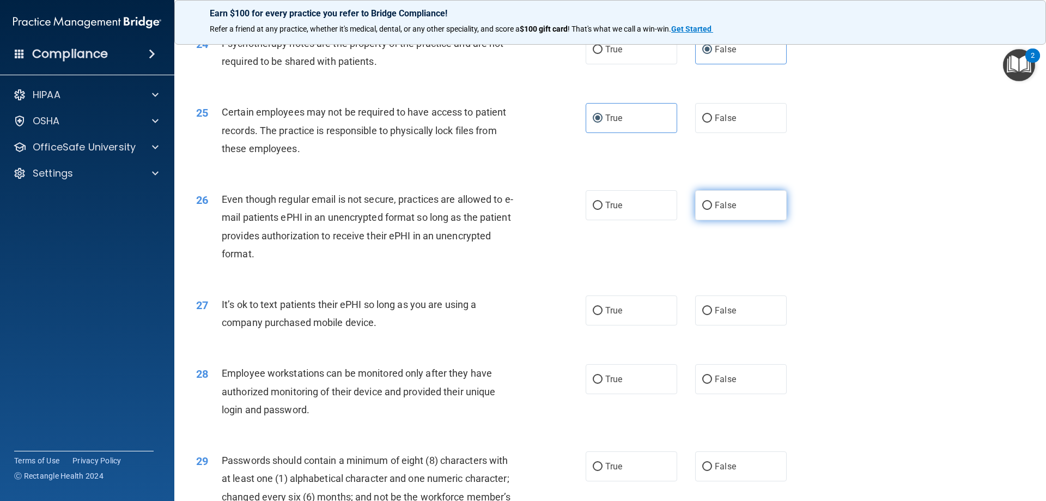
click at [715, 210] on span "False" at bounding box center [725, 205] width 21 height 10
click at [712, 210] on input "False" at bounding box center [708, 206] width 10 height 8
radio input "true"
click at [706, 325] on label "False" at bounding box center [741, 310] width 92 height 30
click at [706, 315] on input "False" at bounding box center [708, 311] width 10 height 8
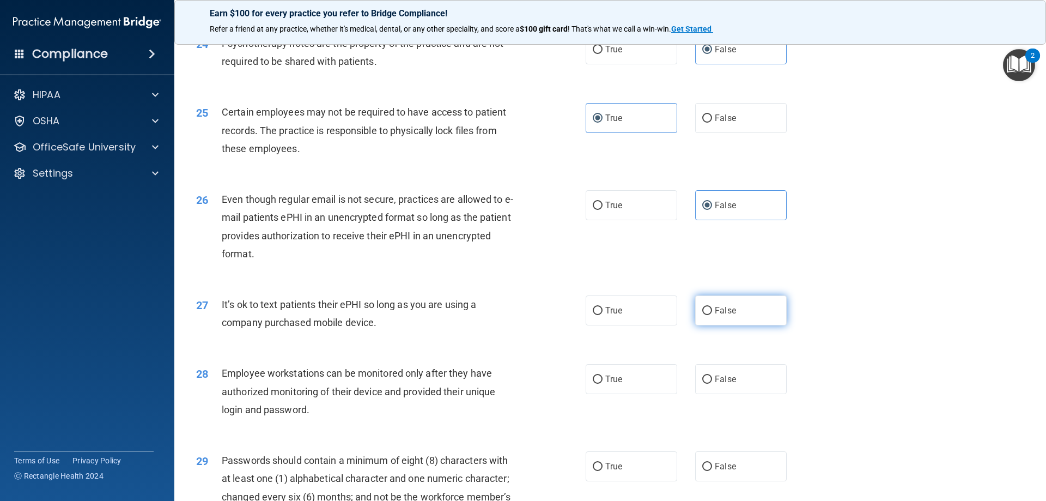
radio input "true"
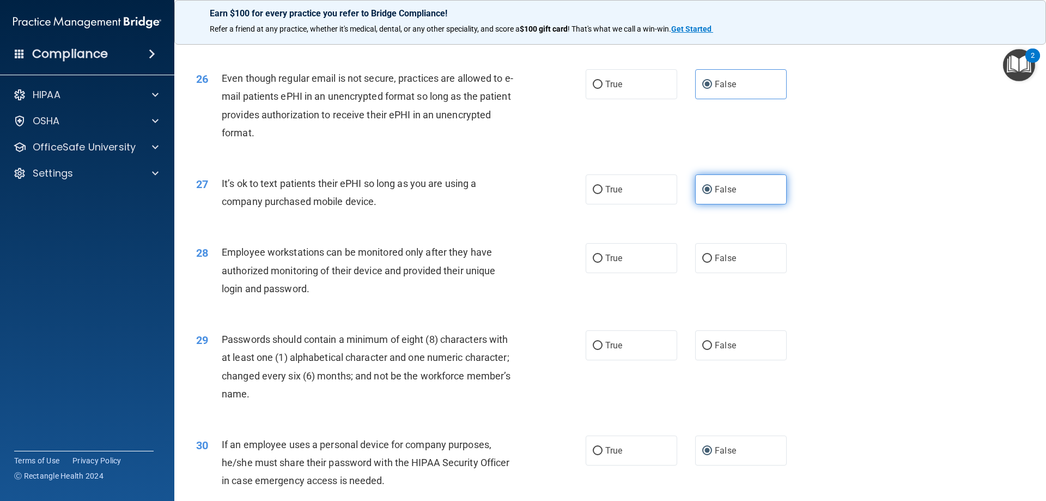
scroll to position [2181, 0]
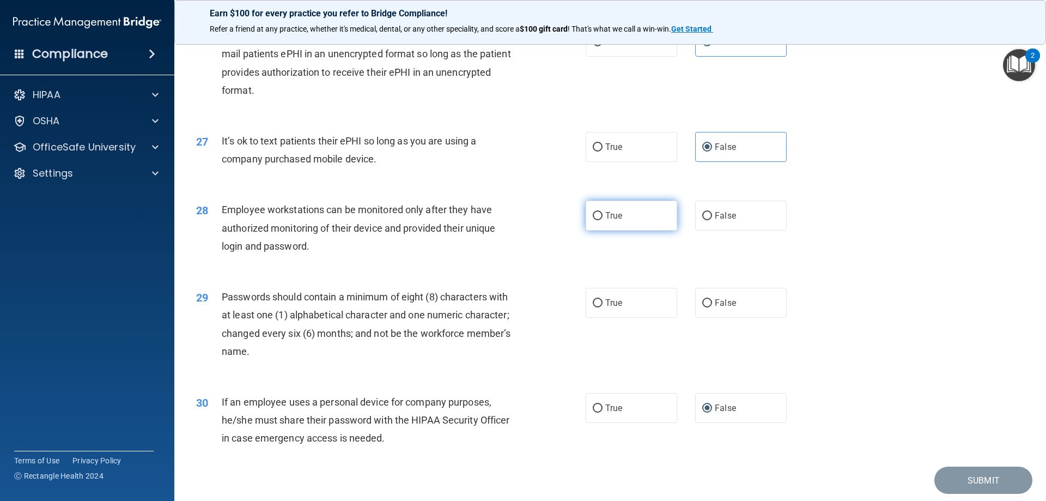
click at [626, 231] on label "True" at bounding box center [632, 216] width 92 height 30
click at [603, 220] on input "True" at bounding box center [598, 216] width 10 height 8
radio input "true"
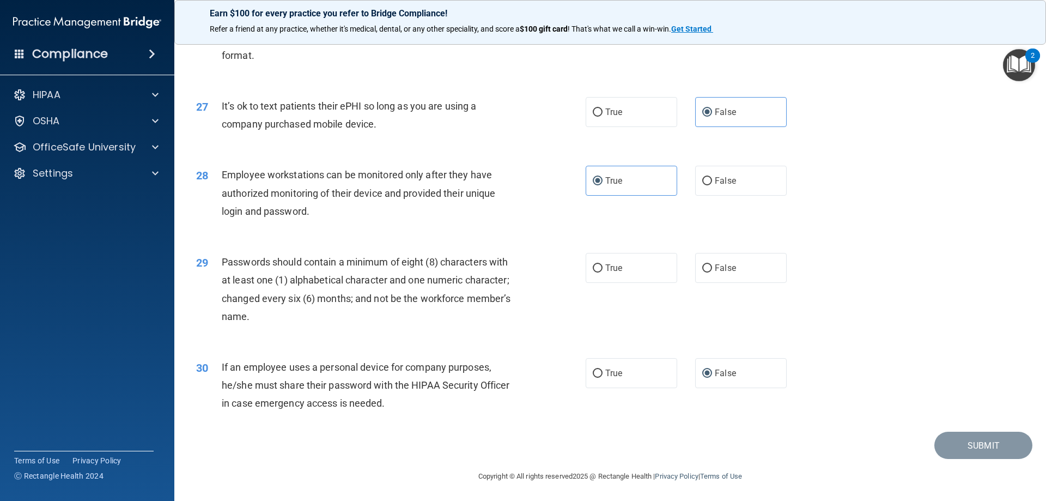
scroll to position [2235, 0]
click at [622, 268] on label "True" at bounding box center [632, 266] width 92 height 30
click at [603, 268] on input "True" at bounding box center [598, 267] width 10 height 8
radio input "true"
click at [971, 443] on button "Submit" at bounding box center [984, 444] width 98 height 28
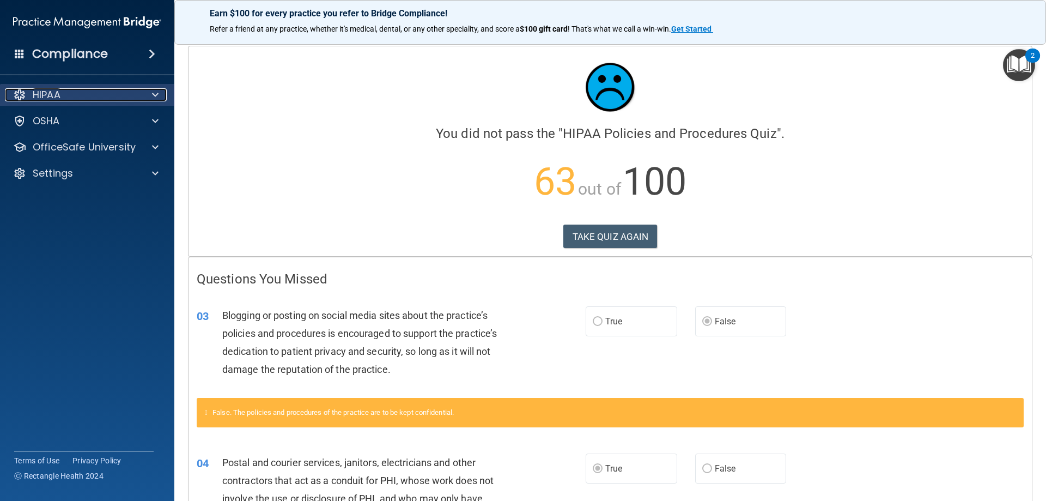
click at [64, 96] on div "HIPAA" at bounding box center [72, 94] width 135 height 13
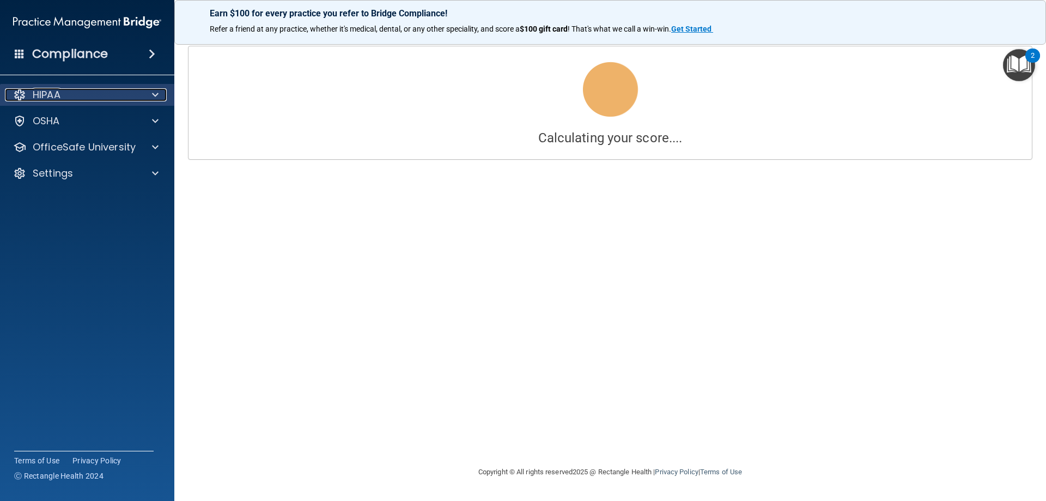
click at [105, 93] on div "HIPAA" at bounding box center [72, 94] width 135 height 13
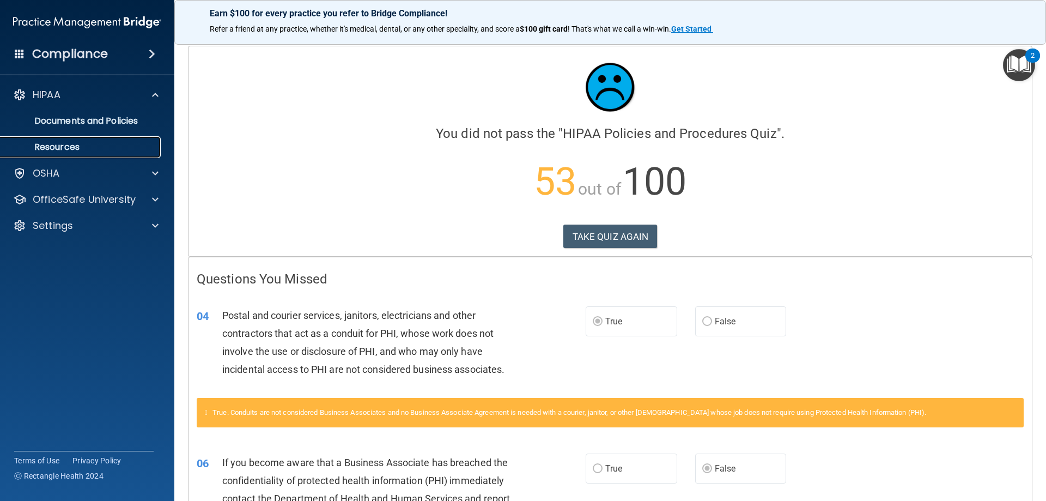
click at [71, 142] on p "Resources" at bounding box center [81, 147] width 149 height 11
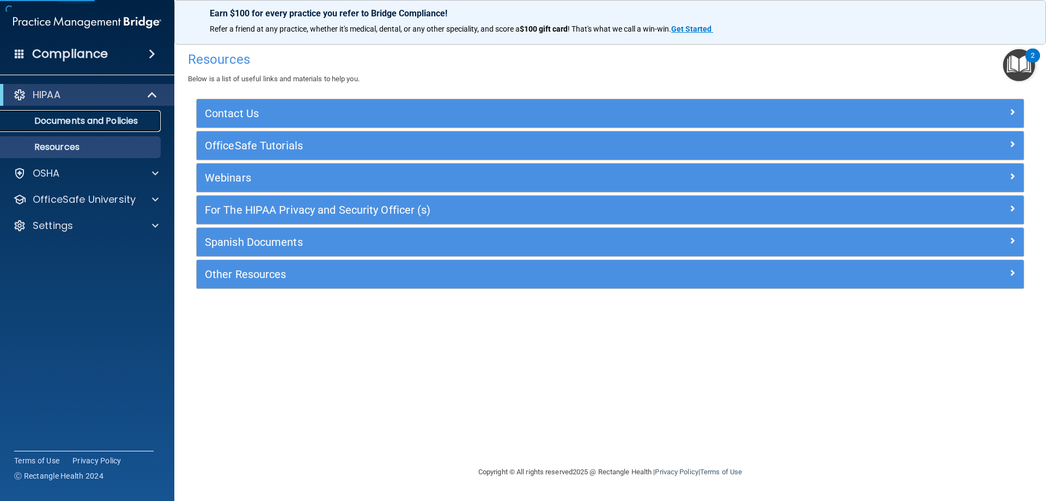
click at [87, 127] on link "Documents and Policies" at bounding box center [75, 121] width 172 height 22
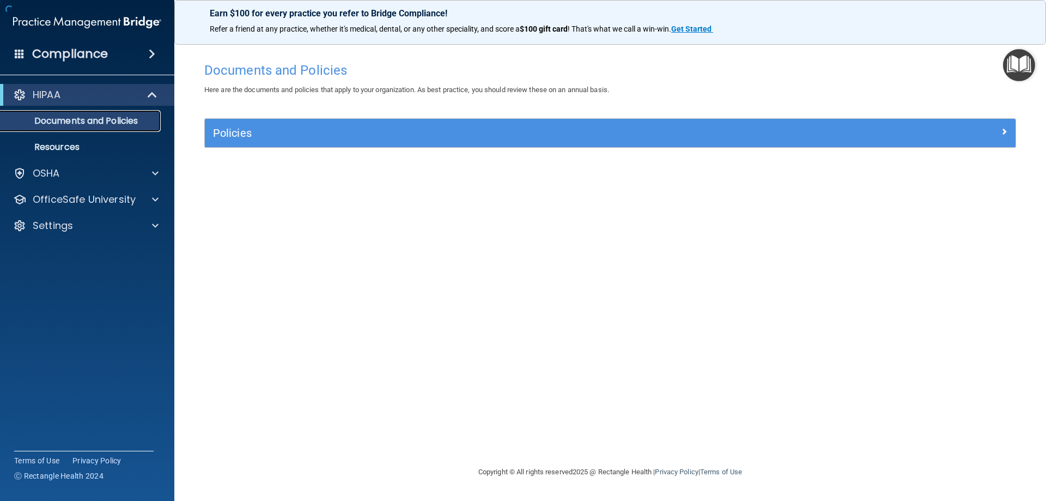
click at [96, 122] on p "Documents and Policies" at bounding box center [81, 121] width 149 height 11
click at [79, 49] on h4 "Compliance" at bounding box center [70, 53] width 76 height 15
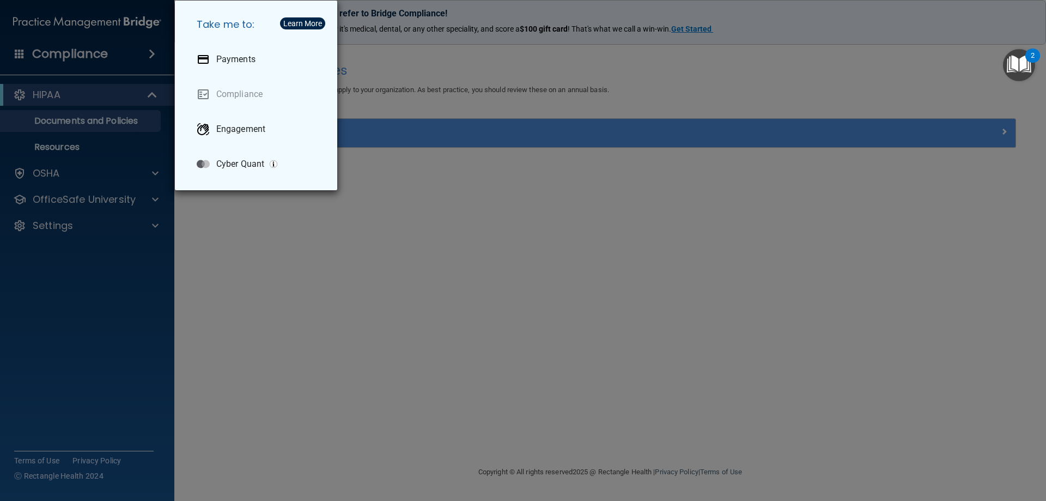
click at [474, 315] on div "Take me to: Payments Compliance Engagement Cyber Quant" at bounding box center [523, 250] width 1046 height 501
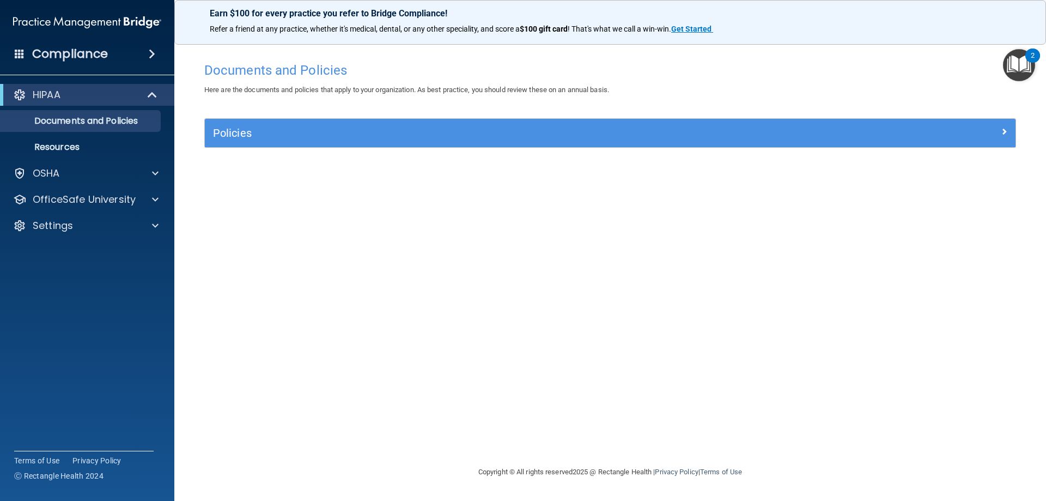
click at [1020, 61] on img "Open Resource Center, 2 new notifications" at bounding box center [1019, 65] width 32 height 32
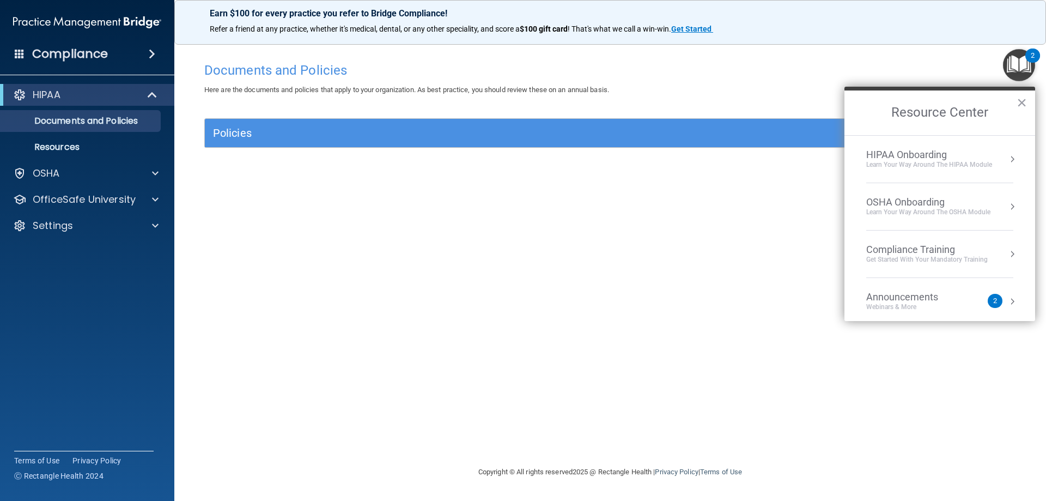
click at [937, 154] on div "HIPAA Onboarding" at bounding box center [930, 155] width 126 height 12
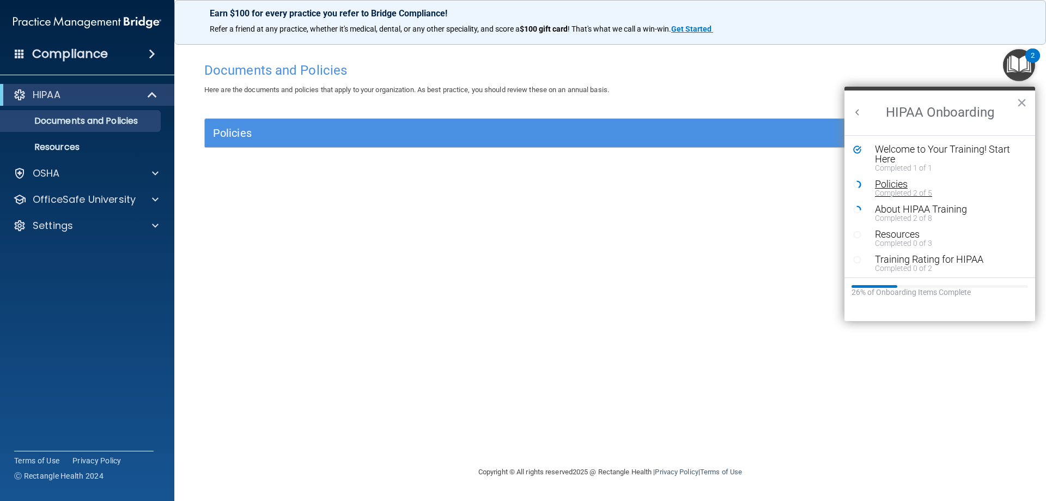
click at [896, 180] on div "Policies" at bounding box center [944, 184] width 138 height 10
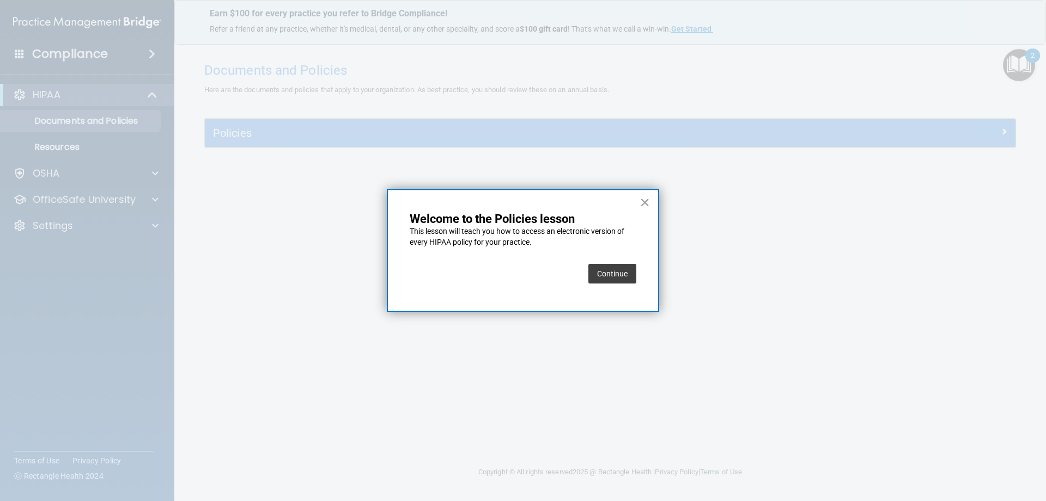
click at [623, 272] on button "Continue" at bounding box center [613, 274] width 48 height 20
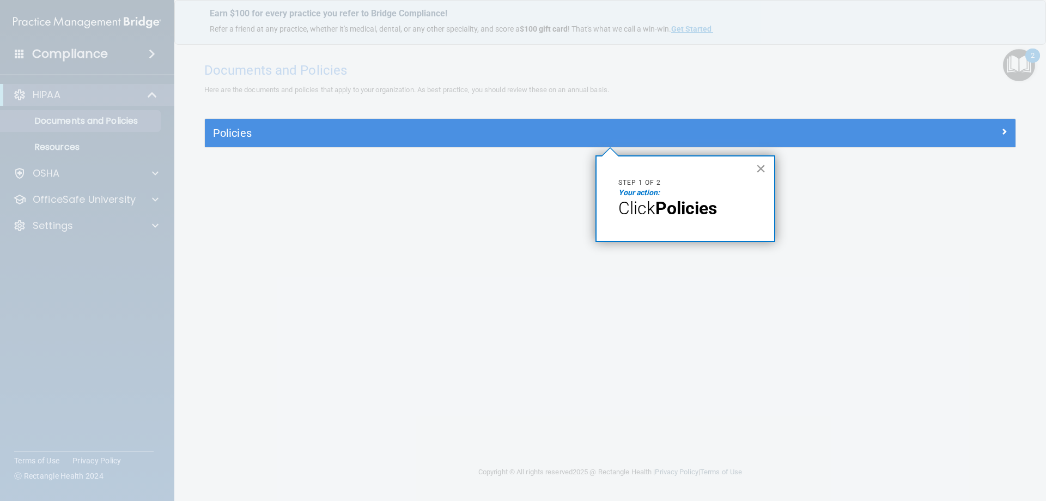
click at [760, 168] on button "×" at bounding box center [761, 168] width 10 height 17
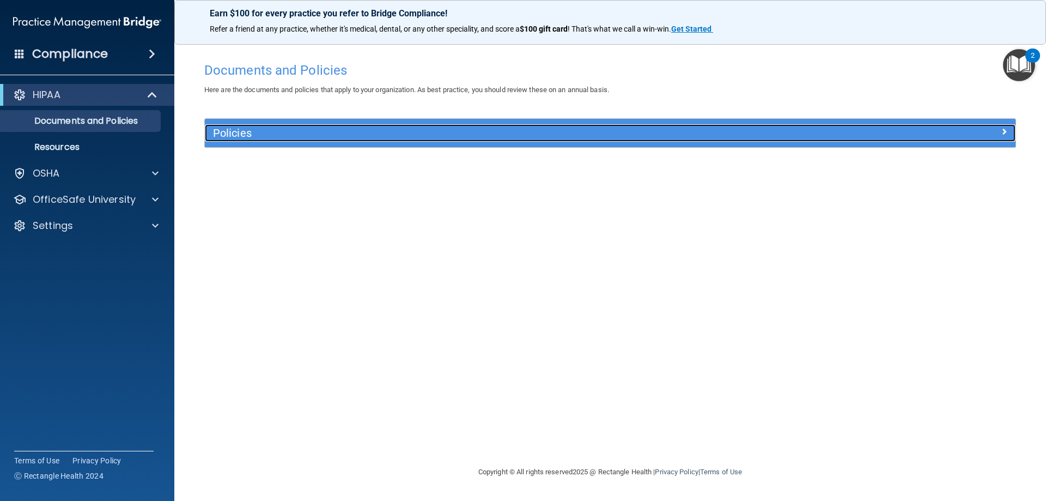
click at [445, 135] on h5 "Policies" at bounding box center [509, 133] width 592 height 12
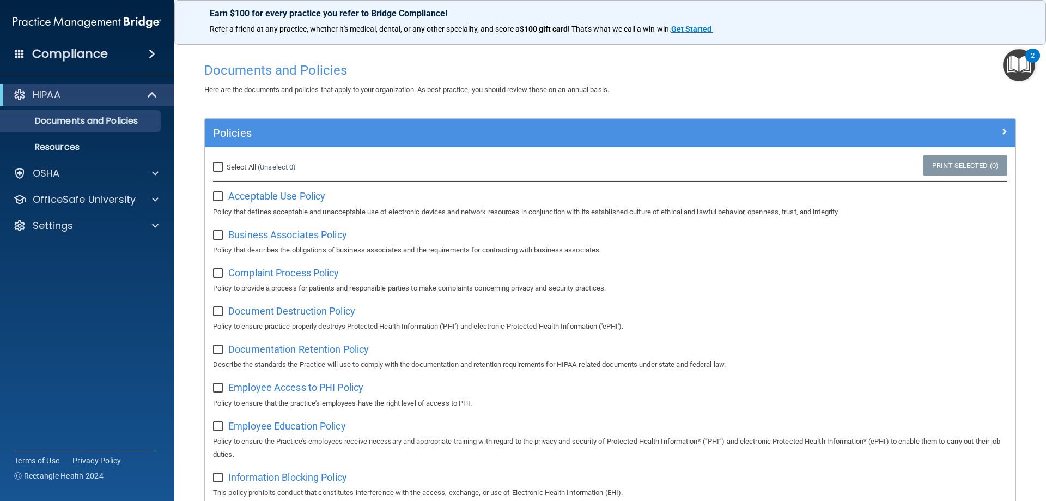
click at [217, 166] on input "Select All (Unselect 0) Unselect All" at bounding box center [219, 167] width 13 height 9
checkbox input "true"
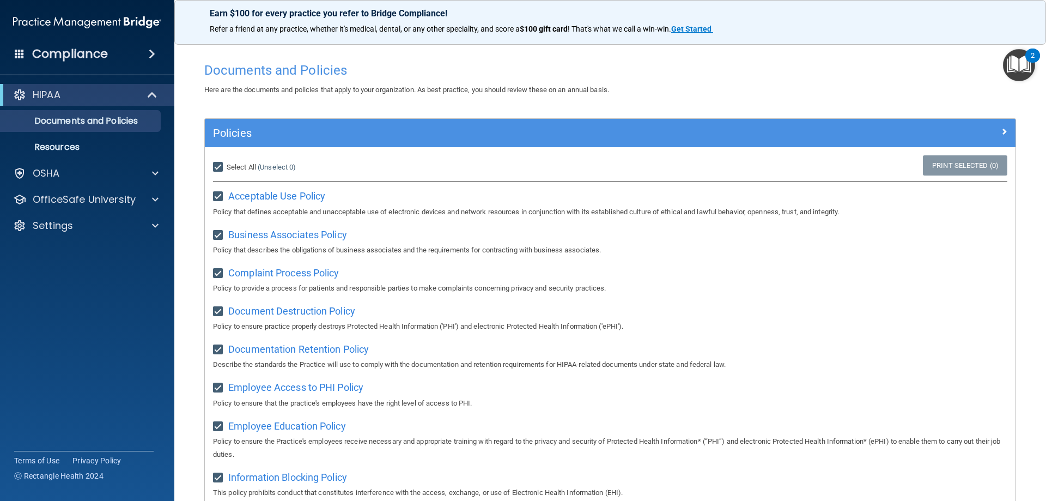
checkbox input "true"
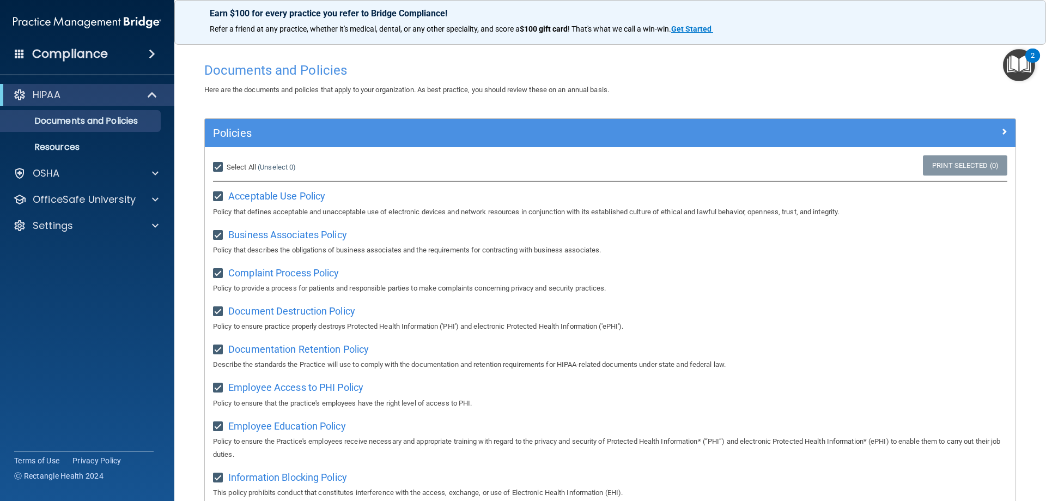
checkbox input "true"
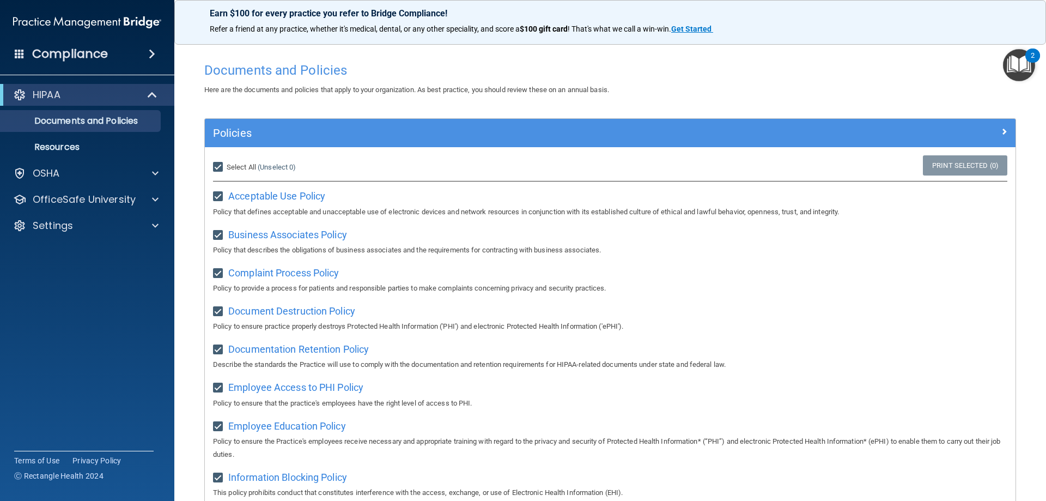
checkbox input "true"
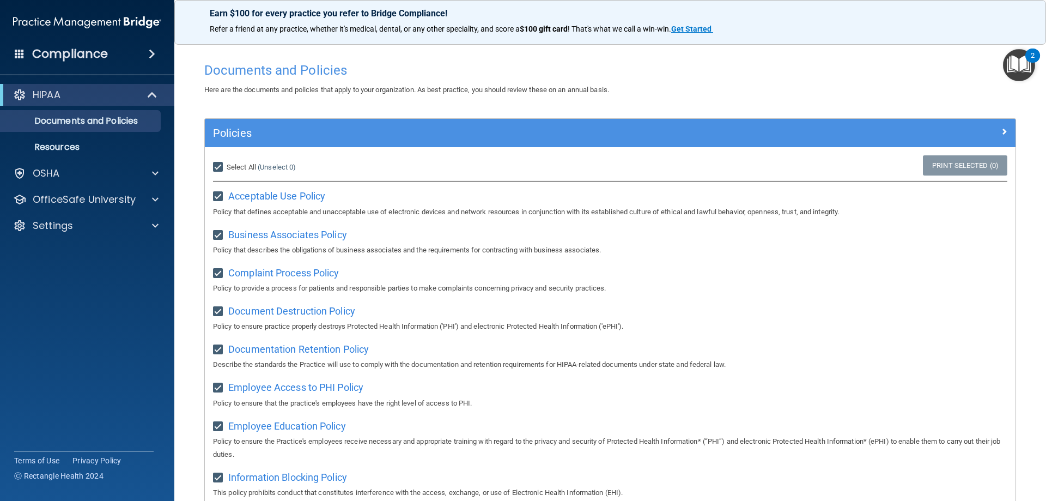
checkbox input "true"
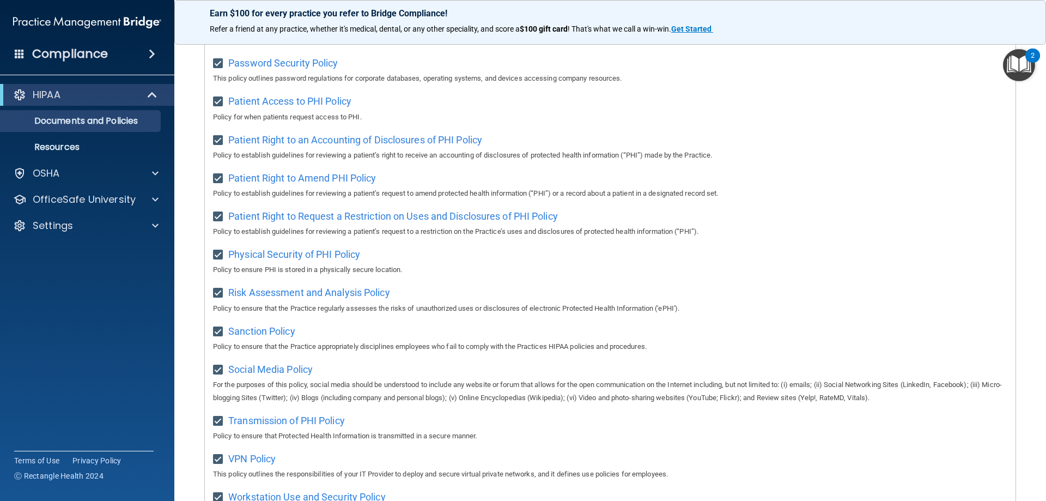
scroll to position [592, 0]
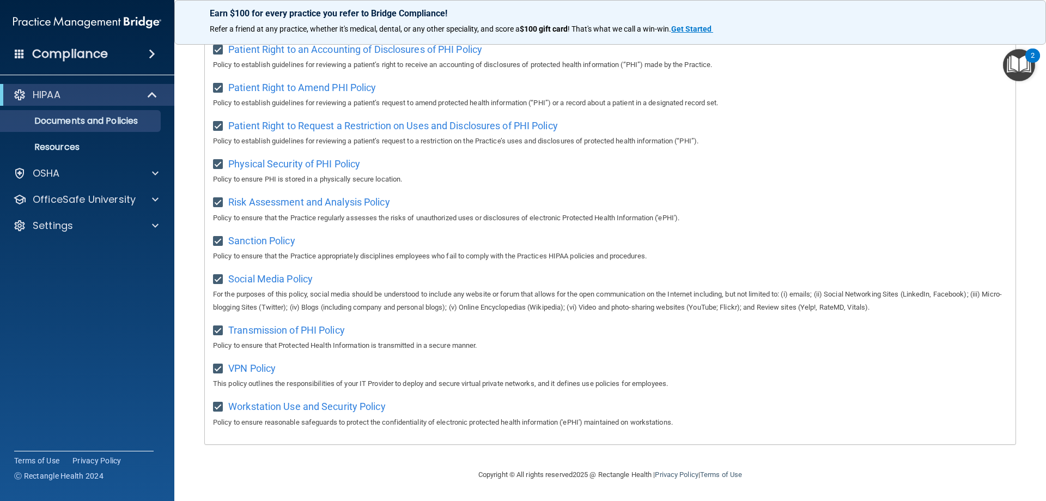
click at [1025, 67] on img "Open Resource Center, 2 new notifications" at bounding box center [1019, 65] width 32 height 32
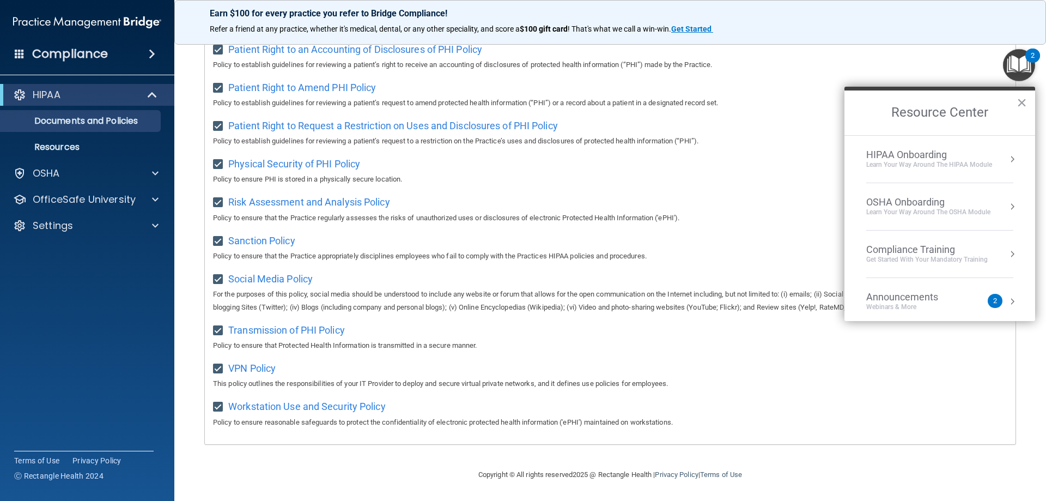
click at [1007, 161] on button "Resource Center" at bounding box center [1012, 159] width 11 height 11
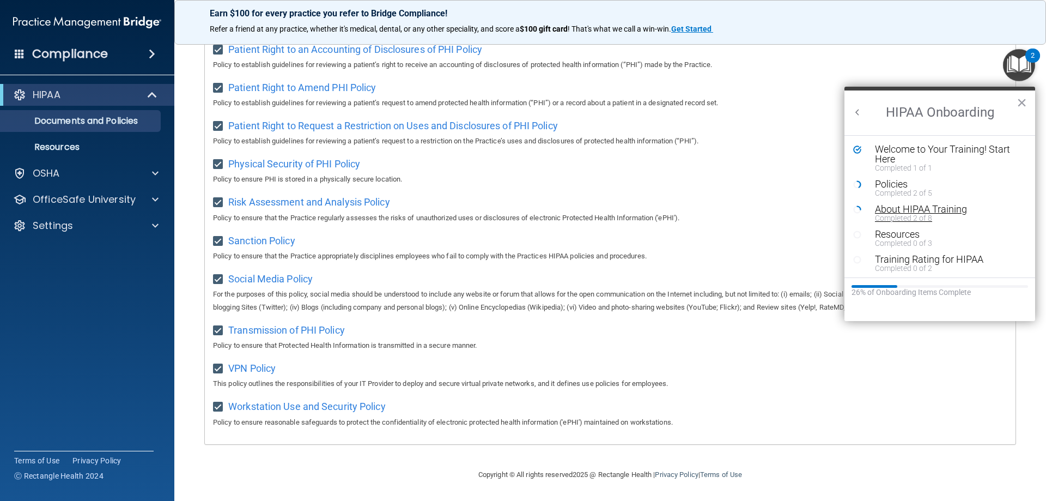
scroll to position [2, 0]
click at [897, 207] on div "About HIPAA Training" at bounding box center [944, 207] width 138 height 10
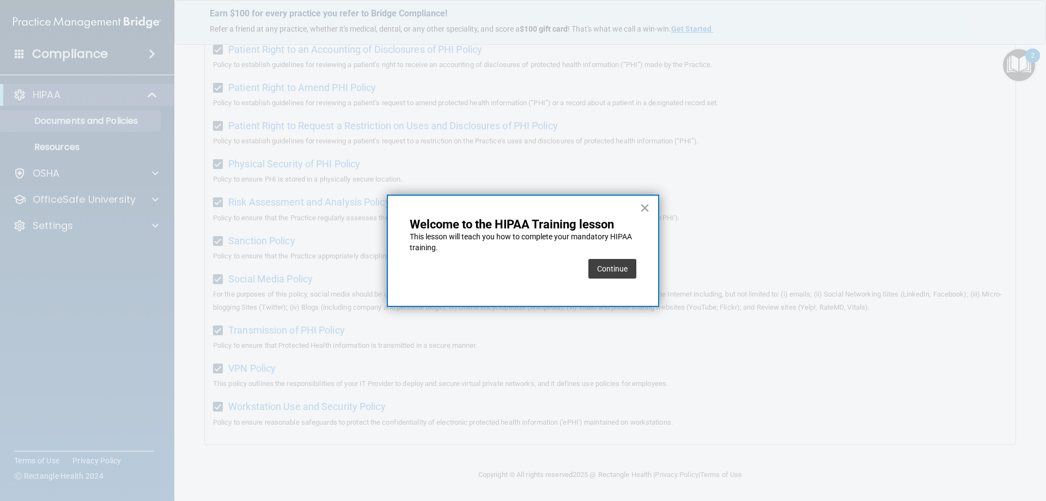
drag, startPoint x: 595, startPoint y: 274, endPoint x: 607, endPoint y: 272, distance: 12.7
click at [607, 272] on button "Continue" at bounding box center [613, 269] width 48 height 20
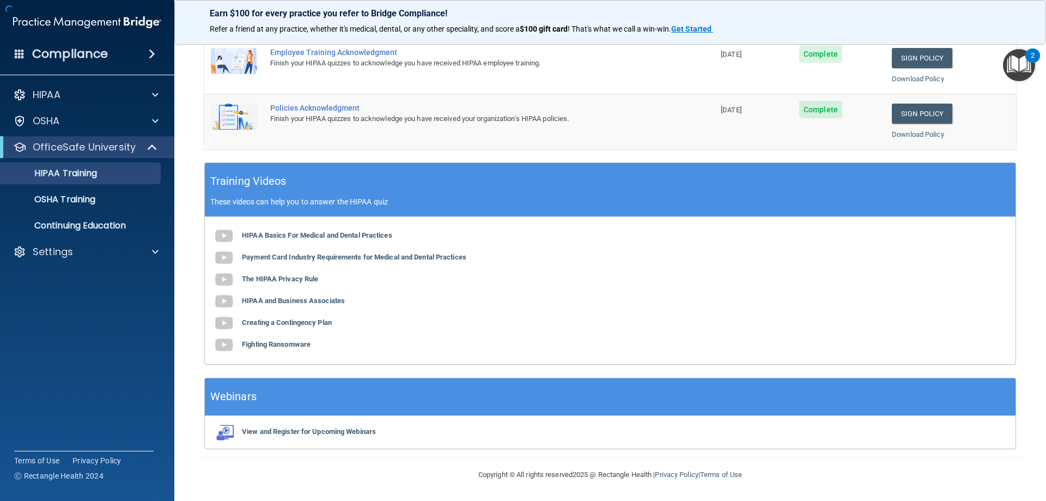
scroll to position [84, 0]
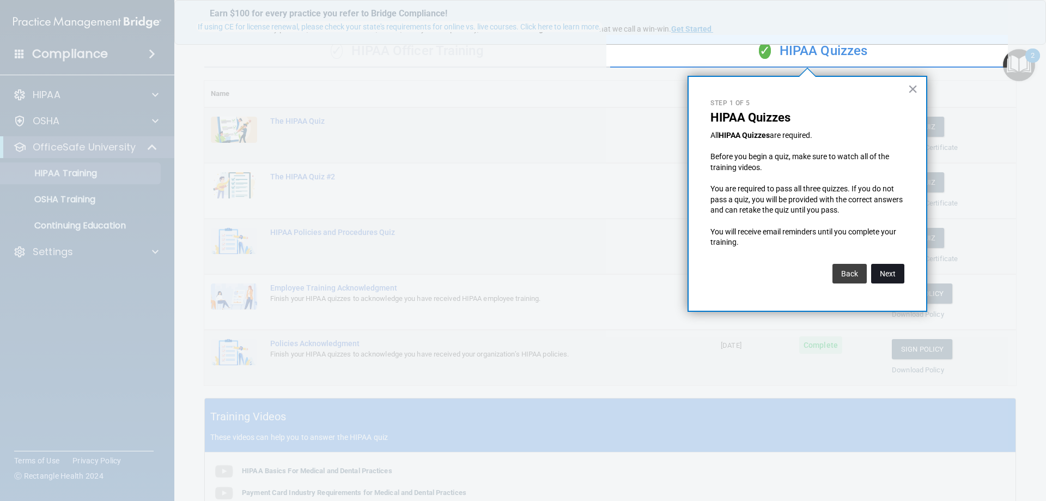
click at [885, 274] on button "Next" at bounding box center [888, 274] width 33 height 20
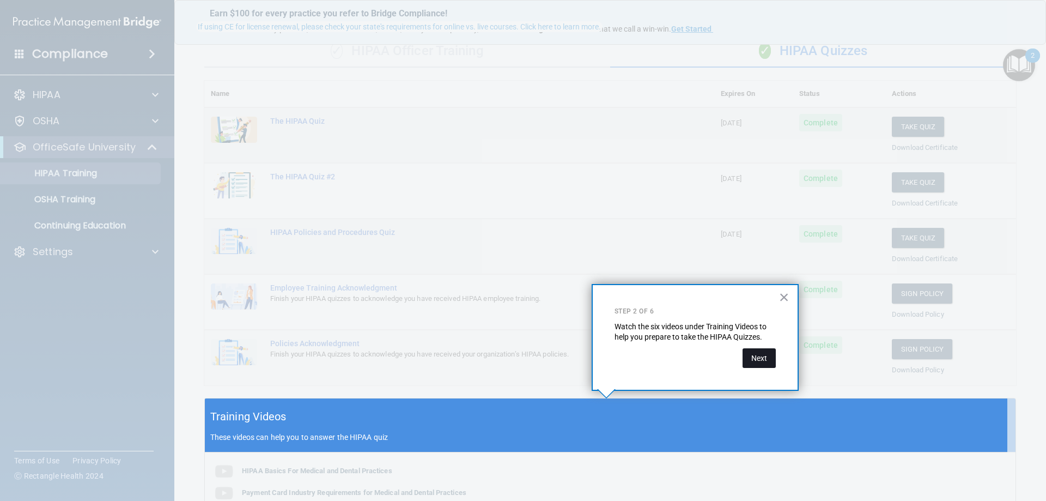
click at [755, 352] on button "Next" at bounding box center [759, 358] width 33 height 20
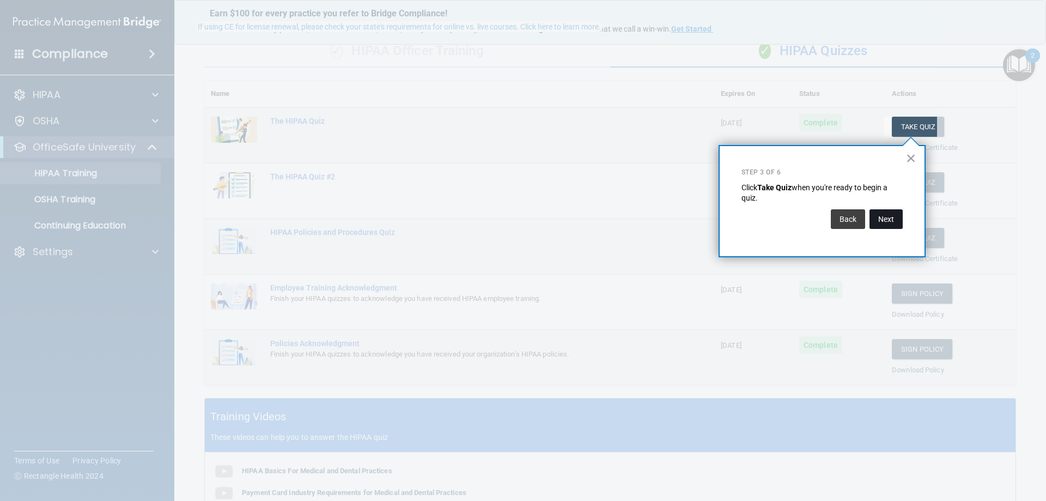
click at [887, 228] on button "Next" at bounding box center [886, 219] width 33 height 20
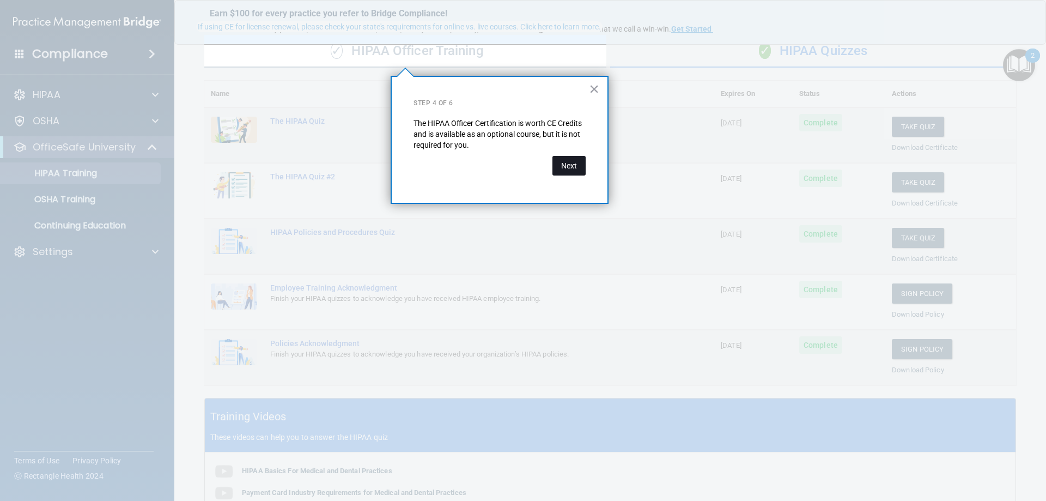
click at [560, 167] on button "Next" at bounding box center [569, 166] width 33 height 20
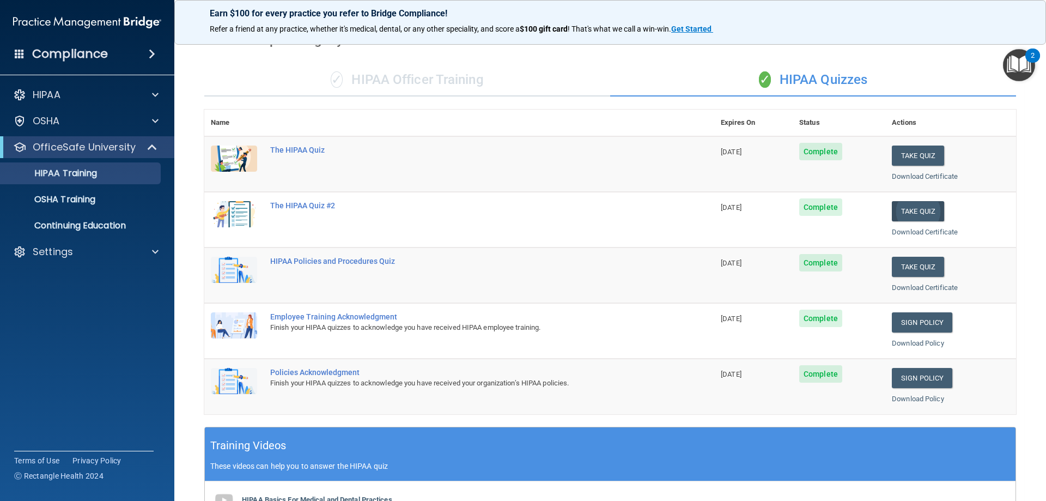
scroll to position [55, 0]
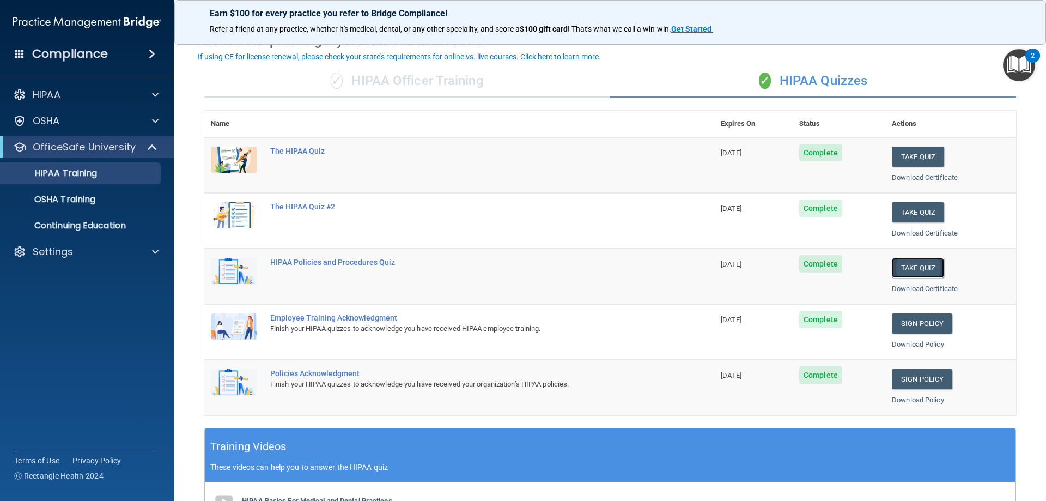
click at [912, 271] on button "Take Quiz" at bounding box center [918, 268] width 52 height 20
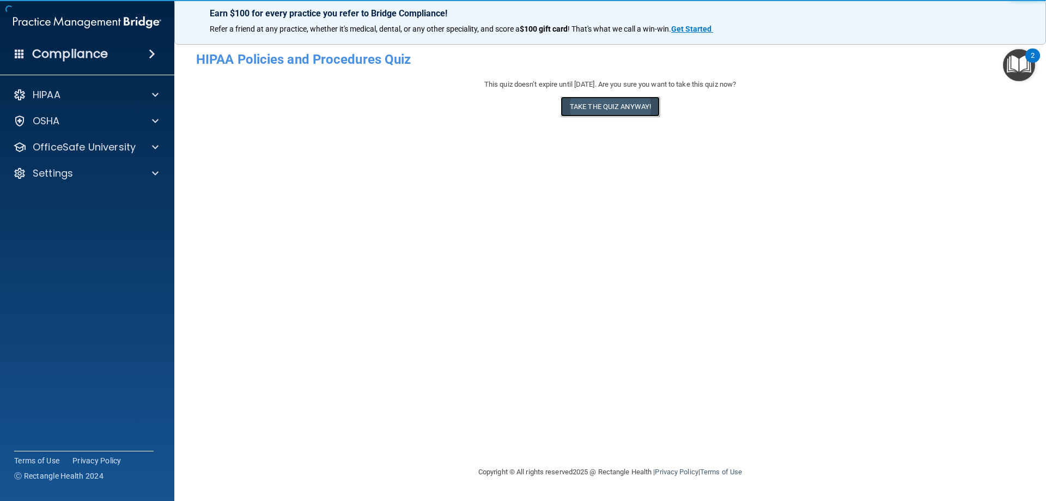
click at [611, 110] on button "Take the quiz anyway!" at bounding box center [610, 106] width 99 height 20
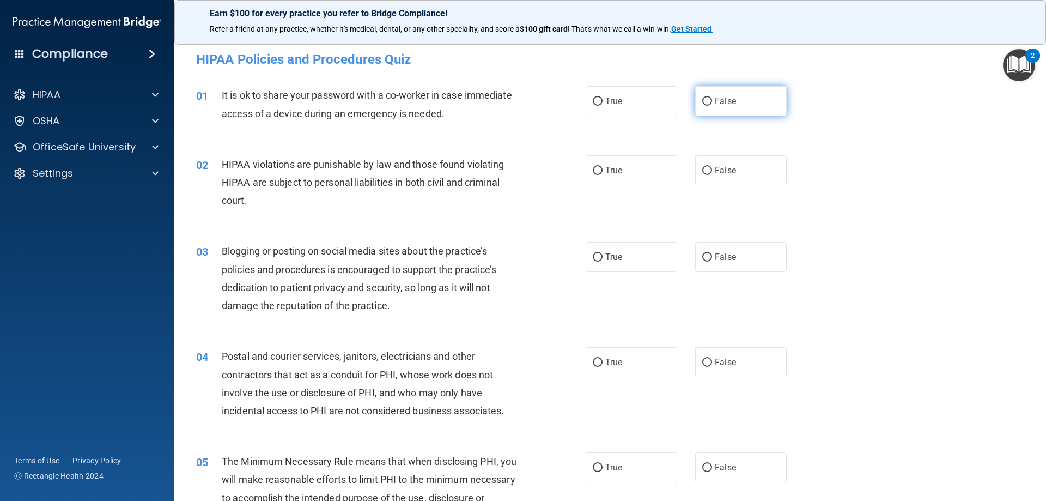
click at [715, 102] on span "False" at bounding box center [725, 101] width 21 height 10
click at [712, 102] on input "False" at bounding box center [708, 102] width 10 height 8
radio input "true"
click at [597, 174] on input "True" at bounding box center [598, 171] width 10 height 8
radio input "true"
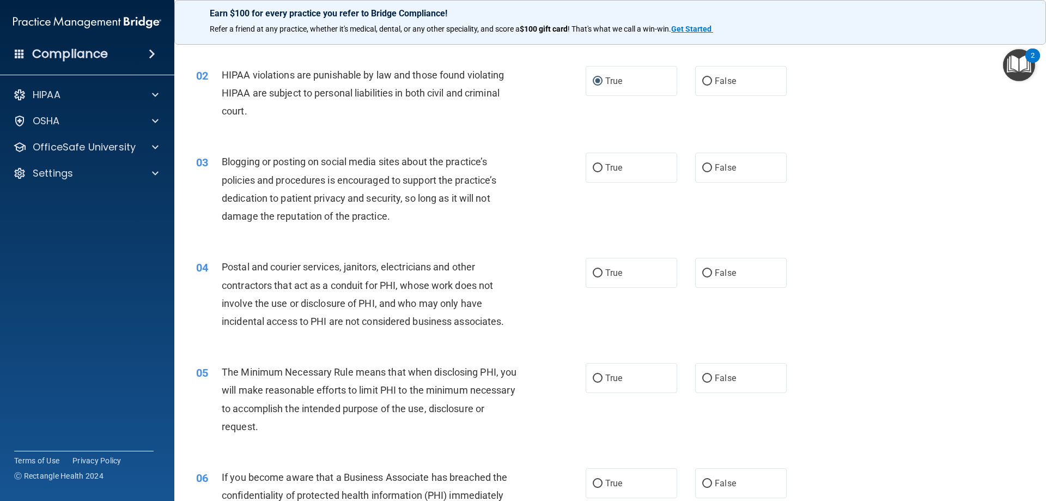
scroll to position [109, 0]
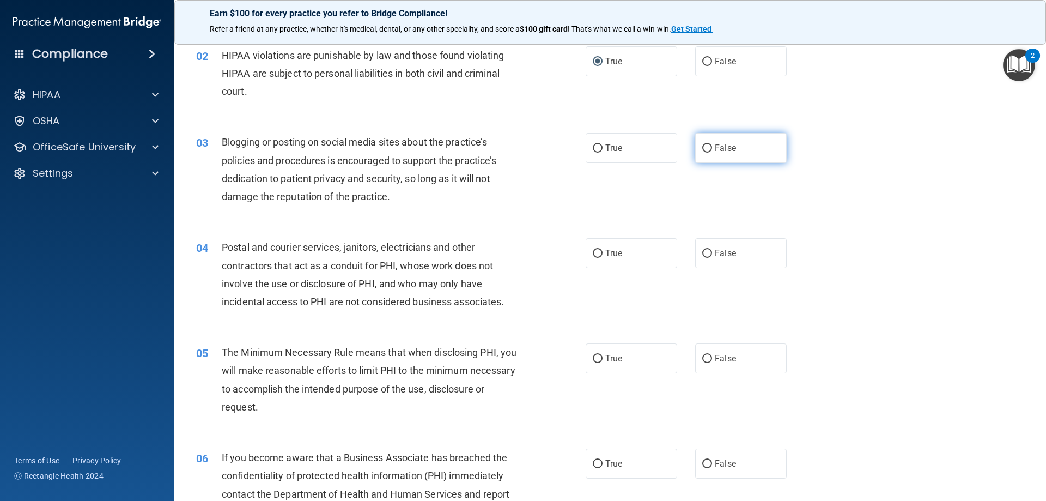
click at [723, 146] on span "False" at bounding box center [725, 148] width 21 height 10
click at [712, 146] on input "False" at bounding box center [708, 148] width 10 height 8
radio input "true"
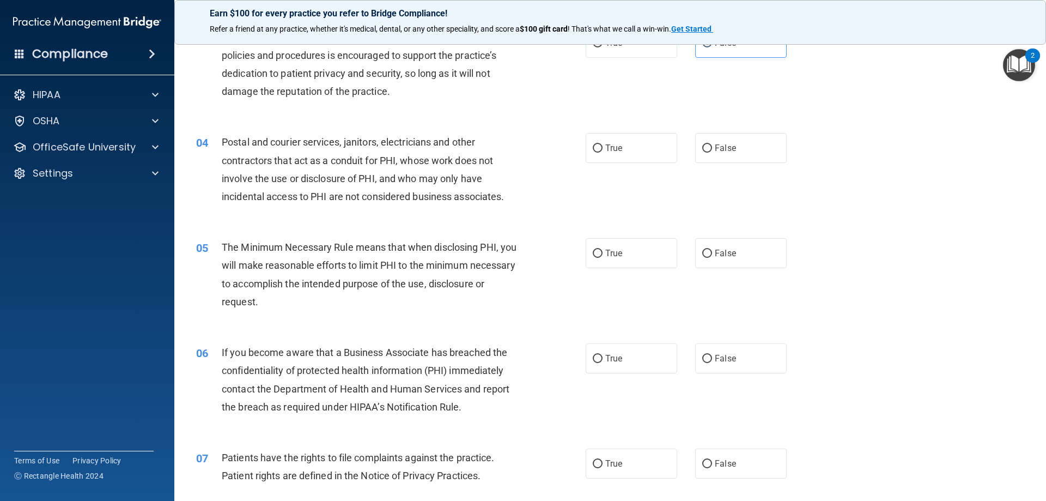
scroll to position [218, 0]
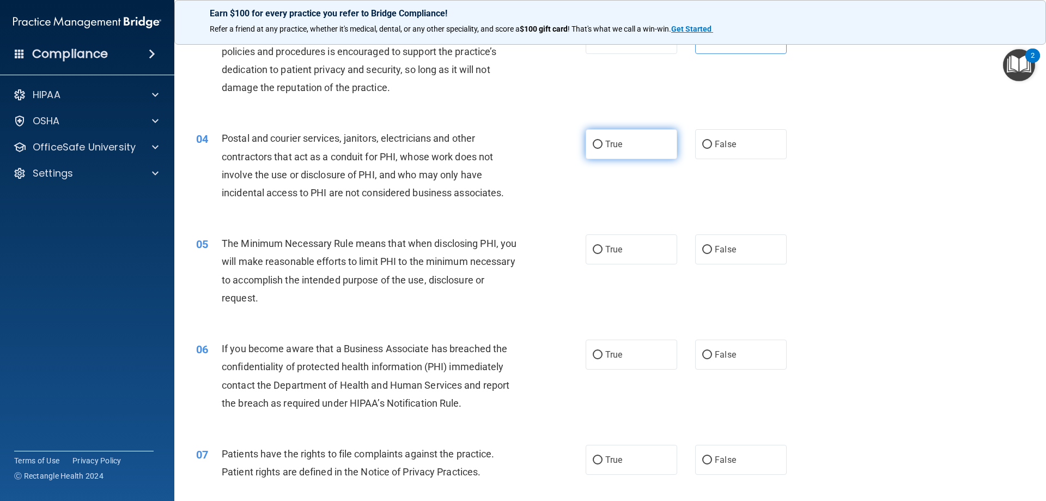
click at [595, 147] on input "True" at bounding box center [598, 145] width 10 height 8
radio input "true"
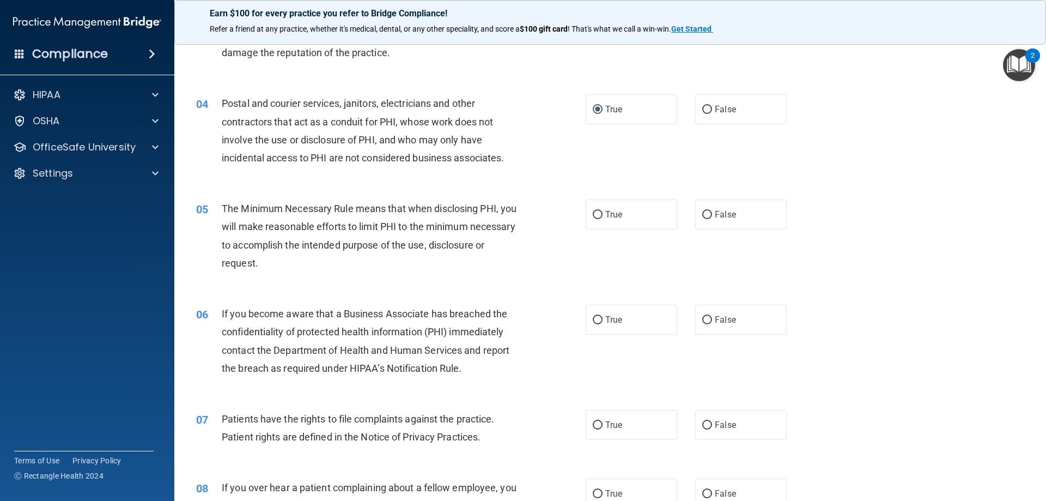
scroll to position [273, 0]
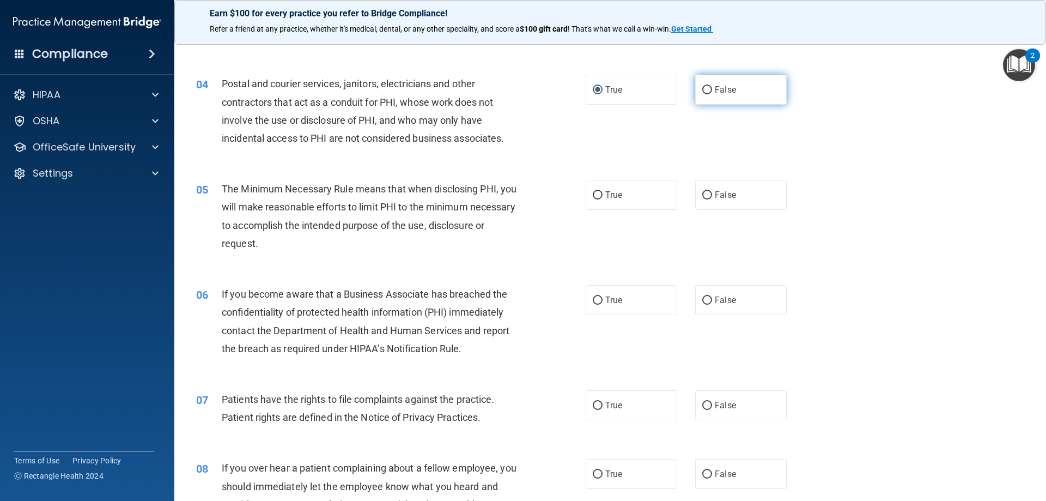
click at [722, 82] on label "False" at bounding box center [741, 90] width 92 height 30
click at [712, 86] on input "False" at bounding box center [708, 90] width 10 height 8
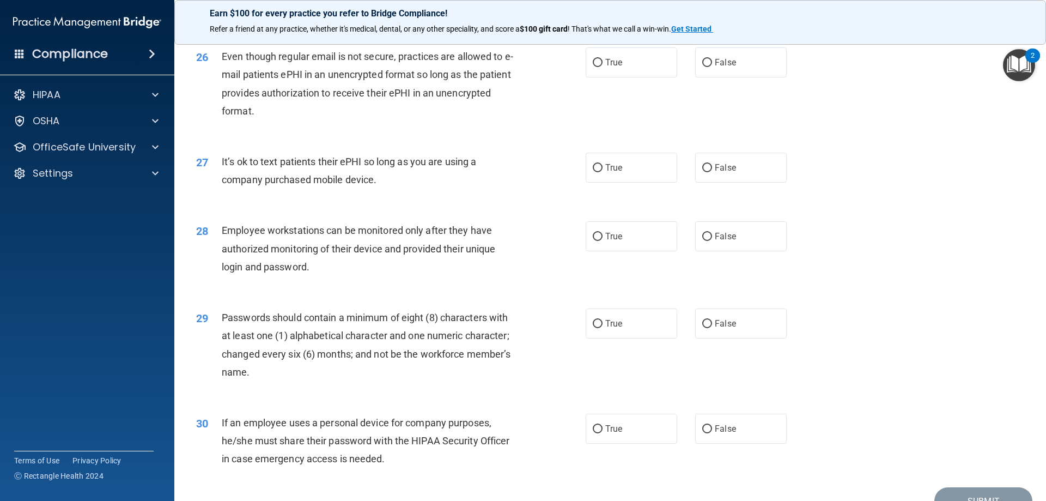
scroll to position [2235, 0]
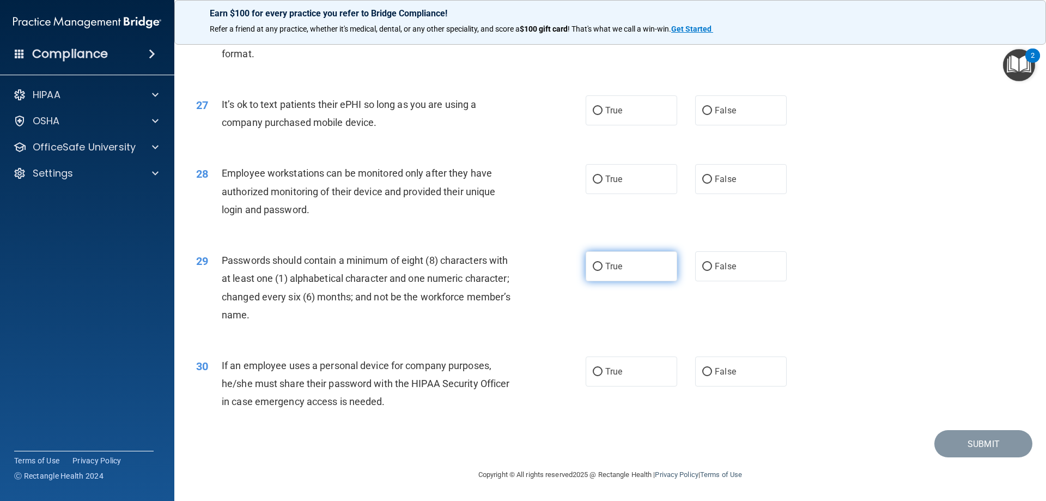
click at [608, 268] on span "True" at bounding box center [614, 266] width 17 height 10
click at [603, 268] on input "True" at bounding box center [598, 267] width 10 height 8
click at [715, 373] on span "False" at bounding box center [725, 371] width 21 height 10
click at [712, 373] on input "False" at bounding box center [708, 372] width 10 height 8
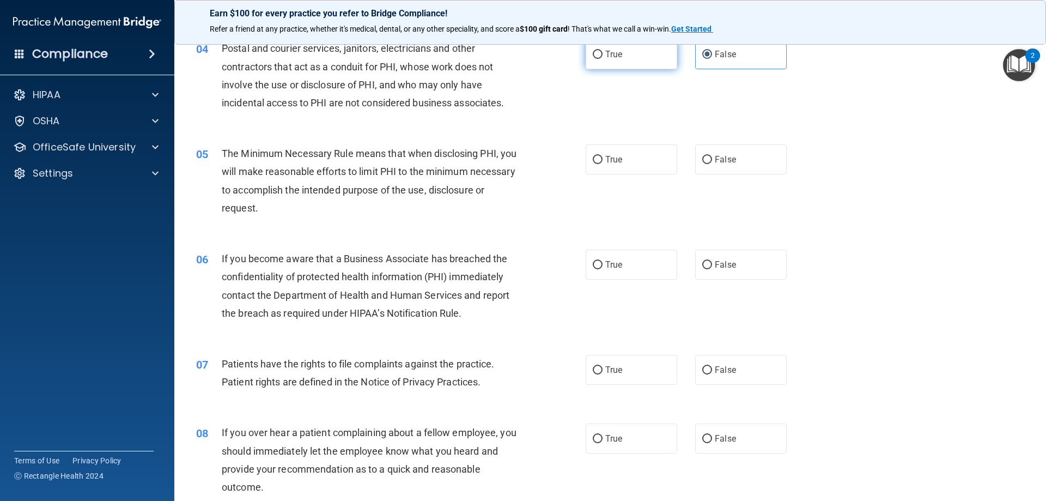
scroll to position [327, 0]
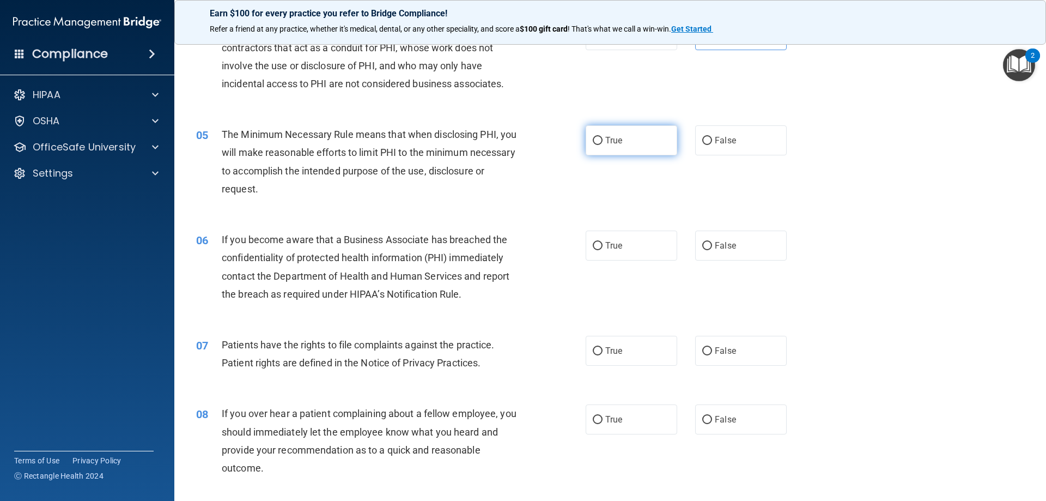
click at [606, 141] on span "True" at bounding box center [614, 140] width 17 height 10
click at [603, 141] on input "True" at bounding box center [598, 141] width 10 height 8
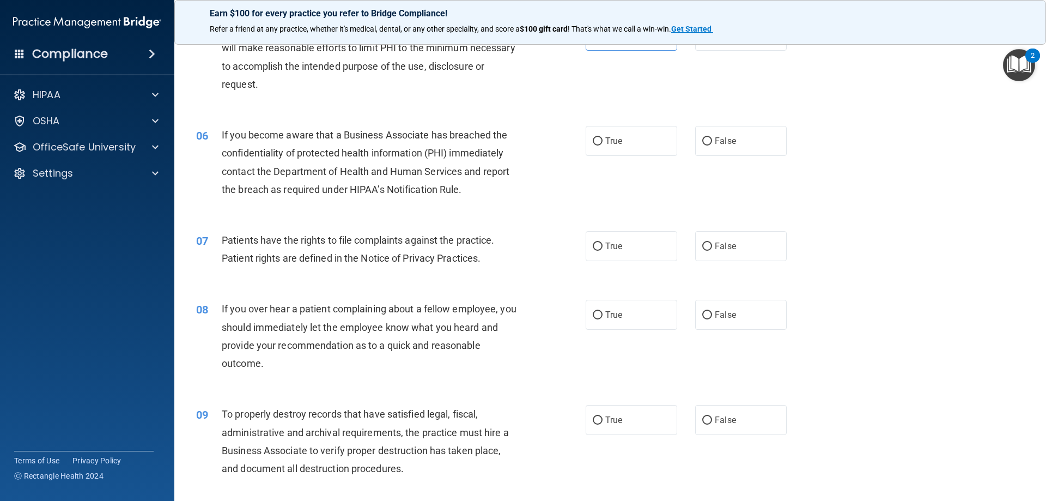
scroll to position [436, 0]
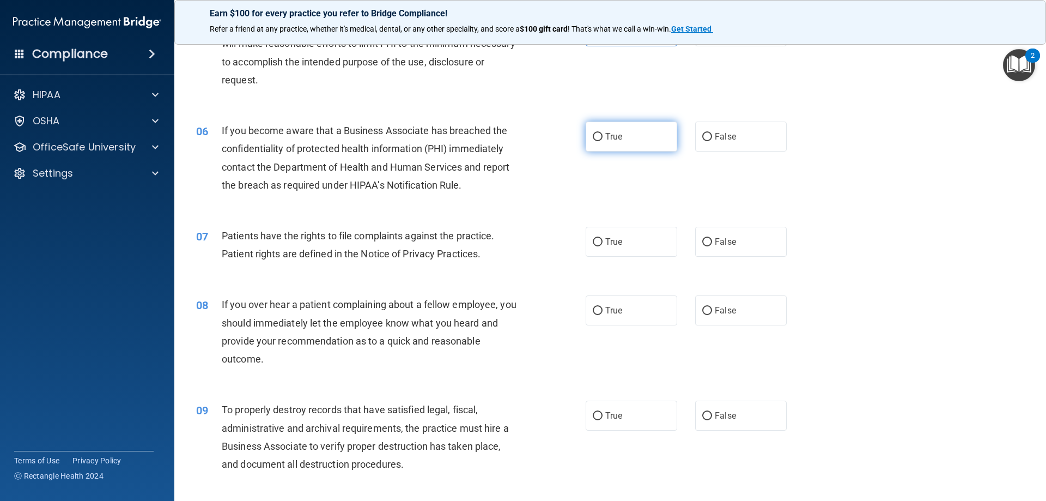
click at [619, 142] on label "True" at bounding box center [632, 137] width 92 height 30
click at [603, 141] on input "True" at bounding box center [598, 137] width 10 height 8
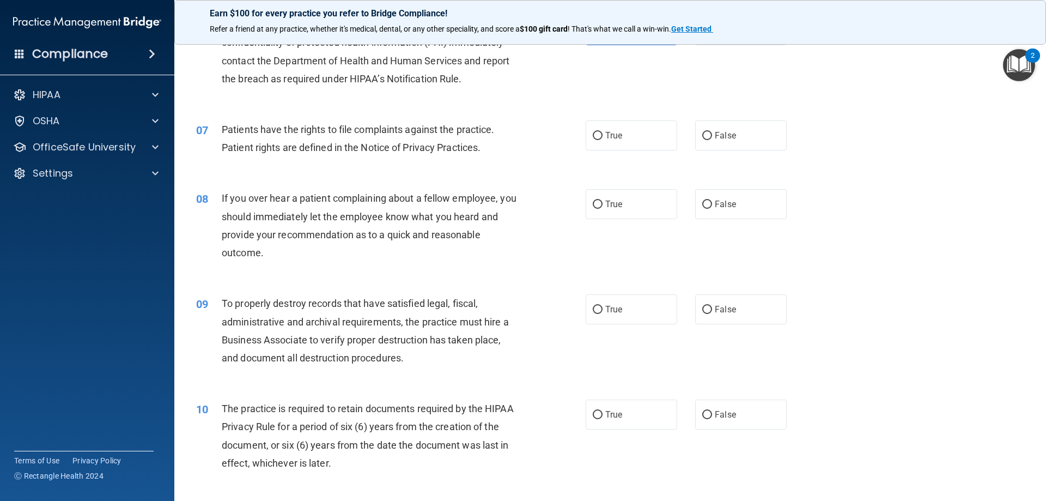
scroll to position [545, 0]
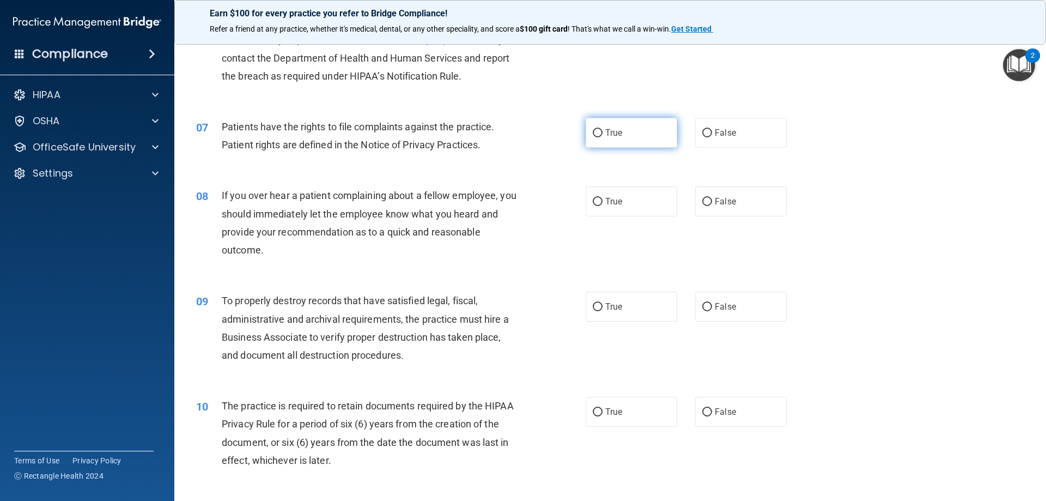
click at [597, 134] on input "True" at bounding box center [598, 133] width 10 height 8
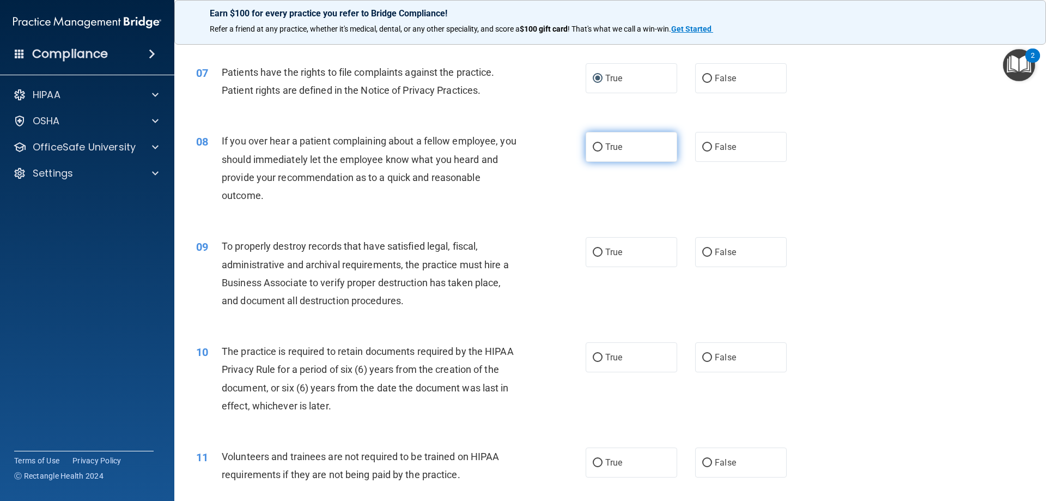
click at [607, 148] on span "True" at bounding box center [614, 147] width 17 height 10
click at [603, 148] on input "True" at bounding box center [598, 147] width 10 height 8
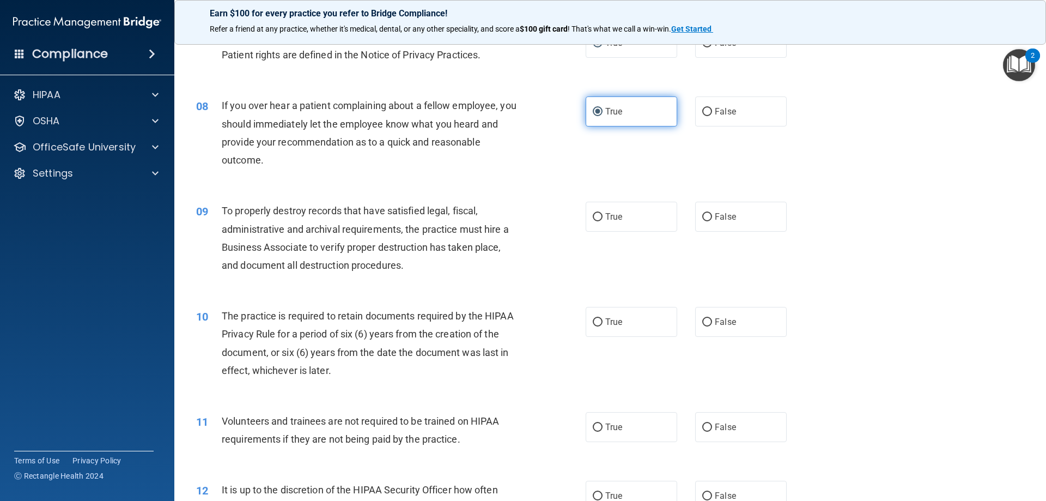
scroll to position [709, 0]
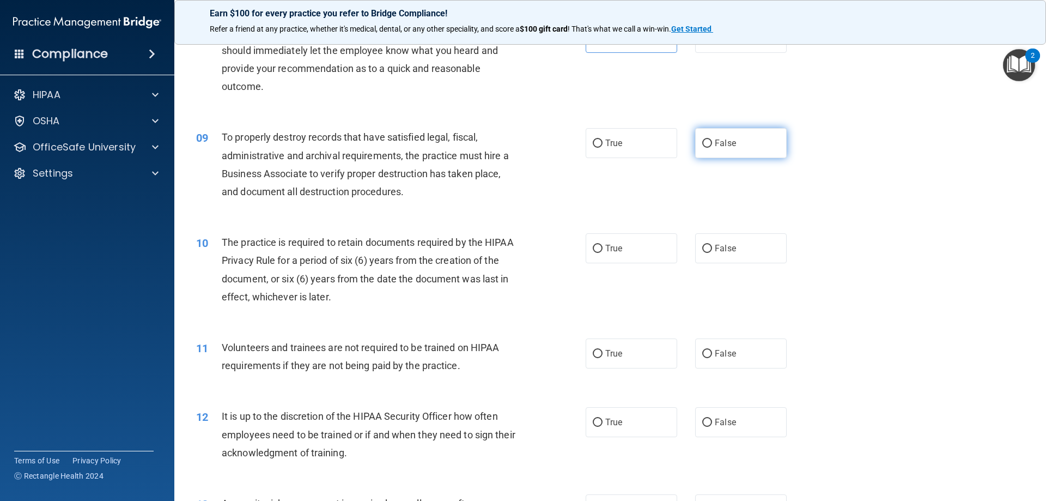
click at [715, 138] on span "False" at bounding box center [725, 143] width 21 height 10
click at [712, 140] on input "False" at bounding box center [708, 144] width 10 height 8
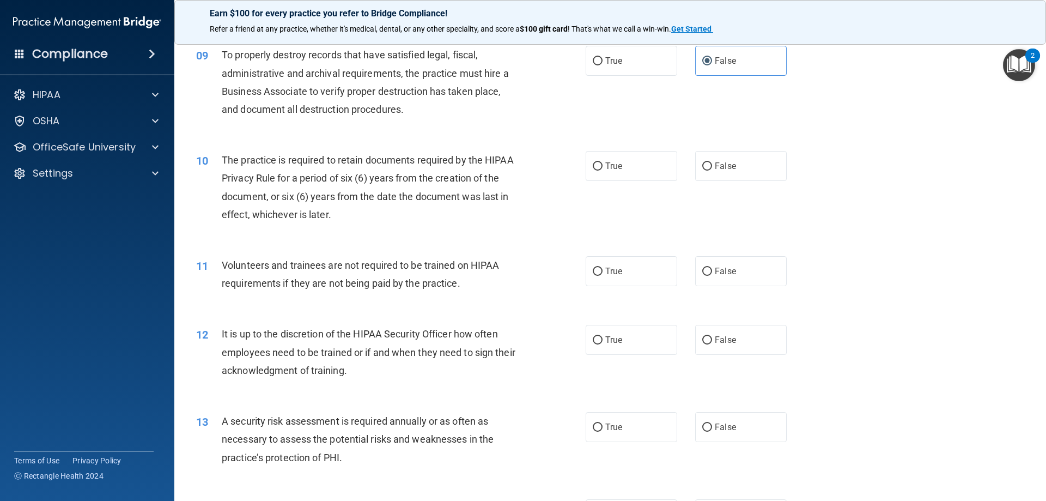
scroll to position [818, 0]
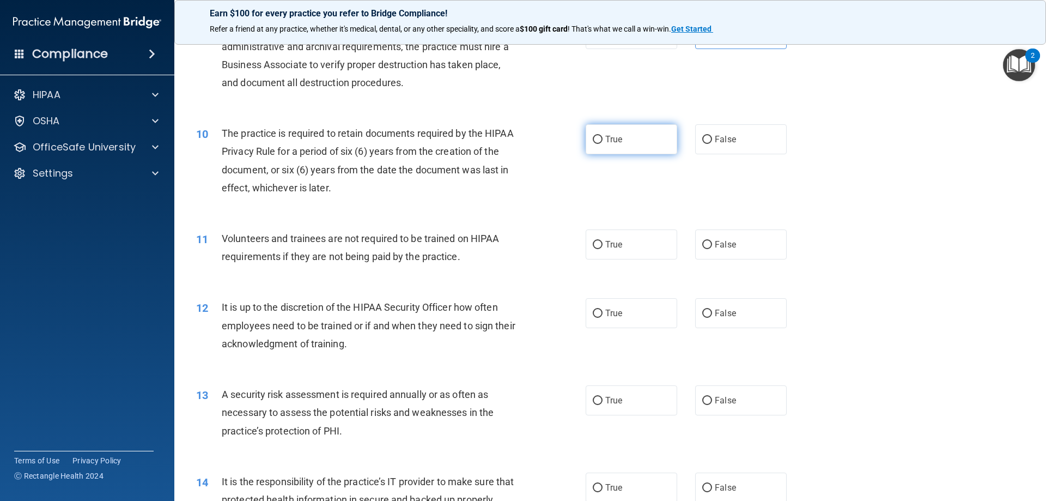
click at [622, 137] on label "True" at bounding box center [632, 139] width 92 height 30
click at [603, 137] on input "True" at bounding box center [598, 140] width 10 height 8
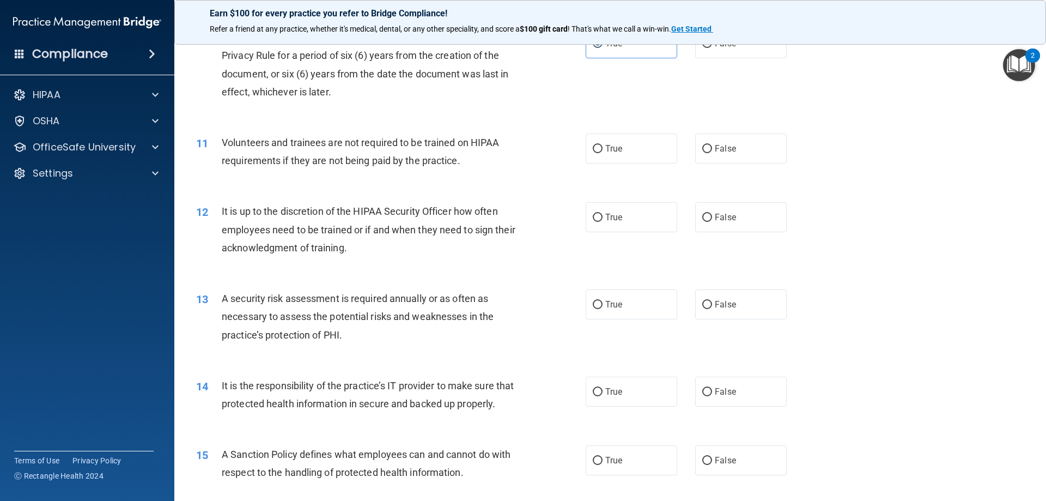
scroll to position [927, 0]
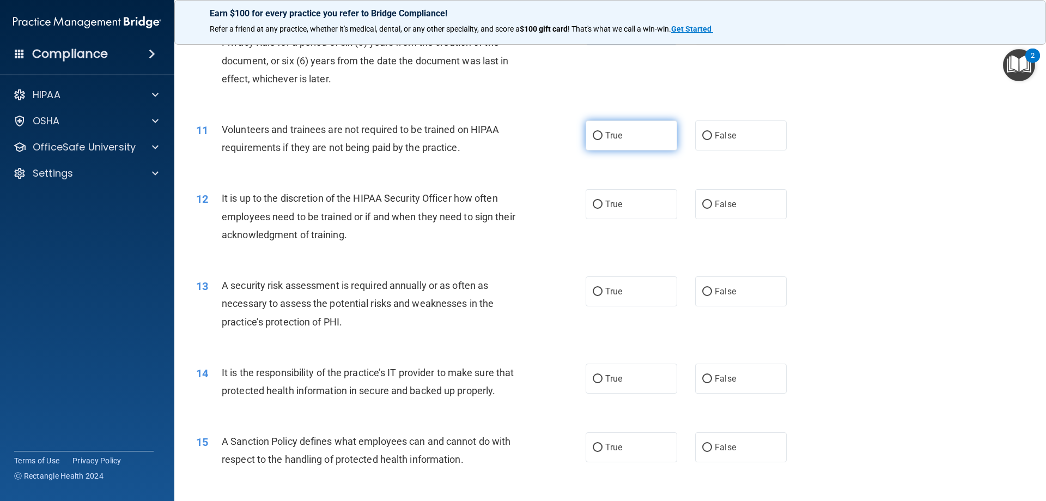
click at [615, 129] on label "True" at bounding box center [632, 135] width 92 height 30
click at [603, 132] on input "True" at bounding box center [598, 136] width 10 height 8
click at [733, 137] on label "False" at bounding box center [741, 135] width 92 height 30
click at [712, 137] on input "False" at bounding box center [708, 136] width 10 height 8
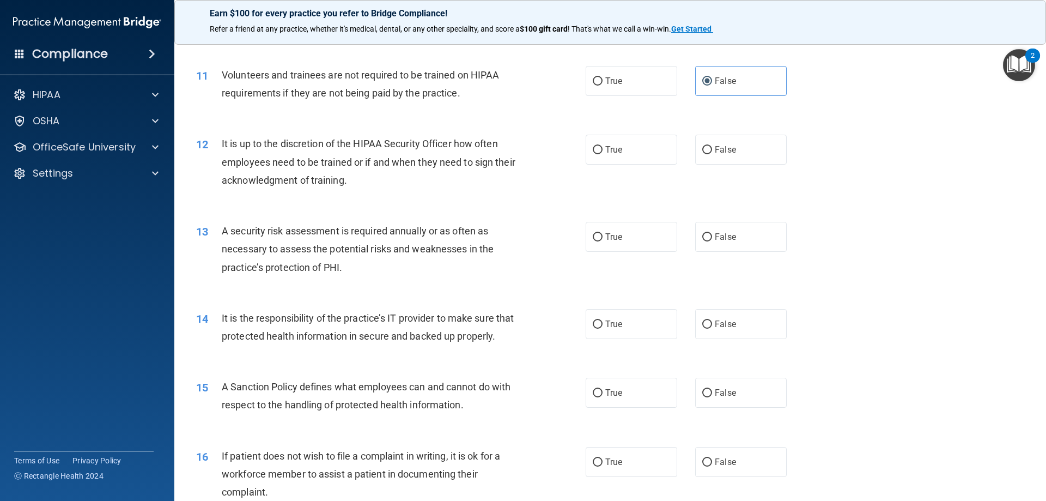
scroll to position [1036, 0]
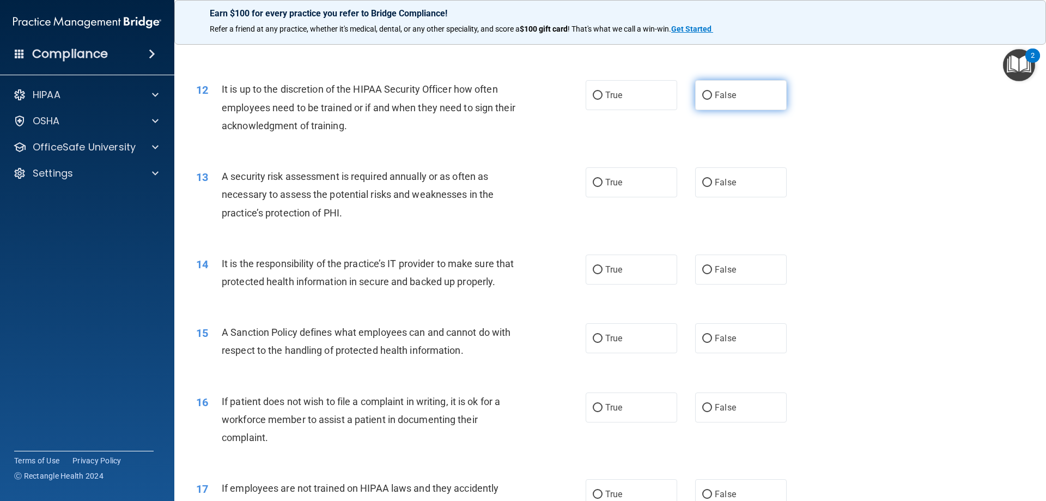
click at [734, 99] on label "False" at bounding box center [741, 95] width 92 height 30
click at [712, 99] on input "False" at bounding box center [708, 96] width 10 height 8
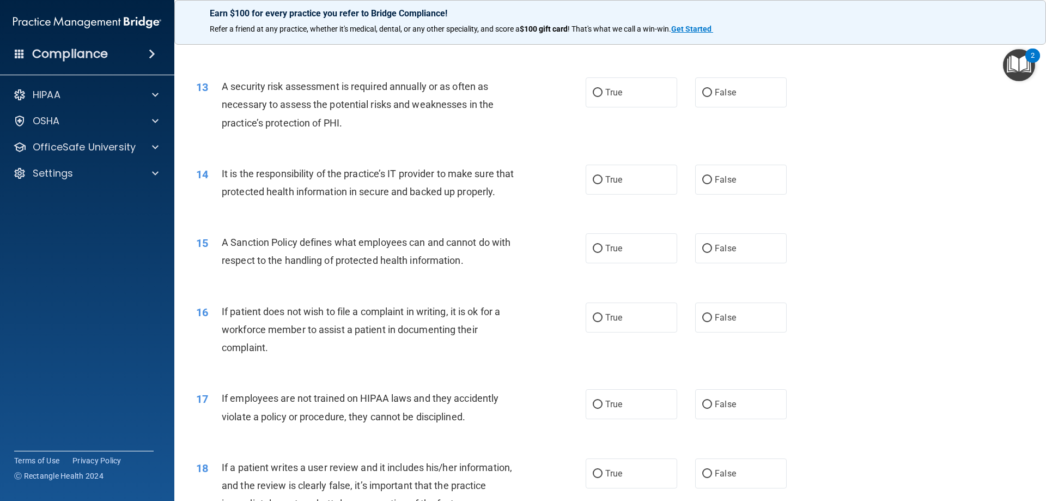
scroll to position [1145, 0]
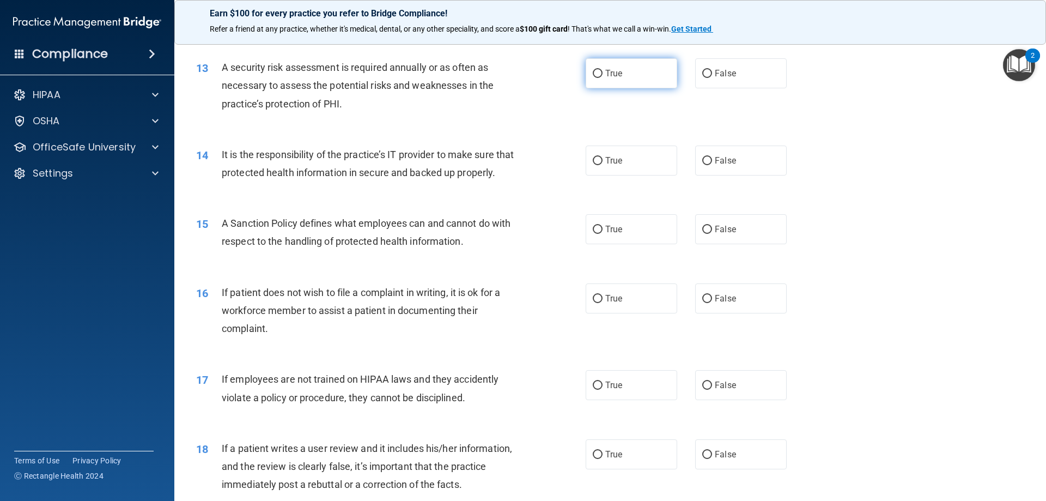
click at [620, 69] on label "True" at bounding box center [632, 73] width 92 height 30
click at [603, 70] on input "True" at bounding box center [598, 74] width 10 height 8
click at [606, 166] on label "True" at bounding box center [632, 161] width 92 height 30
click at [603, 165] on input "True" at bounding box center [598, 161] width 10 height 8
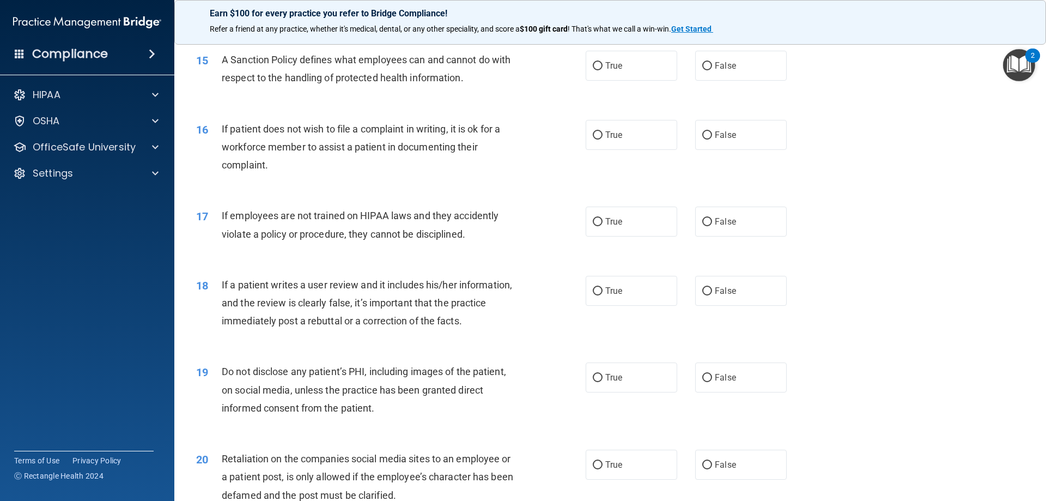
scroll to position [1254, 0]
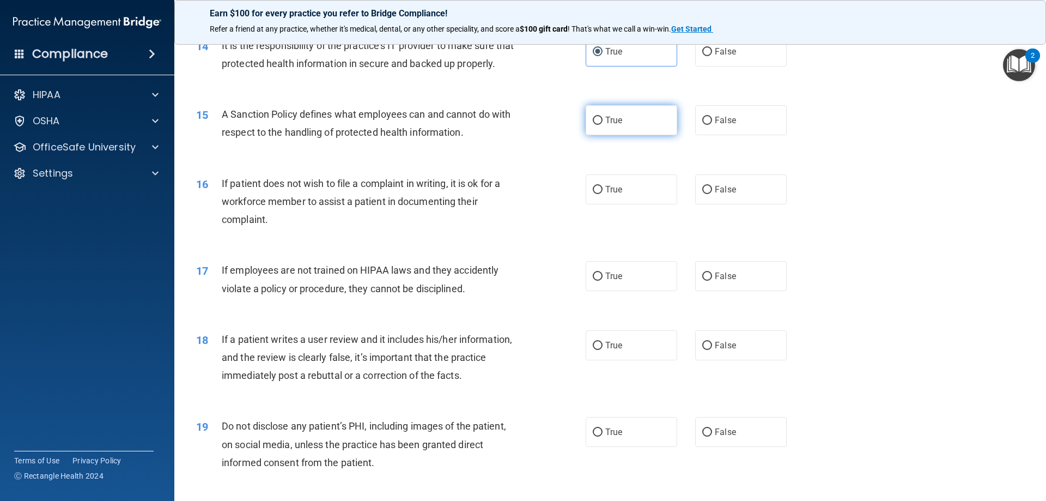
click at [598, 125] on input "True" at bounding box center [598, 121] width 10 height 8
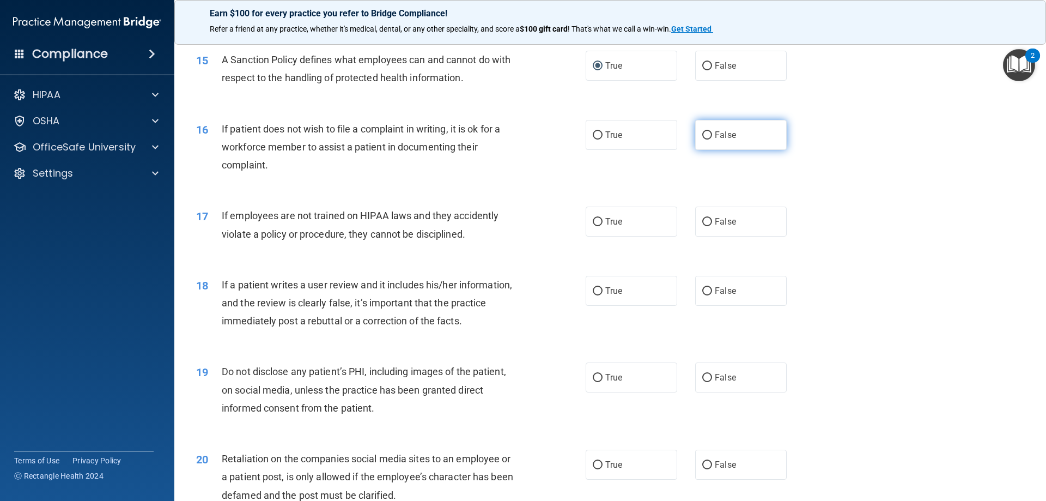
click at [712, 150] on label "False" at bounding box center [741, 135] width 92 height 30
click at [712, 140] on input "False" at bounding box center [708, 135] width 10 height 8
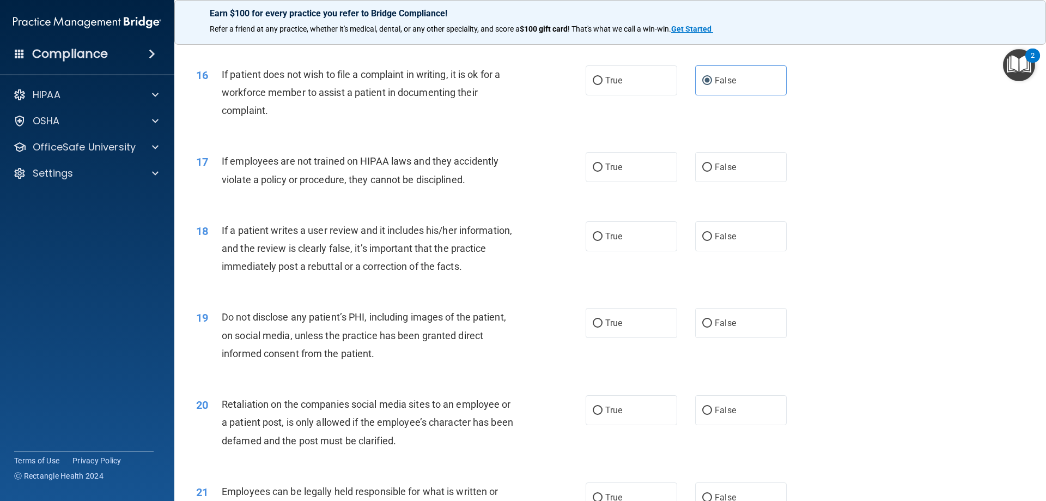
scroll to position [1417, 0]
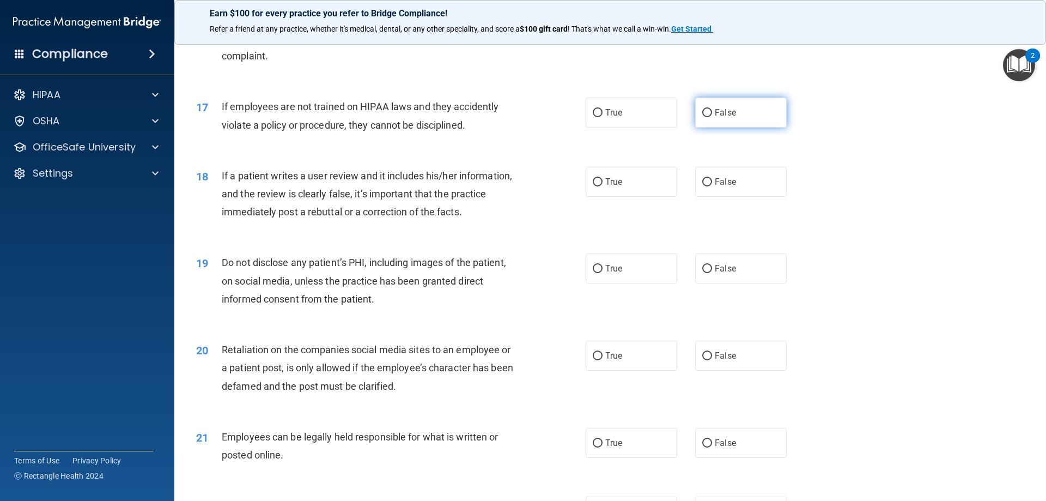
click at [711, 124] on label "False" at bounding box center [741, 113] width 92 height 30
click at [711, 117] on input "False" at bounding box center [708, 113] width 10 height 8
click at [613, 187] on span "True" at bounding box center [614, 182] width 17 height 10
click at [603, 186] on input "True" at bounding box center [598, 182] width 10 height 8
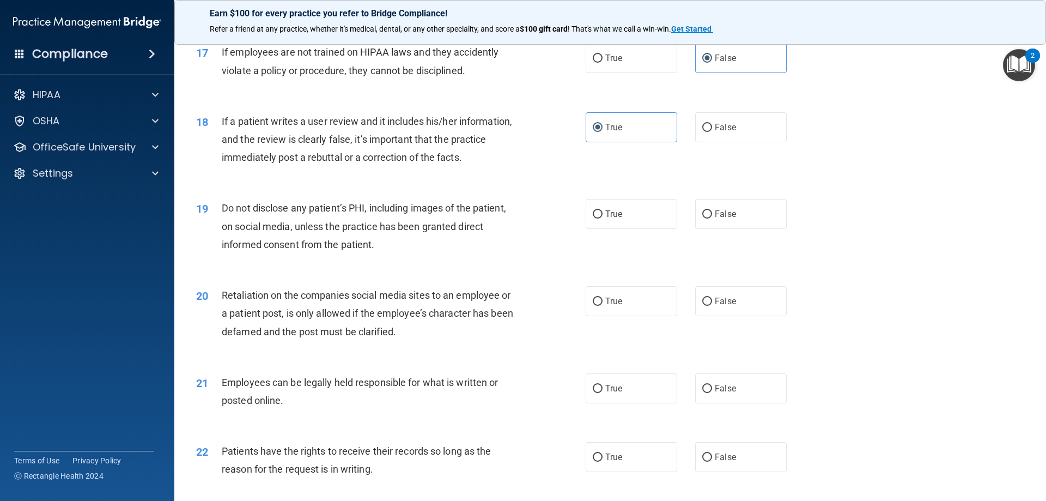
scroll to position [1526, 0]
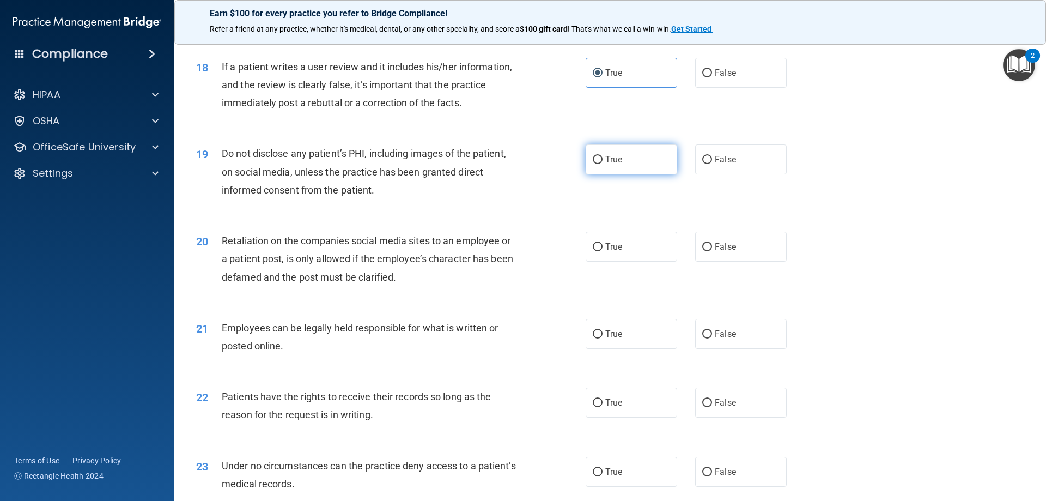
click at [596, 164] on input "True" at bounding box center [598, 160] width 10 height 8
click at [716, 165] on span "False" at bounding box center [725, 159] width 21 height 10
click at [712, 164] on input "False" at bounding box center [708, 160] width 10 height 8
click at [618, 165] on span "True" at bounding box center [614, 159] width 17 height 10
click at [603, 164] on input "True" at bounding box center [598, 160] width 10 height 8
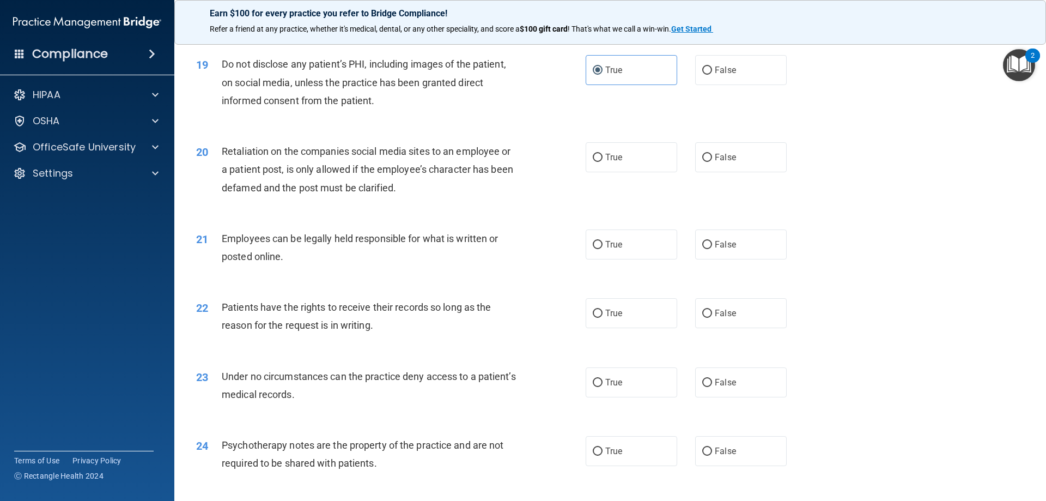
scroll to position [1635, 0]
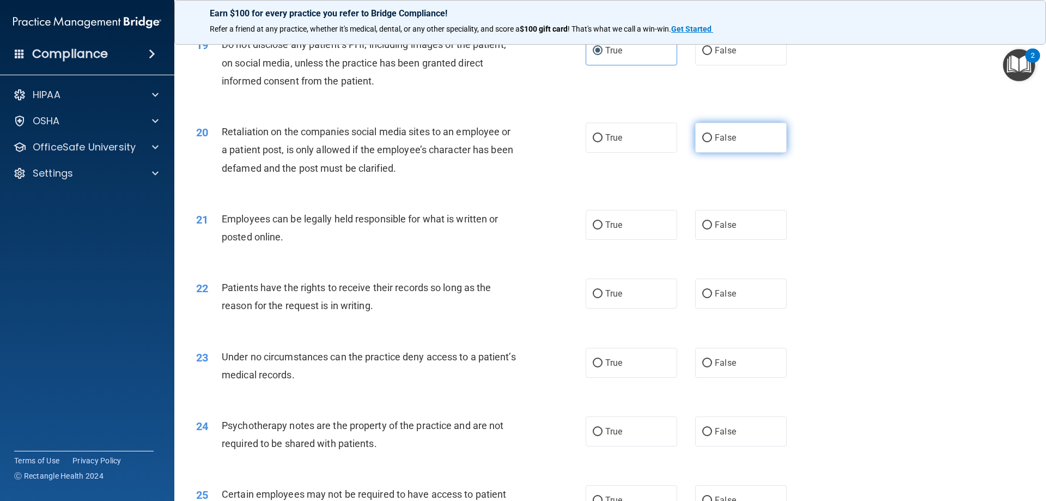
click at [703, 142] on input "False" at bounding box center [708, 138] width 10 height 8
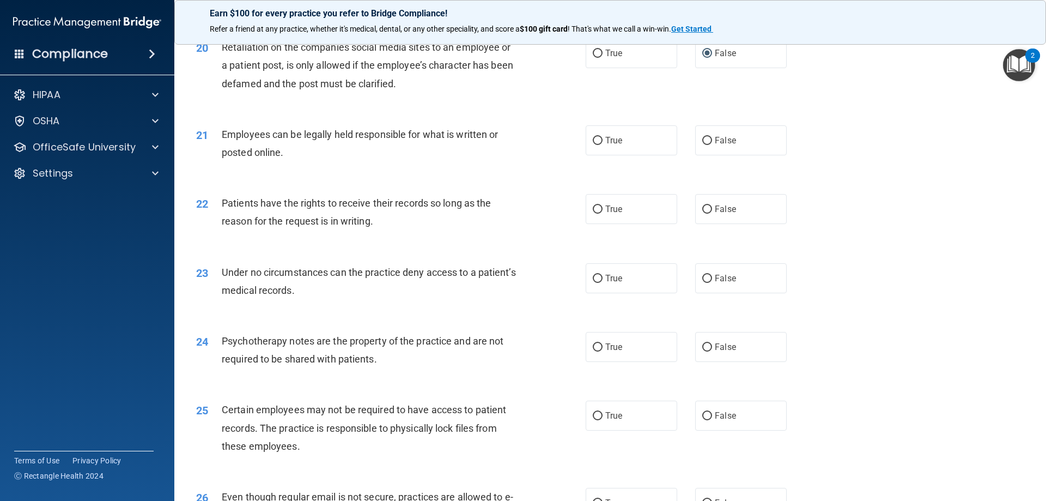
scroll to position [1744, 0]
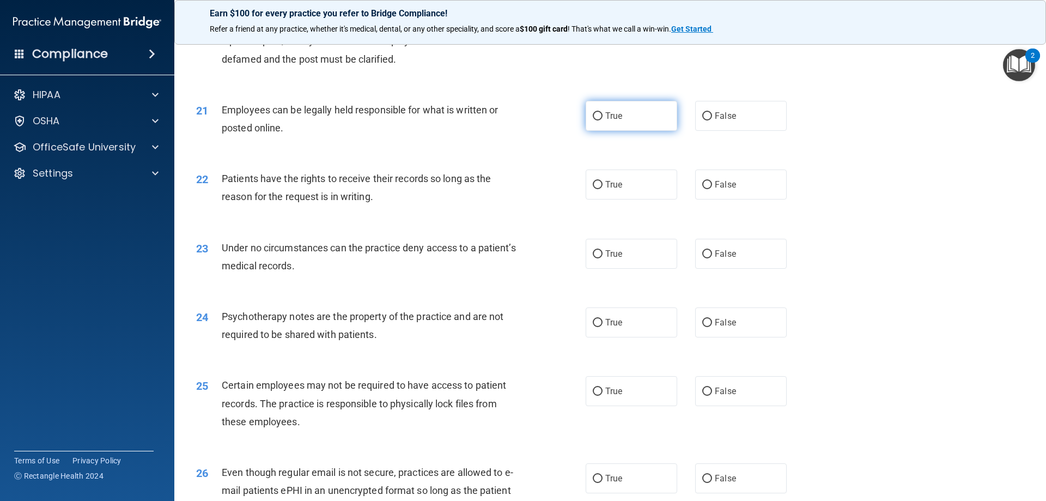
click at [594, 120] on input "True" at bounding box center [598, 116] width 10 height 8
click at [717, 199] on label "False" at bounding box center [741, 185] width 92 height 30
click at [712, 189] on input "False" at bounding box center [708, 185] width 10 height 8
click at [611, 190] on span "True" at bounding box center [614, 184] width 17 height 10
click at [603, 189] on input "True" at bounding box center [598, 185] width 10 height 8
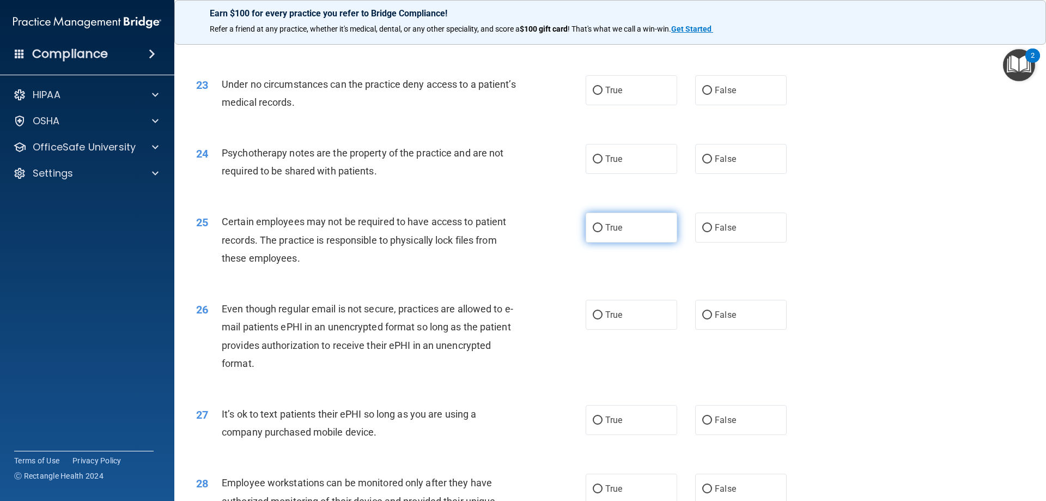
scroll to position [1853, 0]
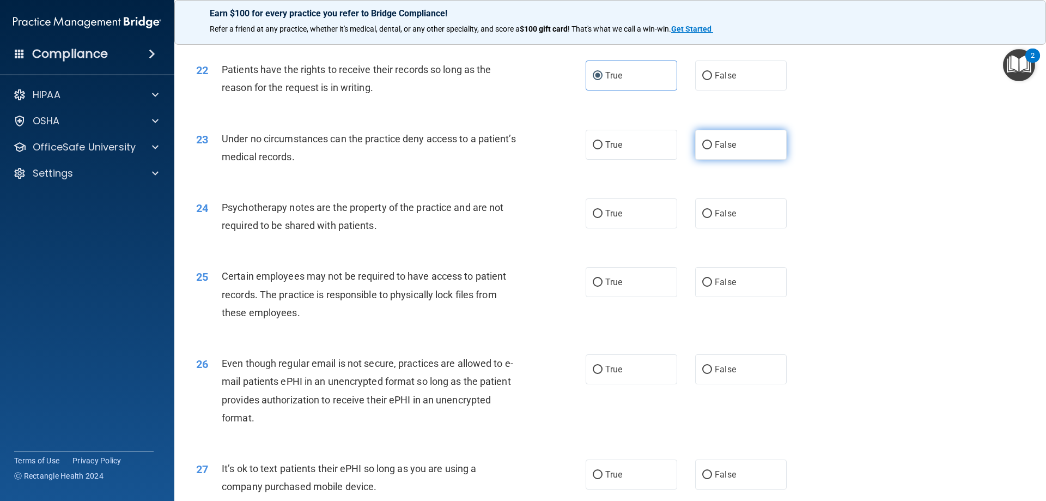
click at [707, 149] on input "False" at bounding box center [708, 145] width 10 height 8
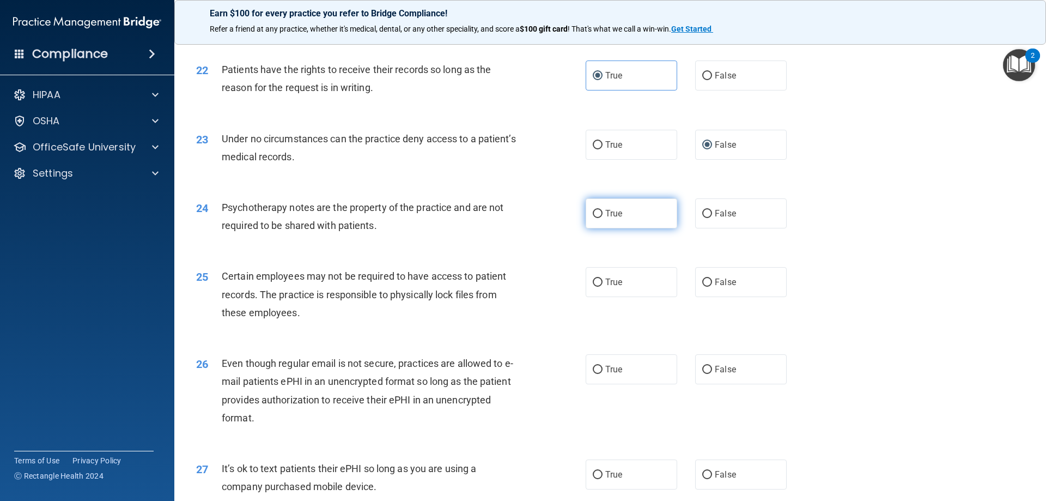
click at [610, 219] on span "True" at bounding box center [614, 213] width 17 height 10
click at [603, 218] on input "True" at bounding box center [598, 214] width 10 height 8
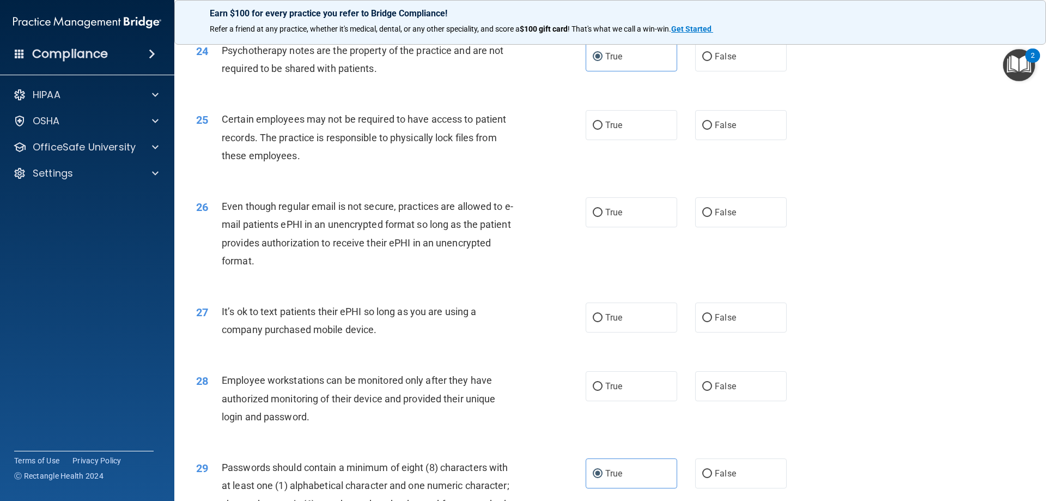
scroll to position [2017, 0]
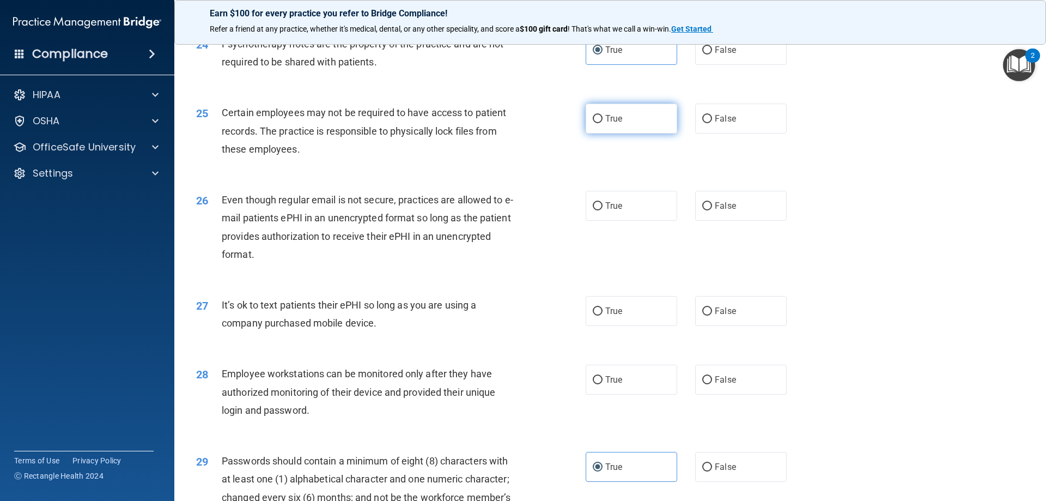
click at [606, 124] on span "True" at bounding box center [614, 118] width 17 height 10
click at [603, 123] on input "True" at bounding box center [598, 119] width 10 height 8
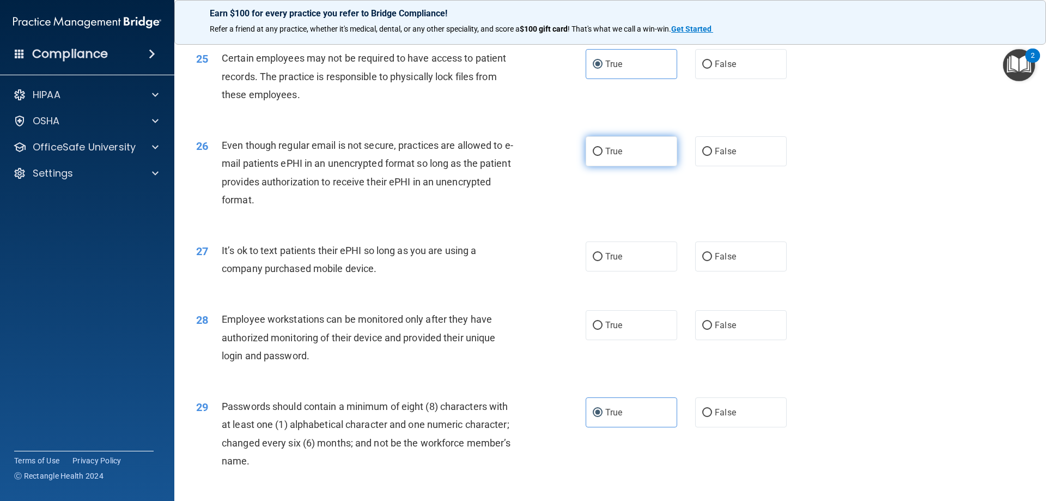
click at [595, 160] on label "True" at bounding box center [632, 151] width 92 height 30
click at [595, 156] on input "True" at bounding box center [598, 152] width 10 height 8
click at [737, 271] on label "False" at bounding box center [741, 256] width 92 height 30
click at [712, 261] on input "False" at bounding box center [708, 257] width 10 height 8
click at [624, 336] on label "True" at bounding box center [632, 325] width 92 height 30
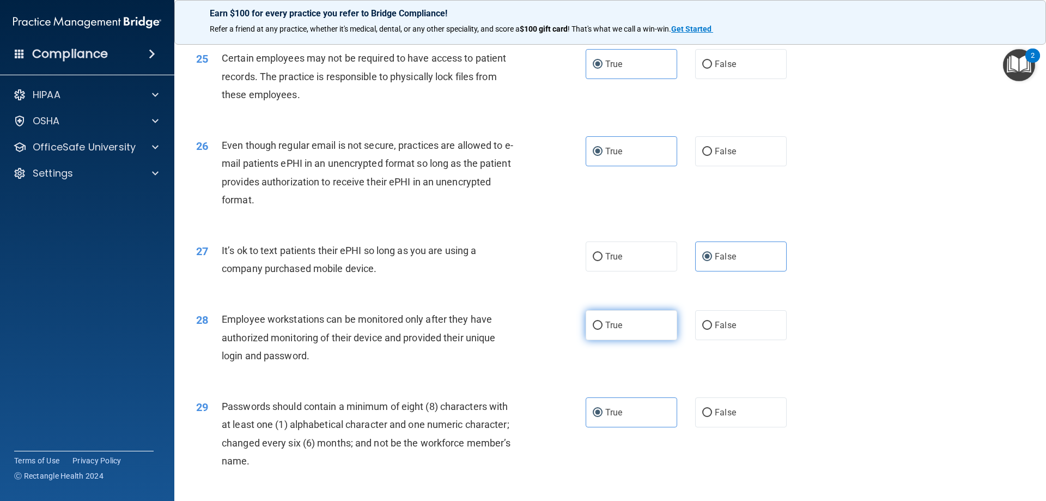
click at [603, 330] on input "True" at bounding box center [598, 326] width 10 height 8
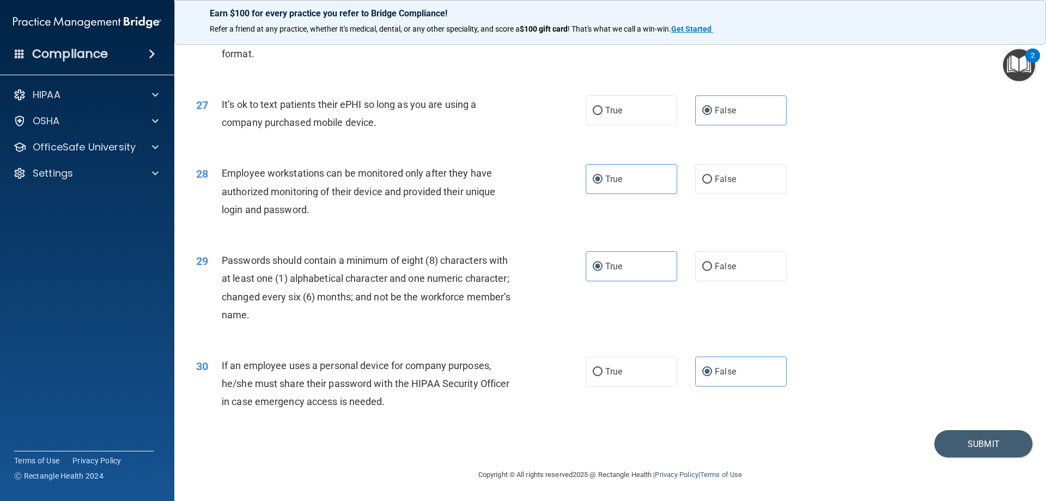
scroll to position [2235, 0]
click at [977, 449] on button "Submit" at bounding box center [984, 444] width 98 height 28
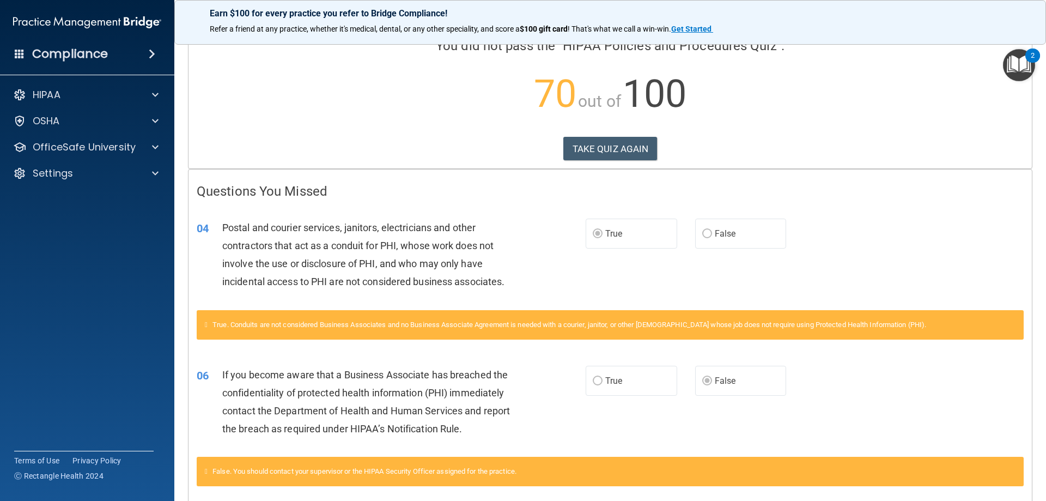
scroll to position [42, 0]
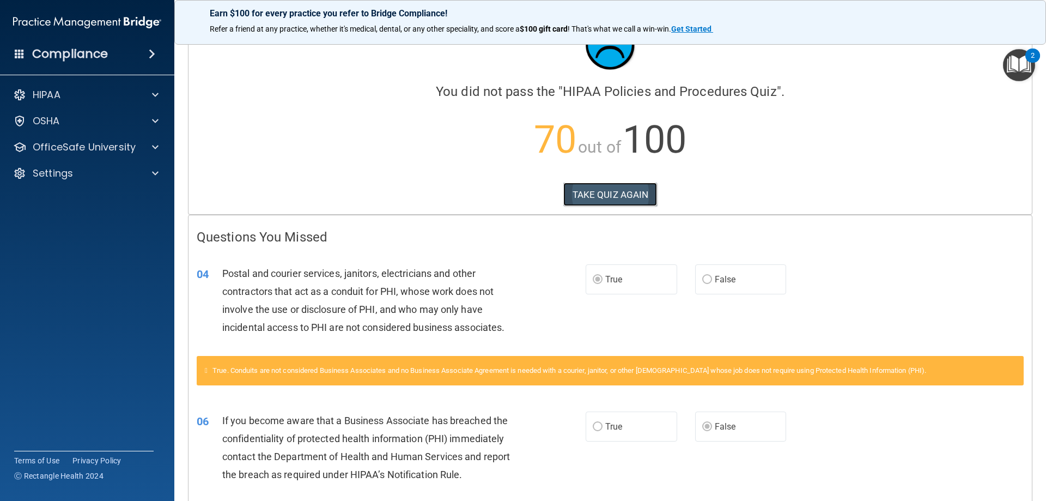
click at [589, 189] on button "TAKE QUIZ AGAIN" at bounding box center [611, 195] width 94 height 24
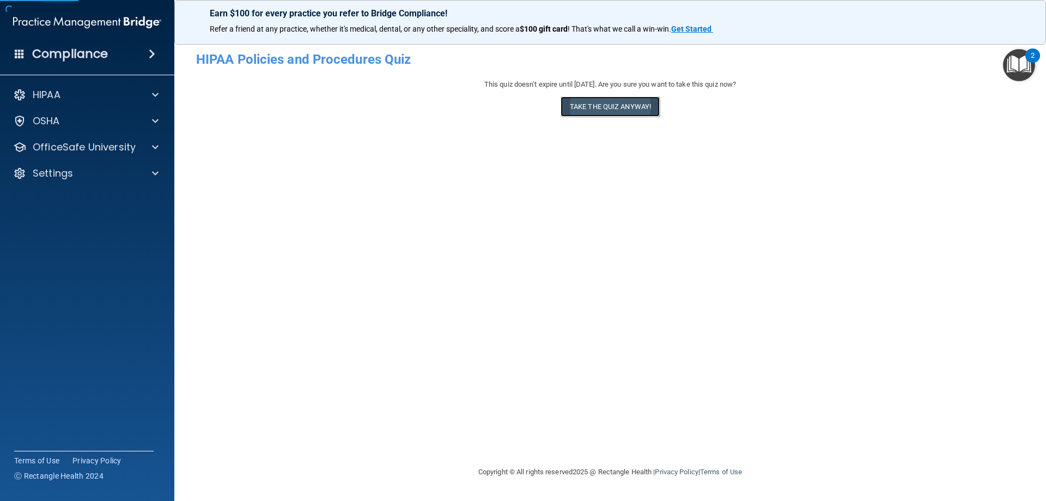
click at [636, 109] on button "Take the quiz anyway!" at bounding box center [610, 106] width 99 height 20
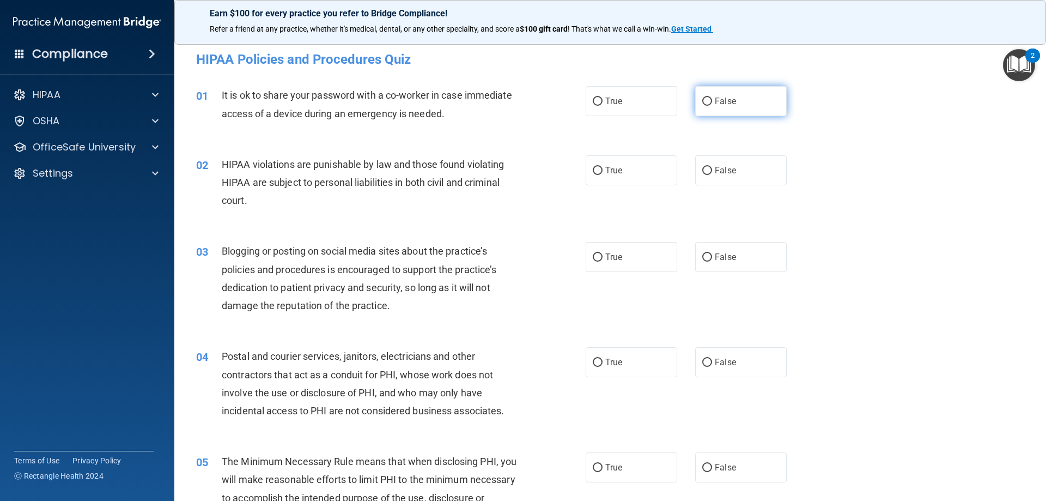
click at [695, 106] on label "False" at bounding box center [741, 101] width 92 height 30
click at [703, 106] on input "False" at bounding box center [708, 102] width 10 height 8
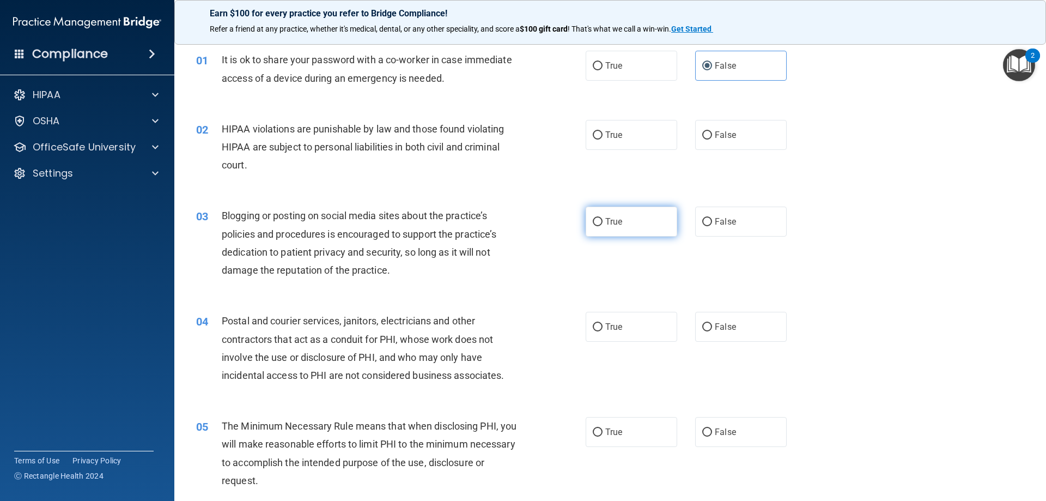
scroll to position [55, 0]
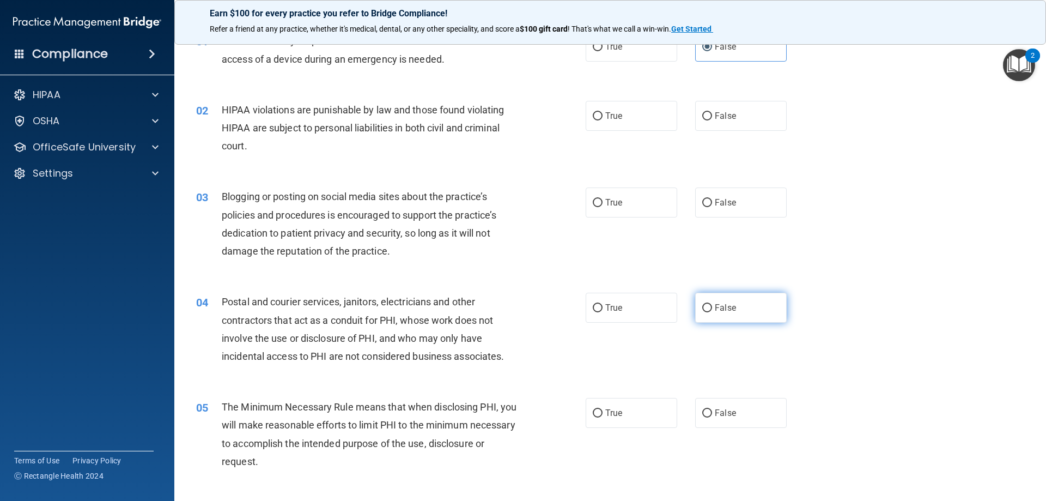
click at [707, 313] on label "False" at bounding box center [741, 308] width 92 height 30
click at [707, 312] on input "False" at bounding box center [708, 308] width 10 height 8
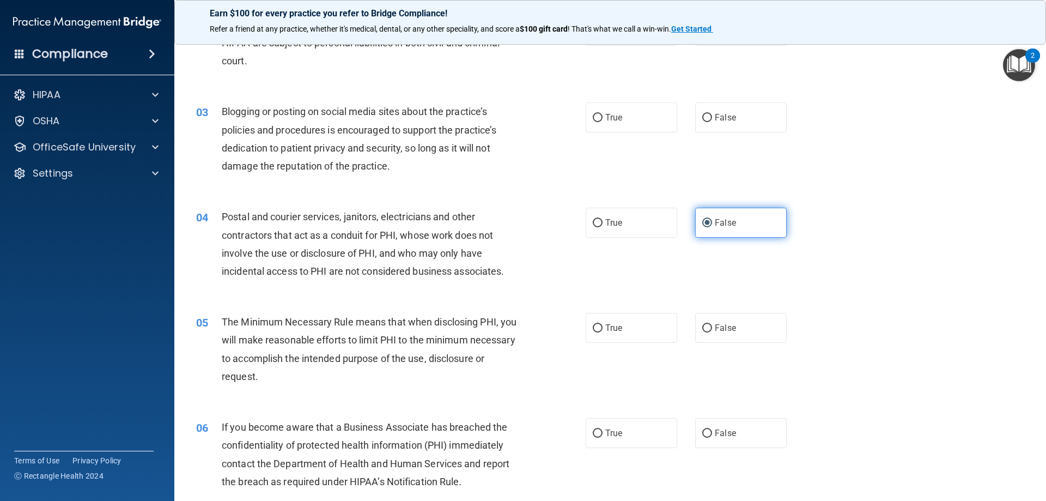
scroll to position [218, 0]
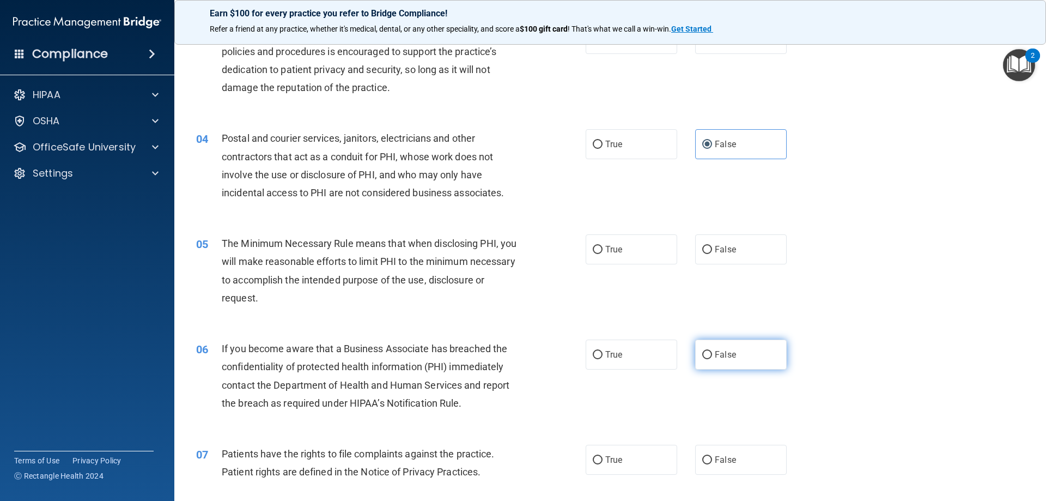
click at [736, 357] on label "False" at bounding box center [741, 355] width 92 height 30
click at [712, 357] on input "False" at bounding box center [708, 355] width 10 height 8
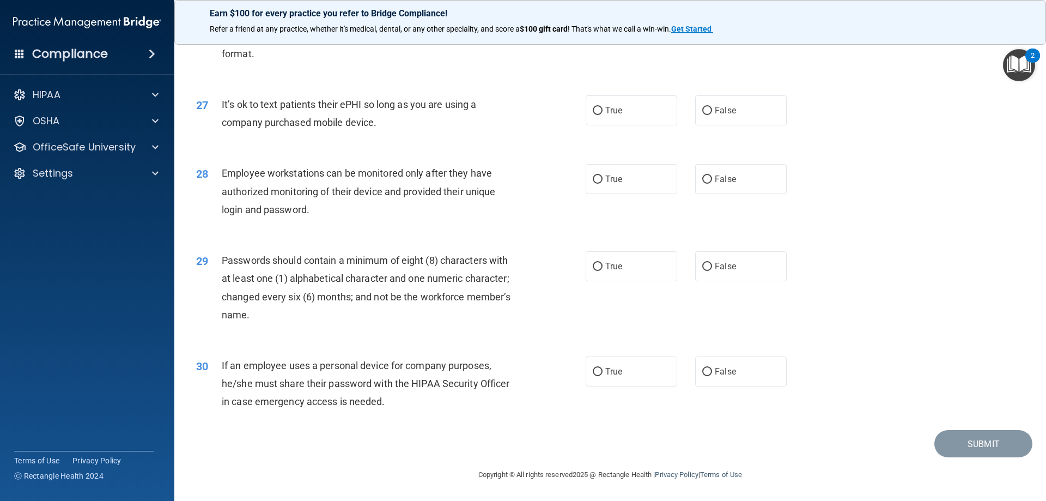
scroll to position [2235, 0]
click at [621, 268] on label "True" at bounding box center [632, 266] width 92 height 30
click at [603, 268] on input "True" at bounding box center [598, 267] width 10 height 8
click at [729, 171] on label "False" at bounding box center [741, 179] width 92 height 30
click at [712, 176] on input "False" at bounding box center [708, 180] width 10 height 8
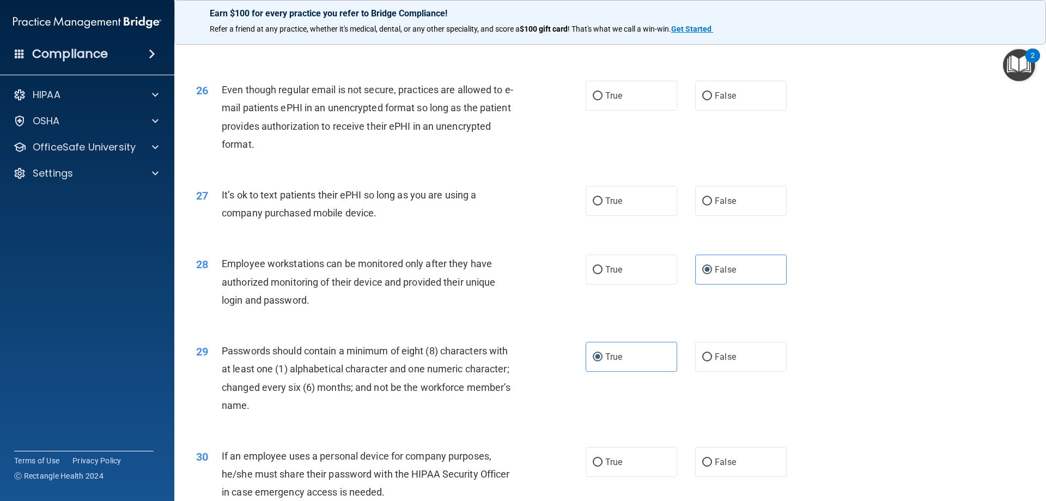
scroll to position [2126, 0]
click at [707, 206] on input "False" at bounding box center [708, 202] width 10 height 8
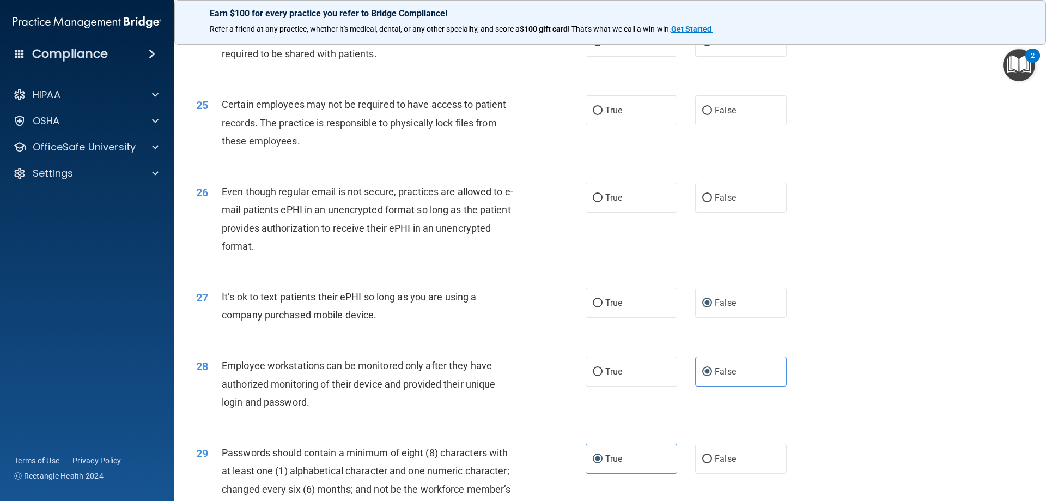
scroll to position [2017, 0]
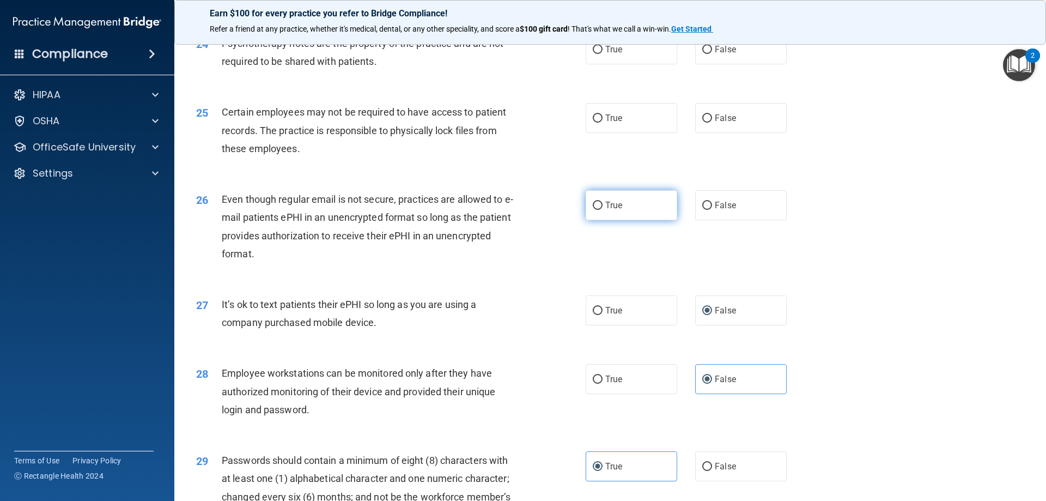
click at [626, 220] on label "True" at bounding box center [632, 205] width 92 height 30
click at [603, 210] on input "True" at bounding box center [598, 206] width 10 height 8
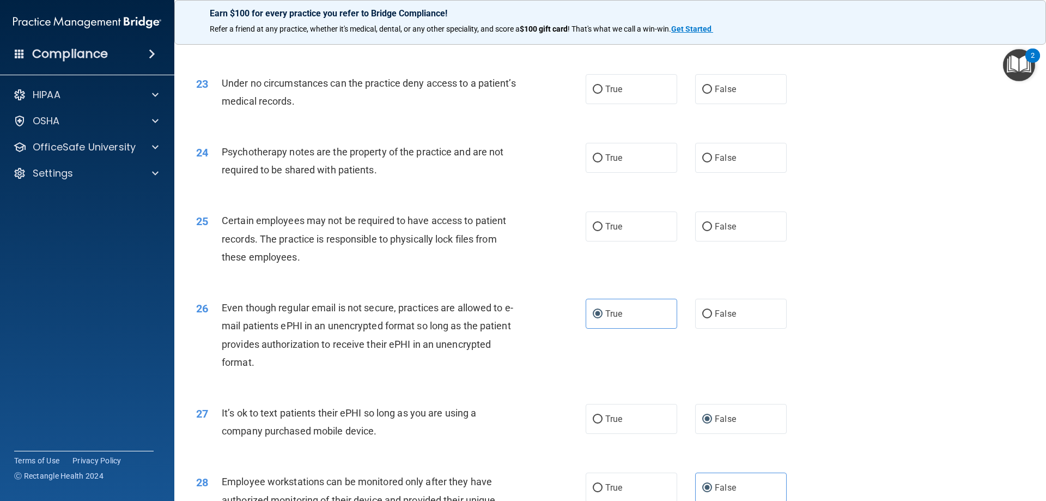
scroll to position [1908, 0]
click at [606, 232] on span "True" at bounding box center [614, 227] width 17 height 10
click at [603, 232] on input "True" at bounding box center [598, 227] width 10 height 8
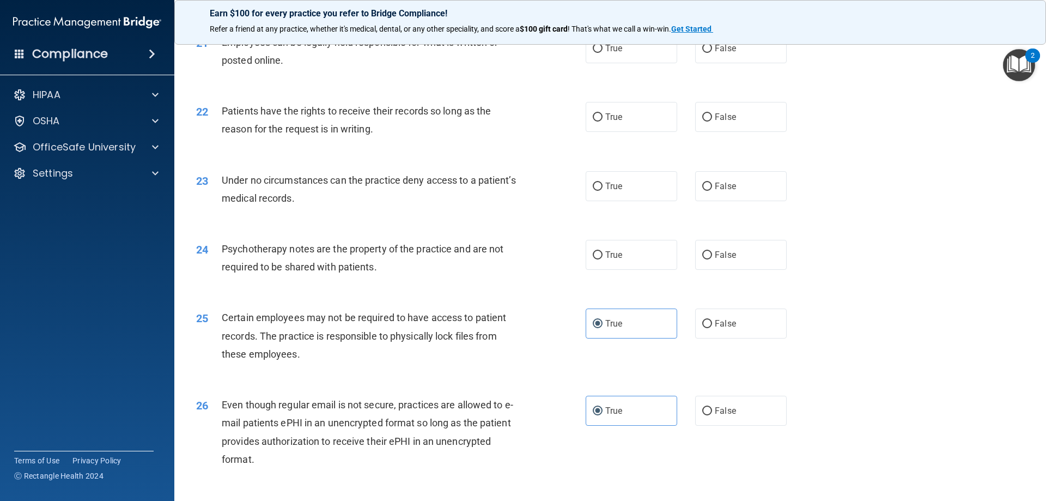
scroll to position [1799, 0]
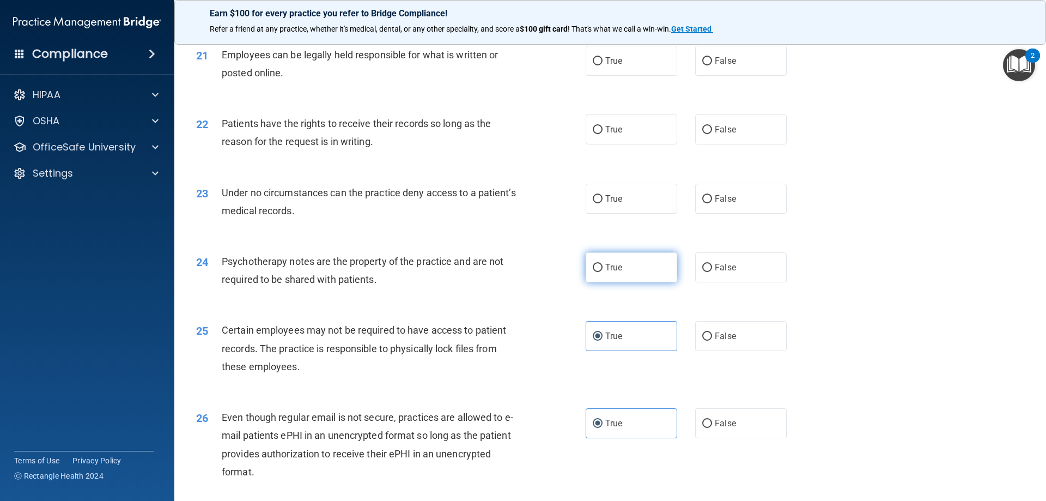
click at [609, 273] on span "True" at bounding box center [614, 267] width 17 height 10
click at [603, 272] on input "True" at bounding box center [598, 268] width 10 height 8
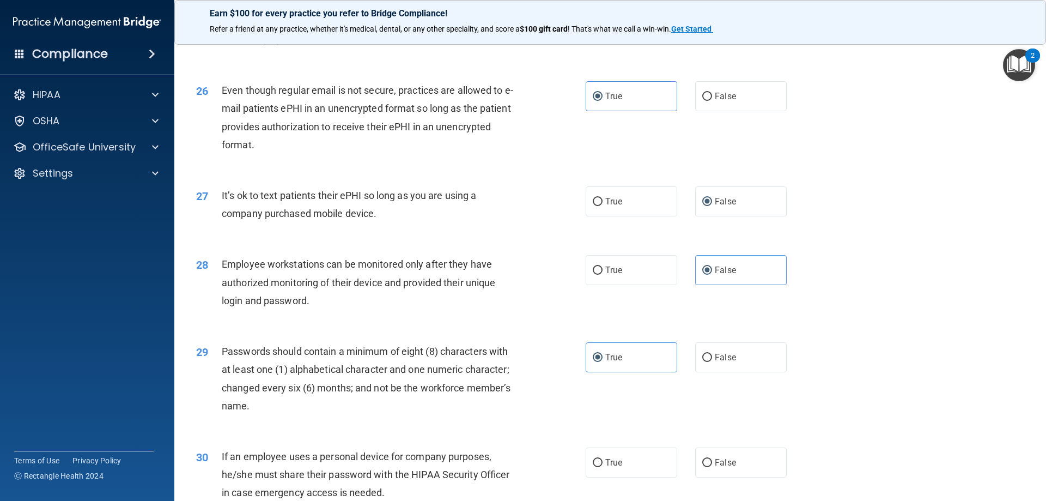
scroll to position [2235, 0]
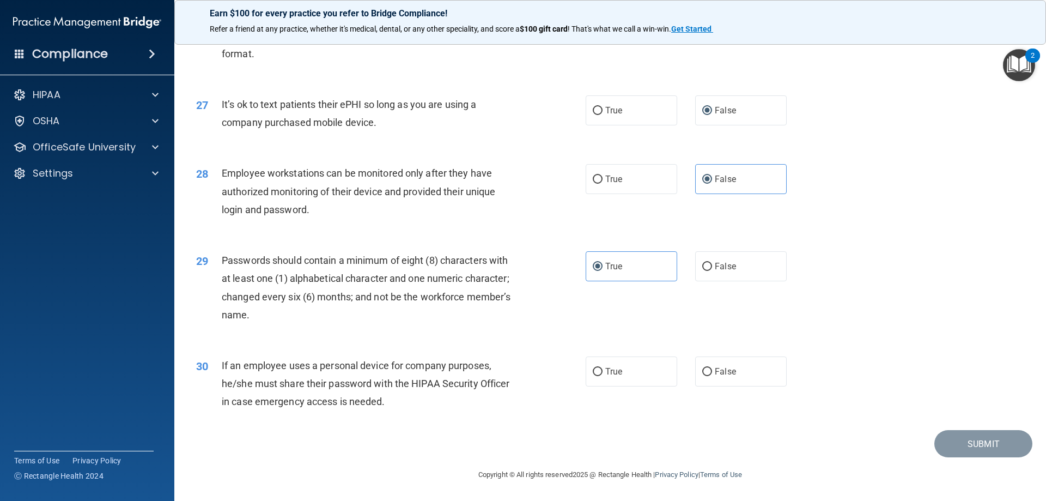
click at [719, 354] on div "30 If an employee uses a personal device for company purposes, he/she must shar…" at bounding box center [610, 386] width 845 height 87
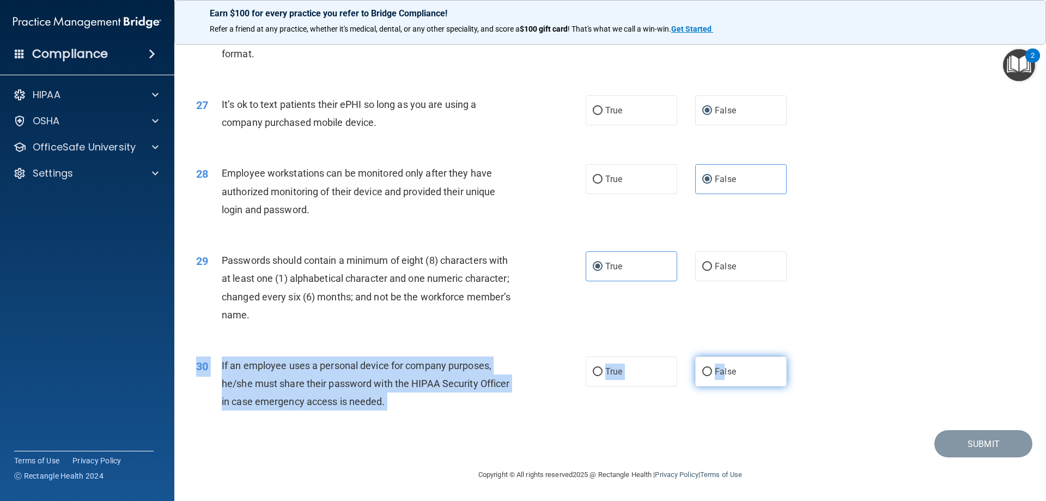
click at [719, 377] on label "False" at bounding box center [741, 371] width 92 height 30
click at [712, 376] on input "False" at bounding box center [708, 372] width 10 height 8
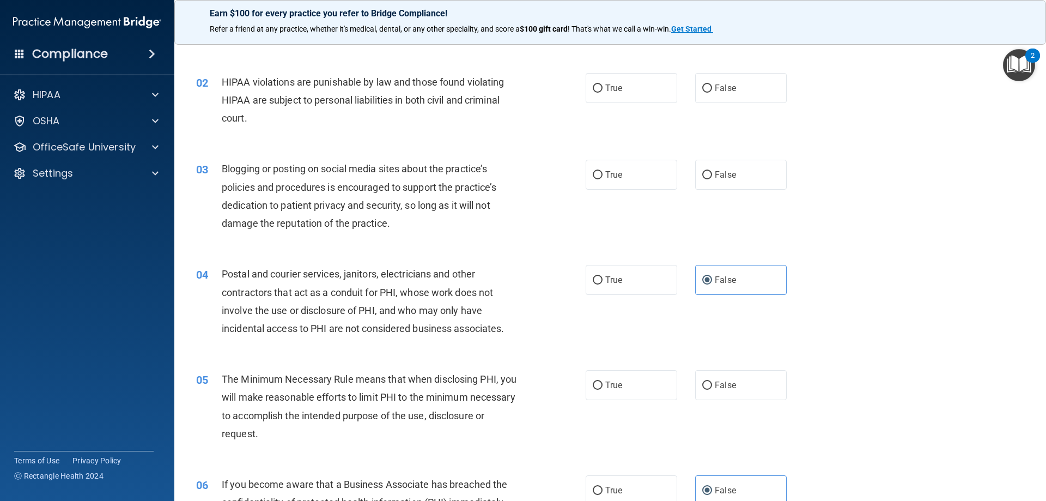
scroll to position [0, 0]
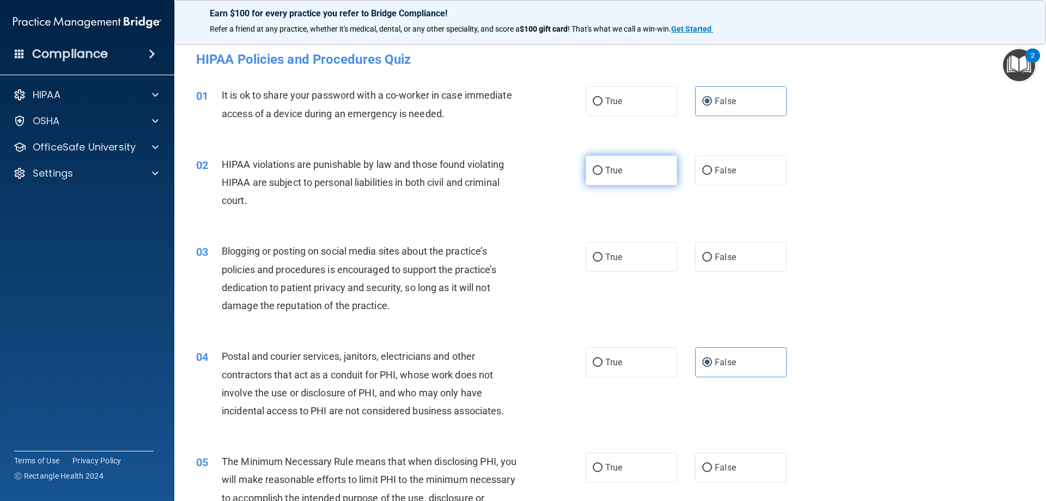
click at [625, 173] on label "True" at bounding box center [632, 170] width 92 height 30
click at [603, 173] on input "True" at bounding box center [598, 171] width 10 height 8
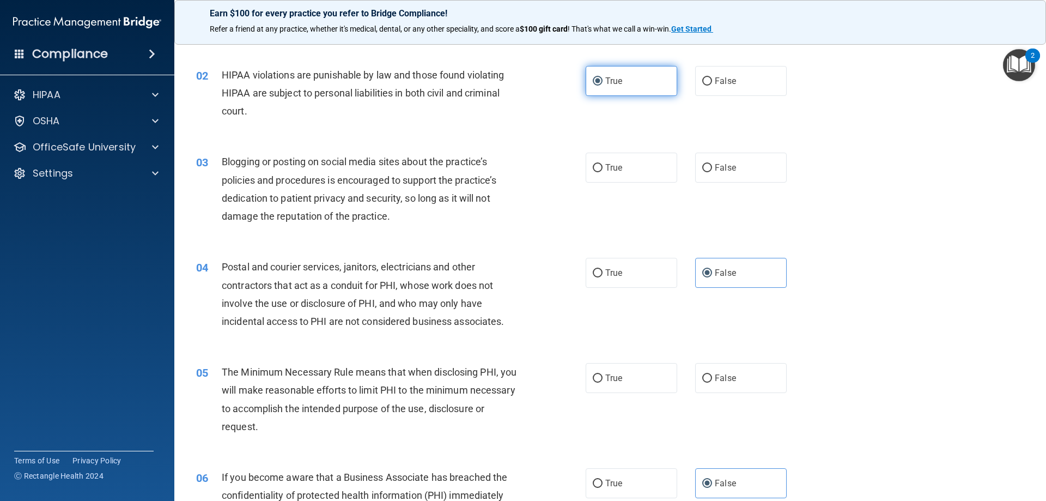
scroll to position [109, 0]
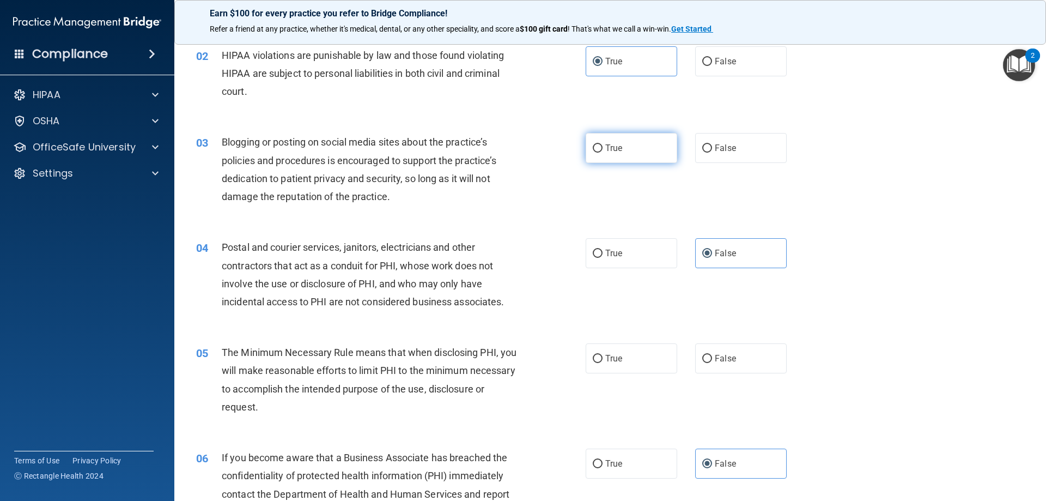
click at [601, 142] on label "True" at bounding box center [632, 148] width 92 height 30
click at [601, 144] on input "True" at bounding box center [598, 148] width 10 height 8
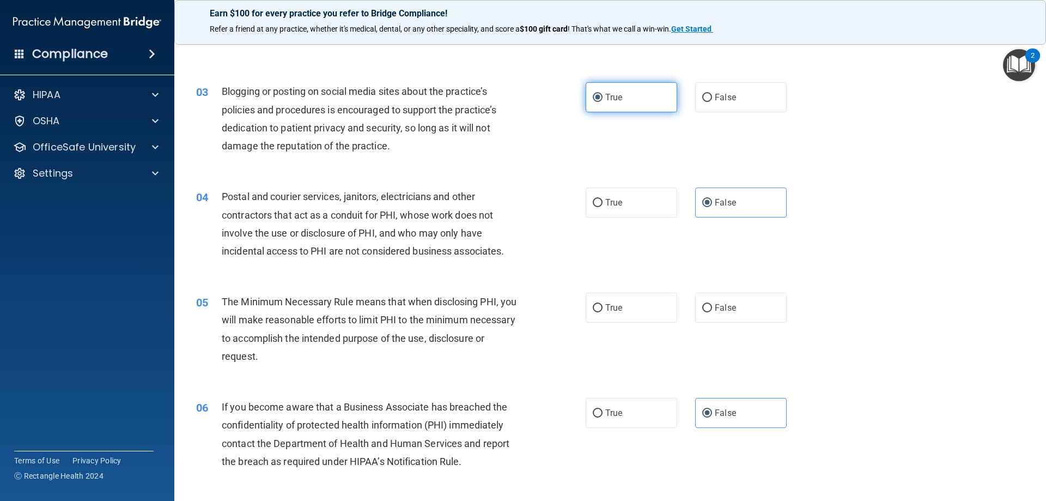
scroll to position [273, 0]
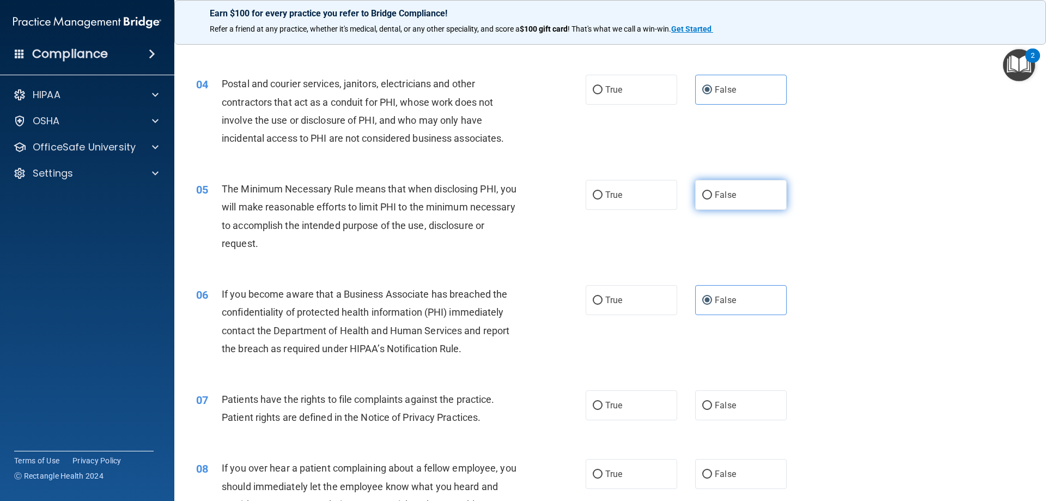
click at [709, 197] on label "False" at bounding box center [741, 195] width 92 height 30
click at [709, 197] on input "False" at bounding box center [708, 195] width 10 height 8
click at [611, 190] on span "True" at bounding box center [614, 195] width 17 height 10
click at [603, 191] on input "True" at bounding box center [598, 195] width 10 height 8
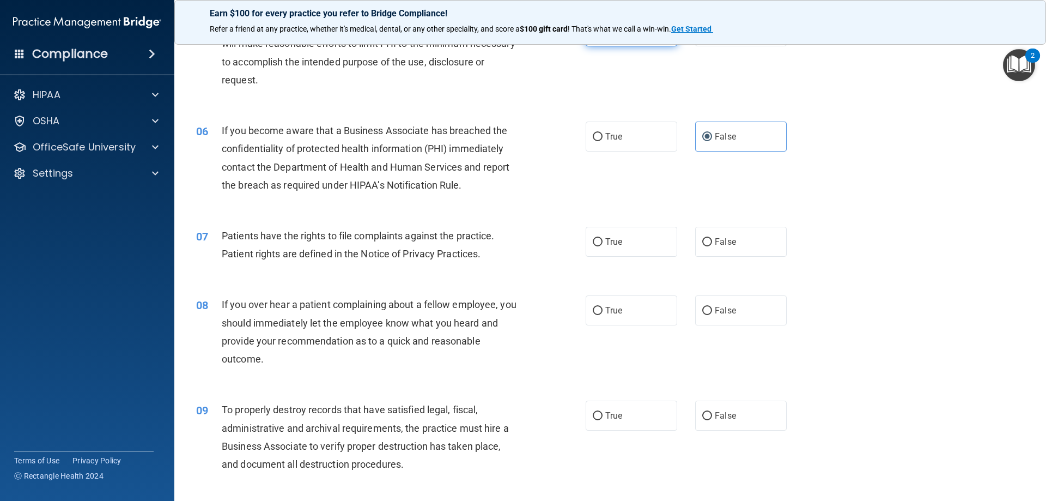
scroll to position [491, 0]
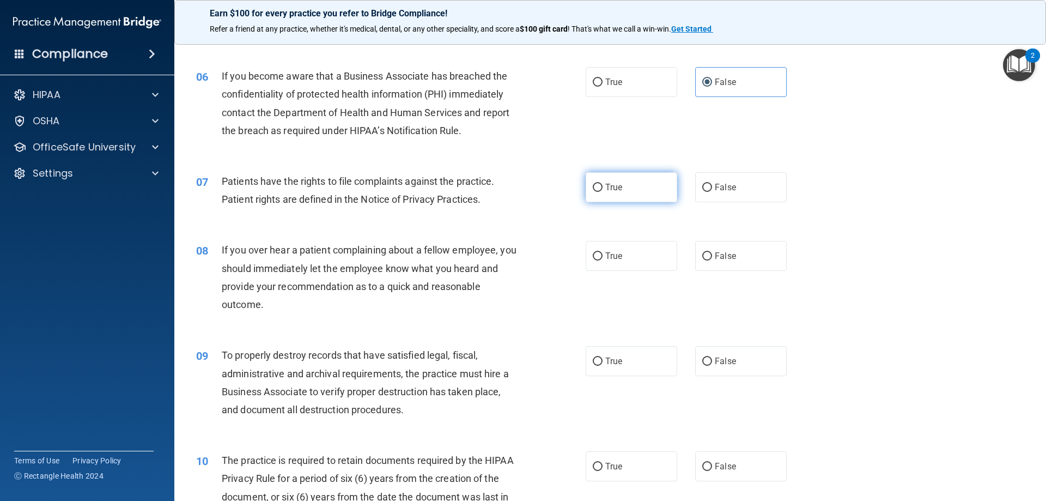
click at [616, 186] on span "True" at bounding box center [614, 187] width 17 height 10
click at [603, 186] on input "True" at bounding box center [598, 188] width 10 height 8
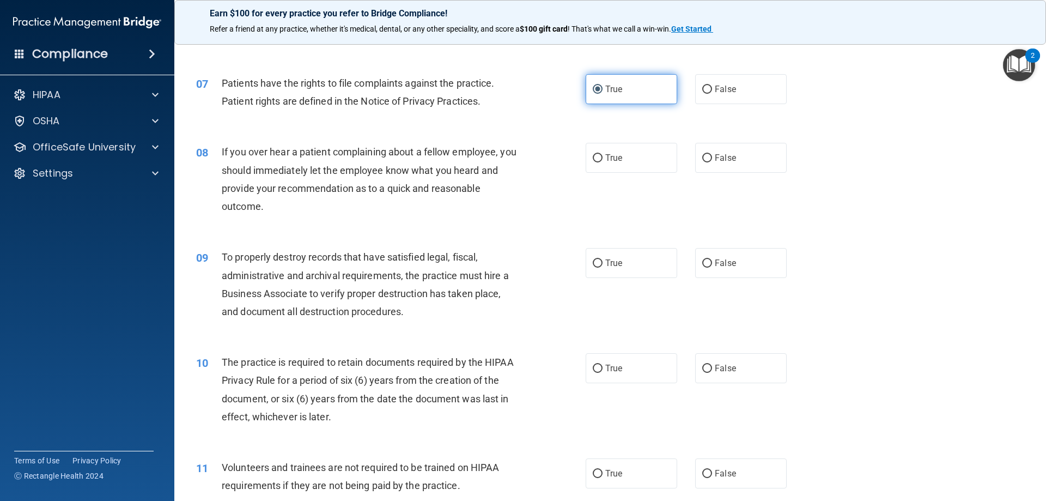
scroll to position [600, 0]
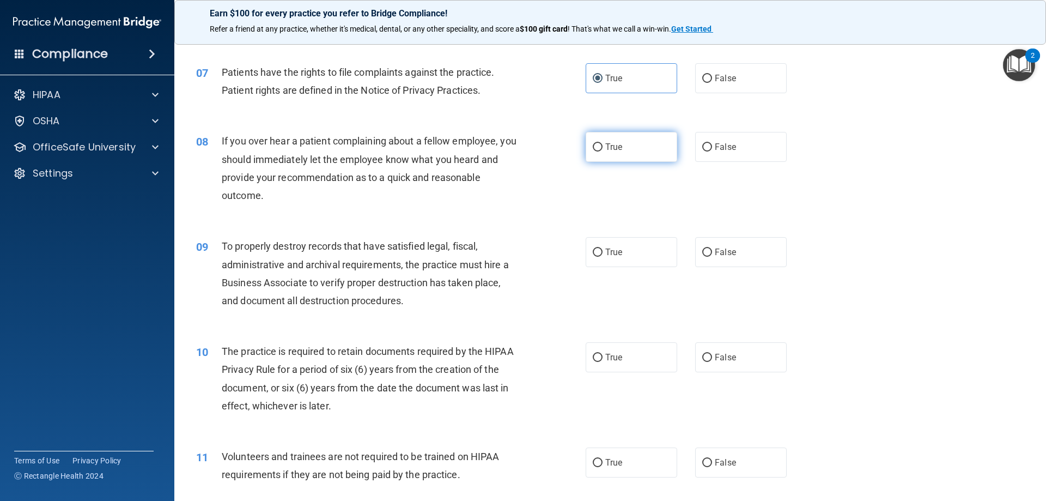
click at [595, 143] on input "True" at bounding box center [598, 147] width 10 height 8
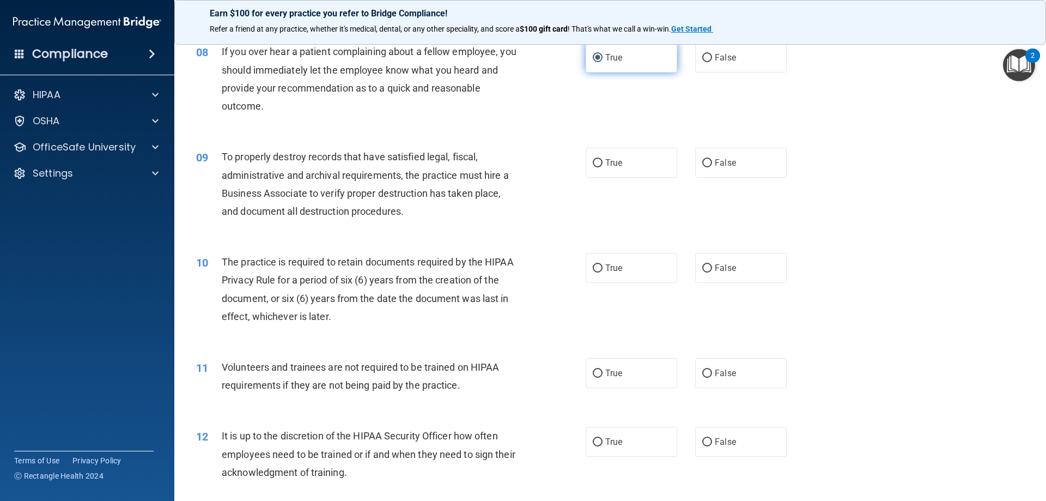
scroll to position [709, 0]
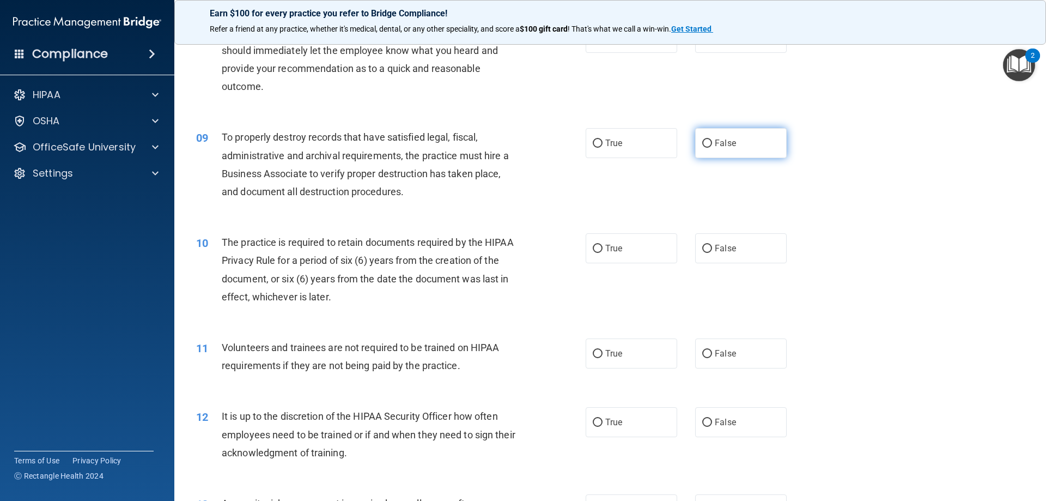
click at [757, 143] on label "False" at bounding box center [741, 143] width 92 height 30
click at [712, 143] on input "False" at bounding box center [708, 144] width 10 height 8
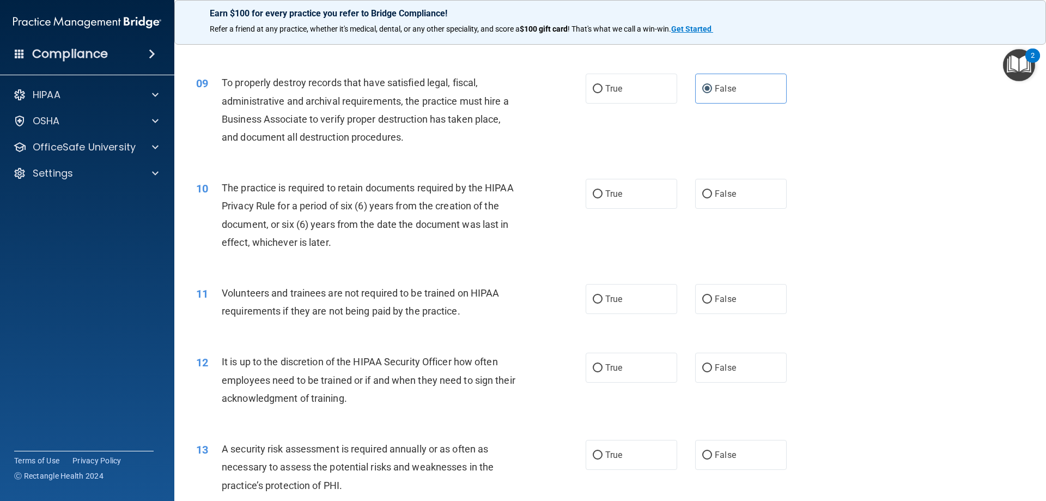
scroll to position [818, 0]
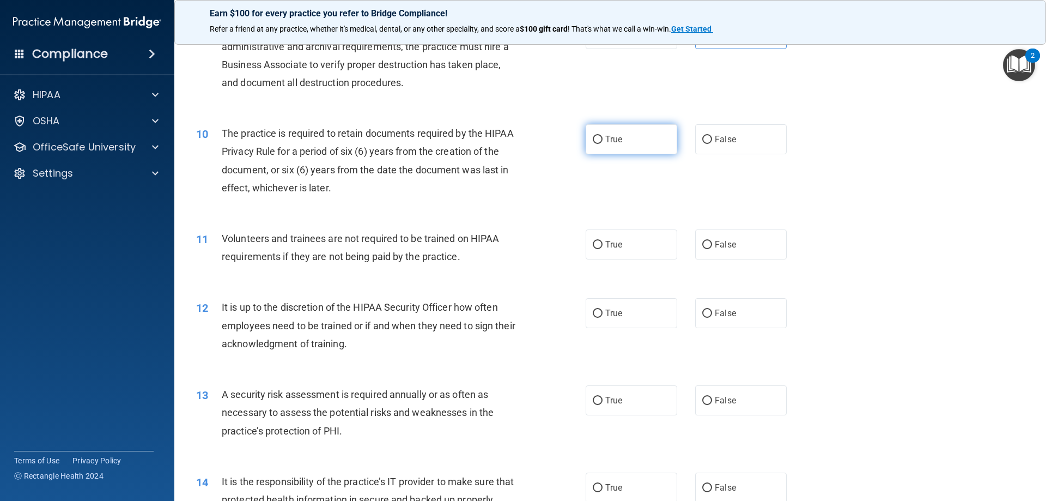
click at [596, 137] on input "True" at bounding box center [598, 140] width 10 height 8
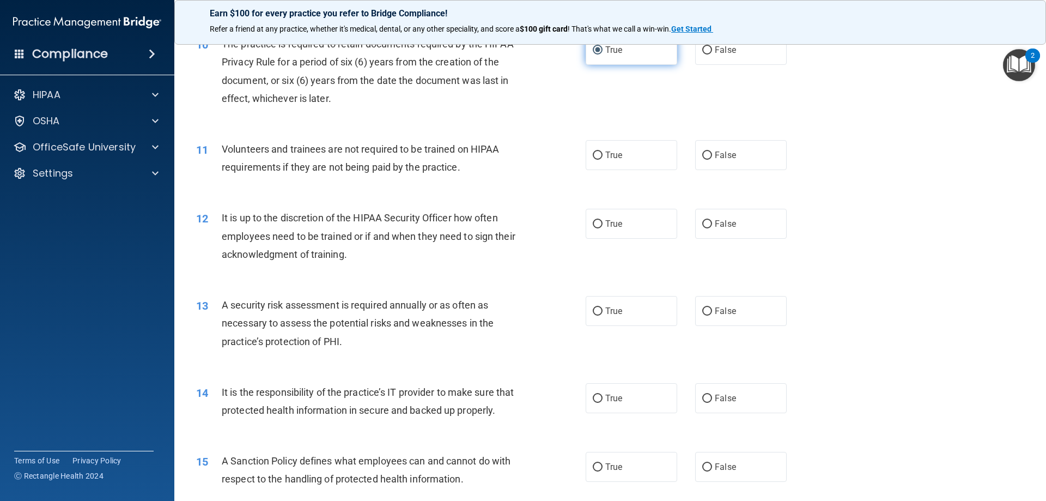
scroll to position [927, 0]
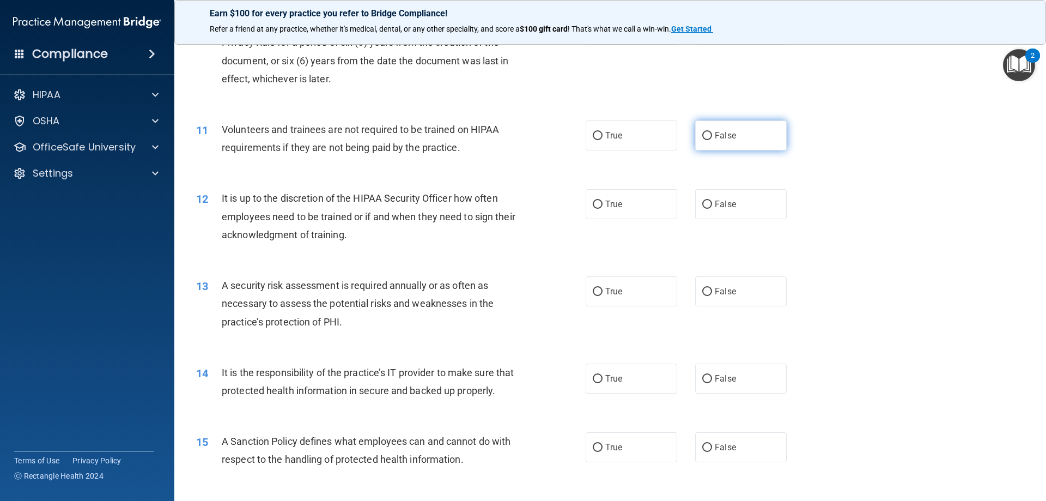
click at [719, 135] on span "False" at bounding box center [725, 135] width 21 height 10
click at [712, 135] on input "False" at bounding box center [708, 136] width 10 height 8
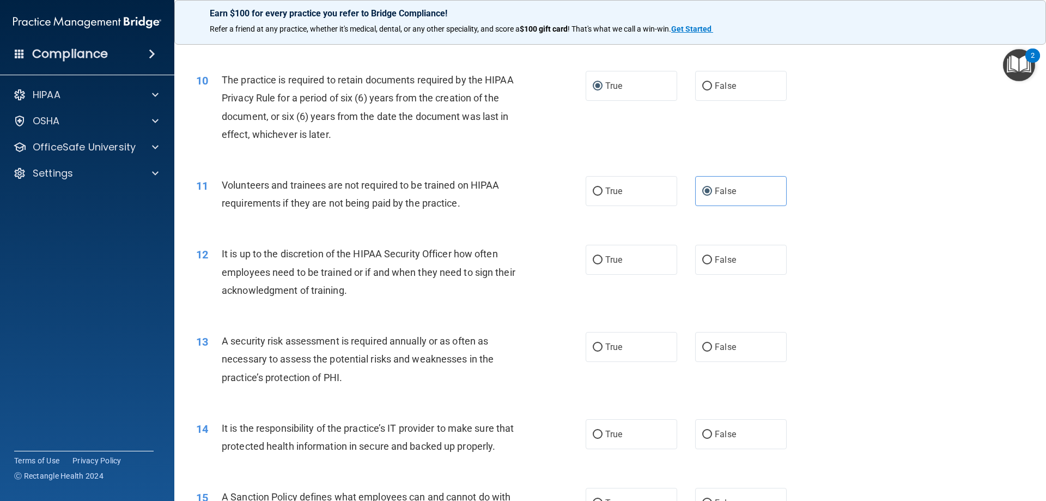
scroll to position [872, 0]
click at [618, 265] on label "True" at bounding box center [632, 259] width 92 height 30
click at [603, 263] on input "True" at bounding box center [598, 259] width 10 height 8
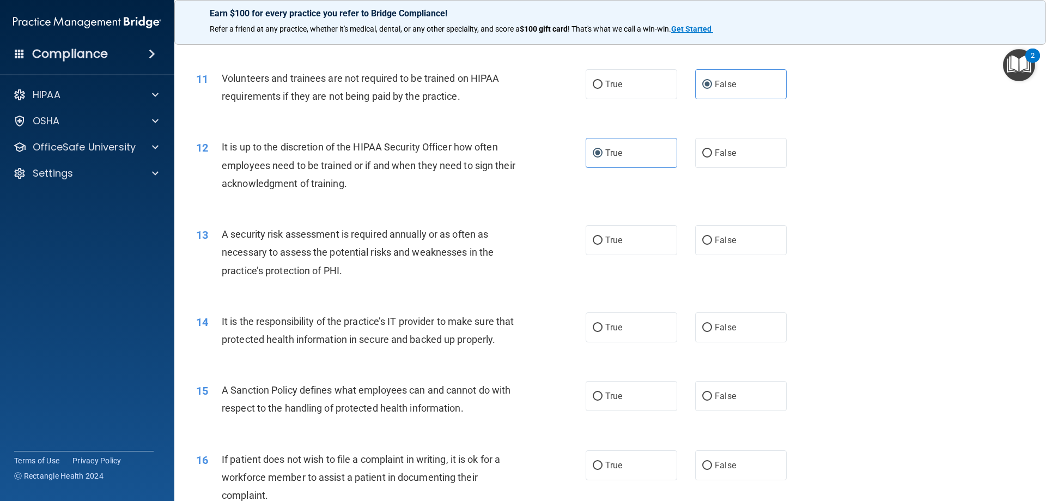
scroll to position [981, 0]
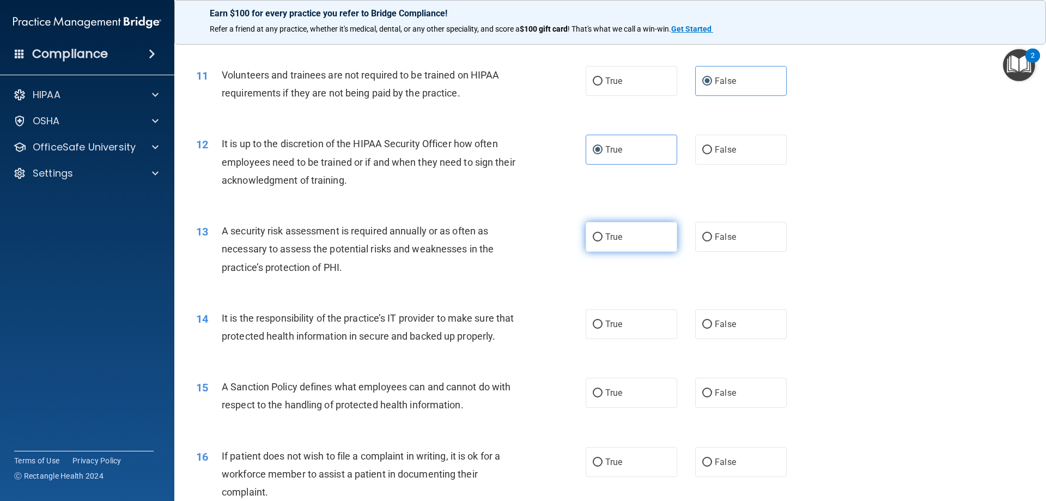
click at [594, 245] on label "True" at bounding box center [632, 237] width 92 height 30
click at [594, 241] on input "True" at bounding box center [598, 237] width 10 height 8
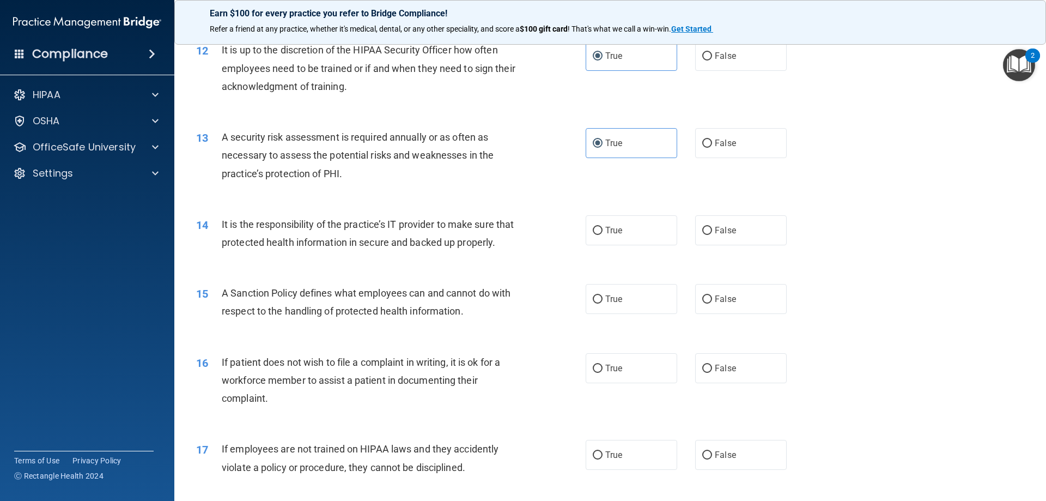
scroll to position [1090, 0]
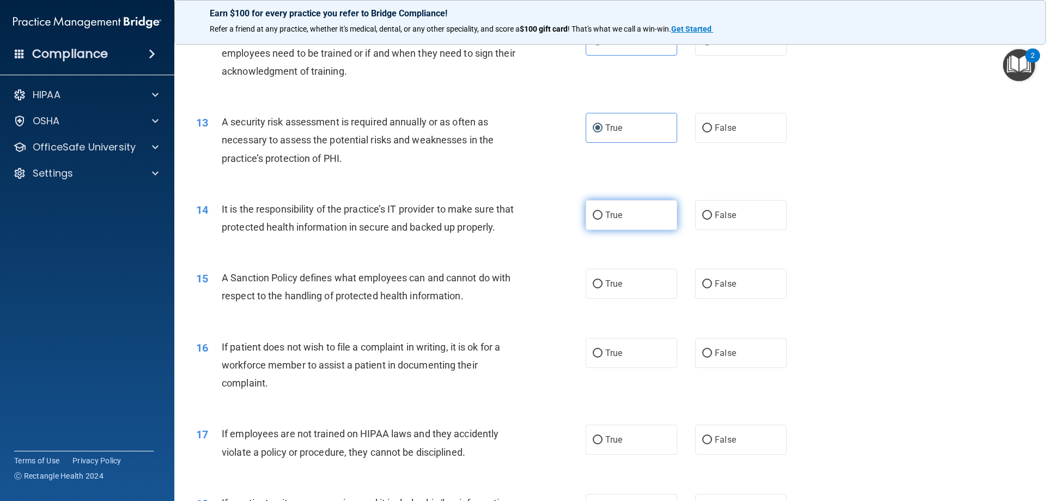
click at [614, 208] on label "True" at bounding box center [632, 215] width 92 height 30
click at [603, 211] on input "True" at bounding box center [598, 215] width 10 height 8
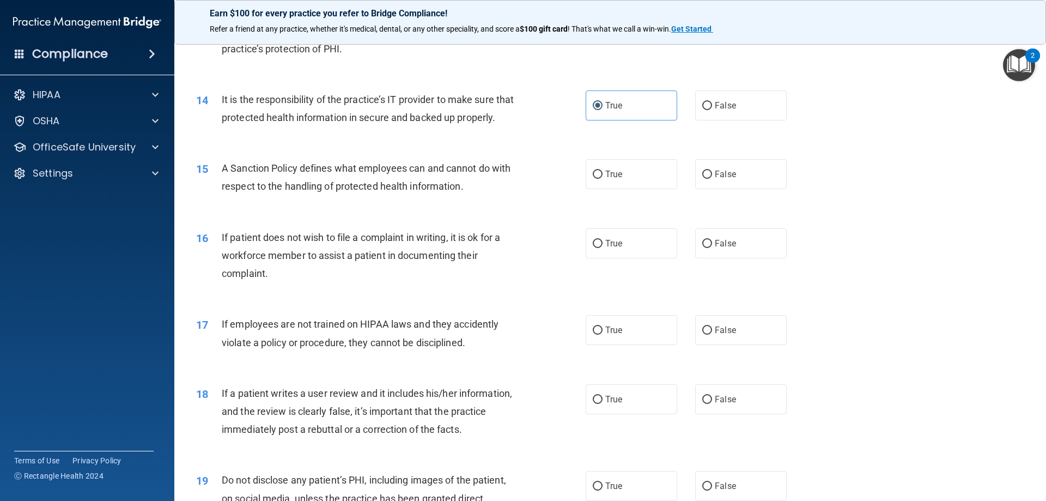
scroll to position [1199, 0]
click at [594, 185] on label "True" at bounding box center [632, 175] width 92 height 30
click at [594, 179] on input "True" at bounding box center [598, 175] width 10 height 8
click at [593, 249] on input "True" at bounding box center [598, 244] width 10 height 8
click at [711, 346] on label "False" at bounding box center [741, 331] width 92 height 30
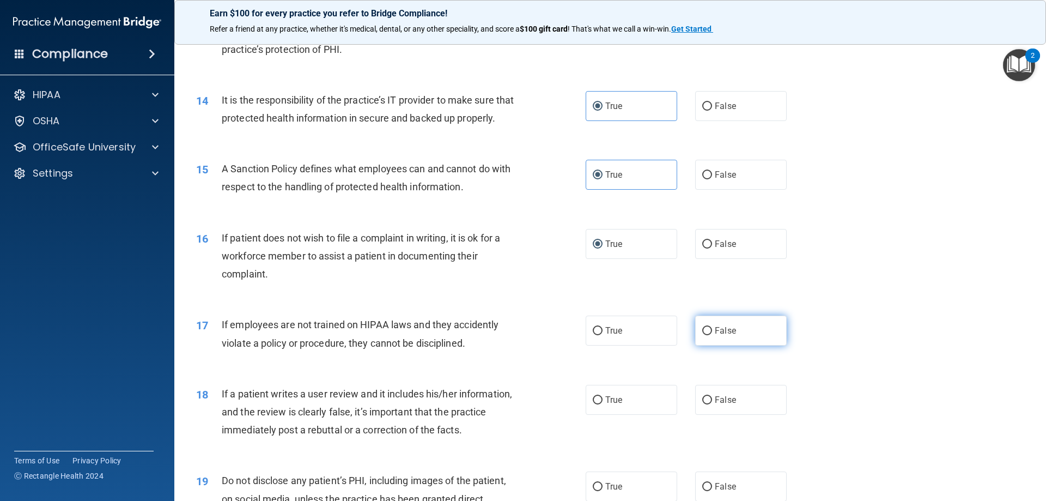
click at [711, 335] on input "False" at bounding box center [708, 331] width 10 height 8
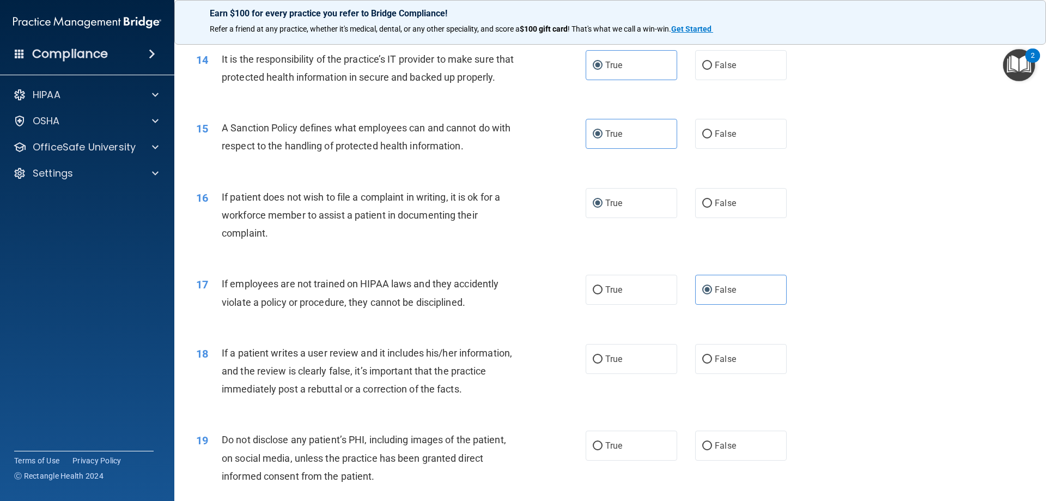
scroll to position [1363, 0]
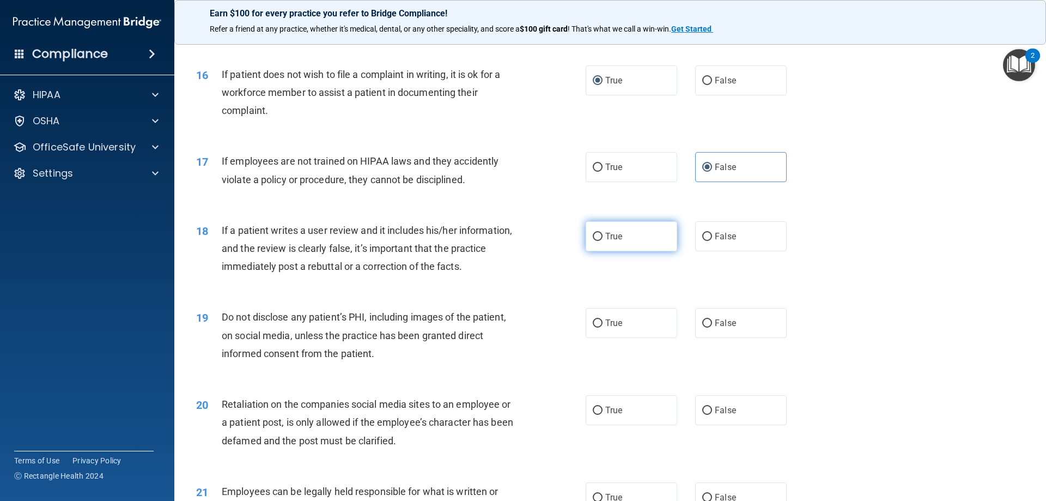
click at [620, 247] on label "True" at bounding box center [632, 236] width 92 height 30
click at [603, 241] on input "True" at bounding box center [598, 237] width 10 height 8
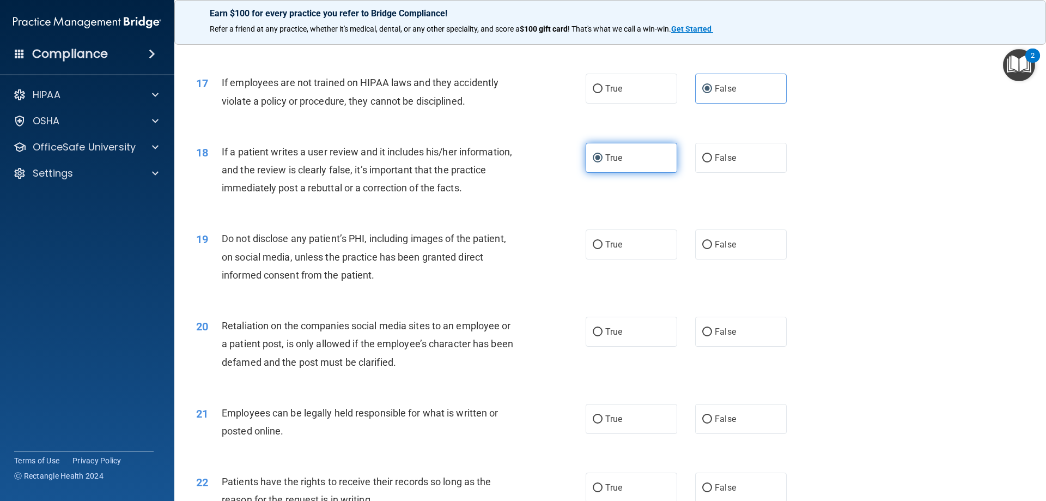
scroll to position [1472, 0]
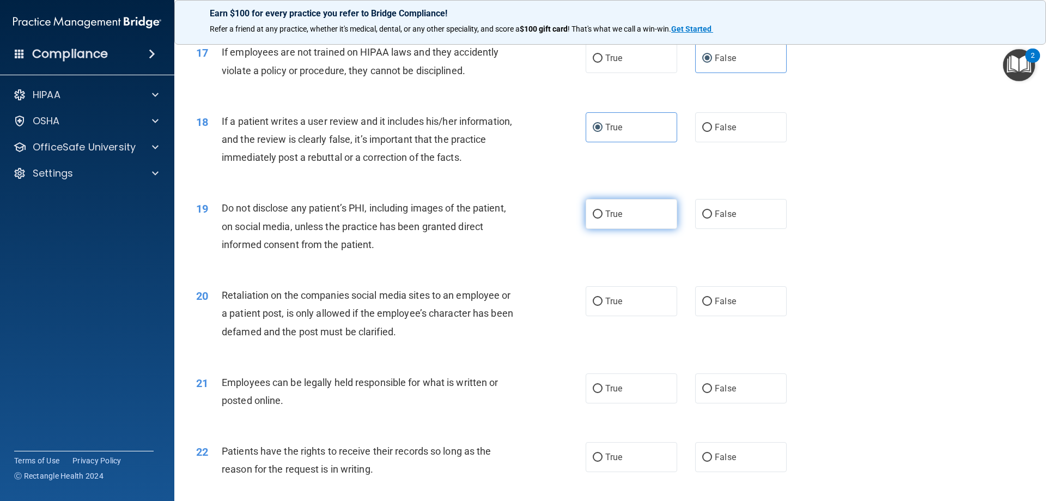
click at [618, 225] on label "True" at bounding box center [632, 214] width 92 height 30
click at [603, 219] on input "True" at bounding box center [598, 214] width 10 height 8
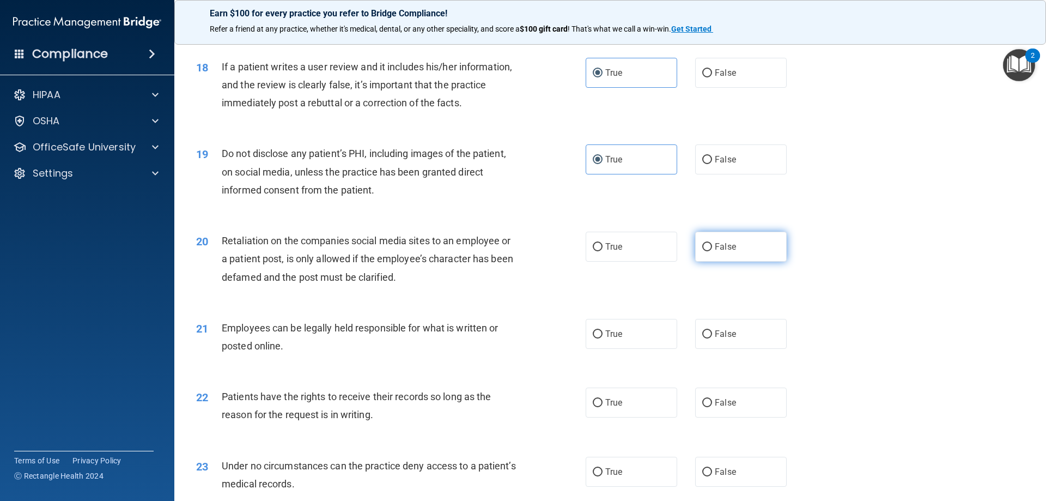
click at [732, 262] on label "False" at bounding box center [741, 247] width 92 height 30
click at [712, 251] on input "False" at bounding box center [708, 247] width 10 height 8
click at [635, 348] on label "True" at bounding box center [632, 334] width 92 height 30
click at [603, 338] on input "True" at bounding box center [598, 334] width 10 height 8
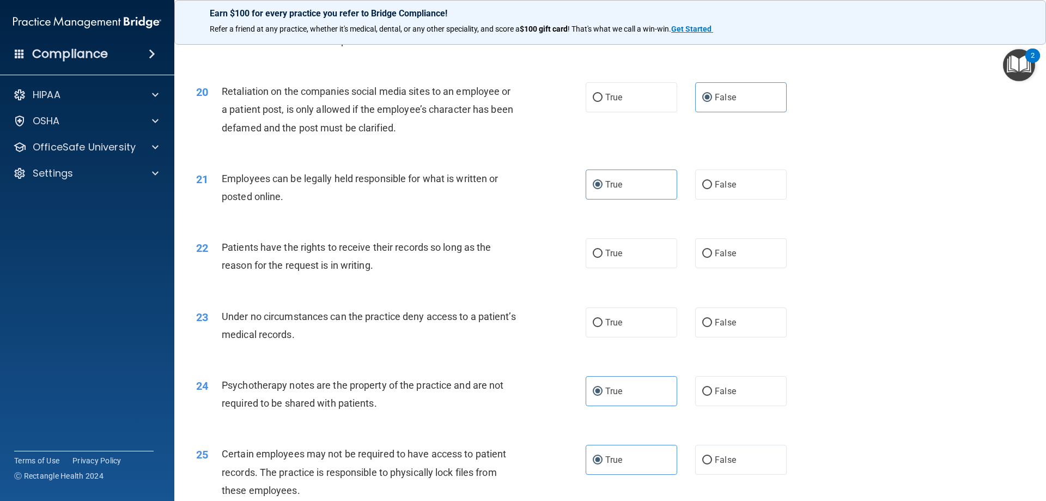
scroll to position [1690, 0]
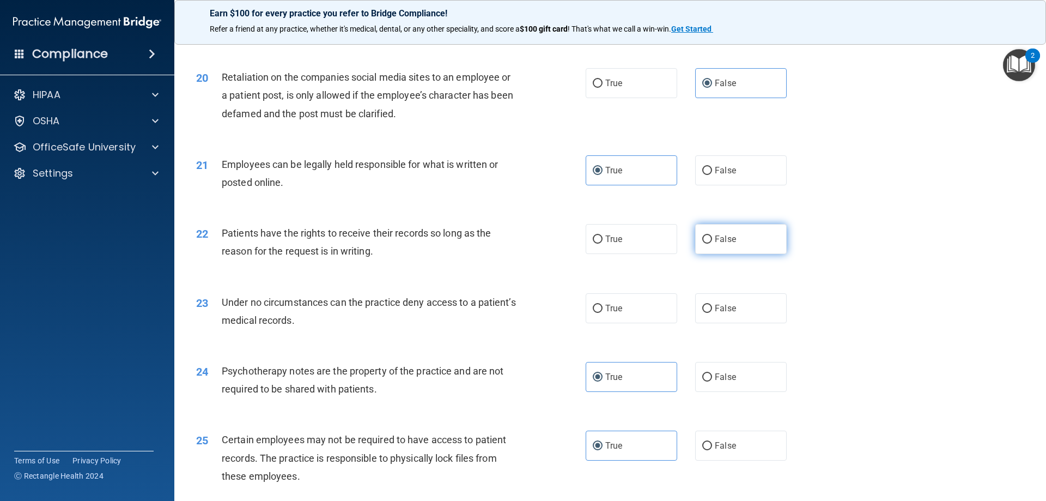
click at [721, 244] on span "False" at bounding box center [725, 239] width 21 height 10
click at [712, 244] on input "False" at bounding box center [708, 239] width 10 height 8
click at [610, 313] on span "True" at bounding box center [614, 308] width 17 height 10
click at [603, 313] on input "True" at bounding box center [598, 309] width 10 height 8
click at [745, 323] on label "False" at bounding box center [741, 308] width 92 height 30
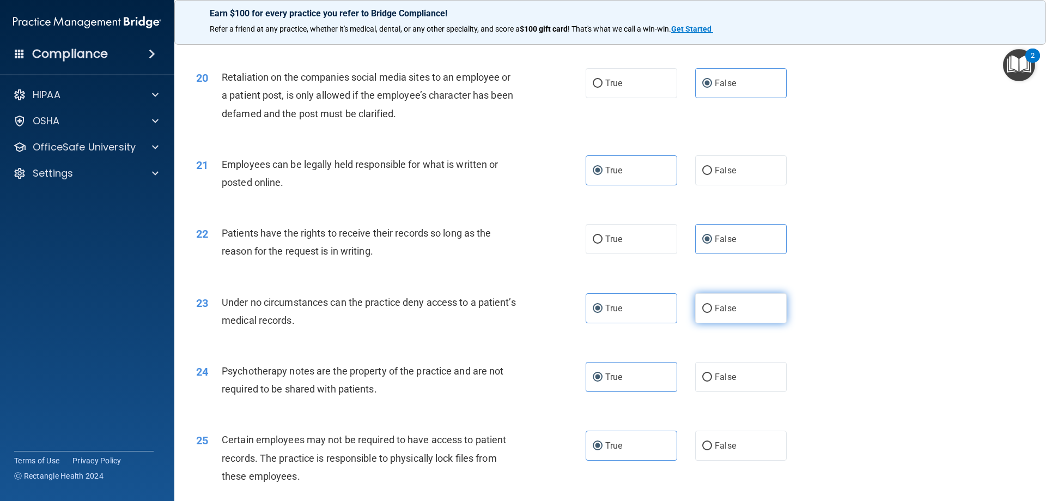
click at [712, 313] on input "False" at bounding box center [708, 309] width 10 height 8
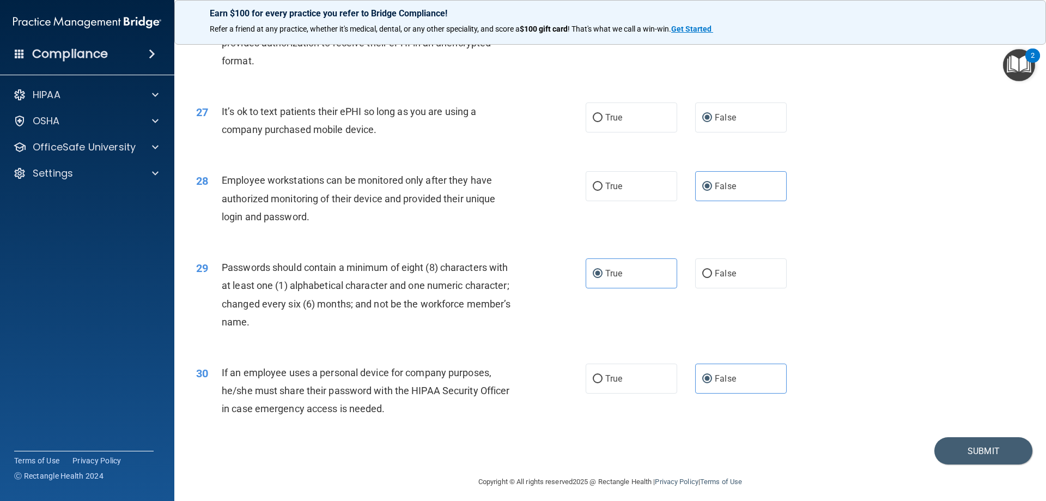
scroll to position [2235, 0]
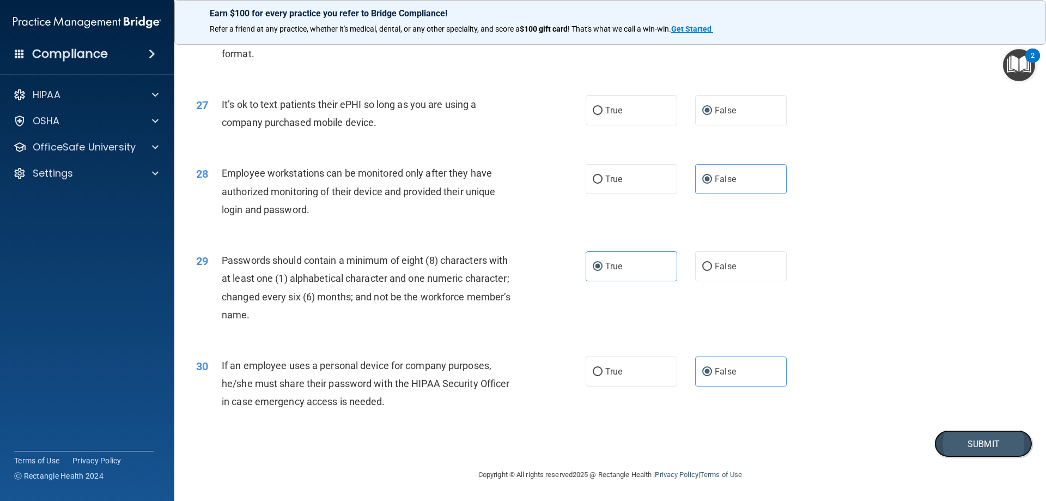
click at [956, 436] on button "Submit" at bounding box center [984, 444] width 98 height 28
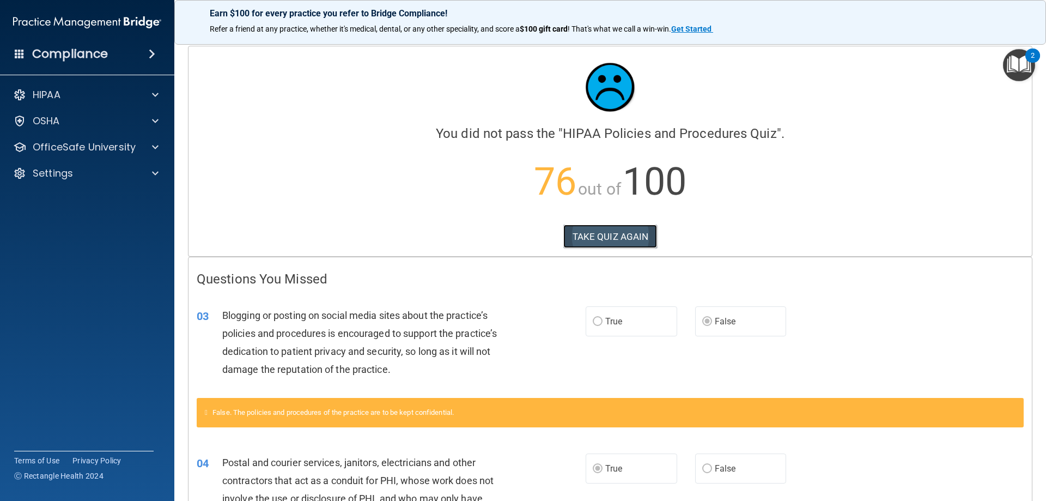
click at [637, 246] on button "TAKE QUIZ AGAIN" at bounding box center [611, 237] width 94 height 24
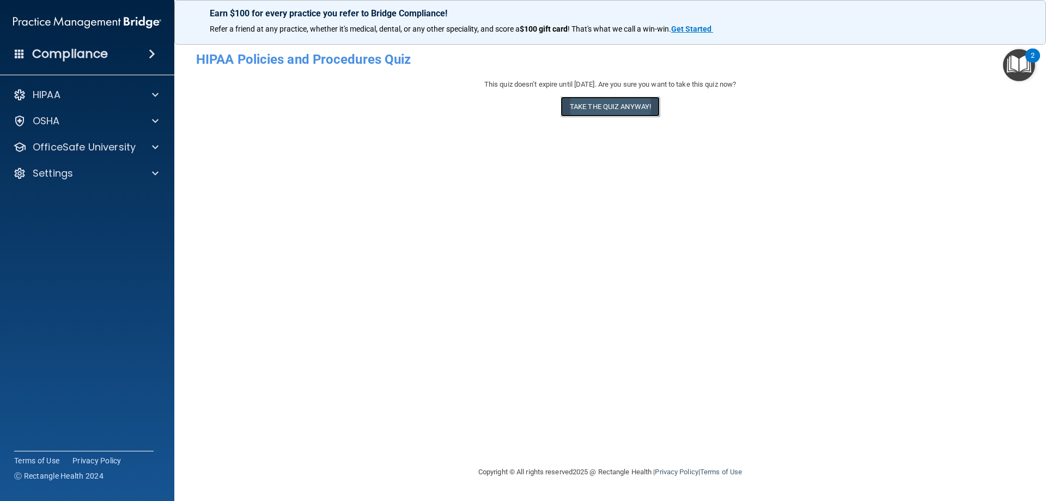
click at [645, 108] on button "Take the quiz anyway!" at bounding box center [610, 106] width 99 height 20
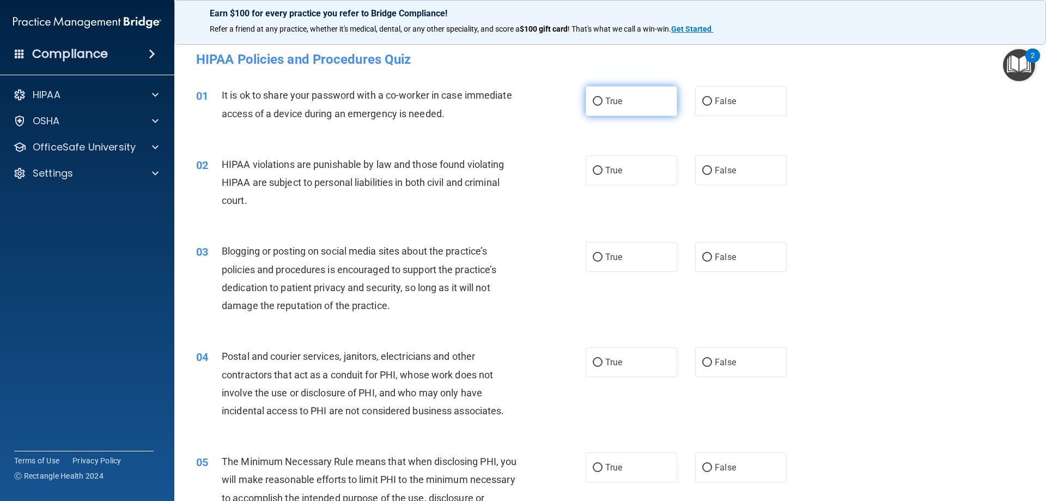
click at [610, 96] on span "True" at bounding box center [614, 101] width 17 height 10
click at [603, 98] on input "True" at bounding box center [598, 102] width 10 height 8
click at [715, 258] on span "False" at bounding box center [725, 257] width 21 height 10
click at [711, 258] on input "False" at bounding box center [708, 257] width 10 height 8
click at [605, 372] on label "True" at bounding box center [632, 362] width 92 height 30
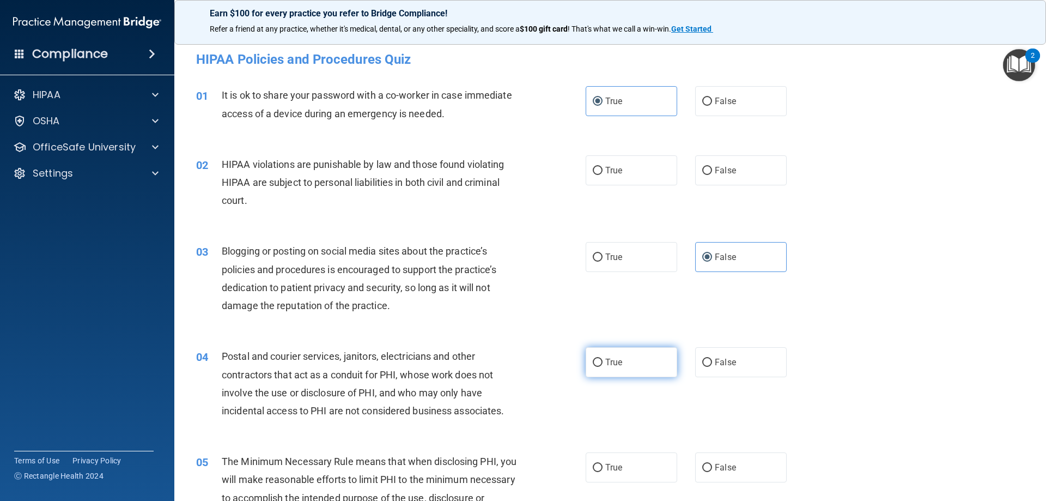
click at [603, 367] on input "True" at bounding box center [598, 363] width 10 height 8
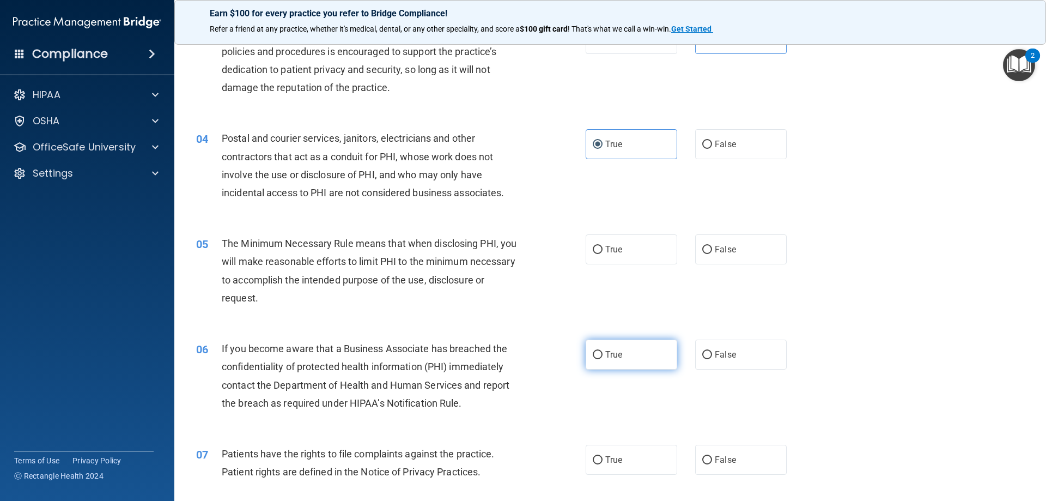
scroll to position [382, 0]
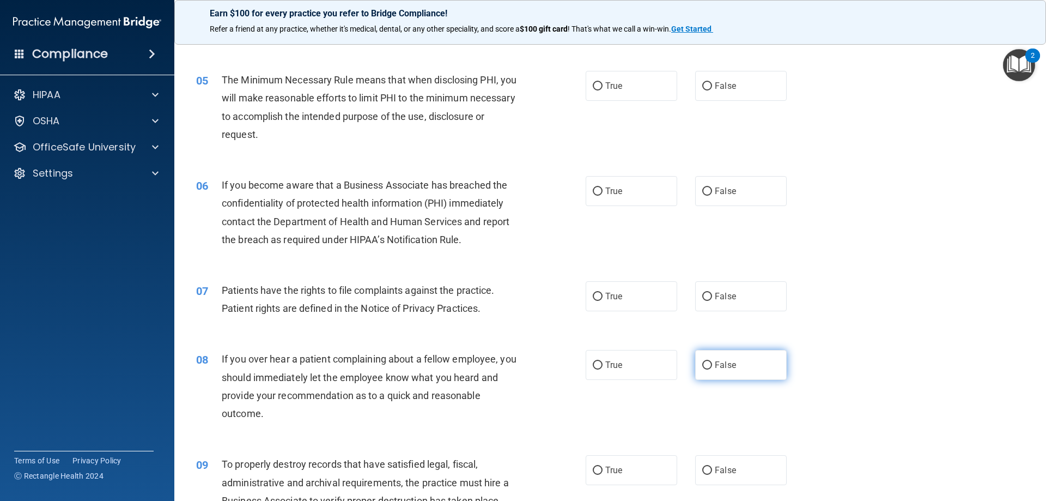
click at [695, 374] on label "False" at bounding box center [741, 365] width 92 height 30
click at [703, 370] on input "False" at bounding box center [708, 365] width 10 height 8
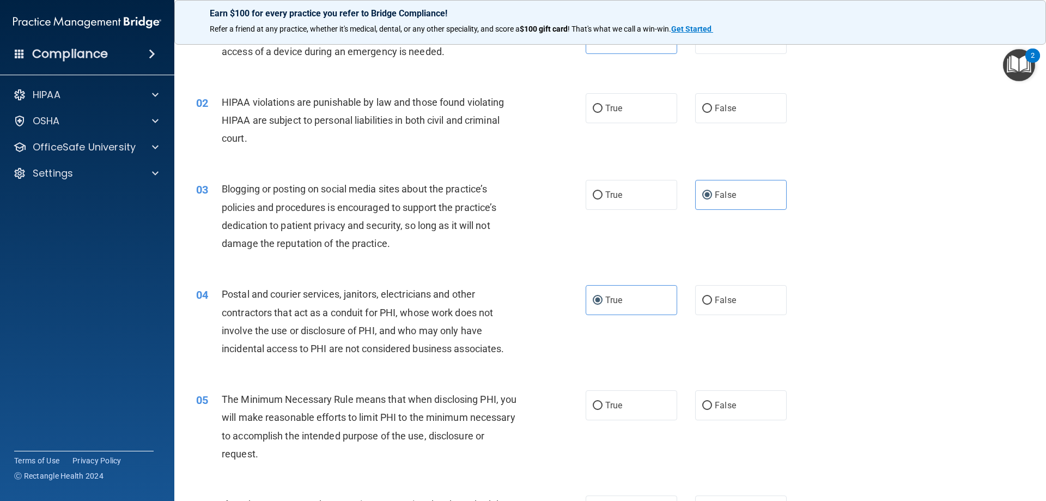
scroll to position [0, 0]
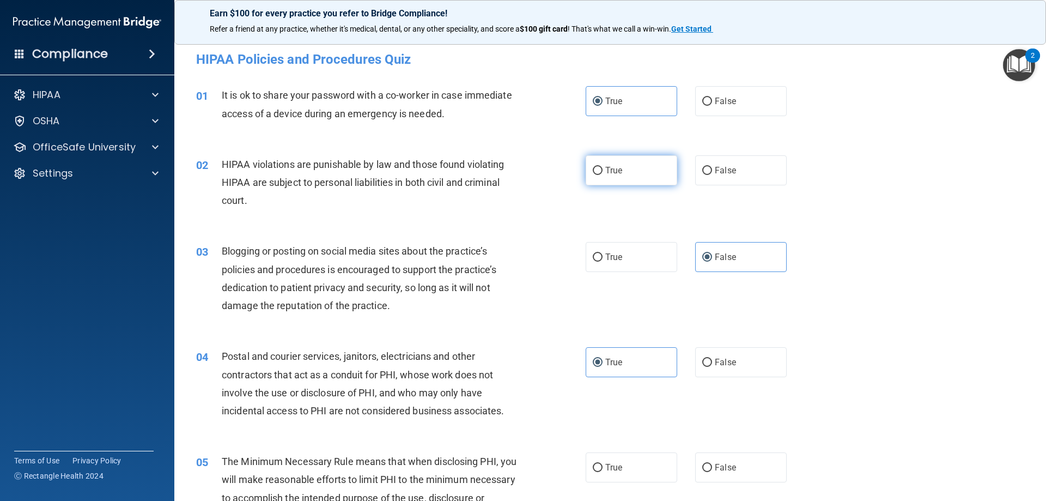
click at [631, 178] on label "True" at bounding box center [632, 170] width 92 height 30
click at [603, 175] on input "True" at bounding box center [598, 171] width 10 height 8
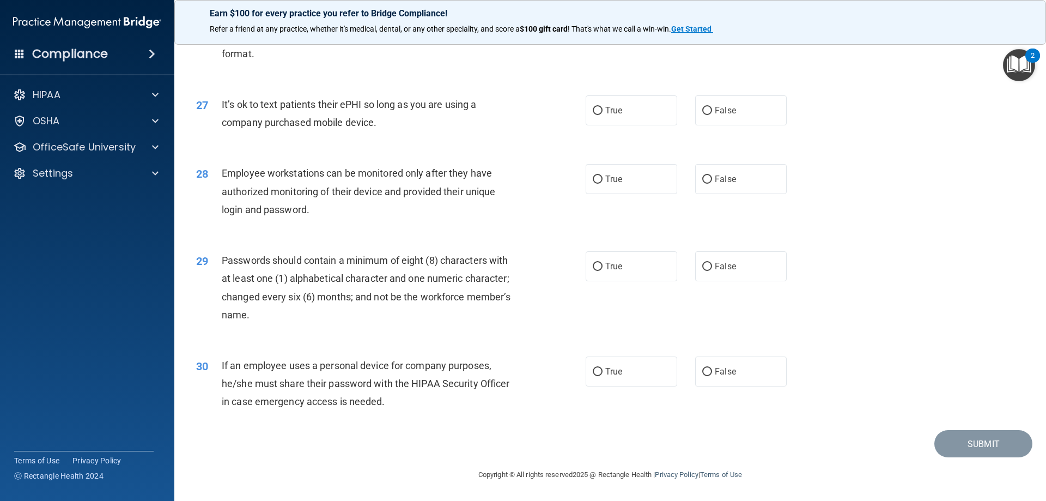
scroll to position [2235, 0]
click at [707, 365] on label "False" at bounding box center [741, 371] width 92 height 30
click at [707, 368] on input "False" at bounding box center [708, 372] width 10 height 8
click at [602, 271] on label "True" at bounding box center [632, 266] width 92 height 30
click at [602, 271] on input "True" at bounding box center [598, 267] width 10 height 8
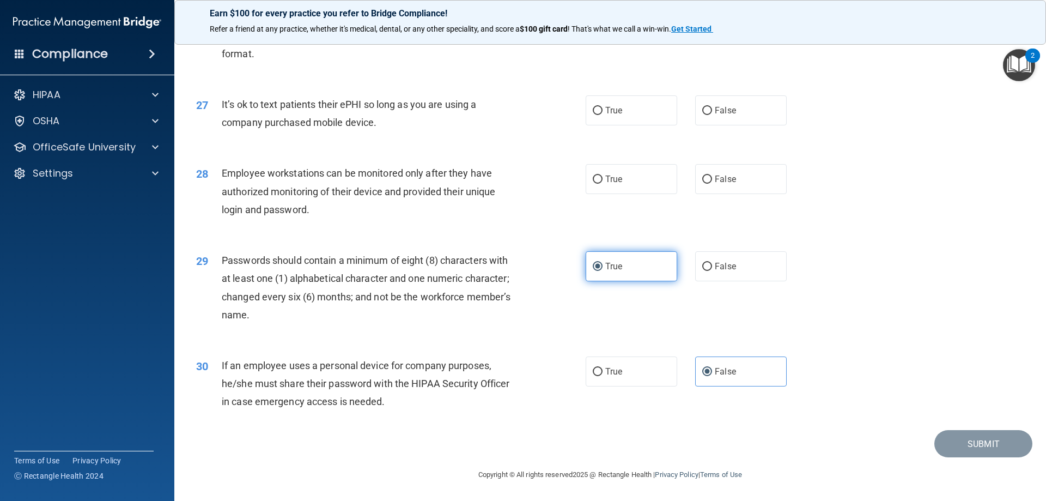
scroll to position [2181, 0]
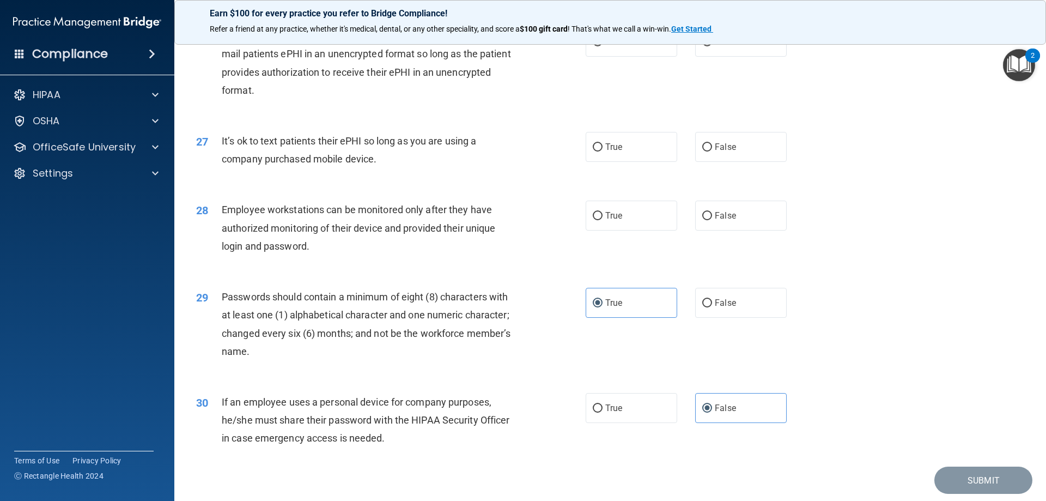
click at [600, 258] on div "28 Employee workstations can be monitored only after they have authorized monit…" at bounding box center [610, 230] width 845 height 87
click at [615, 231] on label "True" at bounding box center [632, 216] width 92 height 30
click at [603, 220] on input "True" at bounding box center [598, 216] width 10 height 8
click at [706, 152] on input "False" at bounding box center [708, 147] width 10 height 8
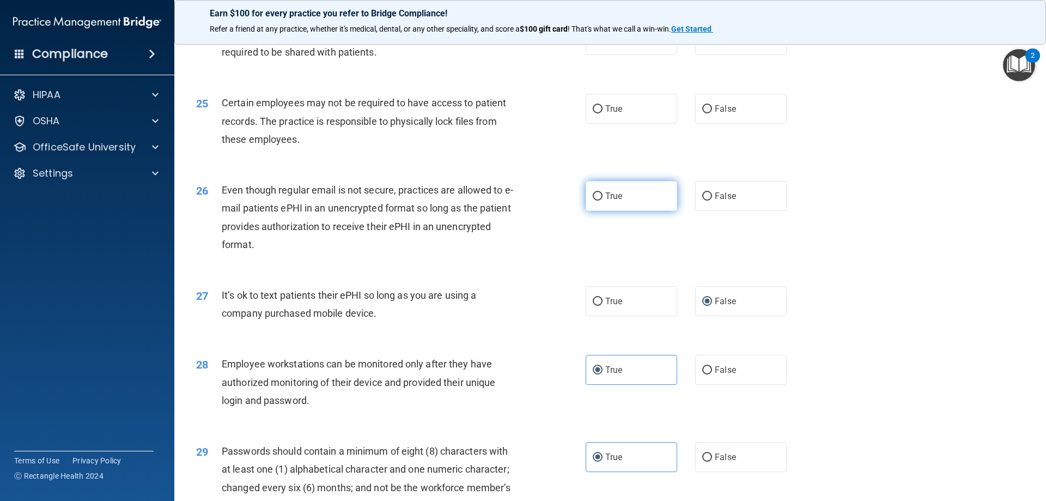
scroll to position [2017, 0]
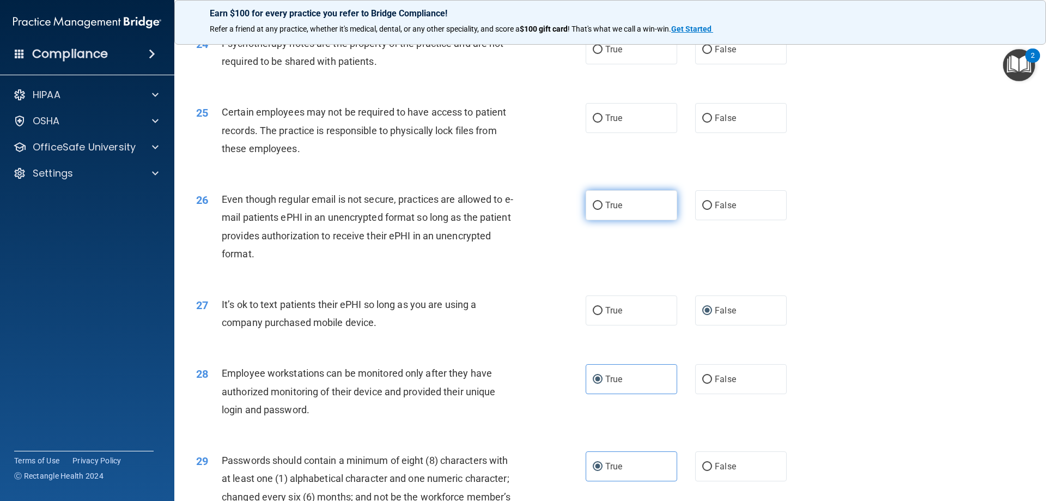
click at [620, 220] on label "True" at bounding box center [632, 205] width 92 height 30
click at [603, 210] on input "True" at bounding box center [598, 206] width 10 height 8
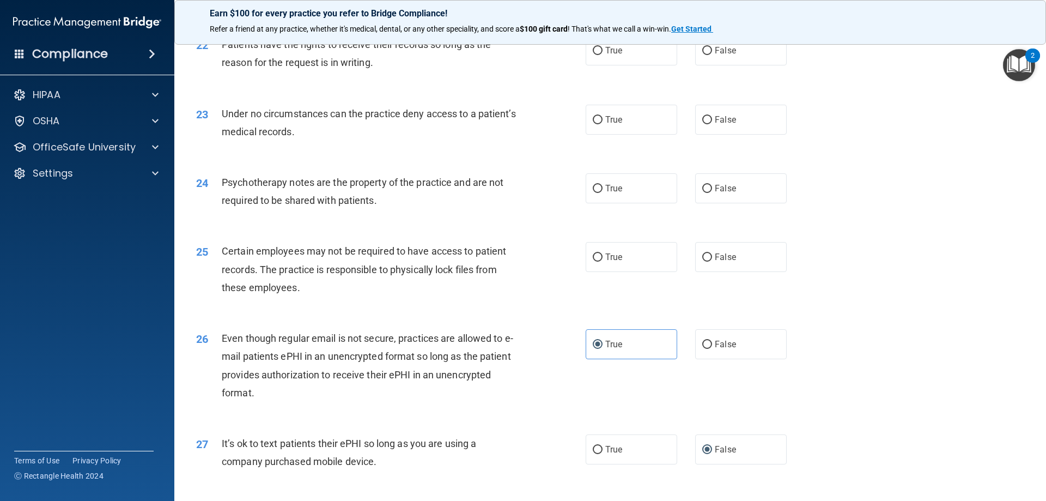
scroll to position [1854, 0]
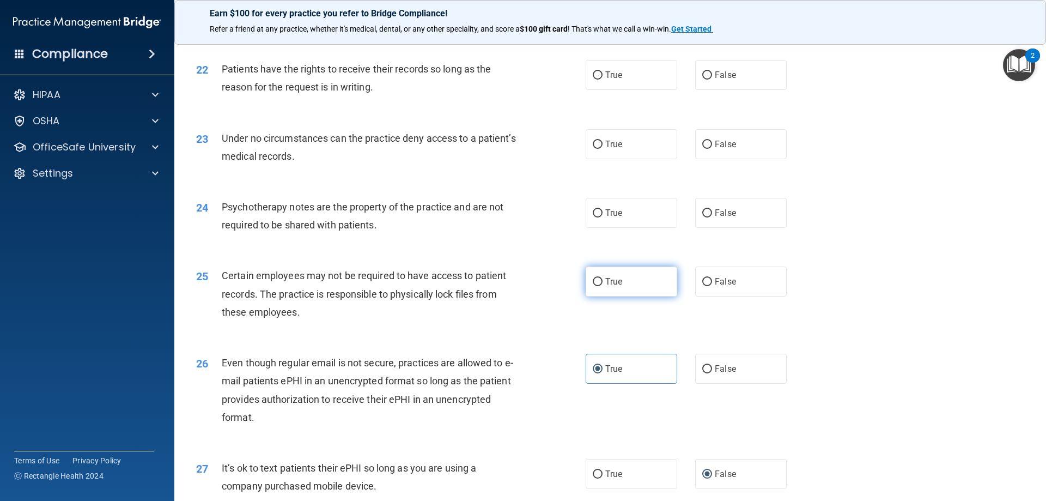
click at [617, 287] on span "True" at bounding box center [614, 281] width 17 height 10
click at [603, 286] on input "True" at bounding box center [598, 282] width 10 height 8
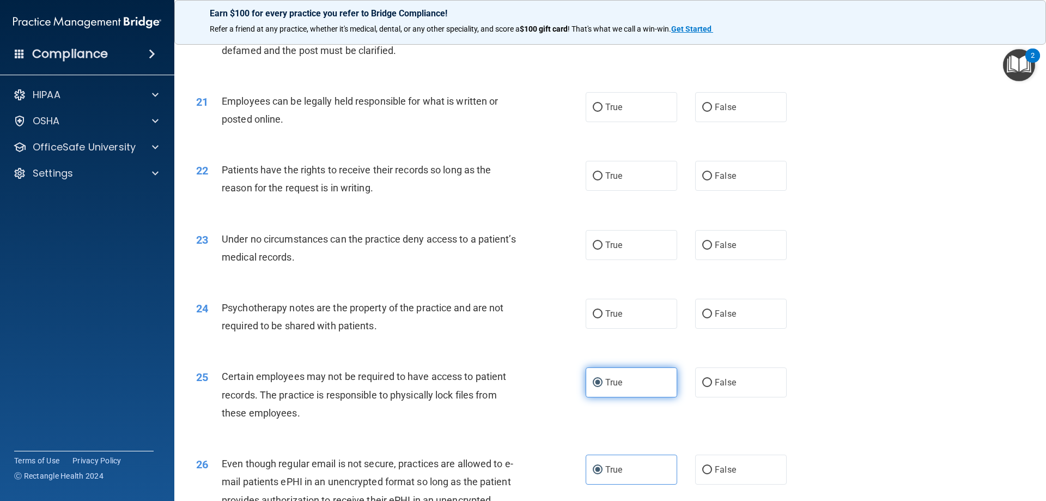
scroll to position [1745, 0]
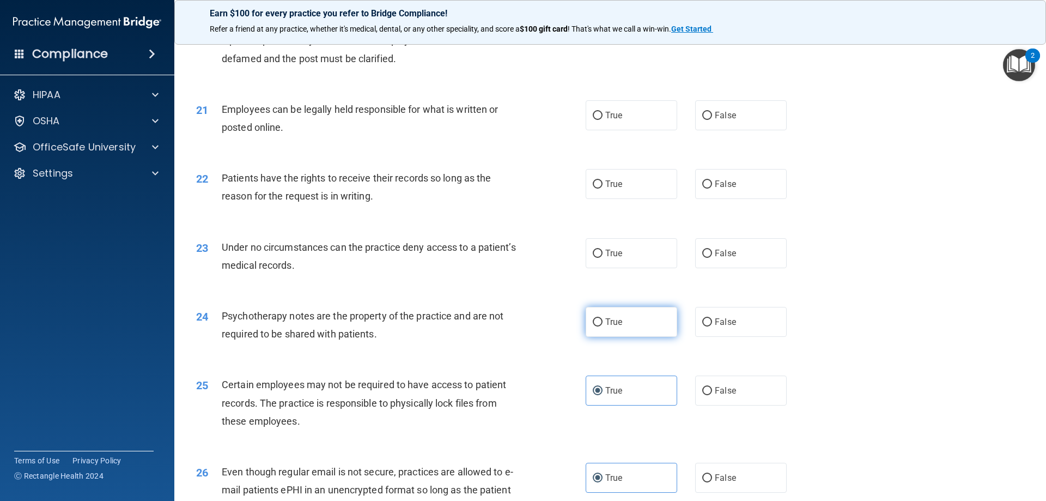
click at [618, 327] on span "True" at bounding box center [614, 322] width 17 height 10
click at [603, 326] on input "True" at bounding box center [598, 322] width 10 height 8
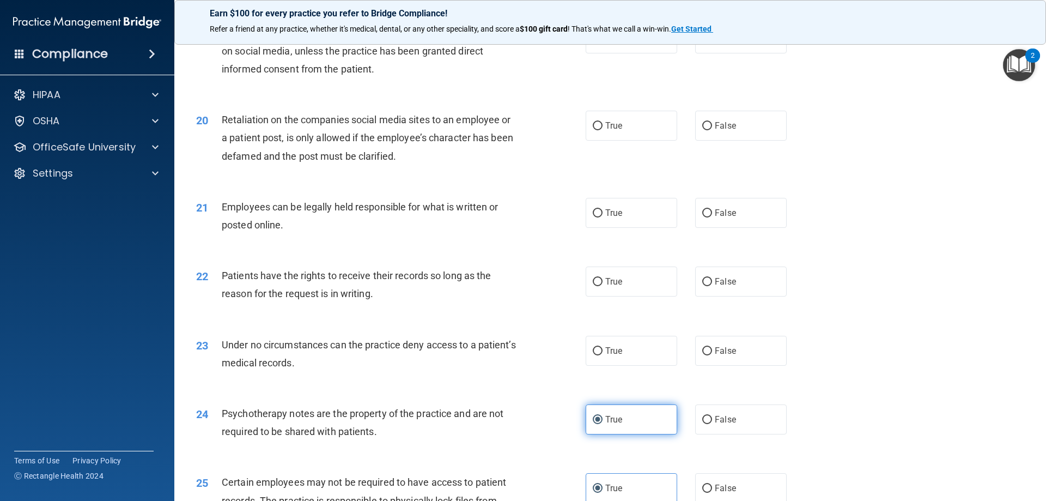
scroll to position [1636, 0]
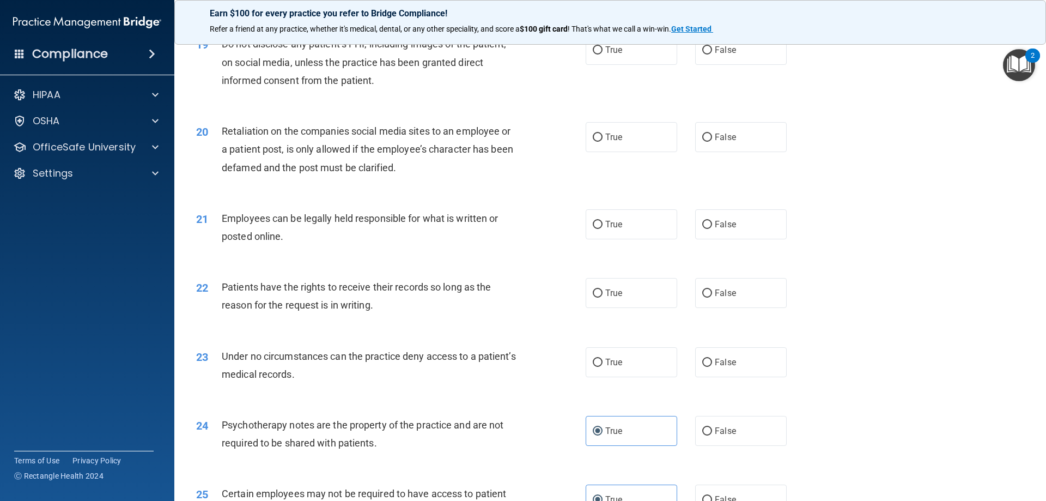
click at [708, 397] on div "23 Under no circumstances can the practice deny access to a patient’s medical r…" at bounding box center [610, 368] width 845 height 69
click at [711, 377] on label "False" at bounding box center [741, 362] width 92 height 30
click at [711, 367] on input "False" at bounding box center [708, 363] width 10 height 8
click at [704, 305] on label "False" at bounding box center [741, 293] width 92 height 30
click at [704, 298] on input "False" at bounding box center [708, 293] width 10 height 8
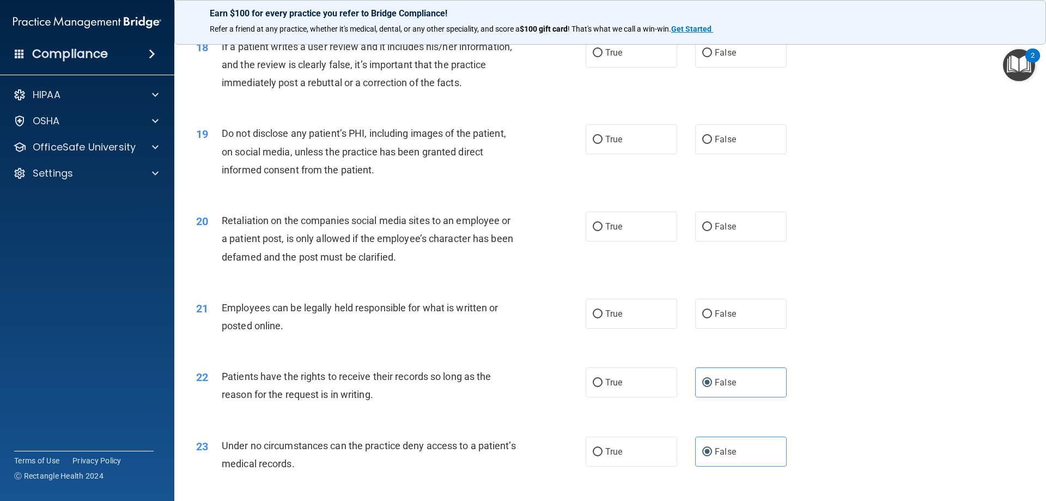
scroll to position [1527, 0]
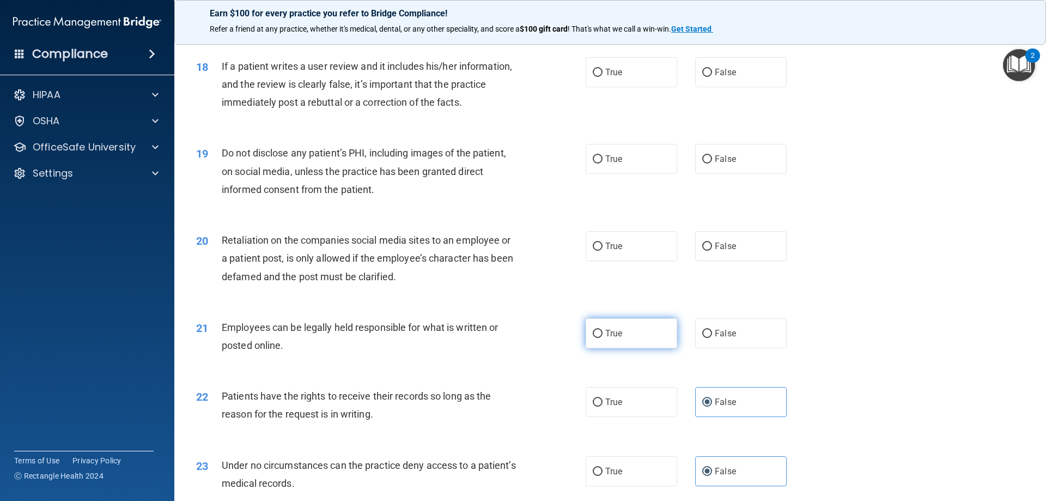
click at [616, 344] on label "True" at bounding box center [632, 333] width 92 height 30
click at [603, 338] on input "True" at bounding box center [598, 334] width 10 height 8
click at [707, 259] on label "False" at bounding box center [741, 246] width 92 height 30
click at [707, 251] on input "False" at bounding box center [708, 247] width 10 height 8
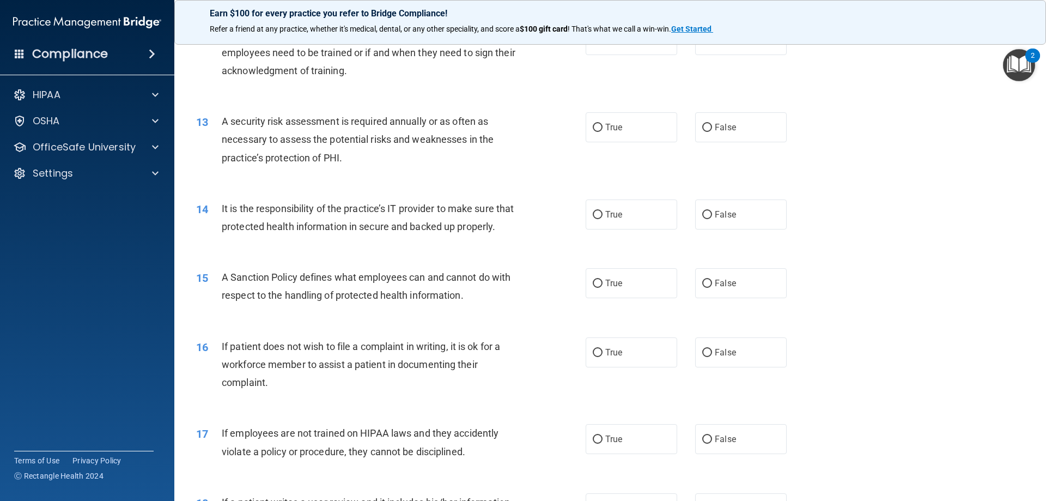
scroll to position [1036, 0]
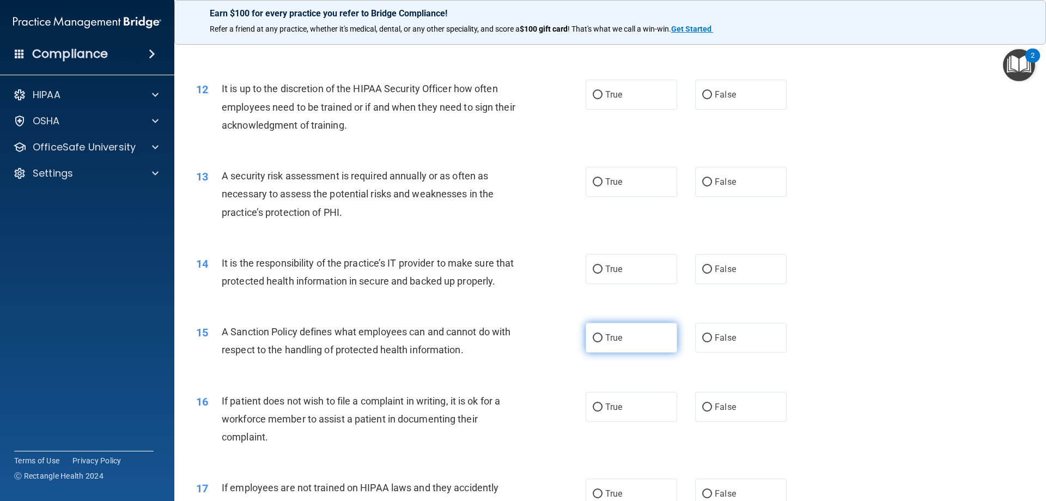
click at [600, 353] on label "True" at bounding box center [632, 338] width 92 height 30
click at [600, 342] on input "True" at bounding box center [598, 338] width 10 height 8
click at [736, 258] on label "False" at bounding box center [741, 269] width 92 height 30
click at [712, 265] on input "False" at bounding box center [708, 269] width 10 height 8
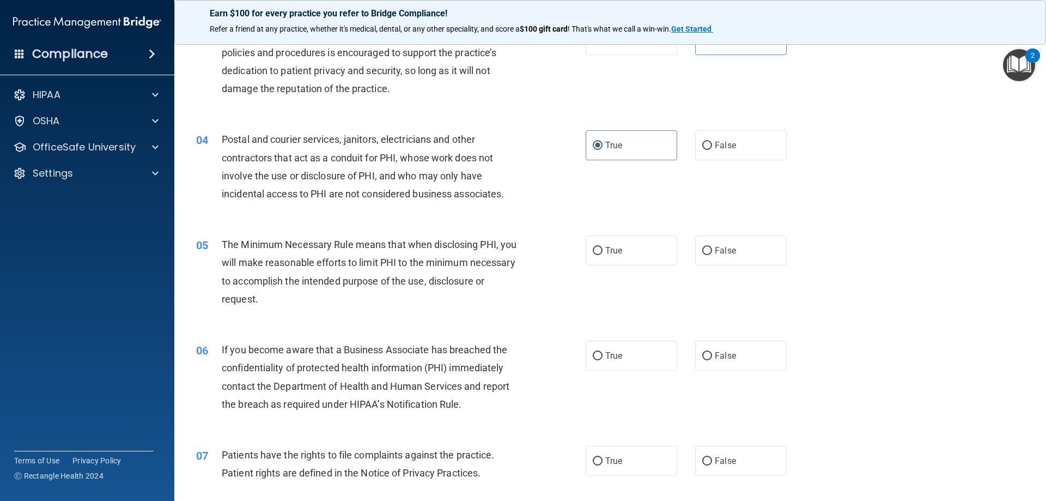
scroll to position [218, 0]
click at [614, 248] on span "True" at bounding box center [614, 249] width 17 height 10
click at [603, 248] on input "True" at bounding box center [598, 250] width 10 height 8
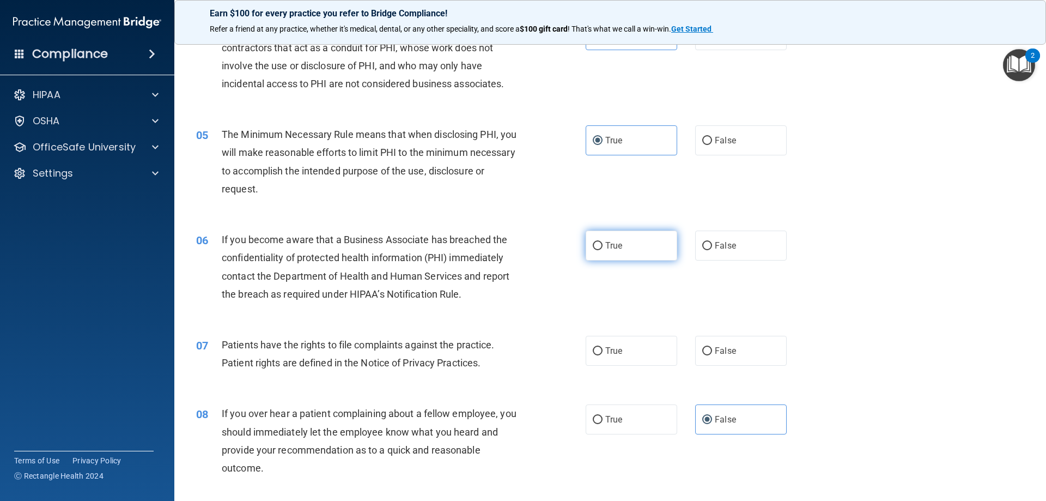
click at [594, 249] on input "True" at bounding box center [598, 246] width 10 height 8
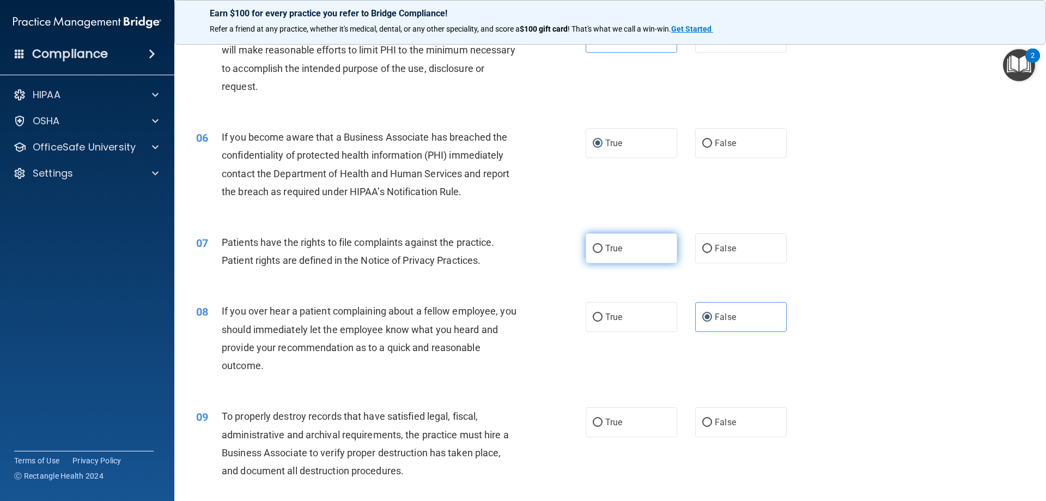
scroll to position [436, 0]
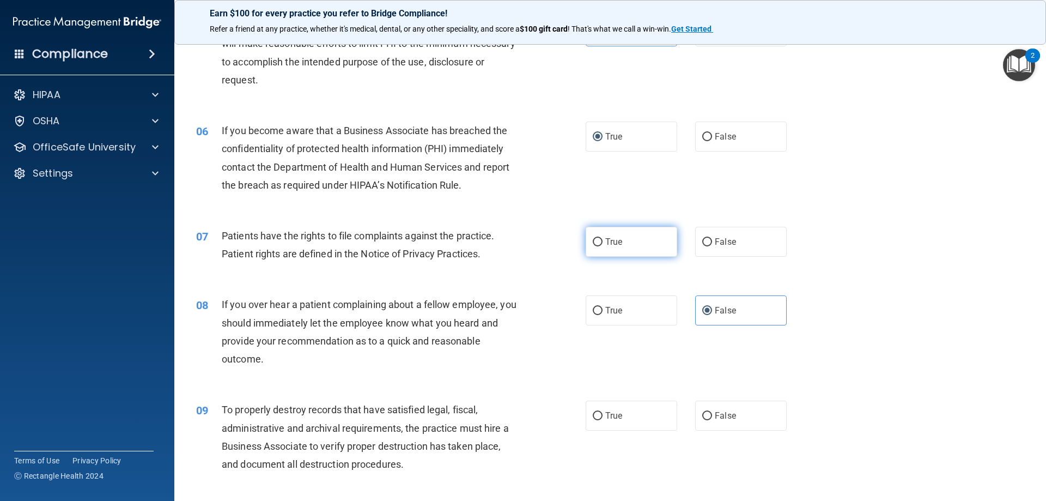
click at [618, 239] on span "True" at bounding box center [614, 242] width 17 height 10
click at [603, 239] on input "True" at bounding box center [598, 242] width 10 height 8
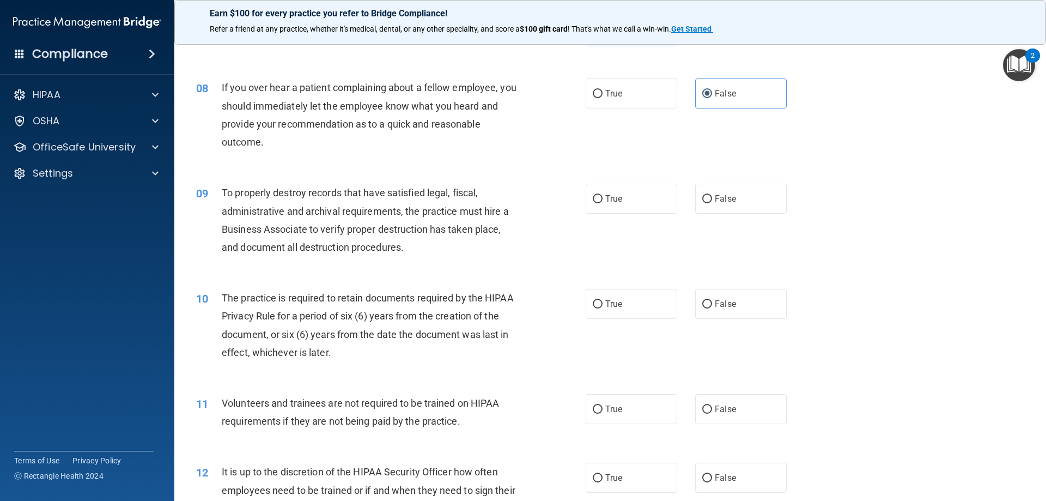
scroll to position [654, 0]
click at [736, 202] on label "False" at bounding box center [741, 198] width 92 height 30
click at [712, 202] on input "False" at bounding box center [708, 198] width 10 height 8
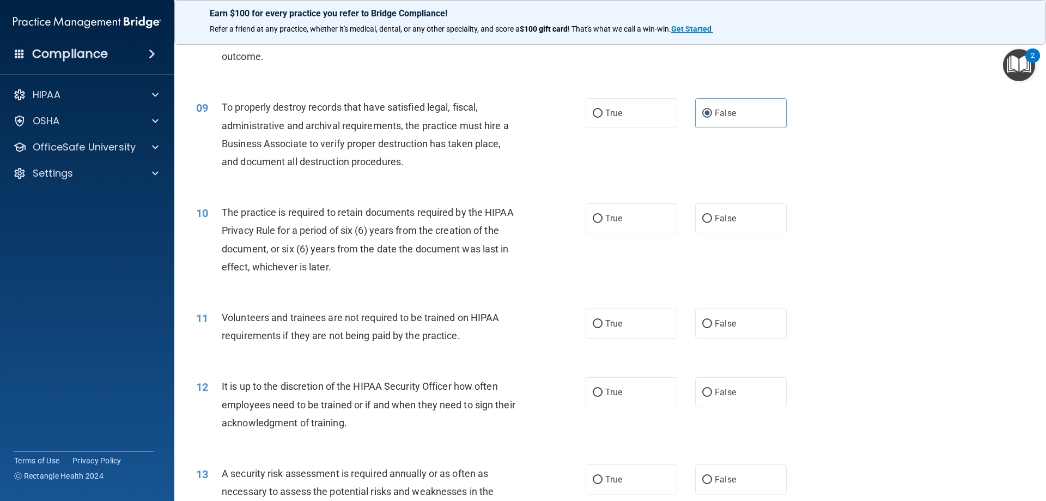
scroll to position [763, 0]
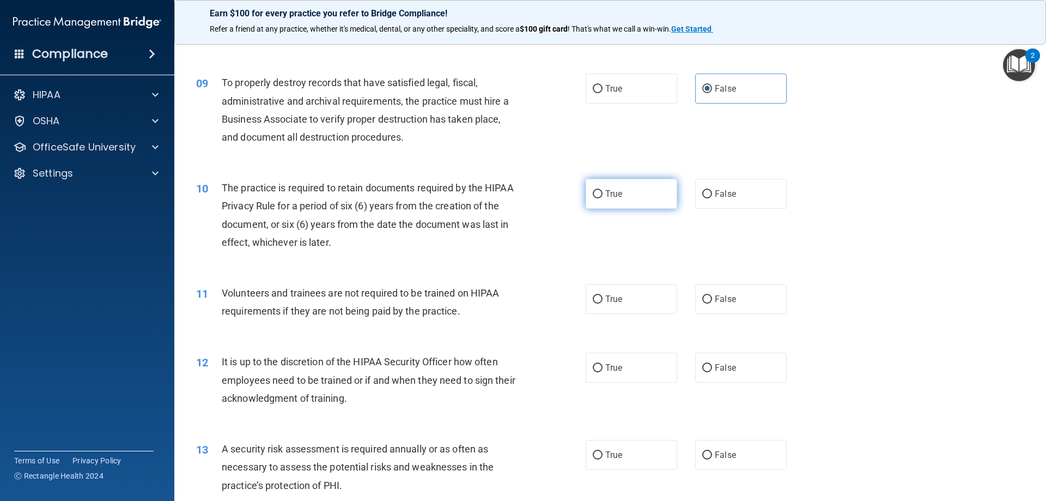
click at [606, 198] on span "True" at bounding box center [614, 194] width 17 height 10
click at [603, 198] on input "True" at bounding box center [598, 194] width 10 height 8
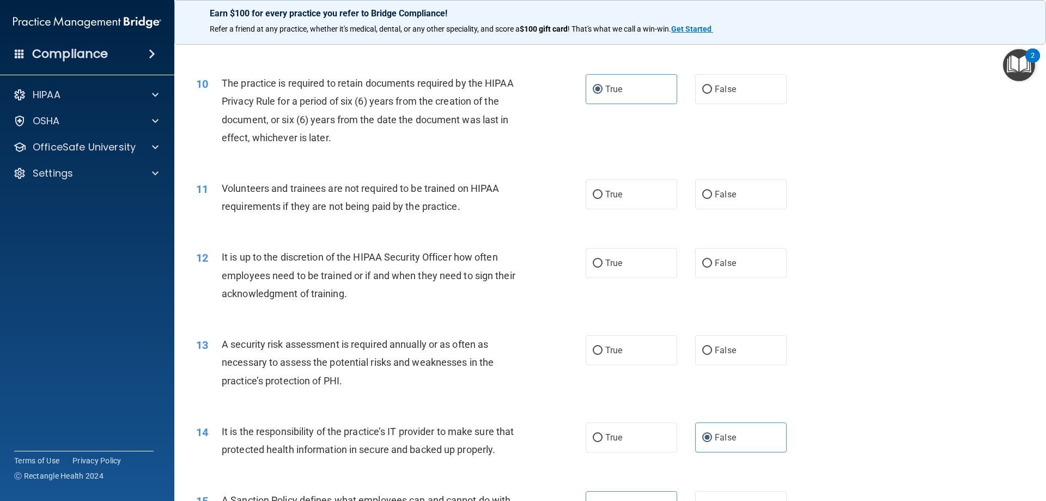
scroll to position [872, 0]
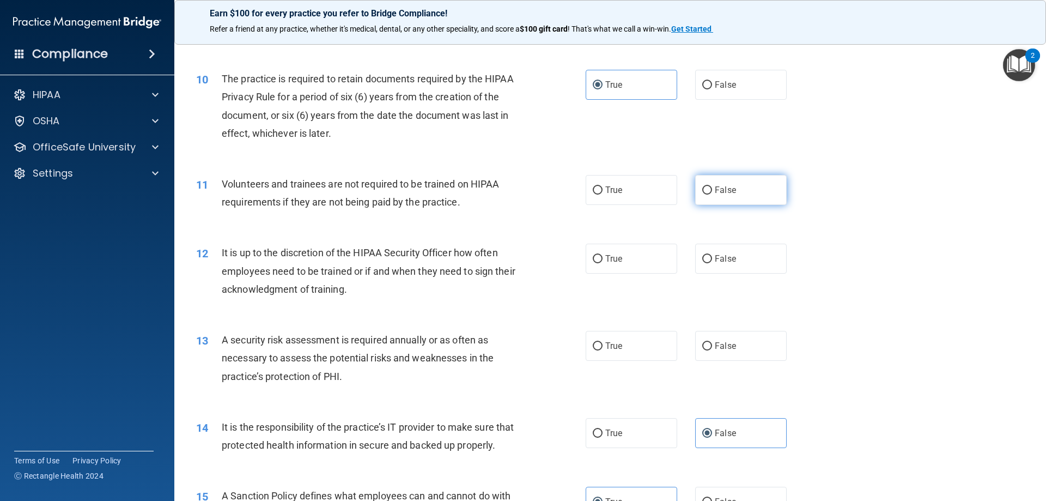
click at [731, 192] on label "False" at bounding box center [741, 190] width 92 height 30
click at [712, 192] on input "False" at bounding box center [708, 190] width 10 height 8
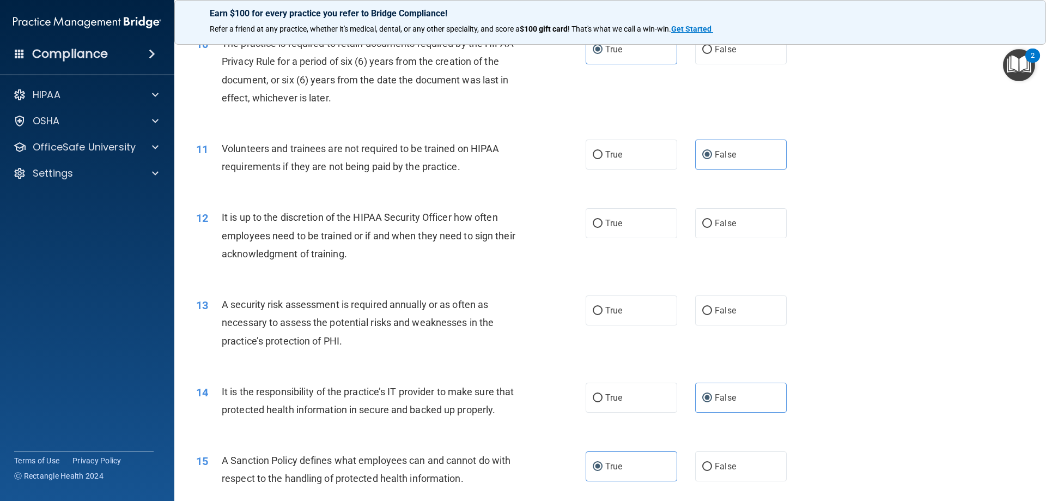
scroll to position [927, 0]
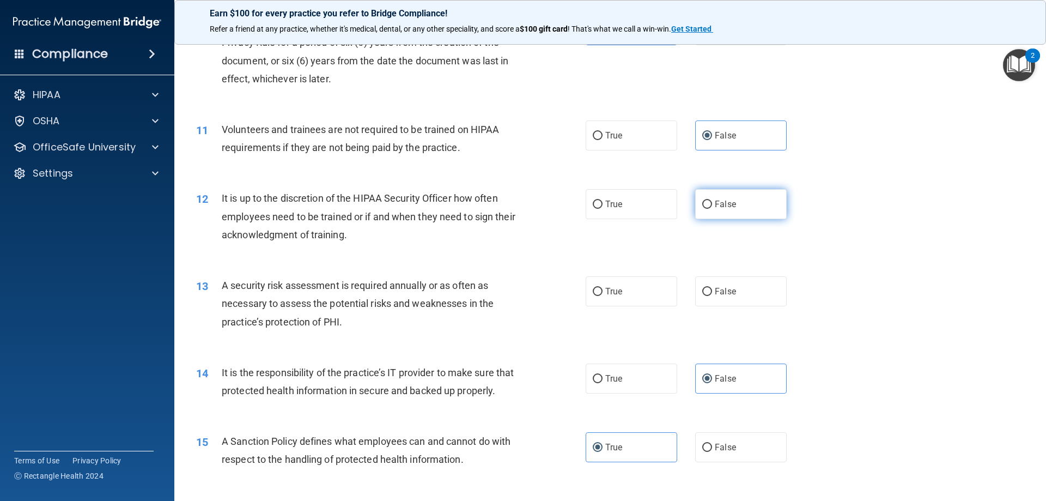
click at [723, 203] on span "False" at bounding box center [725, 204] width 21 height 10
click at [712, 203] on input "False" at bounding box center [708, 205] width 10 height 8
click at [610, 202] on span "True" at bounding box center [614, 204] width 17 height 10
click at [603, 202] on input "True" at bounding box center [598, 205] width 10 height 8
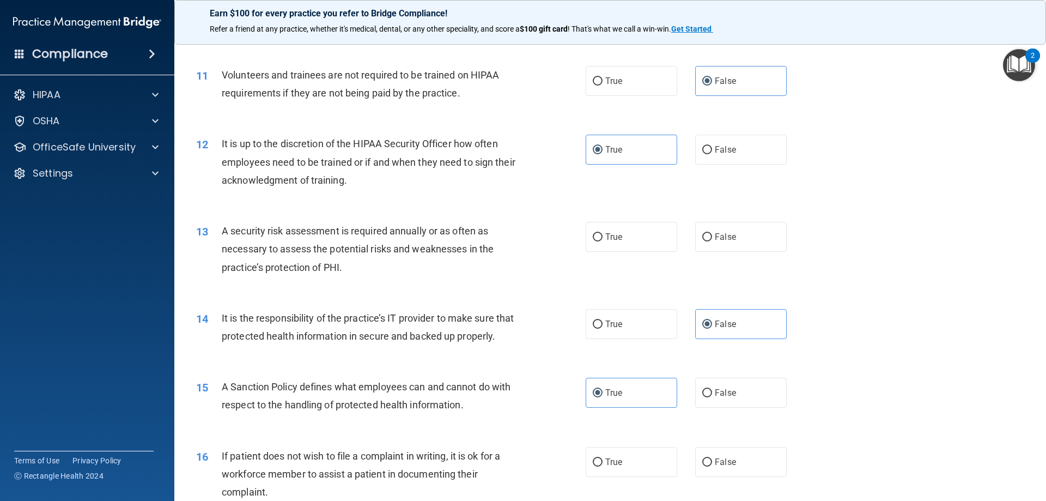
scroll to position [1036, 0]
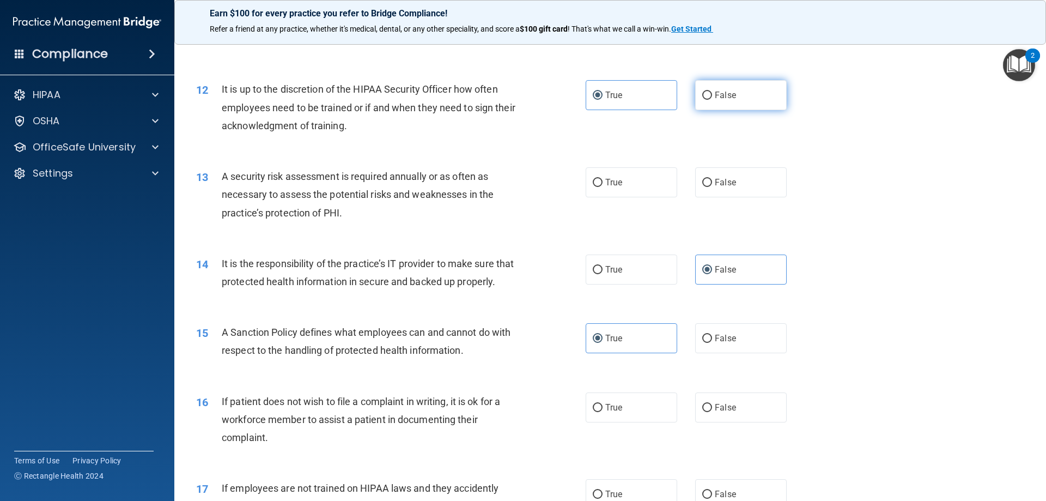
click at [715, 98] on span "False" at bounding box center [725, 95] width 21 height 10
click at [711, 98] on input "False" at bounding box center [708, 96] width 10 height 8
click at [629, 183] on label "True" at bounding box center [632, 182] width 92 height 30
click at [603, 183] on input "True" at bounding box center [598, 183] width 10 height 8
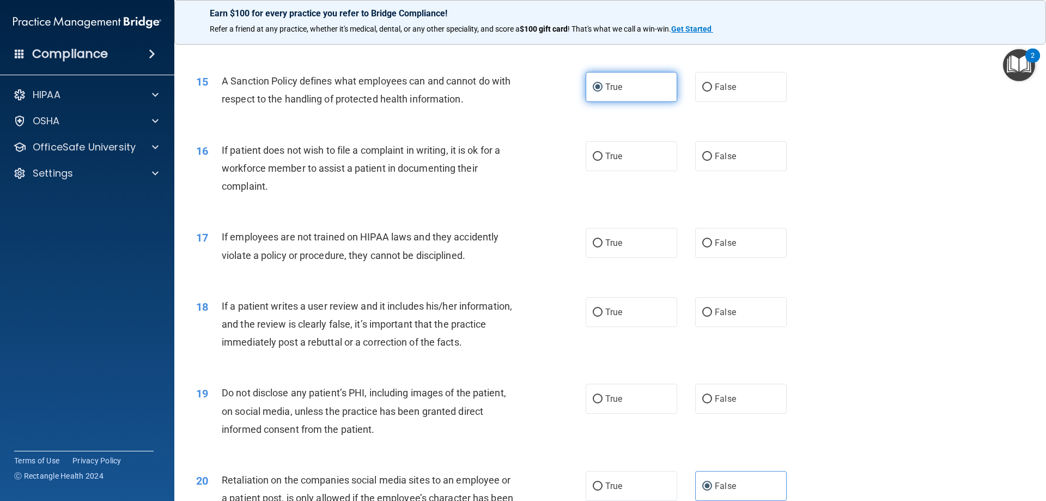
scroll to position [1308, 0]
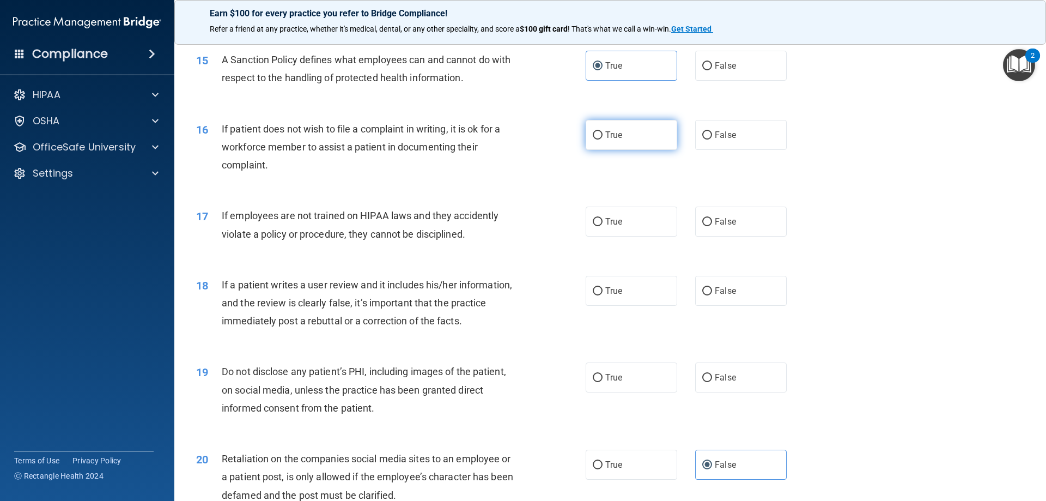
click at [606, 140] on span "True" at bounding box center [614, 135] width 17 height 10
click at [603, 140] on input "True" at bounding box center [598, 135] width 10 height 8
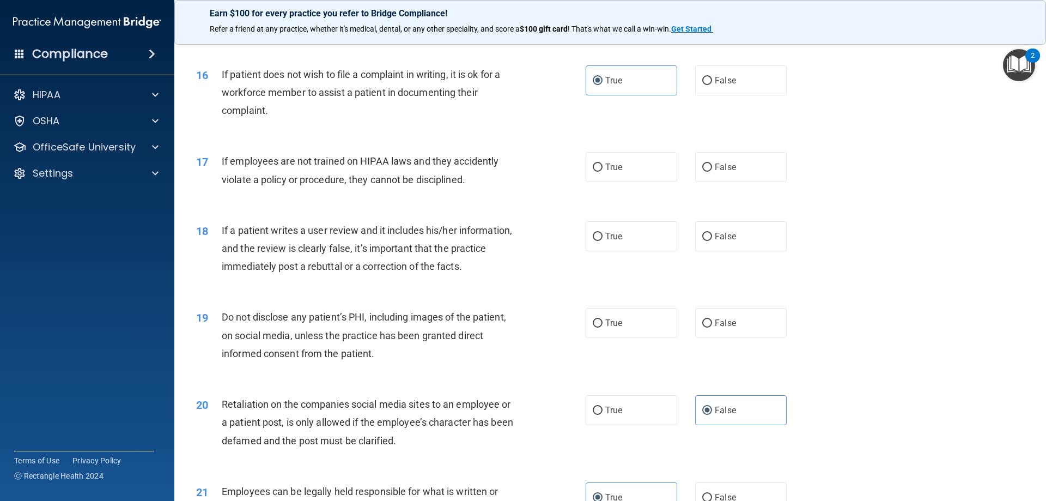
scroll to position [1417, 0]
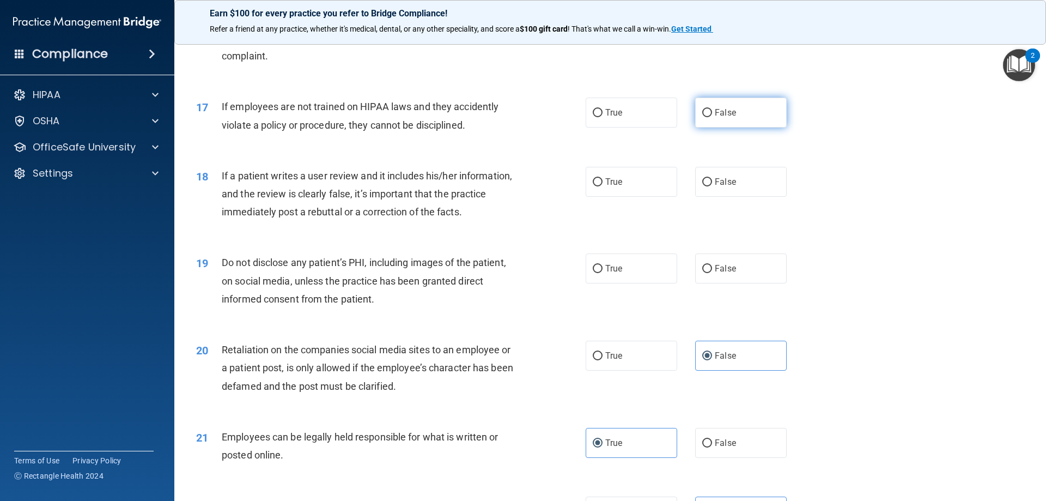
click at [715, 118] on span "False" at bounding box center [725, 112] width 21 height 10
click at [712, 117] on input "False" at bounding box center [708, 113] width 10 height 8
click at [609, 197] on label "True" at bounding box center [632, 182] width 92 height 30
click at [603, 186] on input "True" at bounding box center [598, 182] width 10 height 8
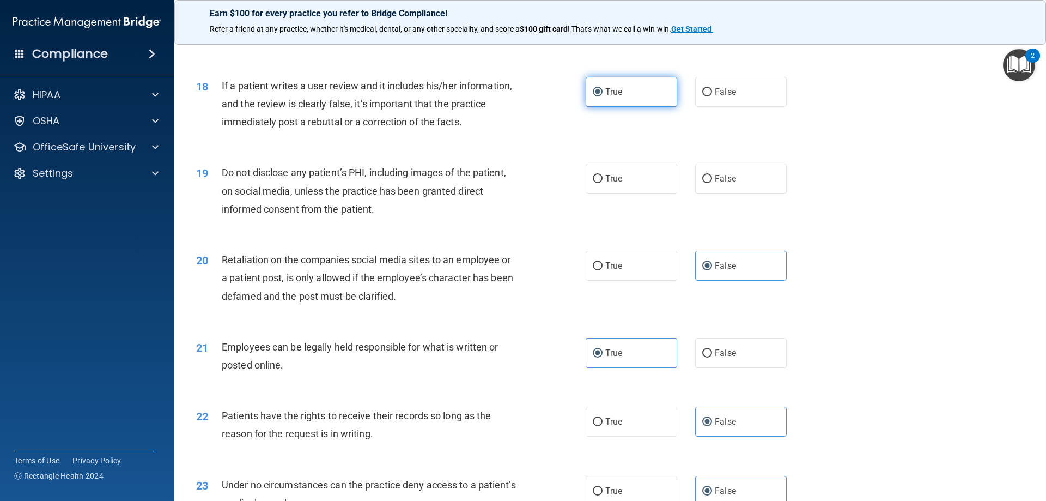
scroll to position [1526, 0]
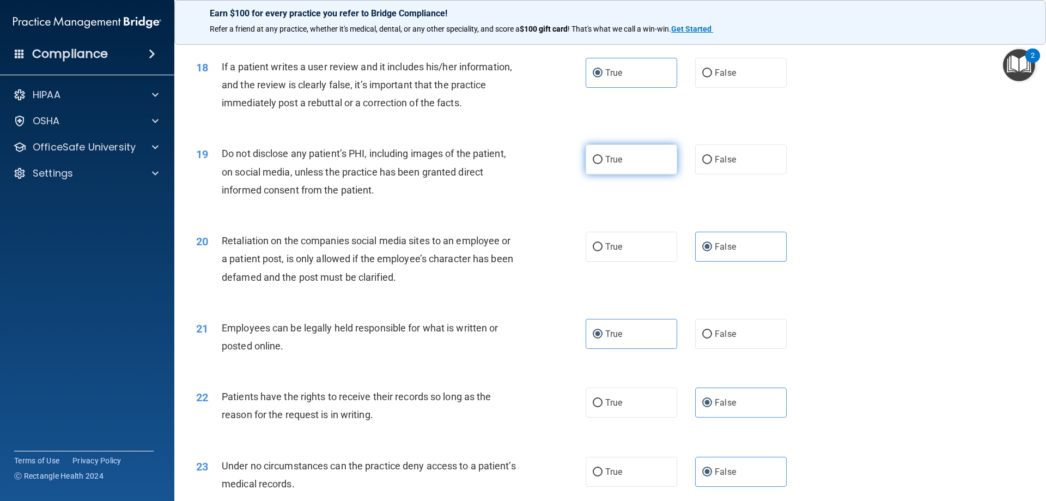
click at [604, 174] on label "True" at bounding box center [632, 159] width 92 height 30
click at [603, 164] on input "True" at bounding box center [598, 160] width 10 height 8
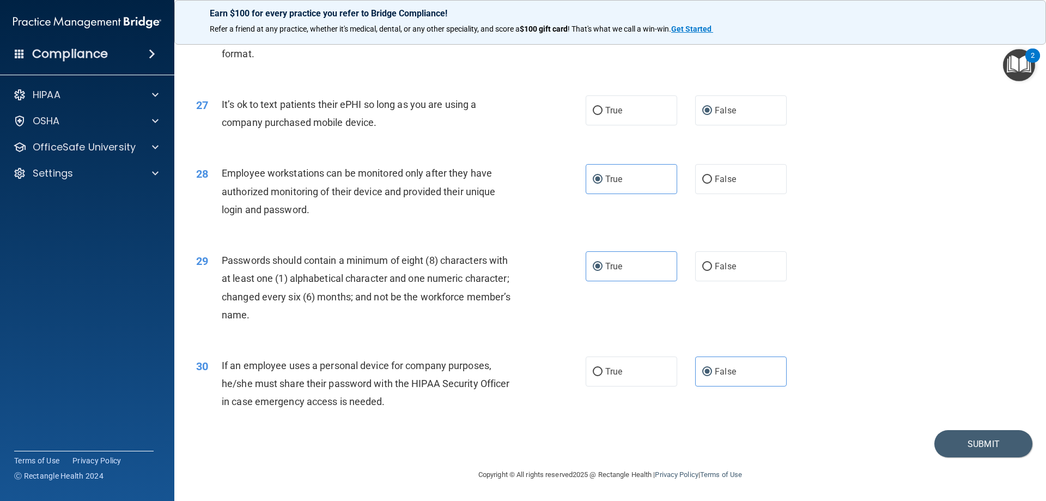
scroll to position [2235, 0]
click at [996, 441] on button "Submit" at bounding box center [984, 444] width 98 height 28
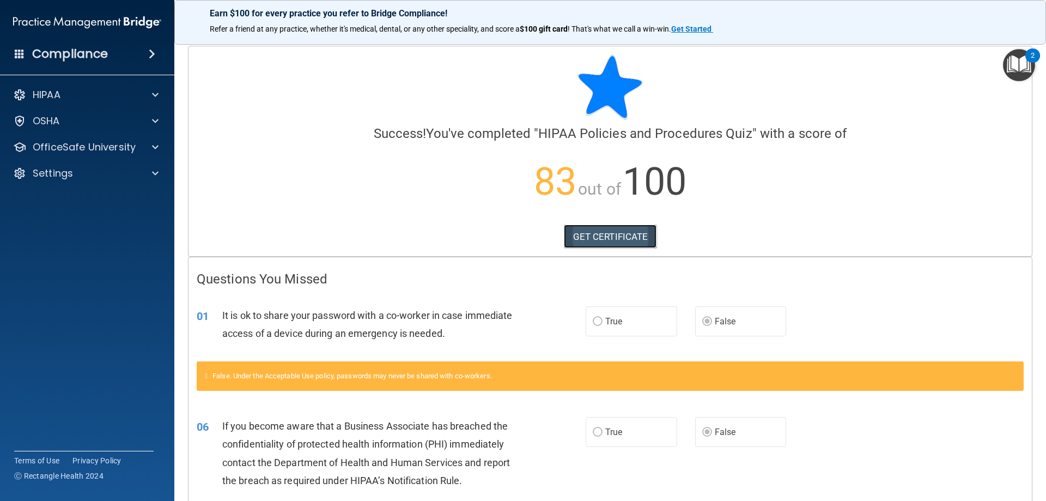
click at [592, 241] on link "GET CERTIFICATE" at bounding box center [610, 237] width 93 height 24
click at [1026, 63] on img "Open Resource Center, 2 new notifications" at bounding box center [1019, 65] width 32 height 32
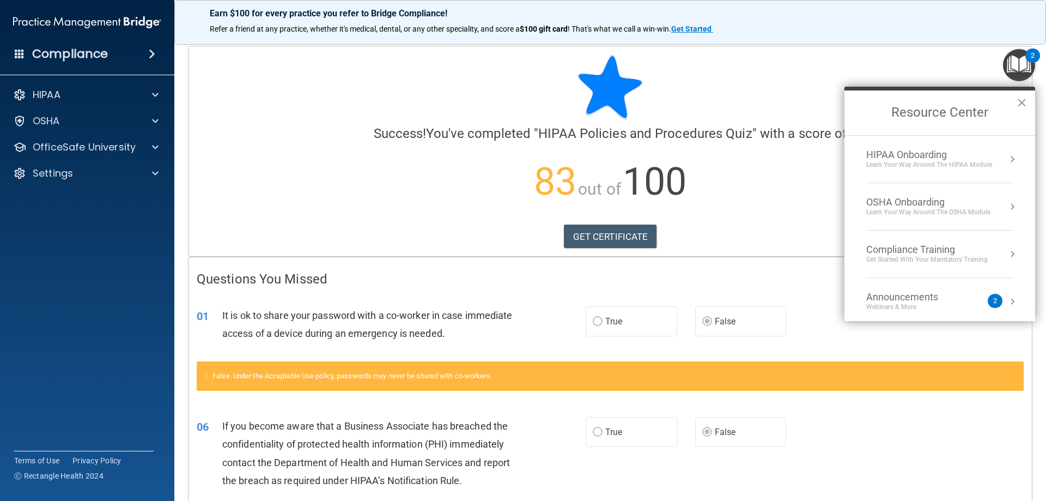
click at [945, 148] on li "HIPAA Onboarding Learn Your Way around the HIPAA module" at bounding box center [940, 159] width 147 height 47
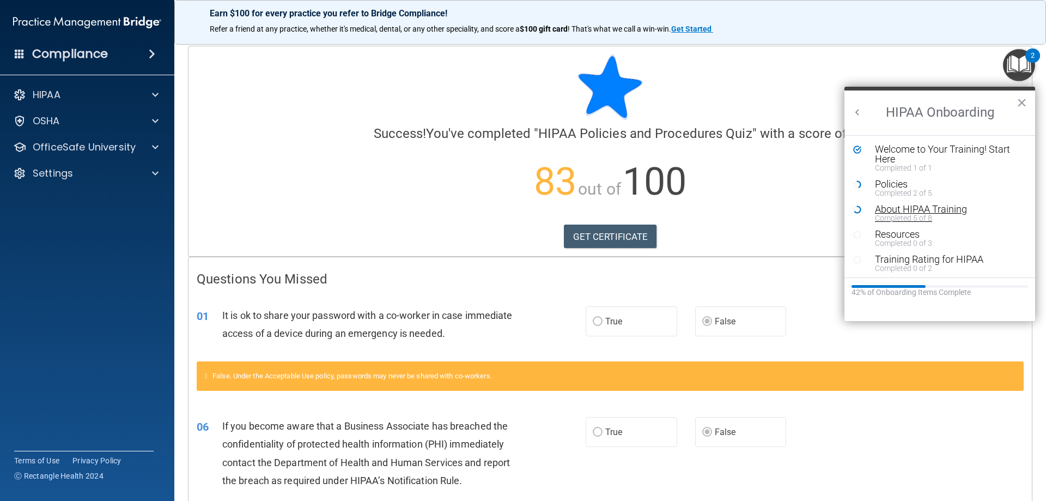
click at [897, 207] on div "About HIPAA Training" at bounding box center [944, 209] width 138 height 10
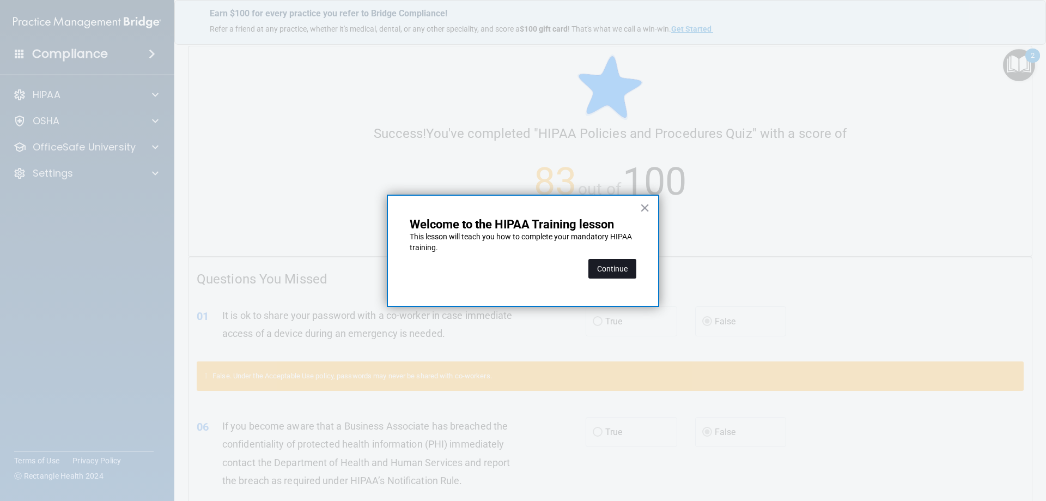
click at [601, 270] on button "Continue" at bounding box center [613, 269] width 48 height 20
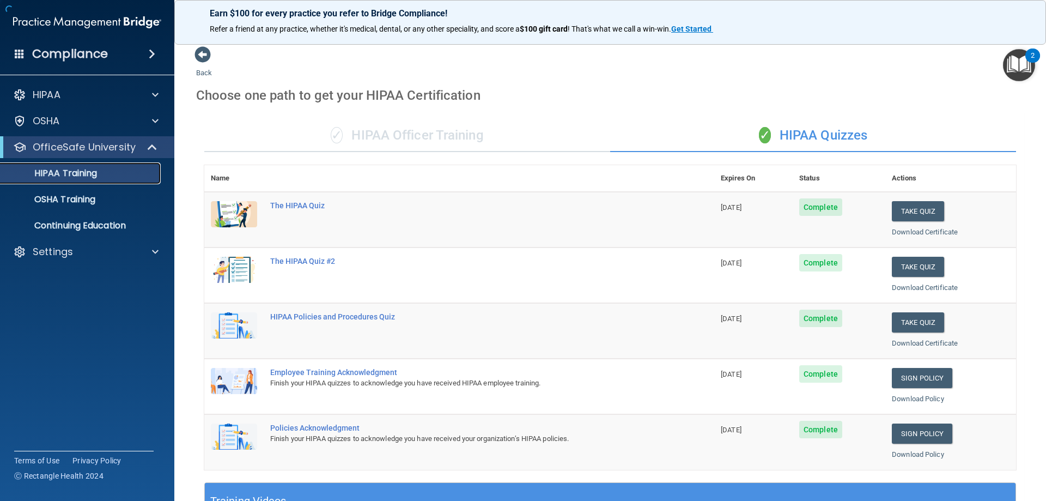
click at [96, 175] on p "HIPAA Training" at bounding box center [52, 173] width 90 height 11
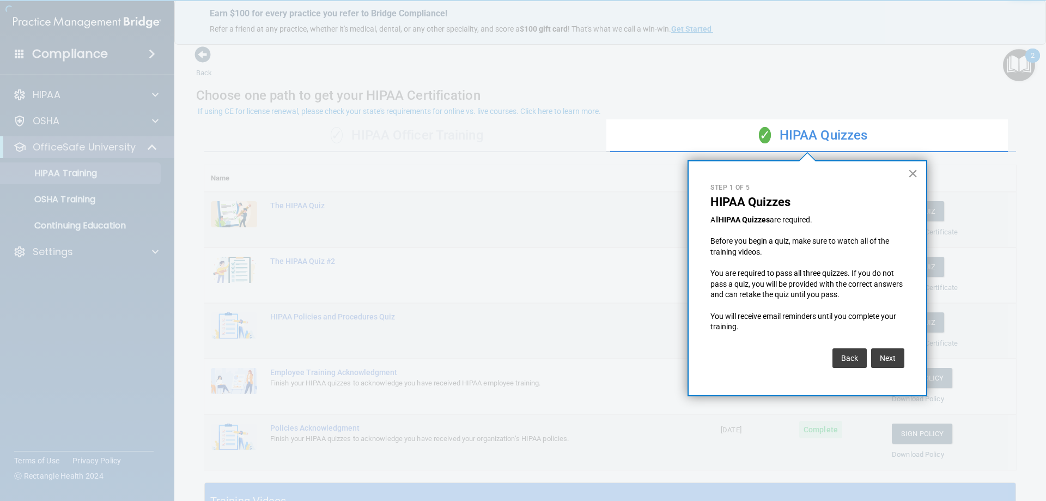
click at [915, 176] on button "×" at bounding box center [913, 173] width 10 height 17
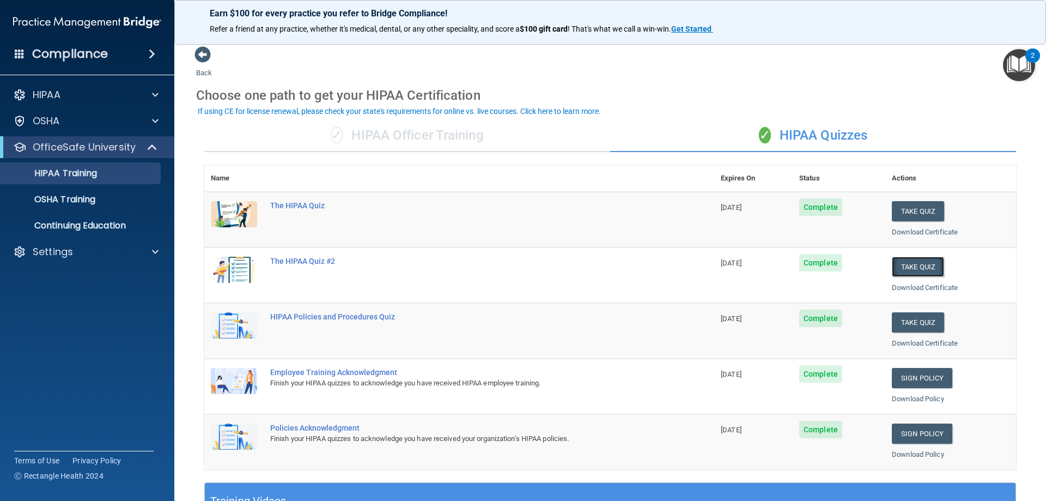
click at [907, 265] on button "Take Quiz" at bounding box center [918, 267] width 52 height 20
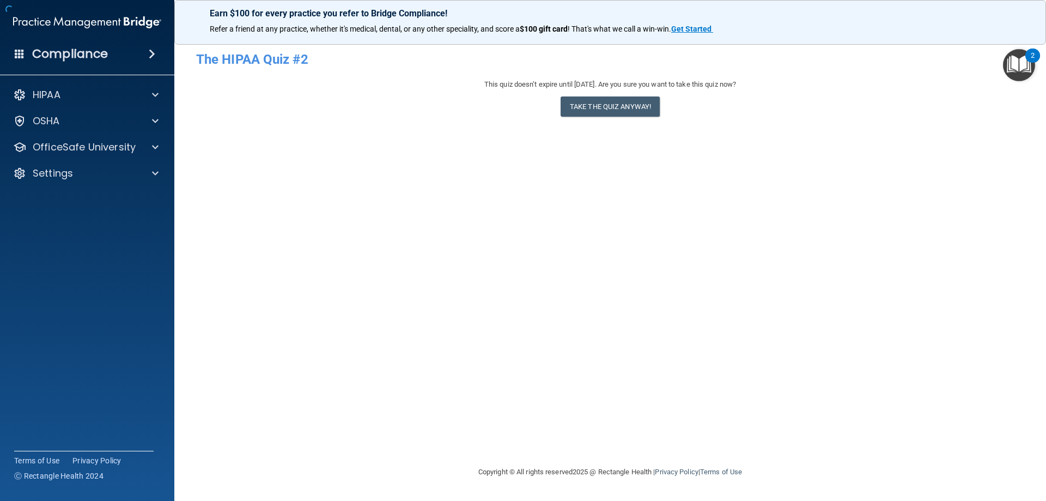
click at [907, 265] on div "- The HIPAA Quiz #2 This quiz doesn’t expire until [DATE]. Are you sure you wan…" at bounding box center [610, 250] width 828 height 409
click at [631, 103] on button "Take the quiz anyway!" at bounding box center [610, 106] width 99 height 20
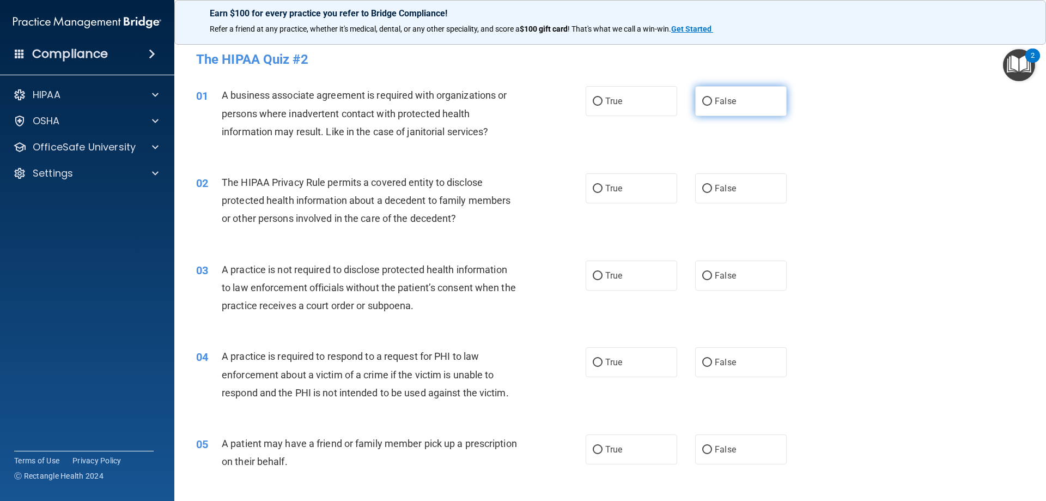
click at [716, 101] on span "False" at bounding box center [725, 101] width 21 height 10
click at [712, 101] on input "False" at bounding box center [708, 102] width 10 height 8
click at [606, 186] on span "True" at bounding box center [614, 188] width 17 height 10
click at [602, 186] on input "True" at bounding box center [598, 189] width 10 height 8
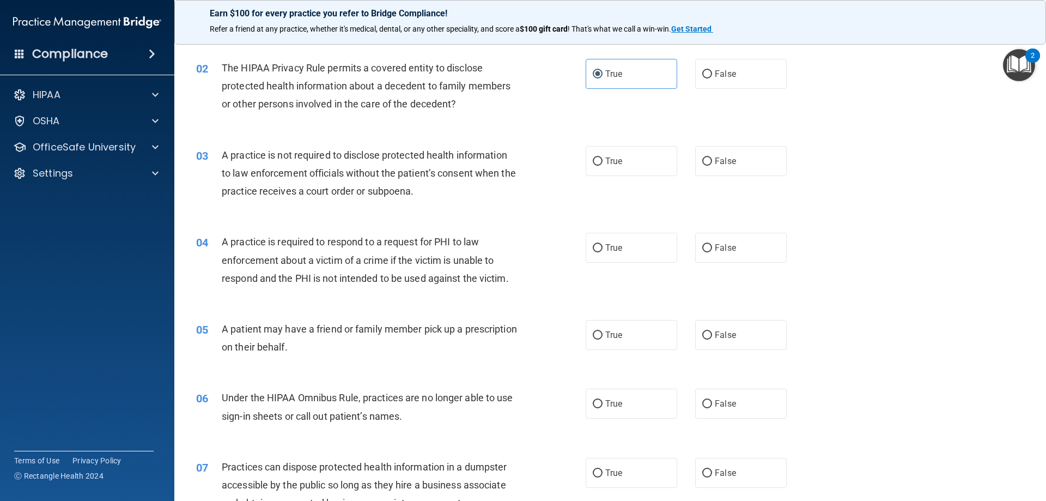
scroll to position [109, 0]
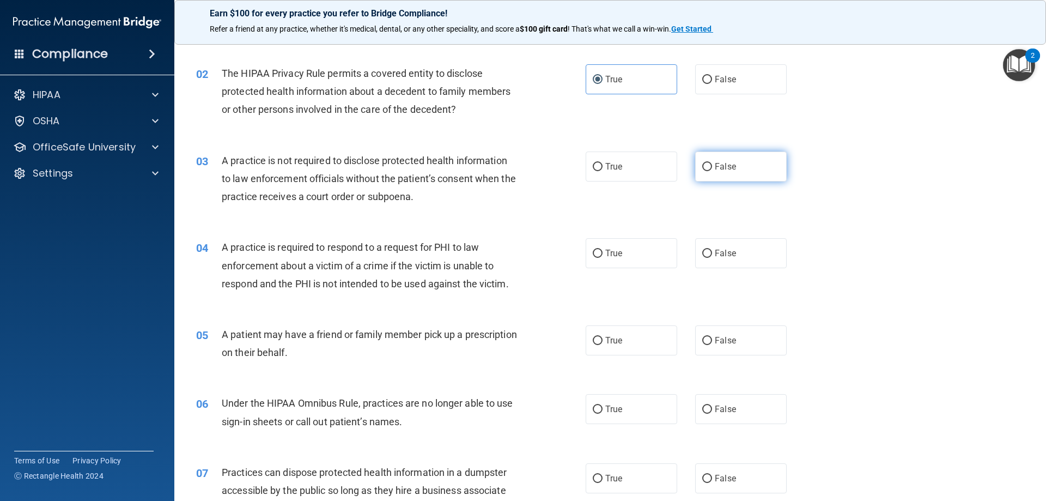
click at [730, 168] on span "False" at bounding box center [725, 166] width 21 height 10
click at [712, 168] on input "False" at bounding box center [708, 167] width 10 height 8
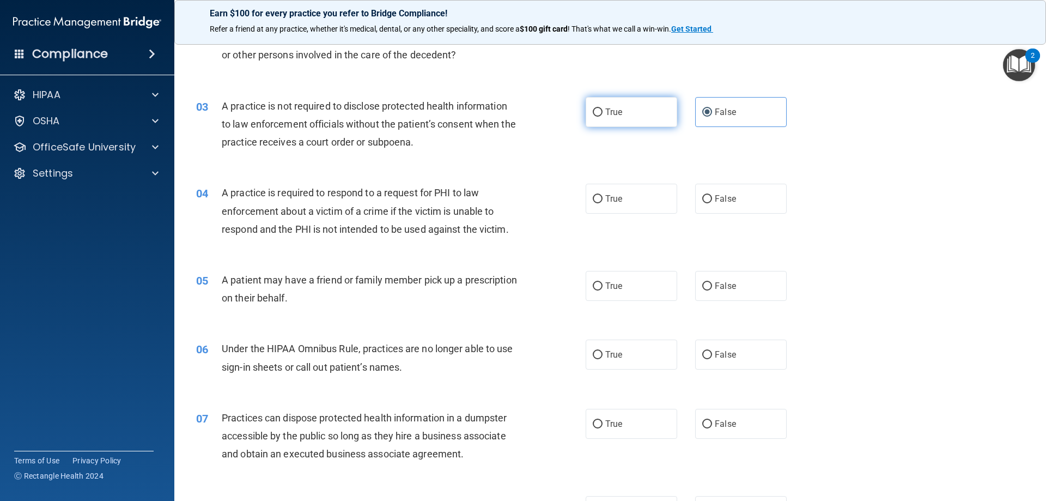
click at [621, 110] on label "True" at bounding box center [632, 112] width 92 height 30
click at [603, 110] on input "True" at bounding box center [598, 112] width 10 height 8
click at [617, 193] on span "True" at bounding box center [614, 198] width 17 height 10
click at [603, 195] on input "True" at bounding box center [598, 199] width 10 height 8
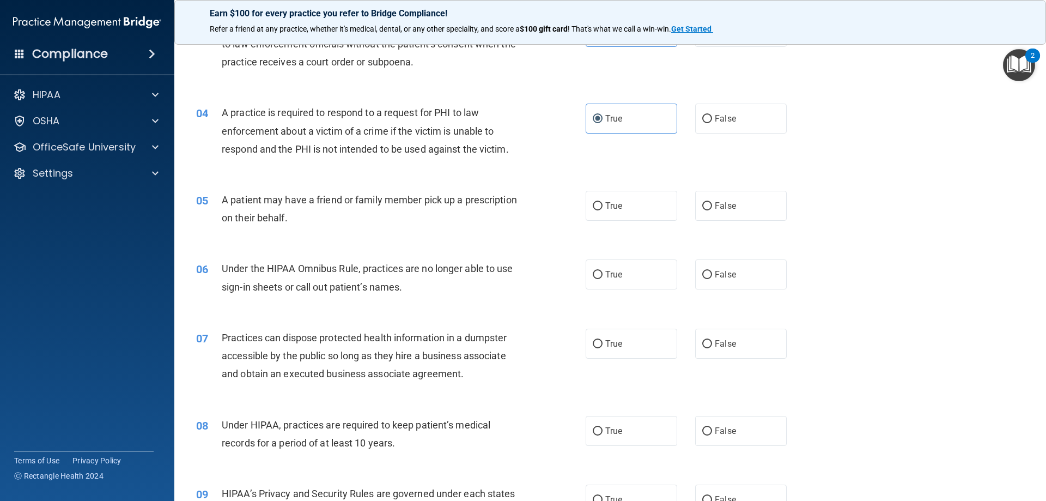
scroll to position [273, 0]
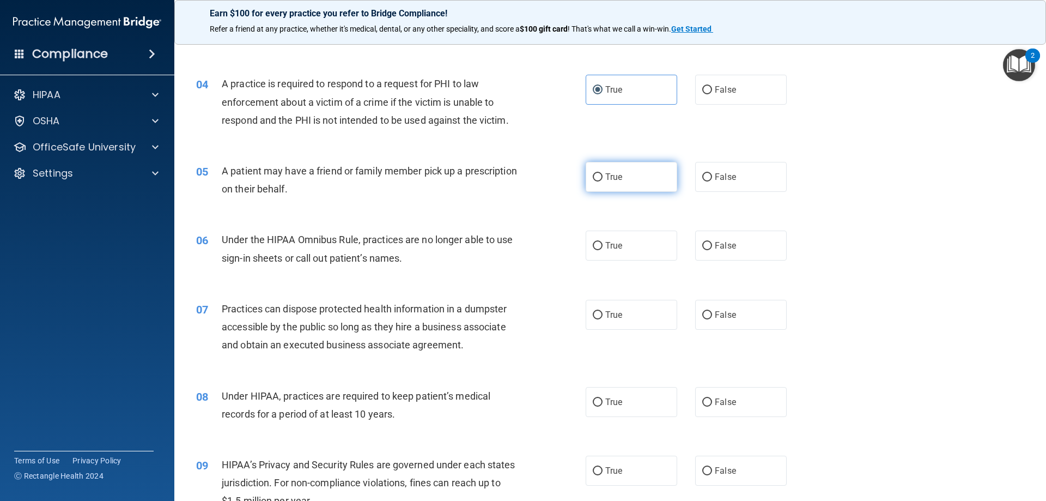
click at [605, 171] on label "True" at bounding box center [632, 177] width 92 height 30
click at [603, 173] on input "True" at bounding box center [598, 177] width 10 height 8
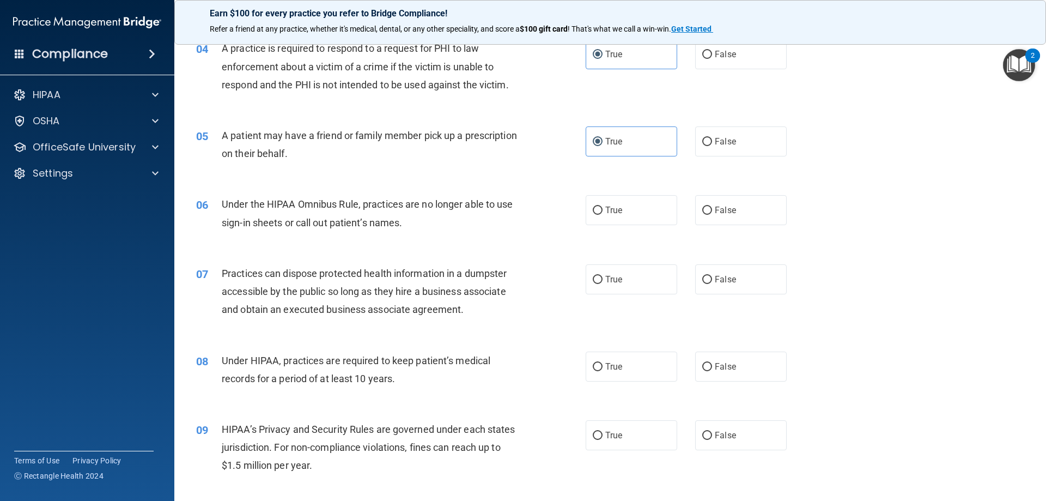
scroll to position [327, 0]
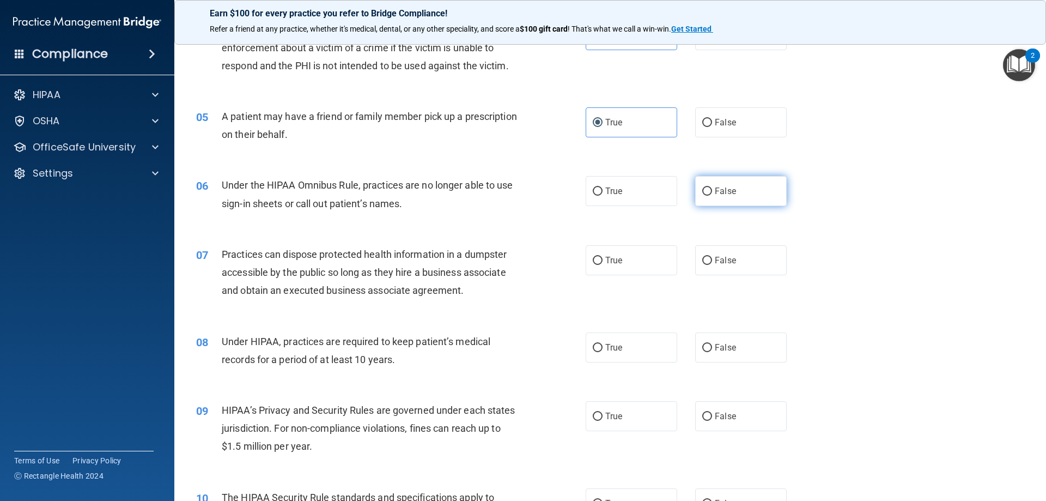
click at [727, 189] on span "False" at bounding box center [725, 191] width 21 height 10
click at [712, 189] on input "False" at bounding box center [708, 191] width 10 height 8
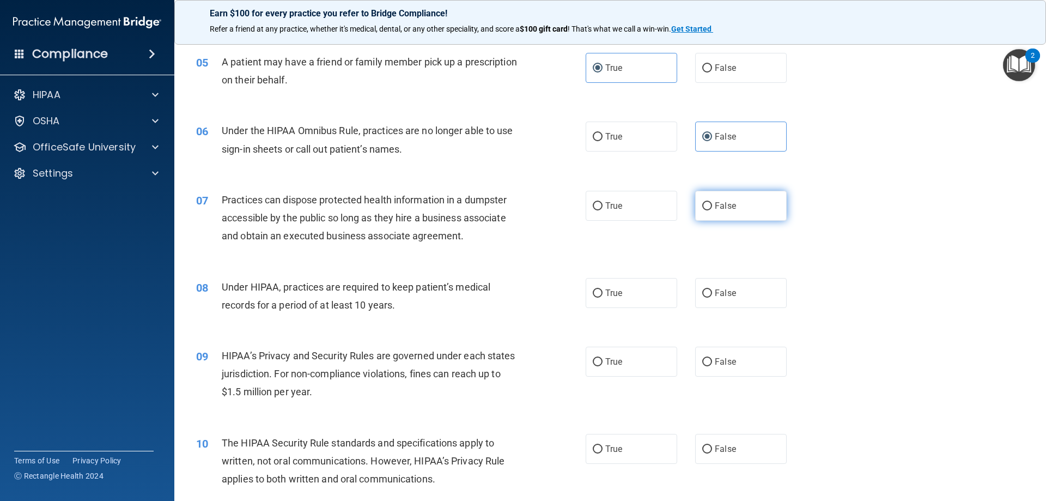
click at [722, 202] on span "False" at bounding box center [725, 206] width 21 height 10
click at [712, 202] on input "False" at bounding box center [708, 206] width 10 height 8
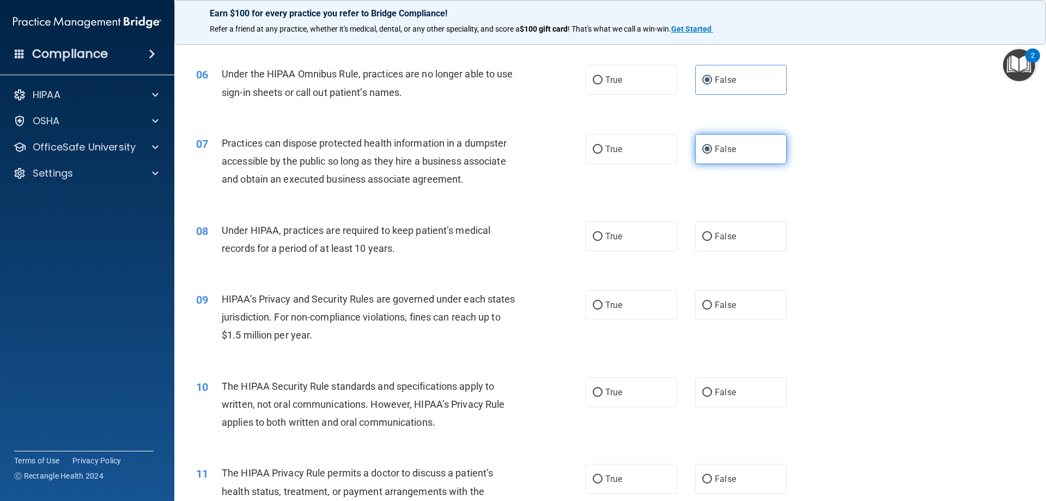
scroll to position [491, 0]
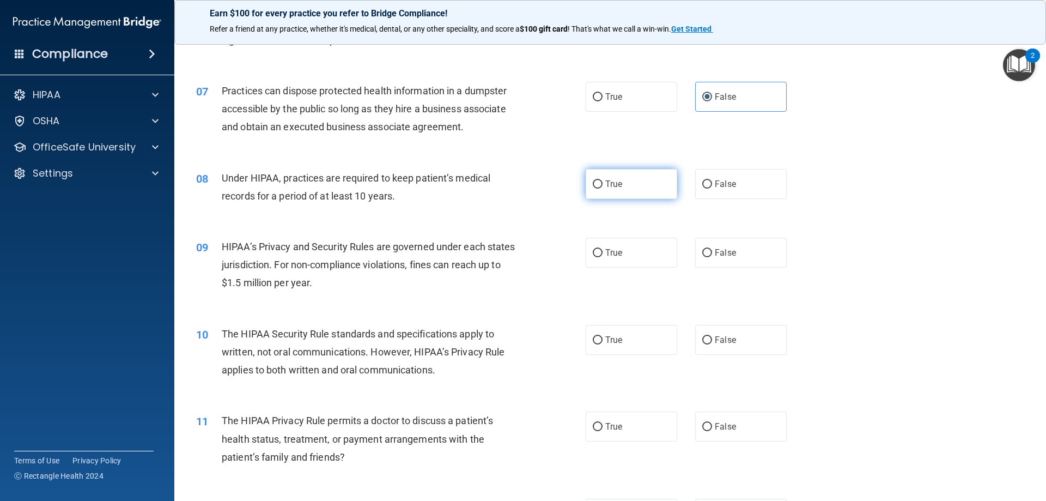
click at [603, 173] on label "True" at bounding box center [632, 184] width 92 height 30
click at [603, 180] on input "True" at bounding box center [598, 184] width 10 height 8
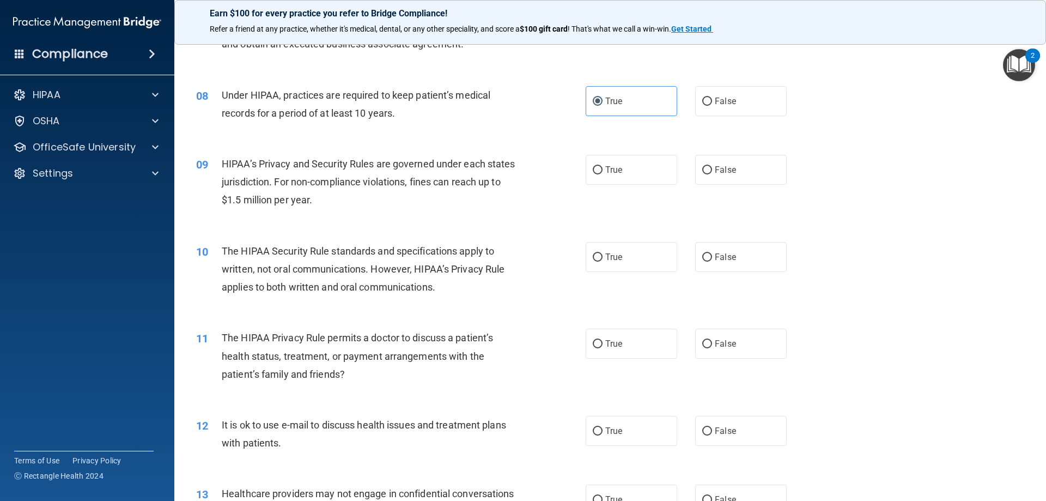
scroll to position [600, 0]
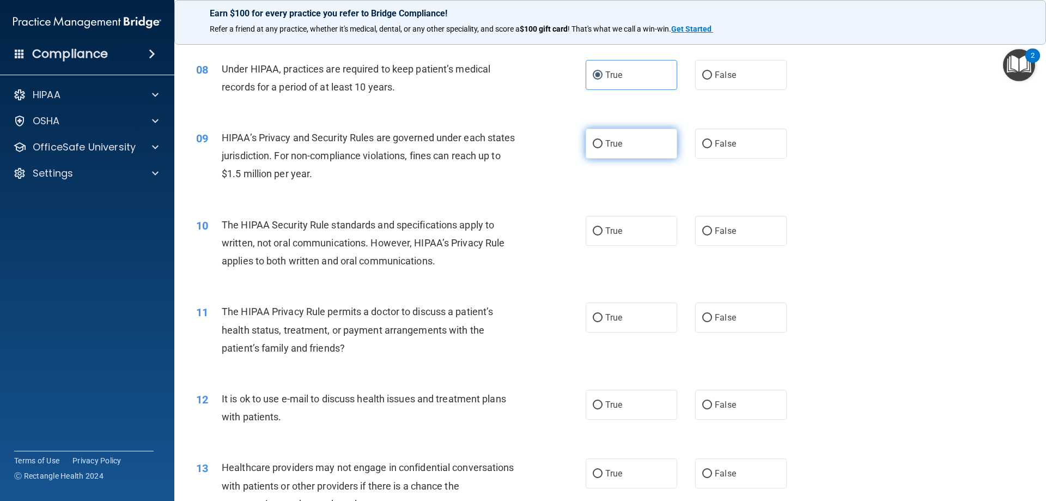
click at [612, 147] on span "True" at bounding box center [614, 143] width 17 height 10
click at [603, 147] on input "True" at bounding box center [598, 144] width 10 height 8
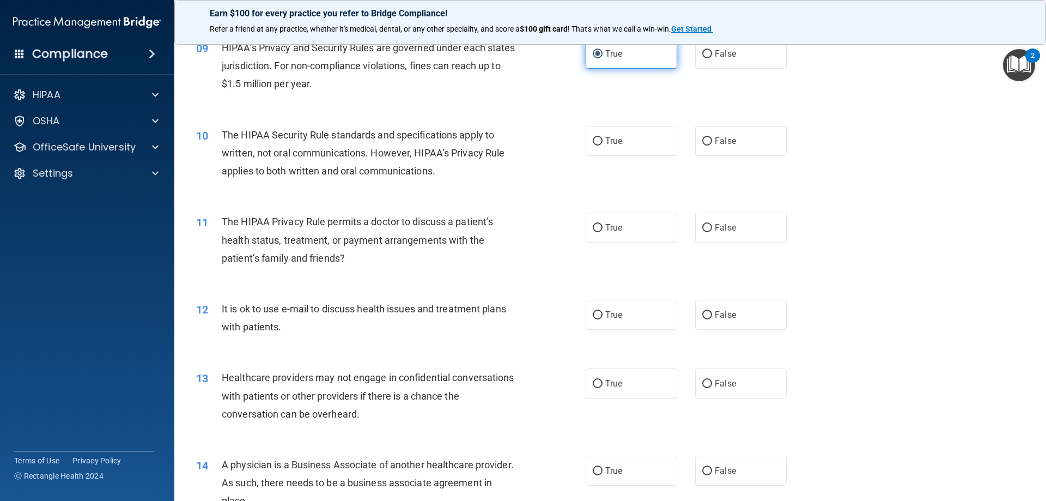
scroll to position [709, 0]
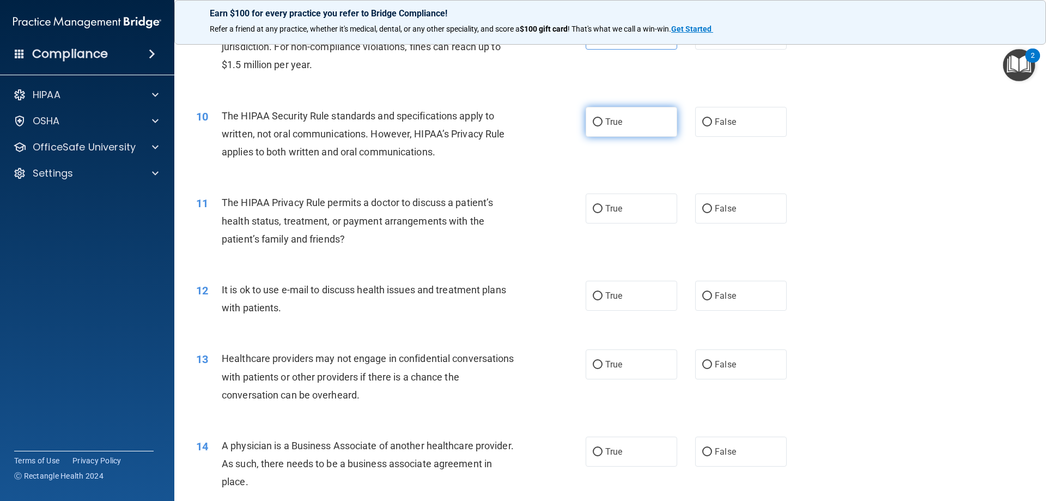
click at [629, 119] on label "True" at bounding box center [632, 122] width 92 height 30
click at [603, 119] on input "True" at bounding box center [598, 122] width 10 height 8
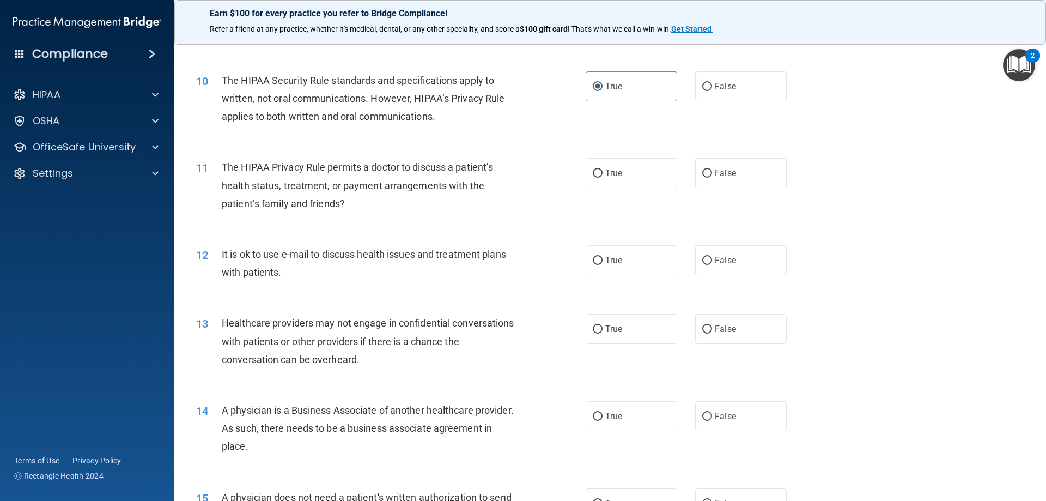
scroll to position [763, 0]
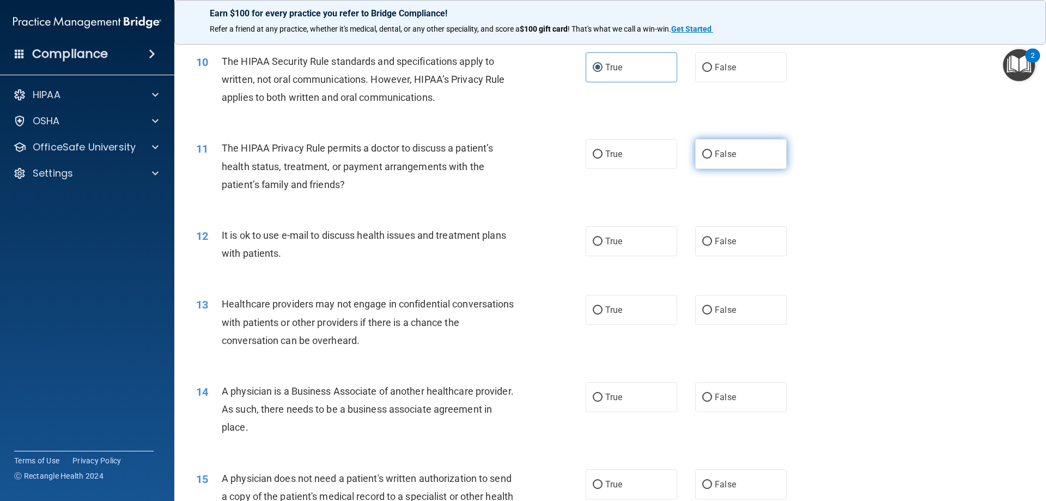
click at [716, 159] on span "False" at bounding box center [725, 154] width 21 height 10
click at [712, 159] on input "False" at bounding box center [708, 154] width 10 height 8
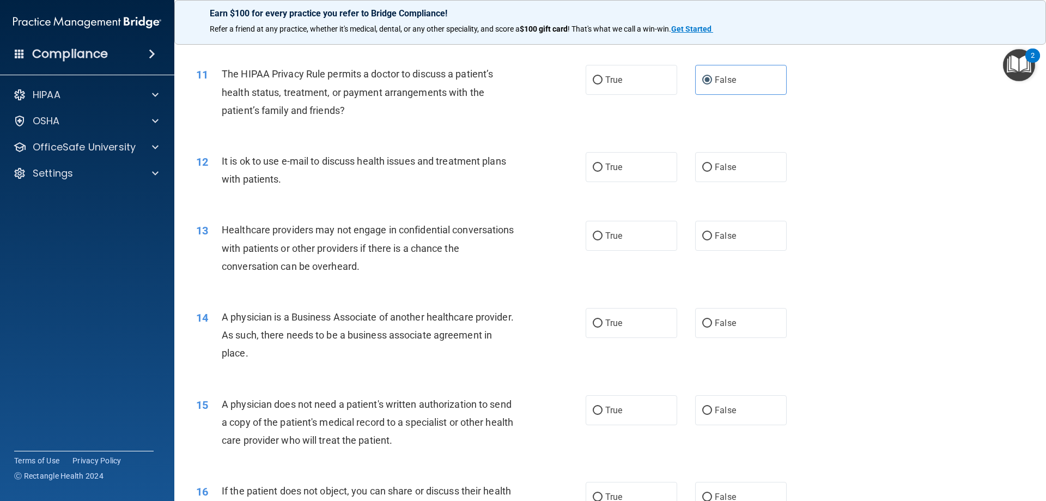
scroll to position [818, 0]
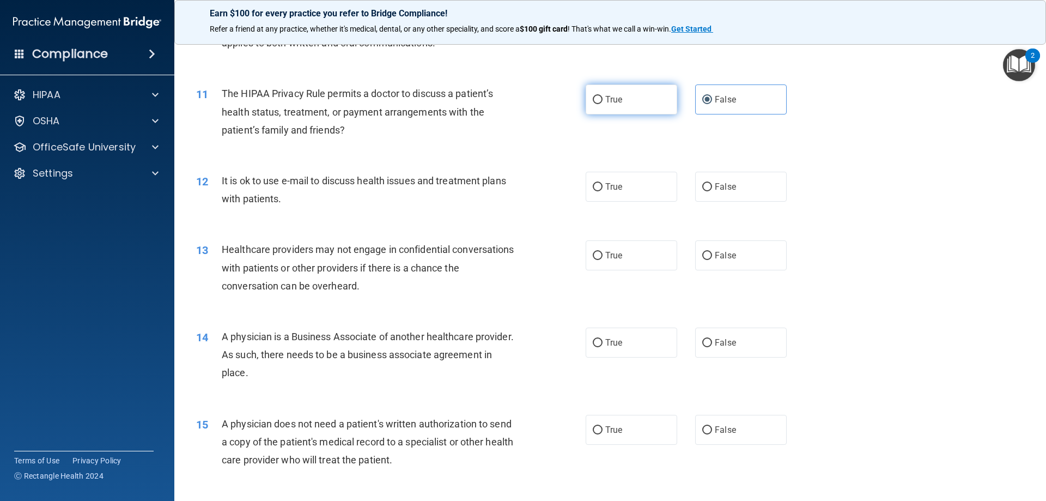
click at [606, 103] on span "True" at bounding box center [614, 99] width 17 height 10
click at [603, 103] on input "True" at bounding box center [598, 100] width 10 height 8
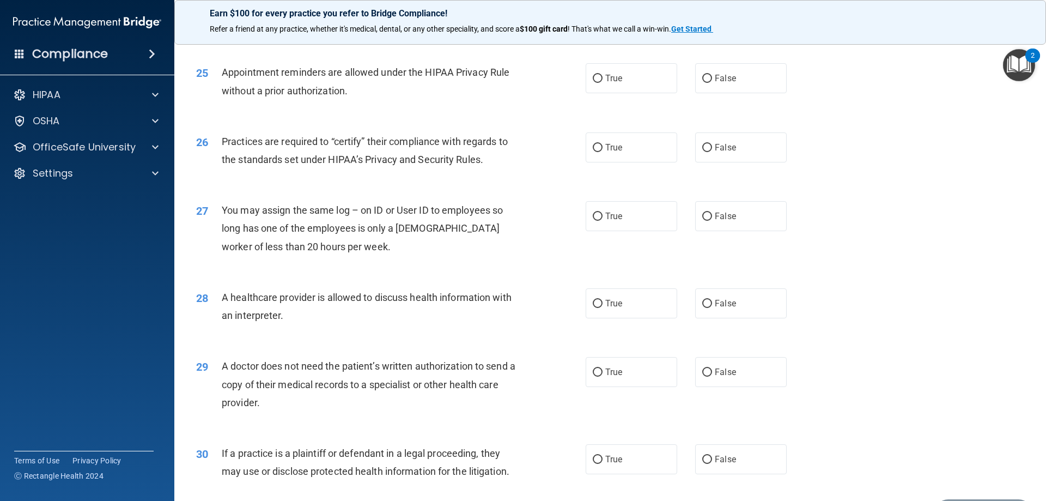
scroll to position [2036, 0]
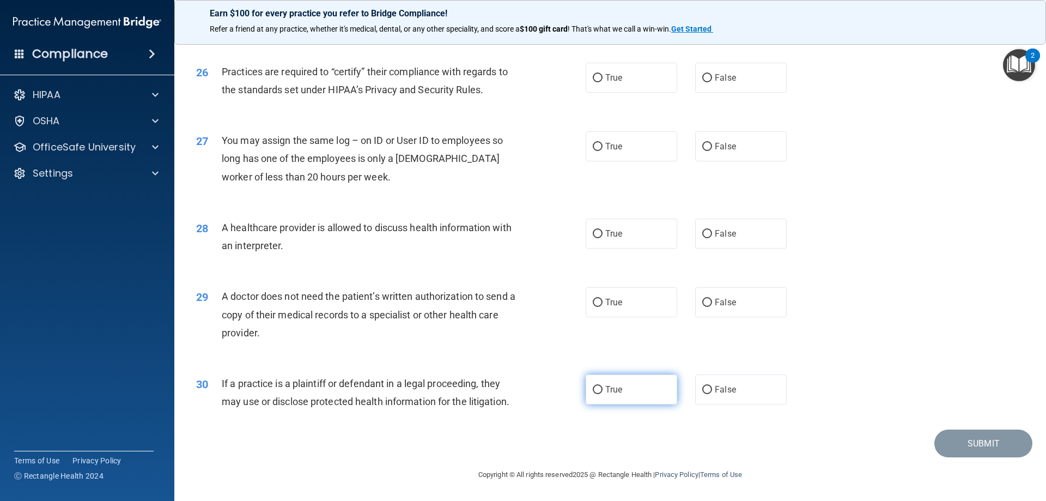
click at [600, 396] on label "True" at bounding box center [632, 389] width 92 height 30
click at [600, 394] on input "True" at bounding box center [598, 390] width 10 height 8
click at [719, 299] on span "False" at bounding box center [725, 302] width 21 height 10
click at [712, 299] on input "False" at bounding box center [708, 303] width 10 height 8
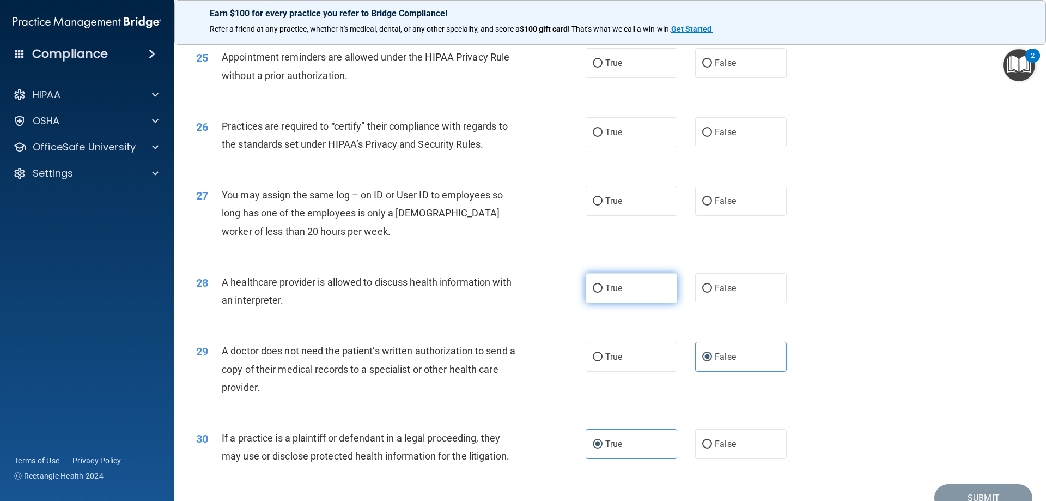
click at [598, 285] on input "True" at bounding box center [598, 289] width 10 height 8
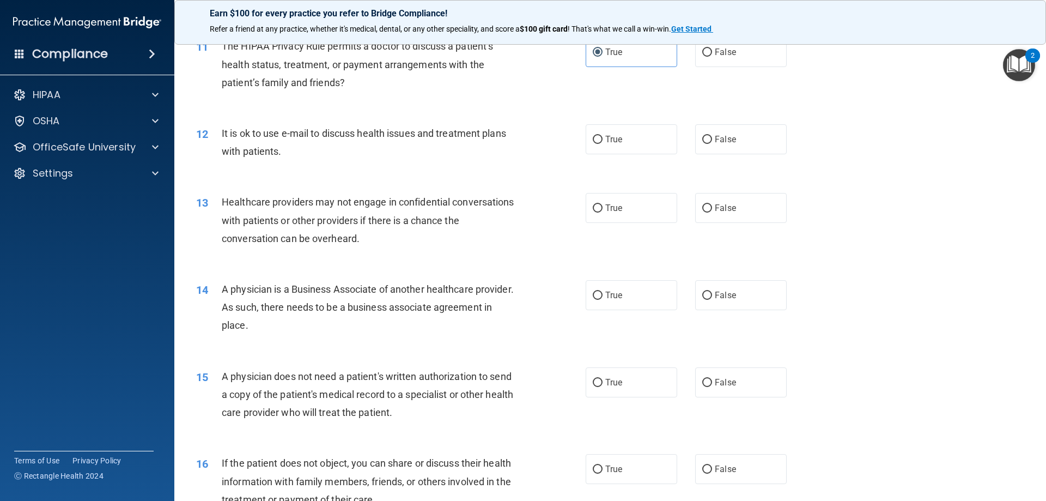
scroll to position [892, 0]
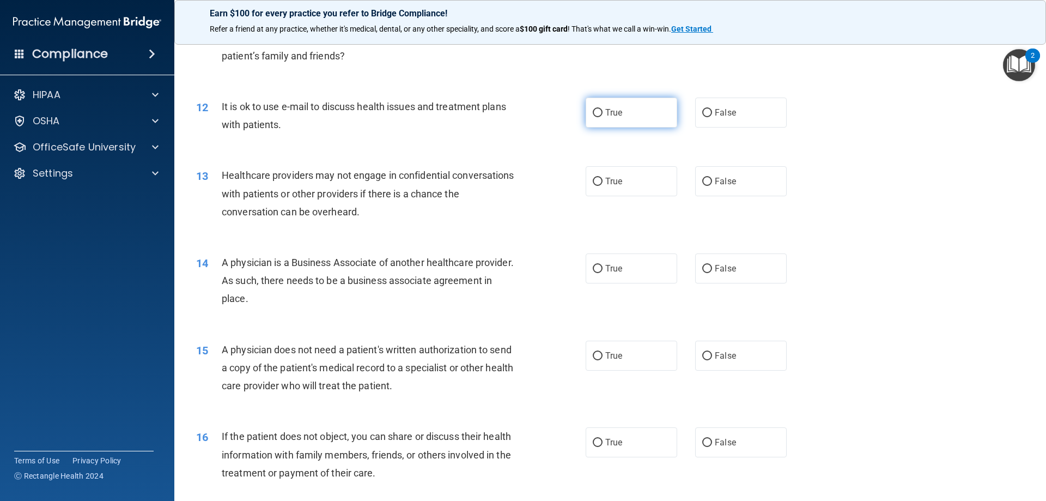
click at [610, 111] on span "True" at bounding box center [614, 112] width 17 height 10
click at [603, 111] on input "True" at bounding box center [598, 113] width 10 height 8
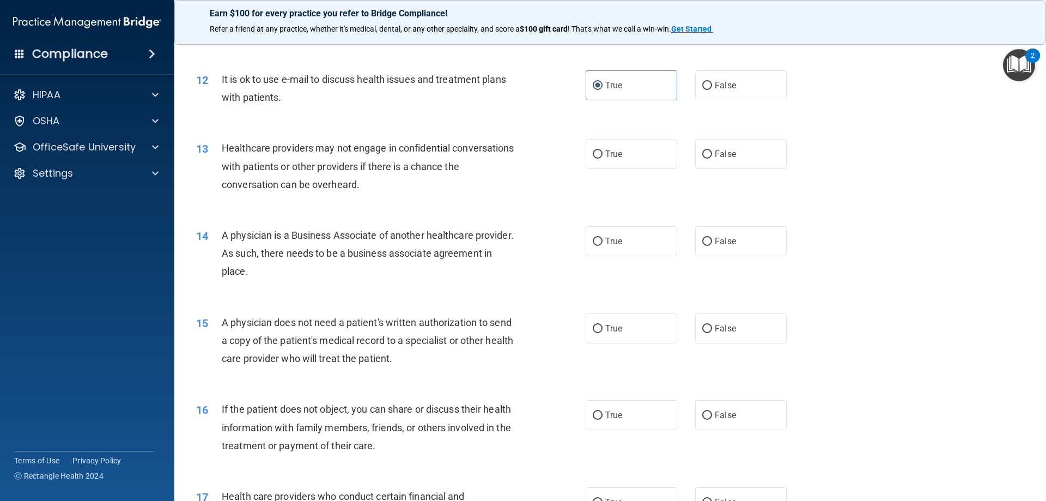
scroll to position [946, 0]
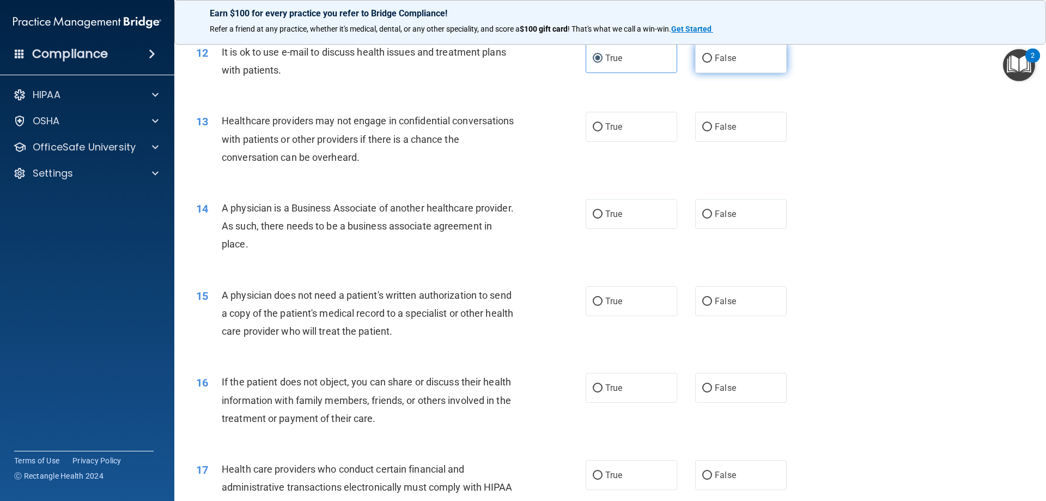
click at [725, 64] on label "False" at bounding box center [741, 58] width 92 height 30
click at [712, 63] on input "False" at bounding box center [708, 59] width 10 height 8
click at [626, 63] on label "True" at bounding box center [632, 58] width 92 height 30
click at [603, 63] on input "True" at bounding box center [598, 59] width 10 height 8
click at [743, 61] on label "False" at bounding box center [741, 58] width 92 height 30
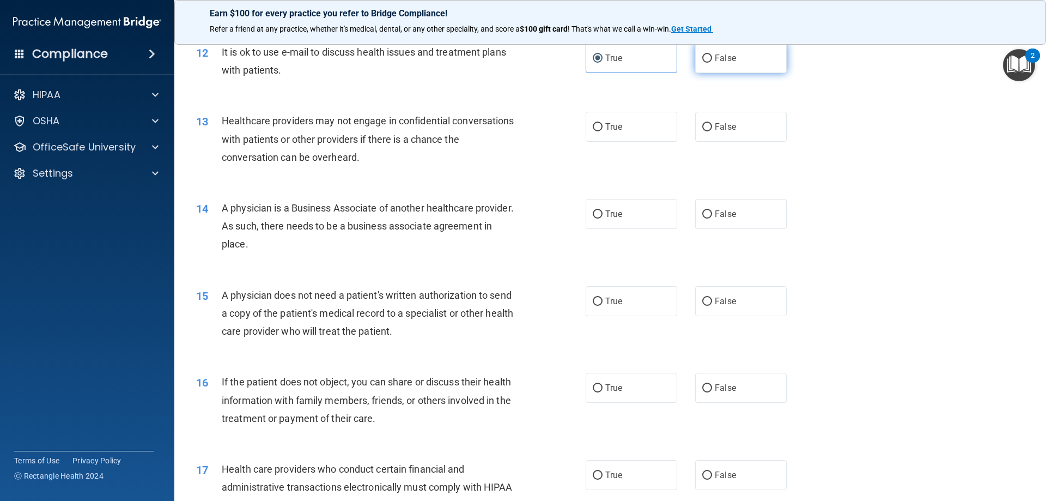
click at [712, 61] on input "False" at bounding box center [708, 59] width 10 height 8
click at [606, 63] on span "True" at bounding box center [614, 58] width 17 height 10
click at [603, 63] on input "True" at bounding box center [598, 59] width 10 height 8
click at [606, 127] on span "True" at bounding box center [614, 127] width 17 height 10
click at [603, 127] on input "True" at bounding box center [598, 127] width 10 height 8
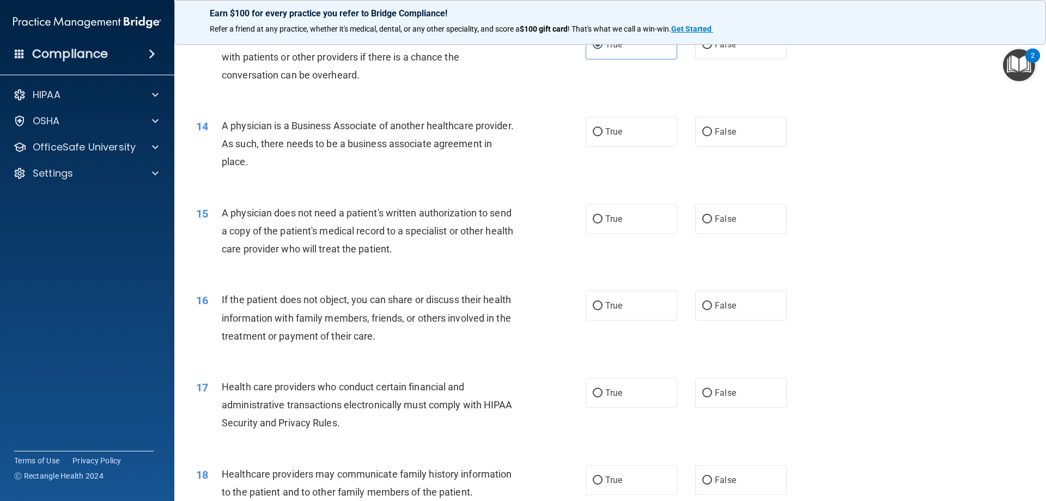
scroll to position [1055, 0]
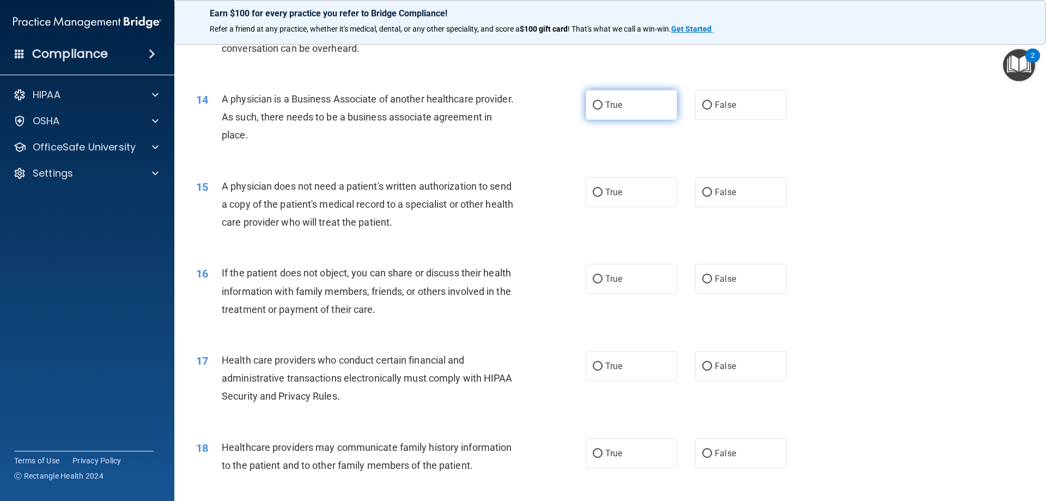
click at [597, 106] on input "True" at bounding box center [598, 105] width 10 height 8
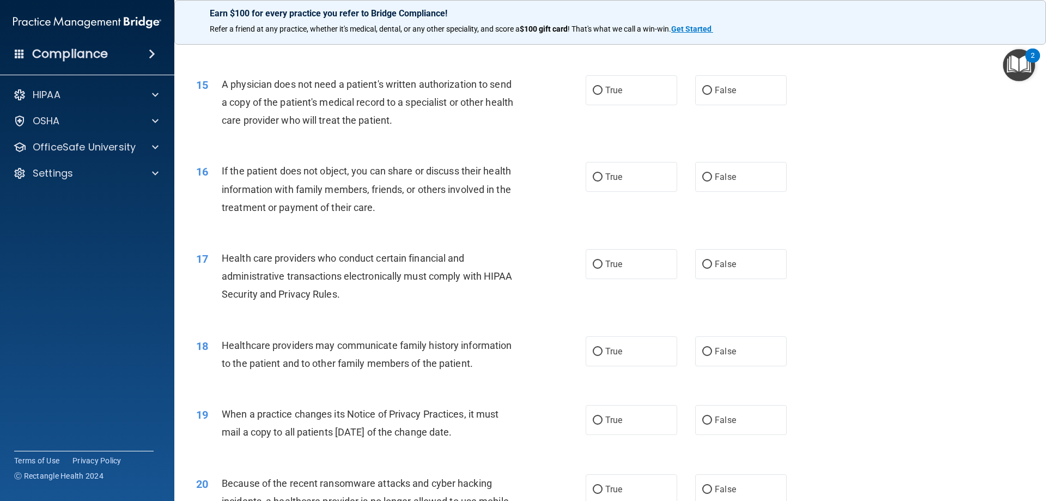
scroll to position [1164, 0]
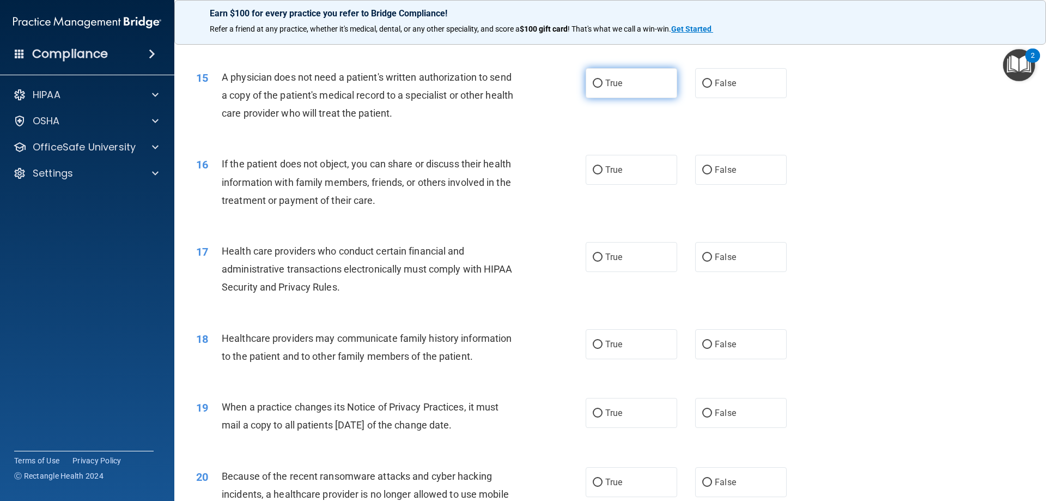
click at [620, 84] on label "True" at bounding box center [632, 83] width 92 height 30
click at [603, 84] on input "True" at bounding box center [598, 84] width 10 height 8
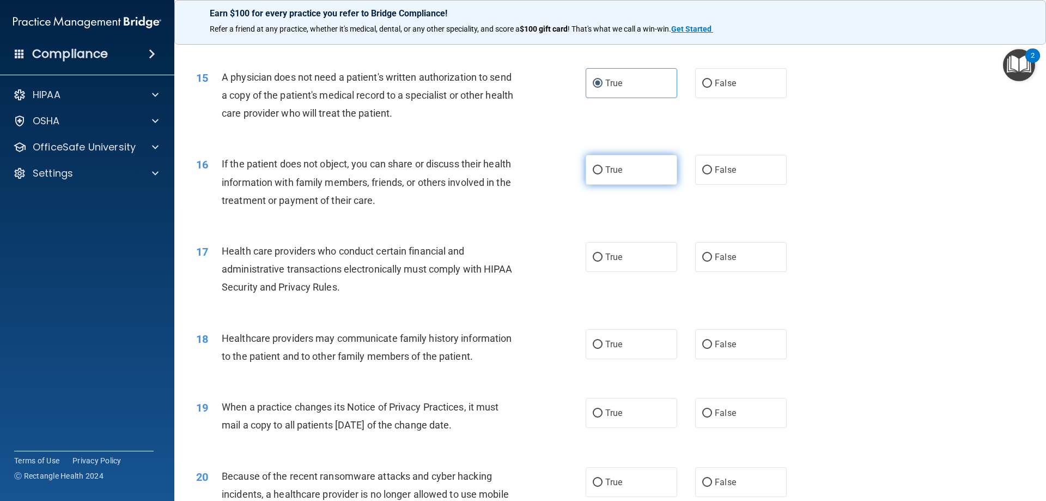
click at [628, 174] on label "True" at bounding box center [632, 170] width 92 height 30
click at [603, 174] on input "True" at bounding box center [598, 170] width 10 height 8
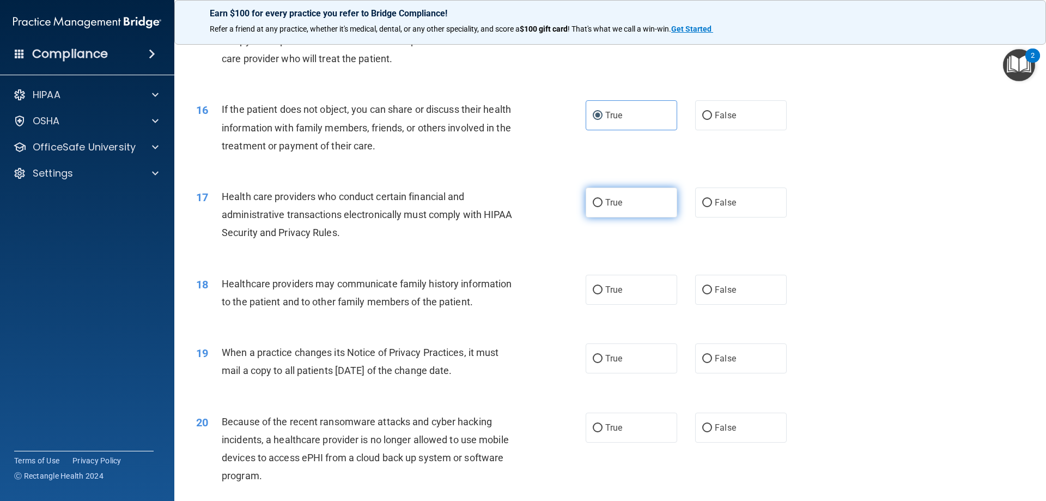
click at [606, 201] on span "True" at bounding box center [614, 202] width 17 height 10
click at [602, 201] on input "True" at bounding box center [598, 203] width 10 height 8
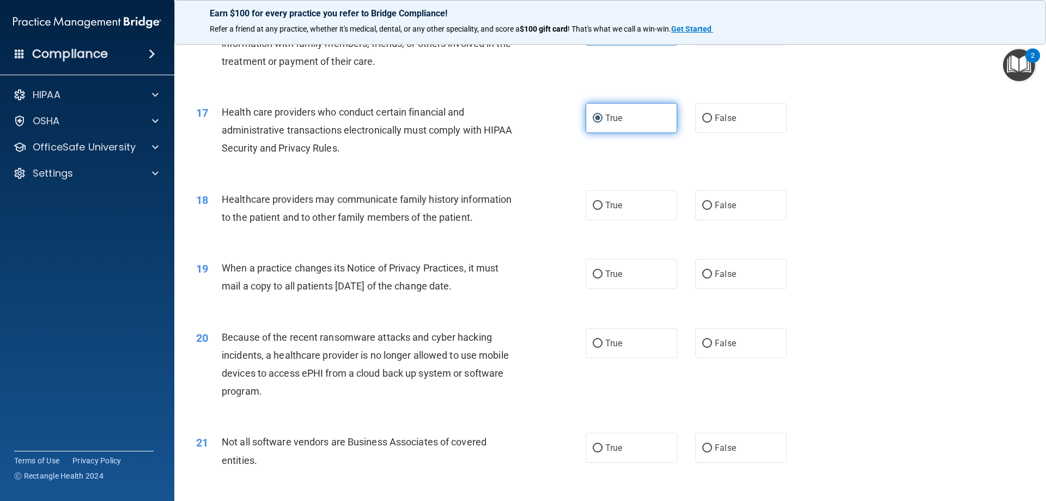
scroll to position [1328, 0]
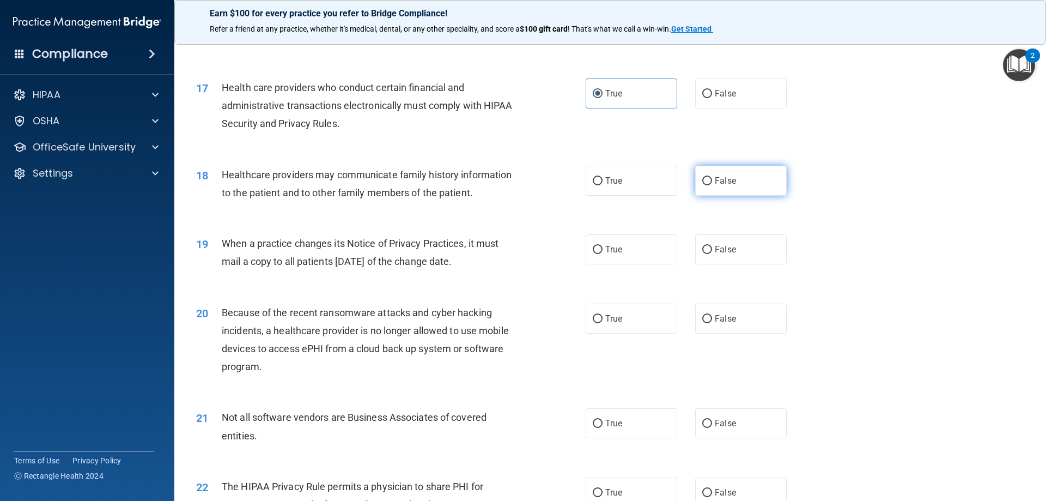
click at [740, 178] on label "False" at bounding box center [741, 181] width 92 height 30
click at [712, 178] on input "False" at bounding box center [708, 181] width 10 height 8
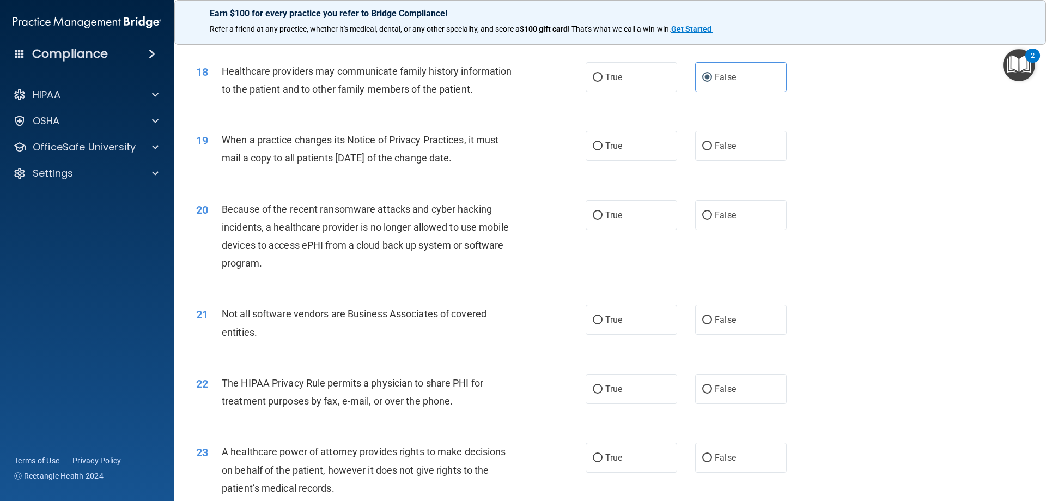
scroll to position [1437, 0]
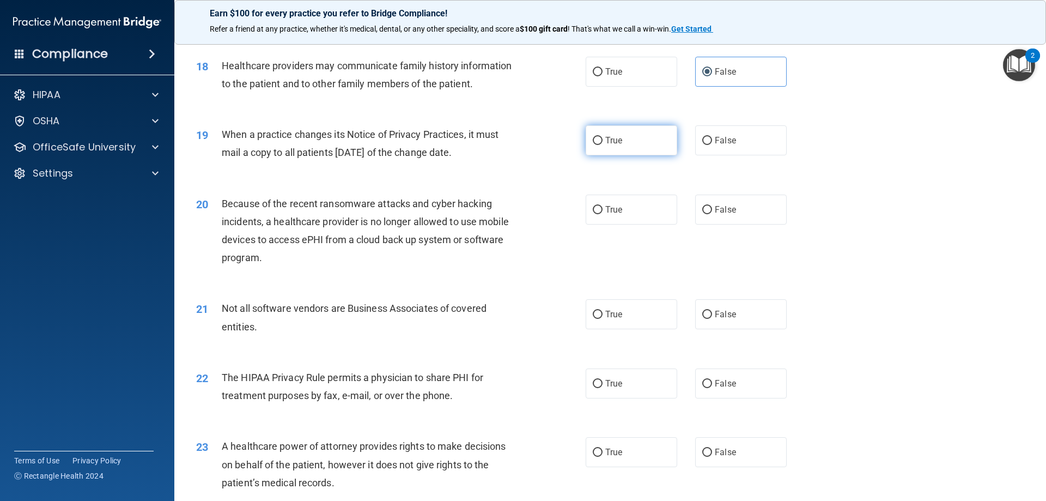
click at [594, 137] on input "True" at bounding box center [598, 141] width 10 height 8
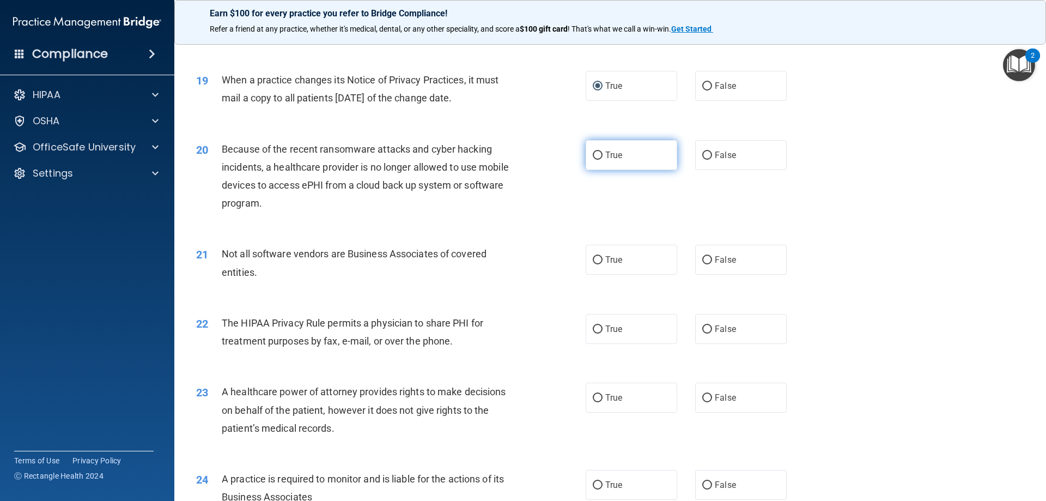
click at [611, 152] on span "True" at bounding box center [614, 155] width 17 height 10
click at [603, 152] on input "True" at bounding box center [598, 156] width 10 height 8
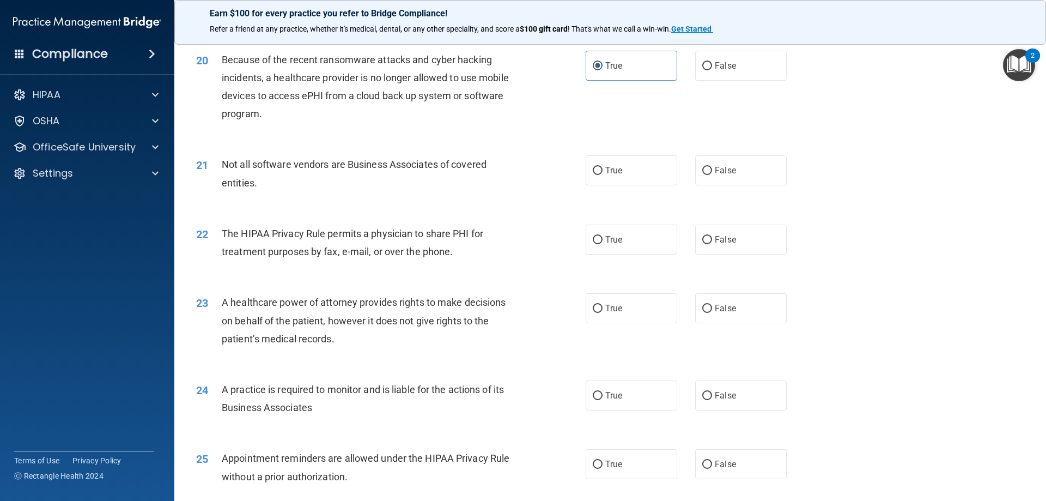
scroll to position [1600, 0]
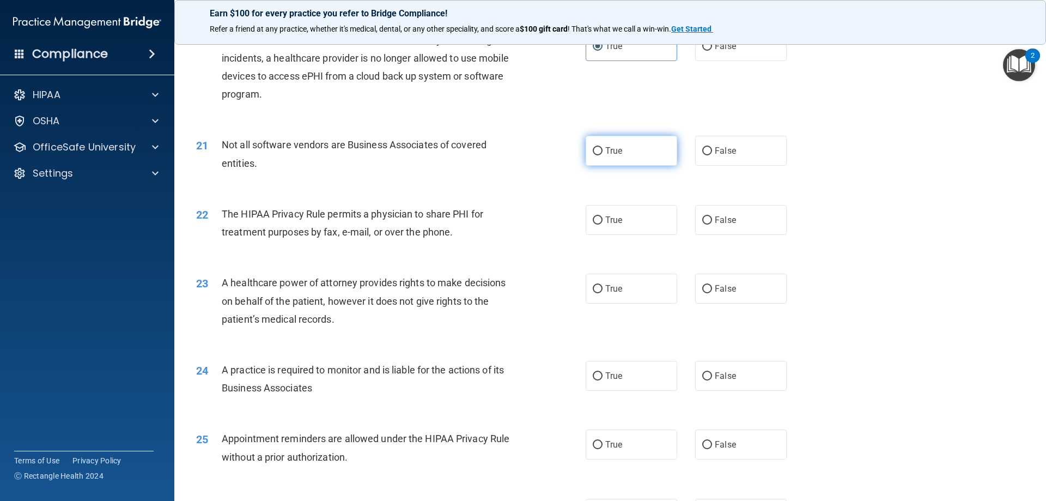
click at [601, 144] on label "True" at bounding box center [632, 151] width 92 height 30
click at [601, 147] on input "True" at bounding box center [598, 151] width 10 height 8
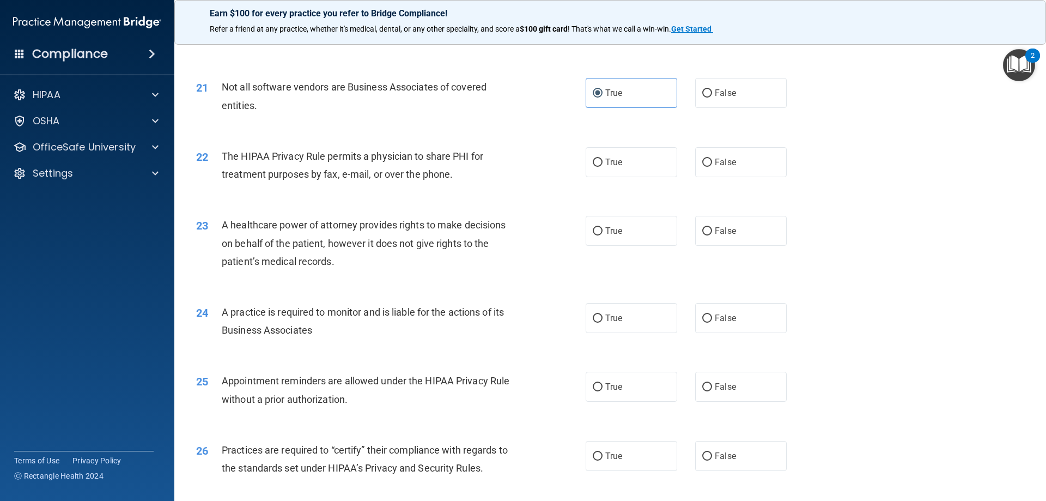
scroll to position [1709, 0]
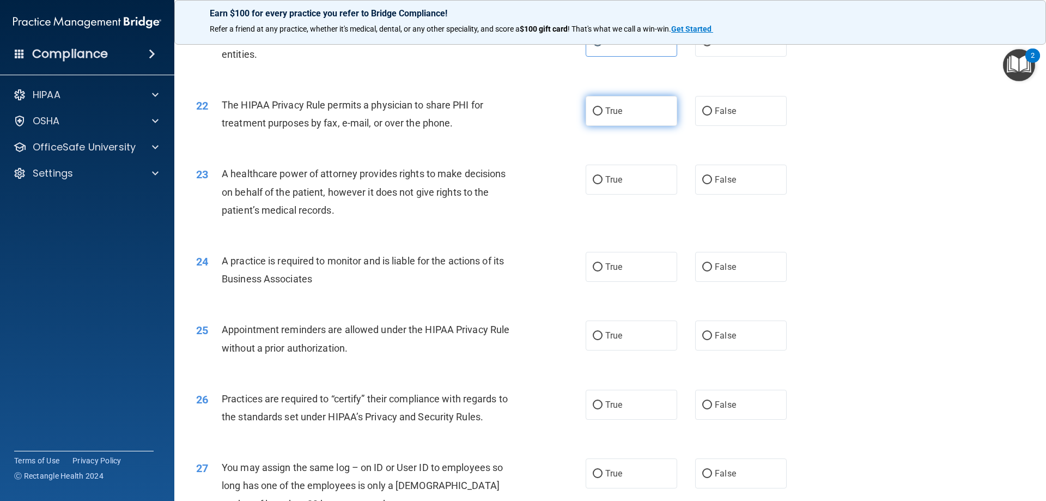
click at [612, 116] on label "True" at bounding box center [632, 111] width 92 height 30
click at [603, 116] on input "True" at bounding box center [598, 111] width 10 height 8
click at [729, 183] on span "False" at bounding box center [725, 179] width 21 height 10
click at [712, 183] on input "False" at bounding box center [708, 180] width 10 height 8
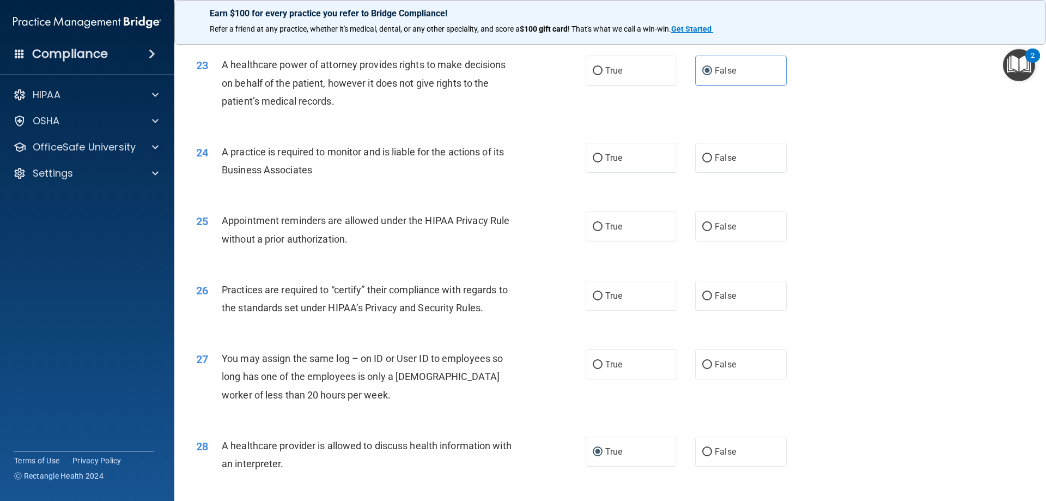
scroll to position [1764, 0]
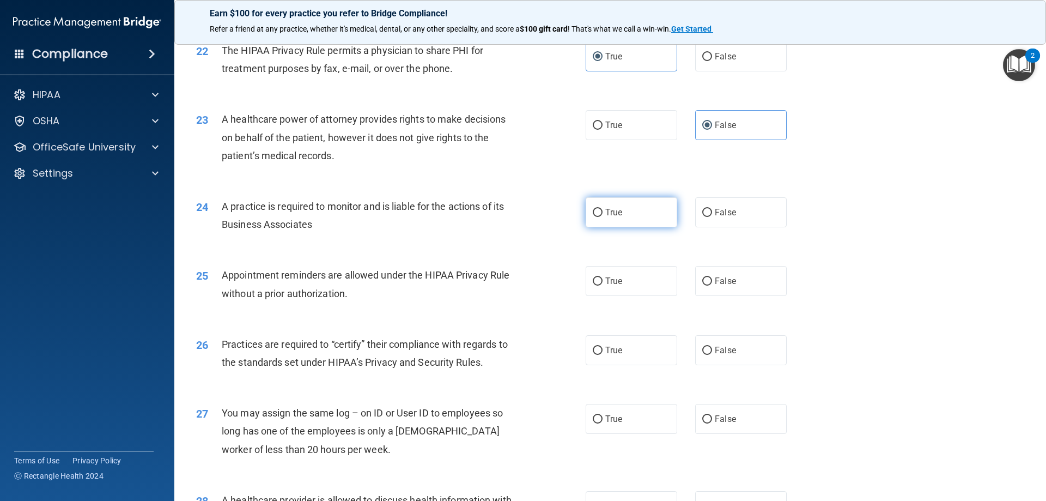
click at [619, 204] on label "True" at bounding box center [632, 212] width 92 height 30
click at [603, 209] on input "True" at bounding box center [598, 213] width 10 height 8
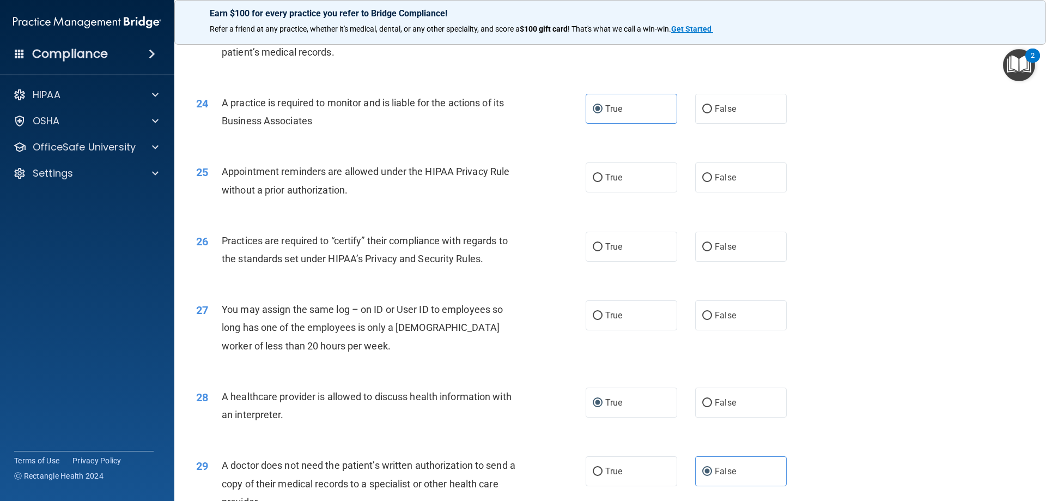
scroll to position [1873, 0]
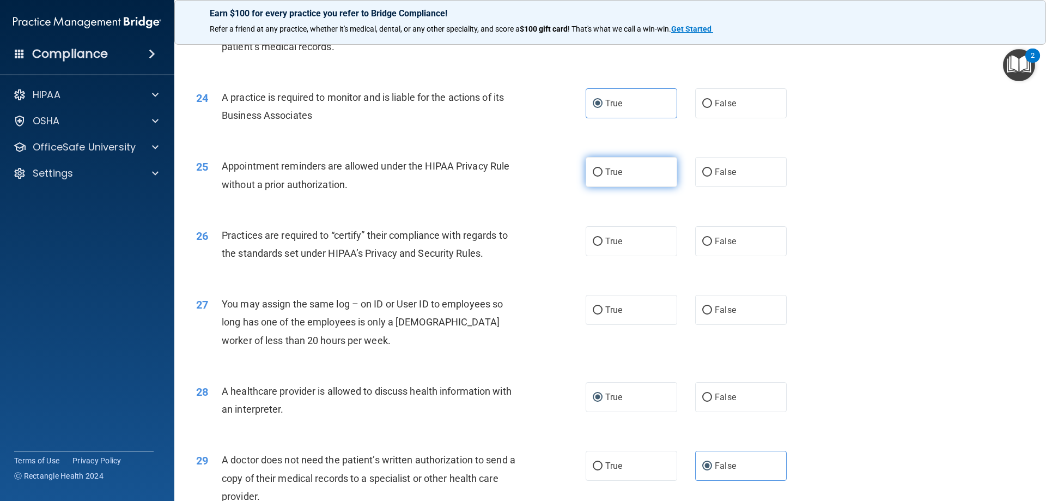
click at [606, 168] on span "True" at bounding box center [614, 172] width 17 height 10
click at [603, 168] on input "True" at bounding box center [598, 172] width 10 height 8
click at [722, 179] on label "False" at bounding box center [741, 172] width 92 height 30
click at [712, 177] on input "False" at bounding box center [708, 172] width 10 height 8
click at [595, 173] on input "True" at bounding box center [598, 172] width 10 height 8
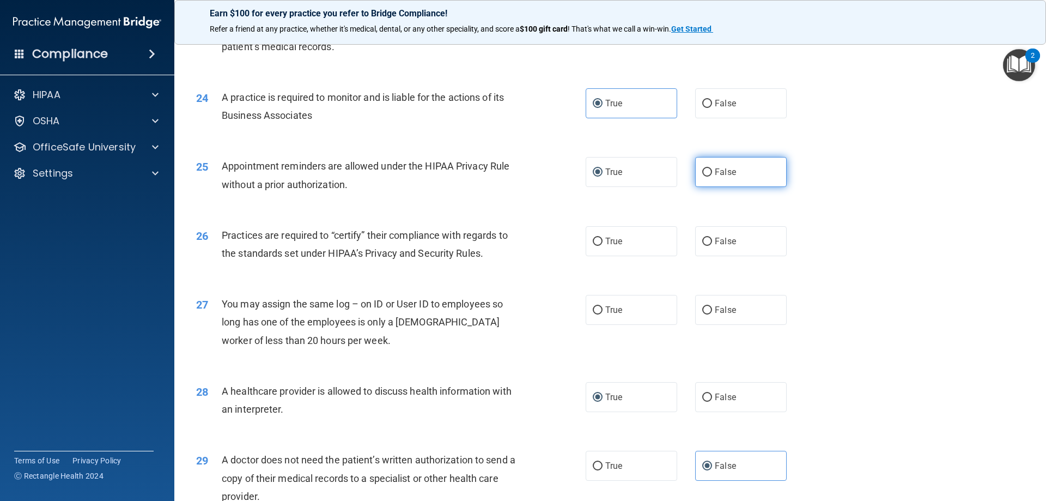
click at [703, 168] on input "False" at bounding box center [708, 172] width 10 height 8
click at [608, 235] on label "True" at bounding box center [632, 241] width 92 height 30
click at [603, 238] on input "True" at bounding box center [598, 242] width 10 height 8
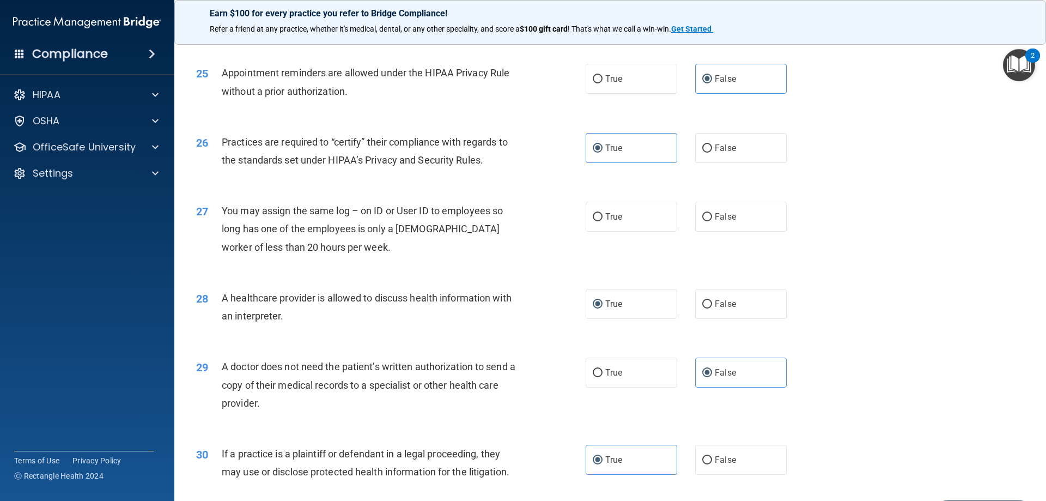
scroll to position [1982, 0]
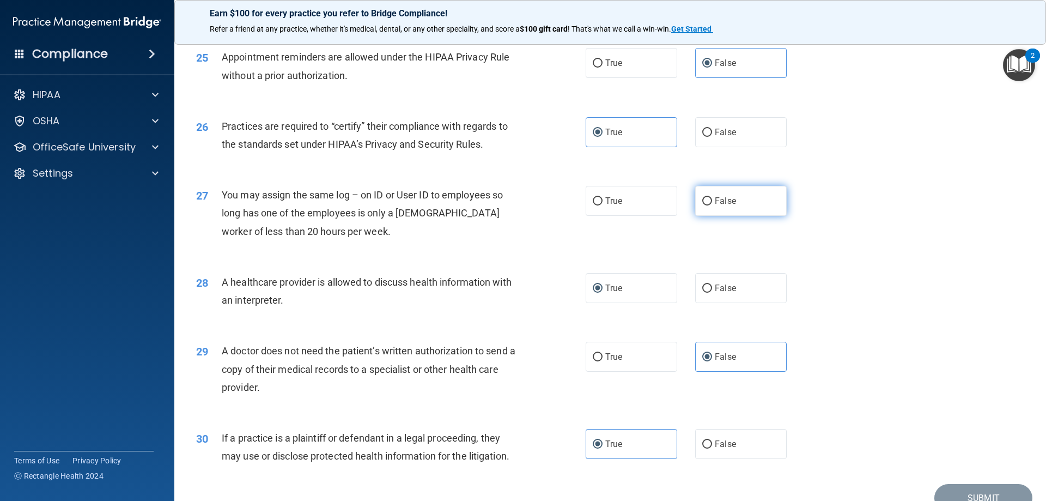
click at [719, 195] on label "False" at bounding box center [741, 201] width 92 height 30
click at [712, 197] on input "False" at bounding box center [708, 201] width 10 height 8
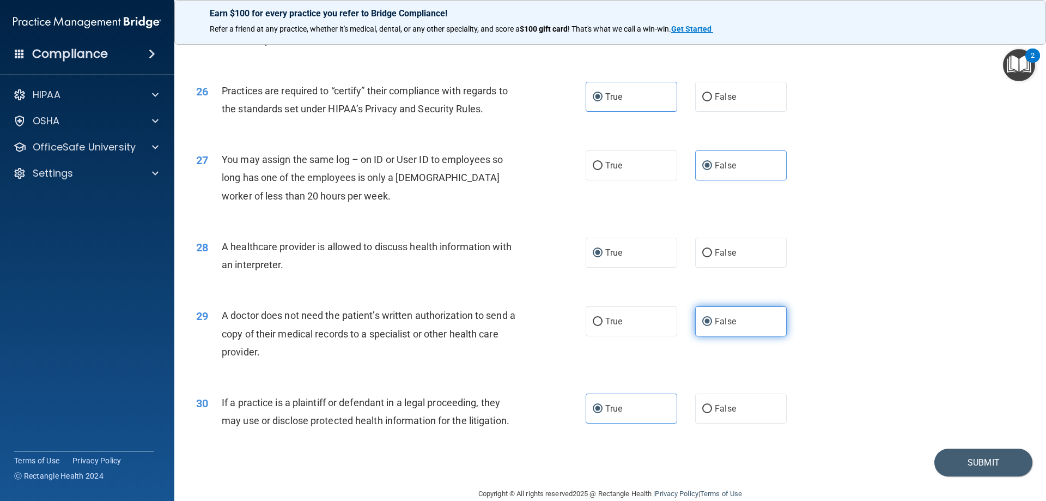
scroll to position [2036, 0]
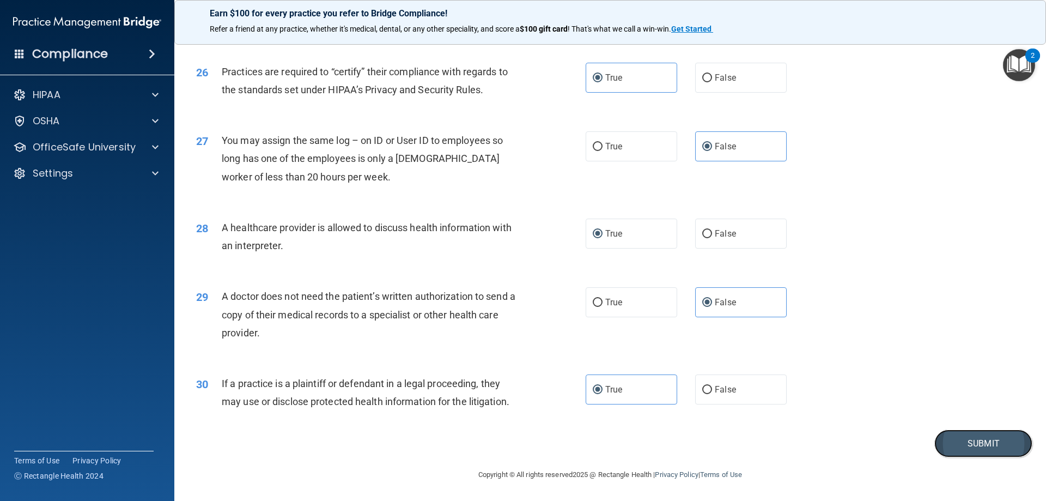
drag, startPoint x: 989, startPoint y: 434, endPoint x: 982, endPoint y: 436, distance: 6.7
click at [983, 436] on button "Submit" at bounding box center [984, 443] width 98 height 28
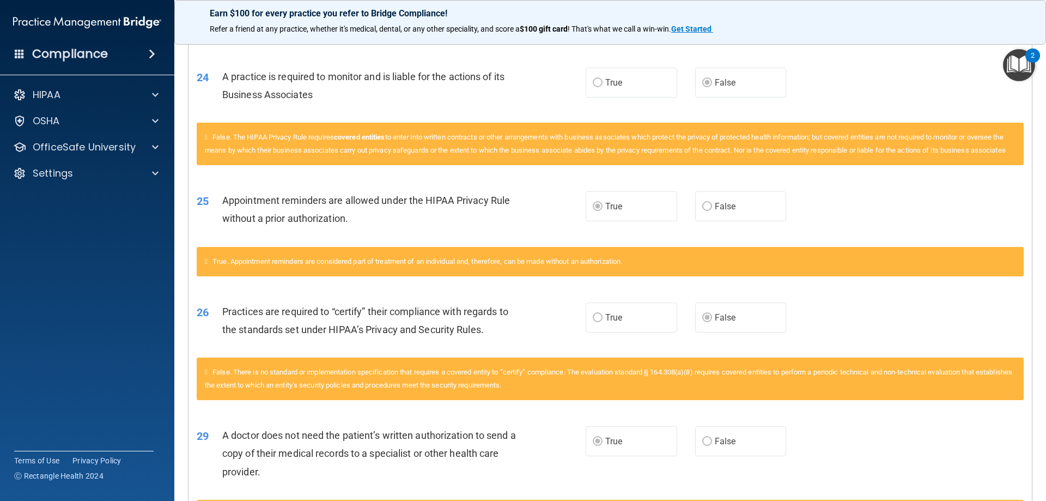
scroll to position [1321, 0]
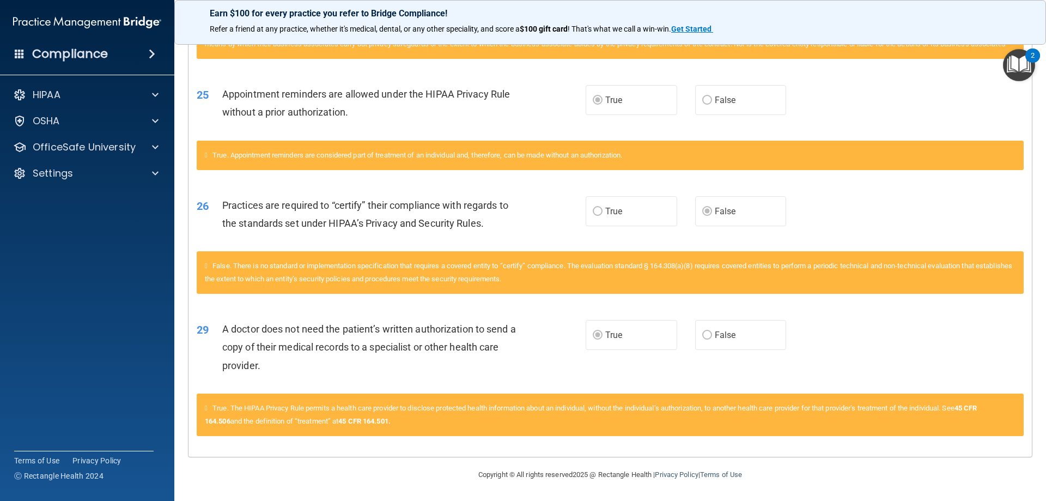
click at [1021, 62] on img "Open Resource Center, 2 new notifications" at bounding box center [1019, 65] width 32 height 32
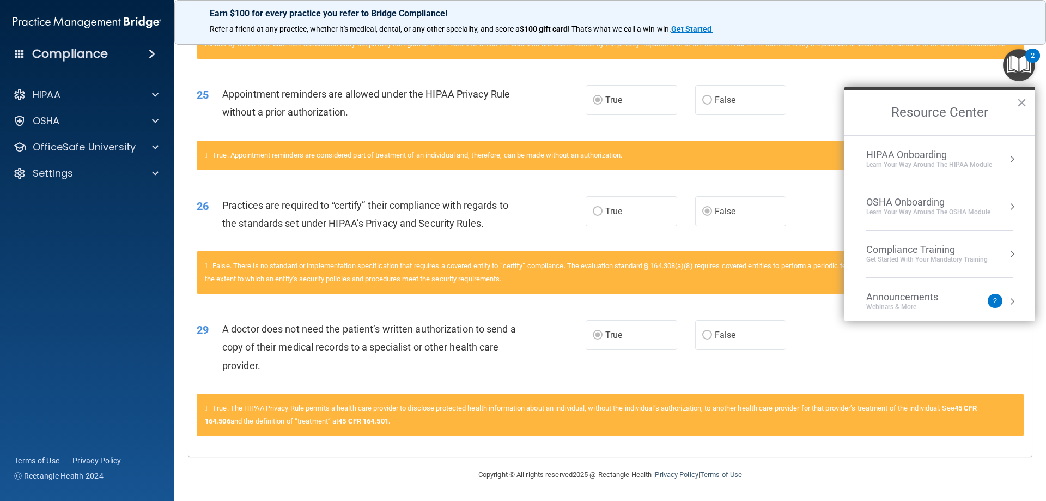
click at [1007, 156] on button "Resource Center" at bounding box center [1012, 159] width 11 height 11
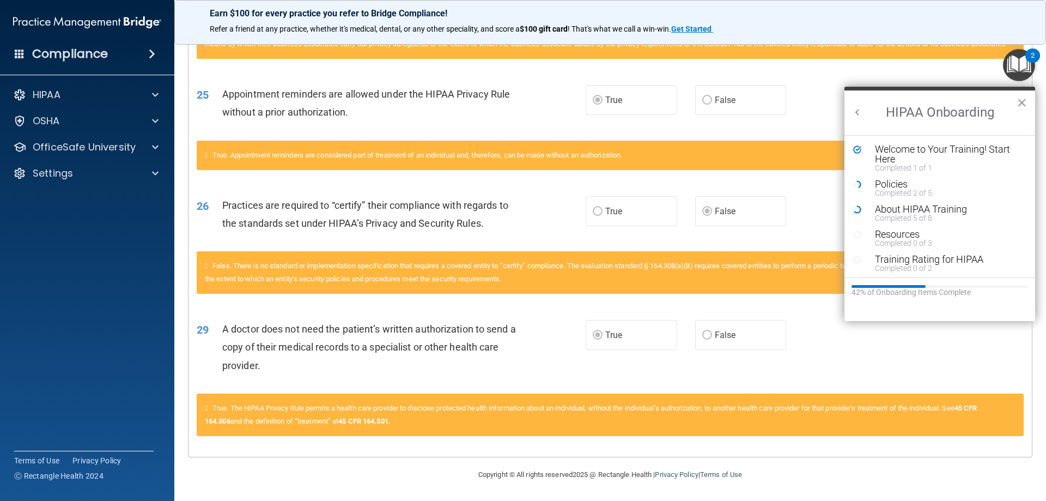
scroll to position [0, 0]
click at [911, 206] on div "About HIPAA Training" at bounding box center [944, 209] width 138 height 10
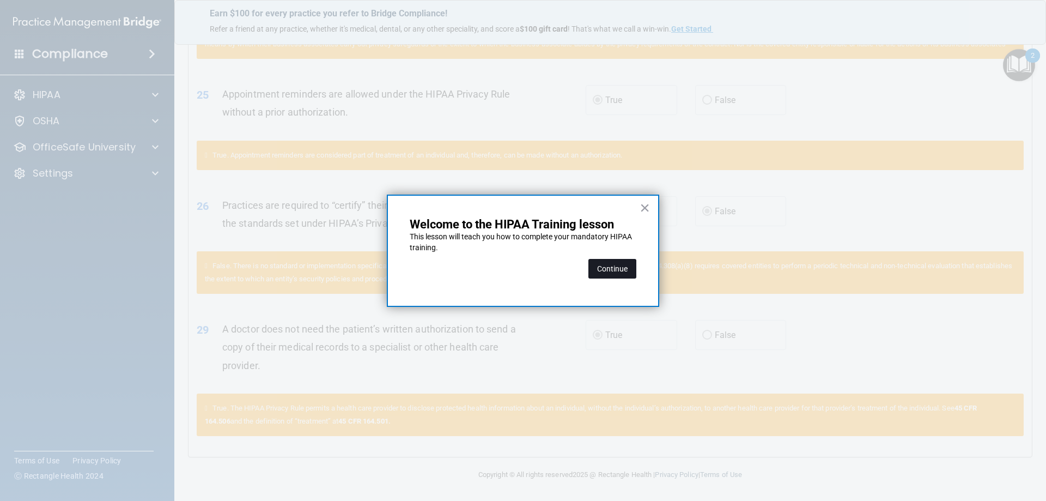
click at [592, 270] on button "Continue" at bounding box center [613, 269] width 48 height 20
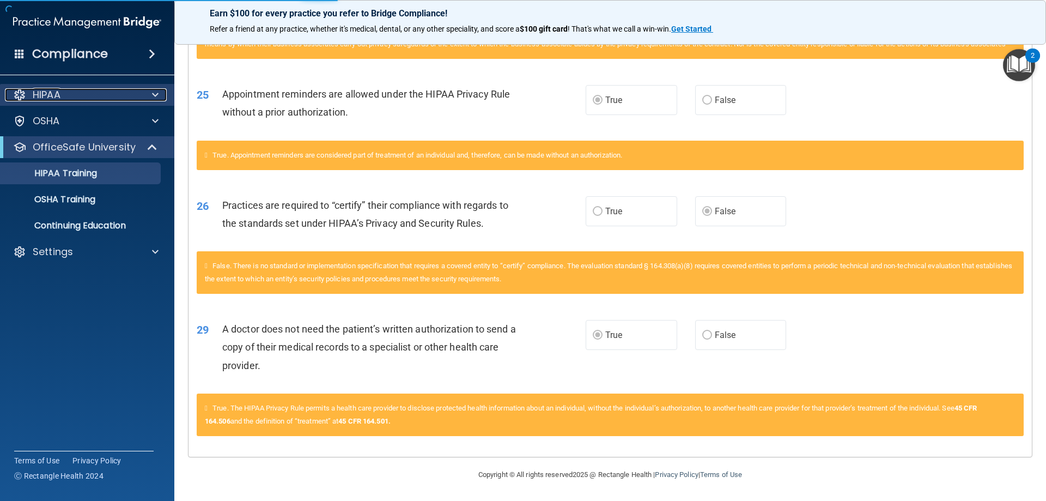
click at [84, 92] on div "HIPAA" at bounding box center [72, 94] width 135 height 13
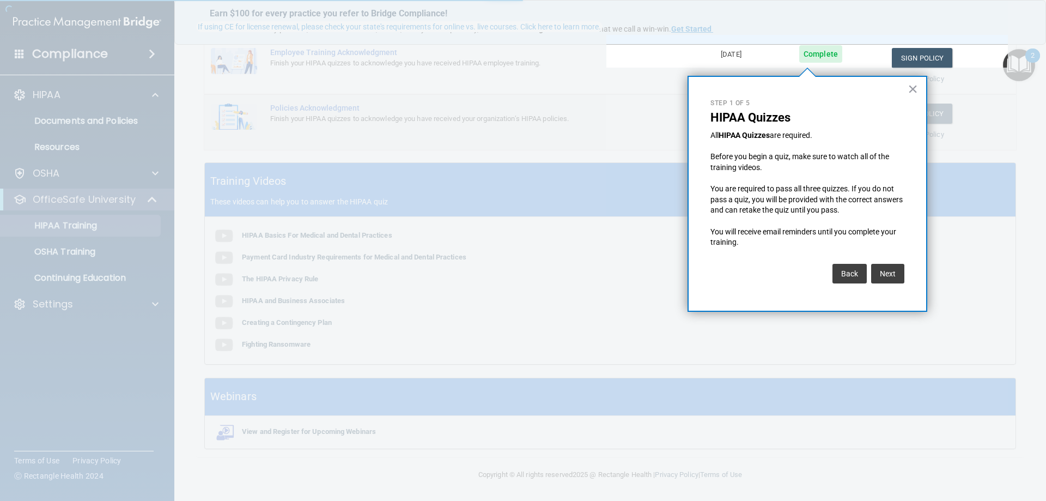
scroll to position [84, 0]
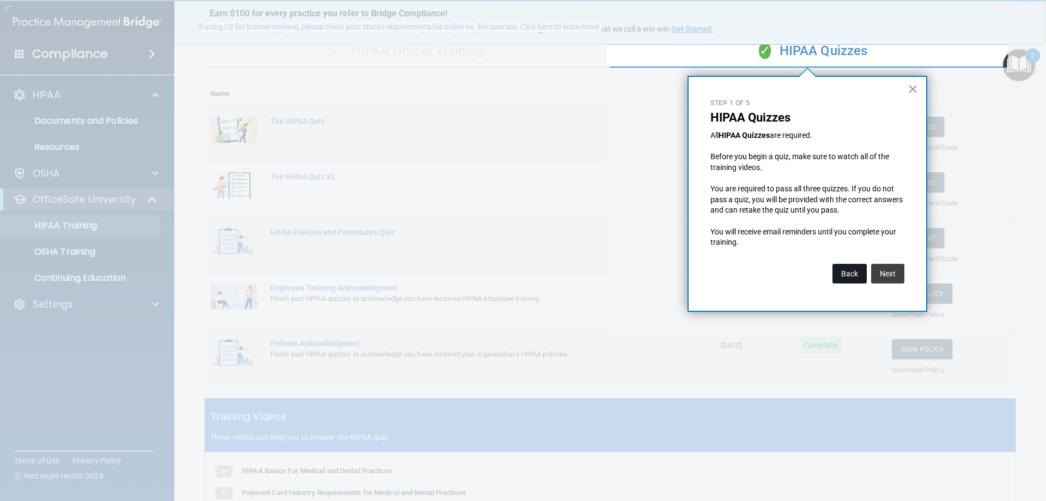
click at [853, 279] on button "Back" at bounding box center [850, 274] width 34 height 20
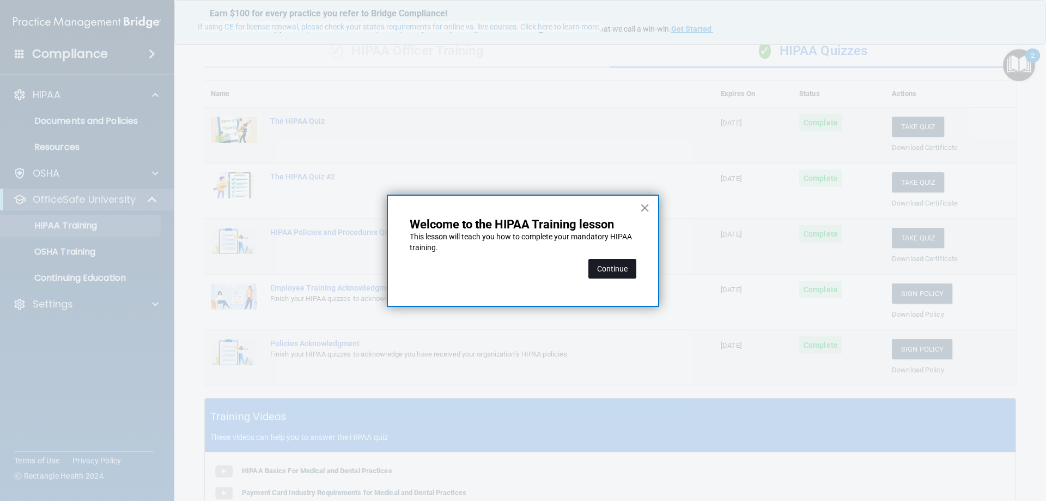
click at [616, 274] on button "Continue" at bounding box center [613, 269] width 48 height 20
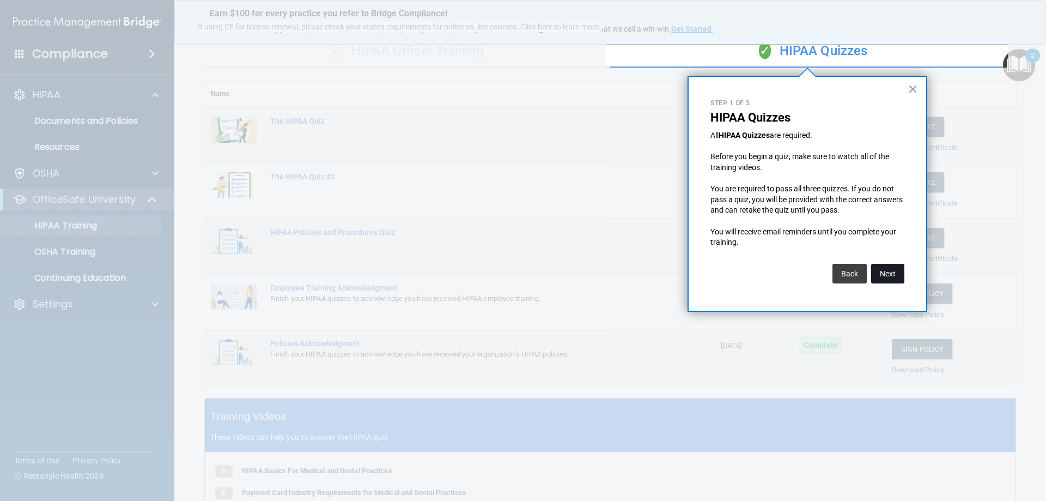
click at [904, 272] on button "Next" at bounding box center [888, 274] width 33 height 20
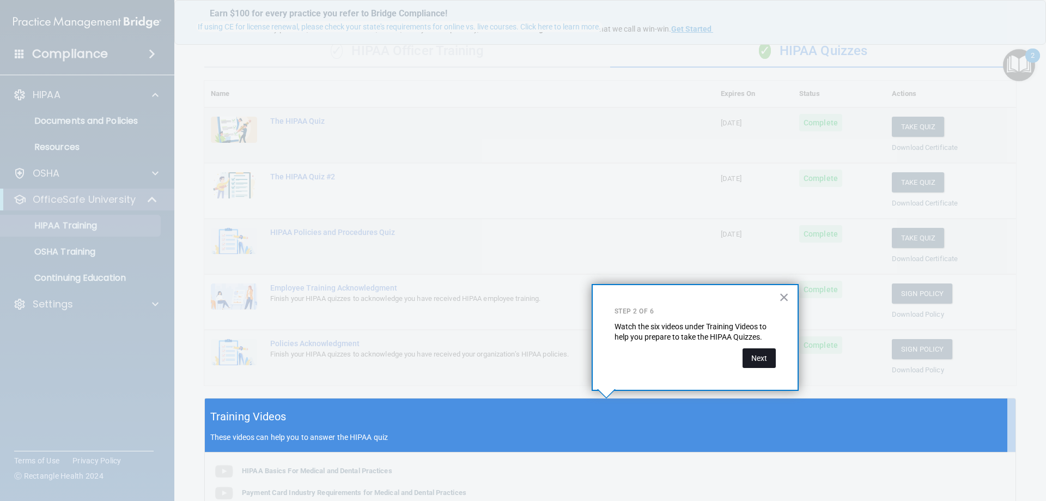
click at [766, 362] on button "Next" at bounding box center [759, 358] width 33 height 20
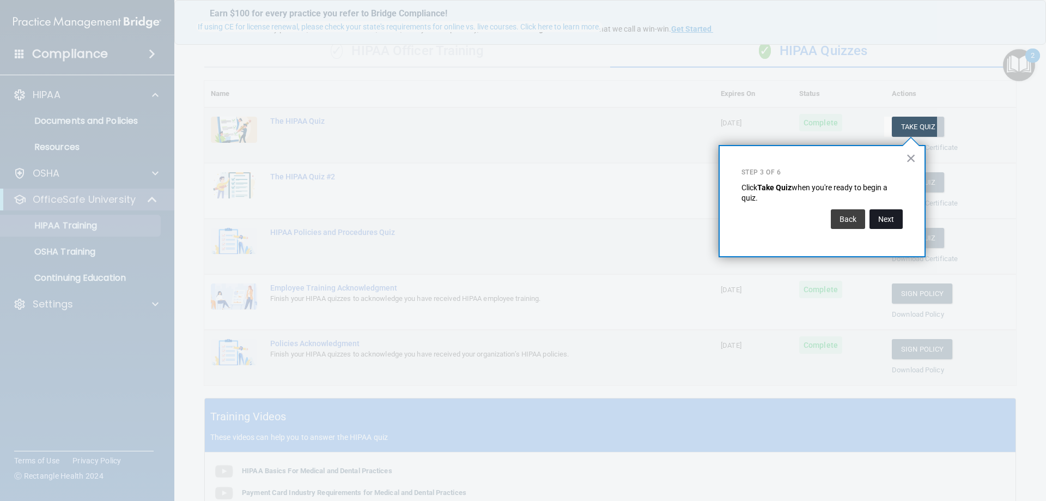
click at [875, 222] on button "Next" at bounding box center [886, 219] width 33 height 20
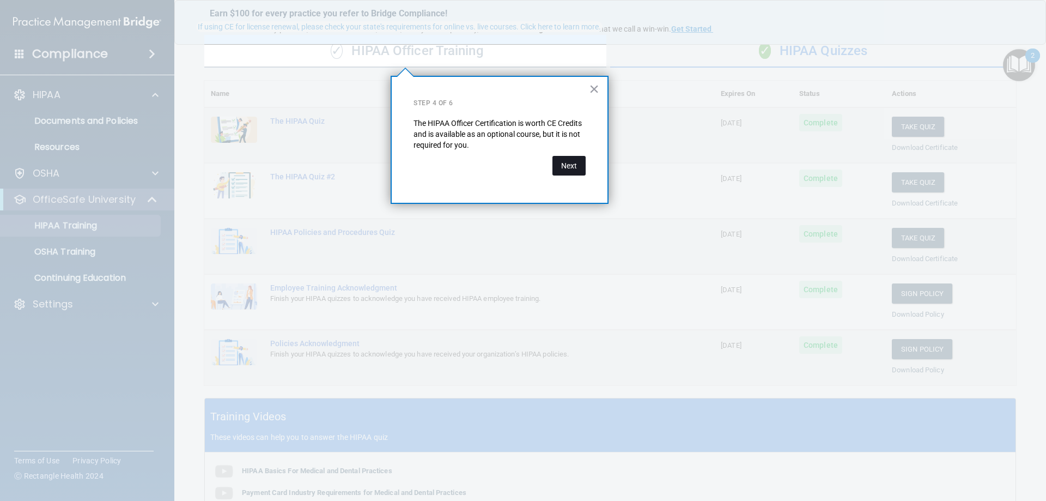
click at [567, 171] on button "Next" at bounding box center [569, 166] width 33 height 20
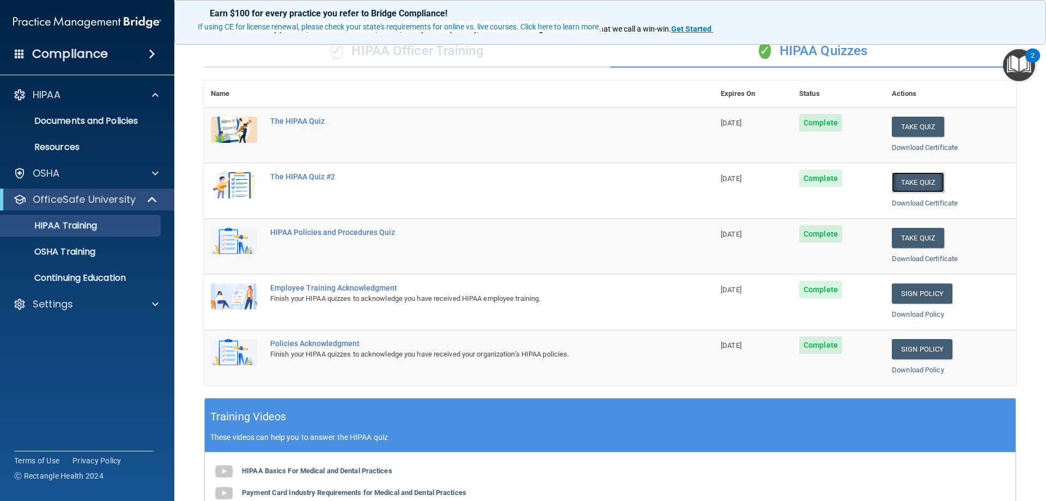
click at [911, 186] on button "Take Quiz" at bounding box center [918, 182] width 52 height 20
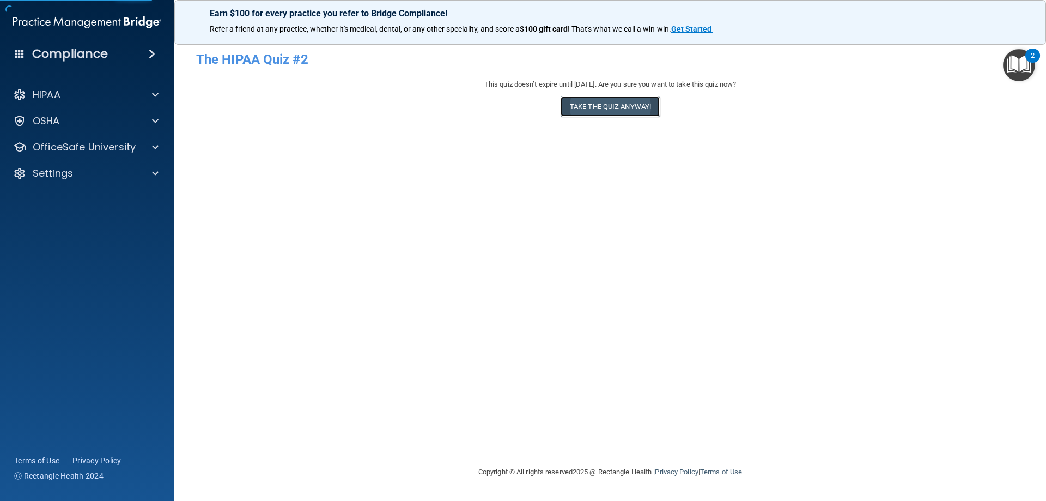
click at [609, 106] on button "Take the quiz anyway!" at bounding box center [610, 106] width 99 height 20
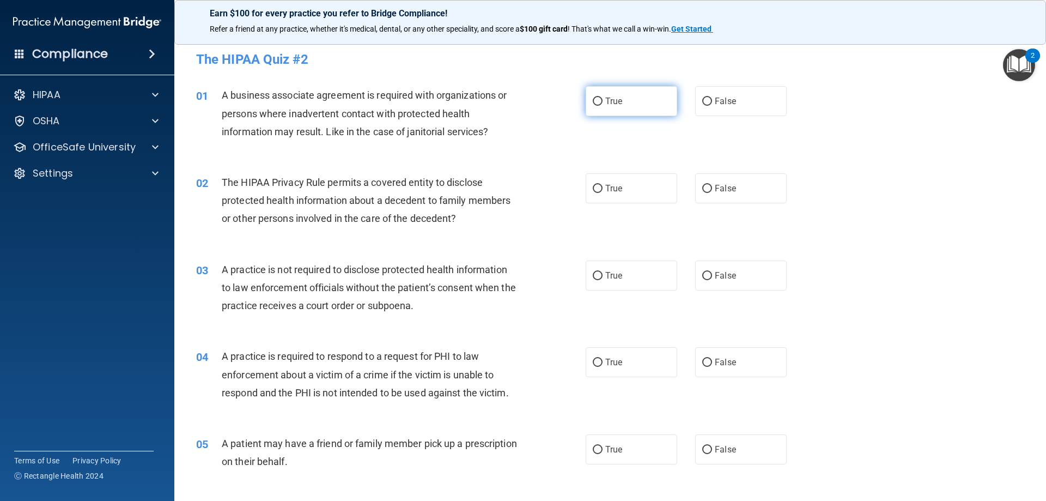
click at [606, 100] on span "True" at bounding box center [614, 101] width 17 height 10
click at [603, 100] on input "True" at bounding box center [598, 102] width 10 height 8
click at [601, 197] on label "True" at bounding box center [632, 188] width 92 height 30
click at [601, 193] on input "True" at bounding box center [598, 189] width 10 height 8
